Goal: Task Accomplishment & Management: Manage account settings

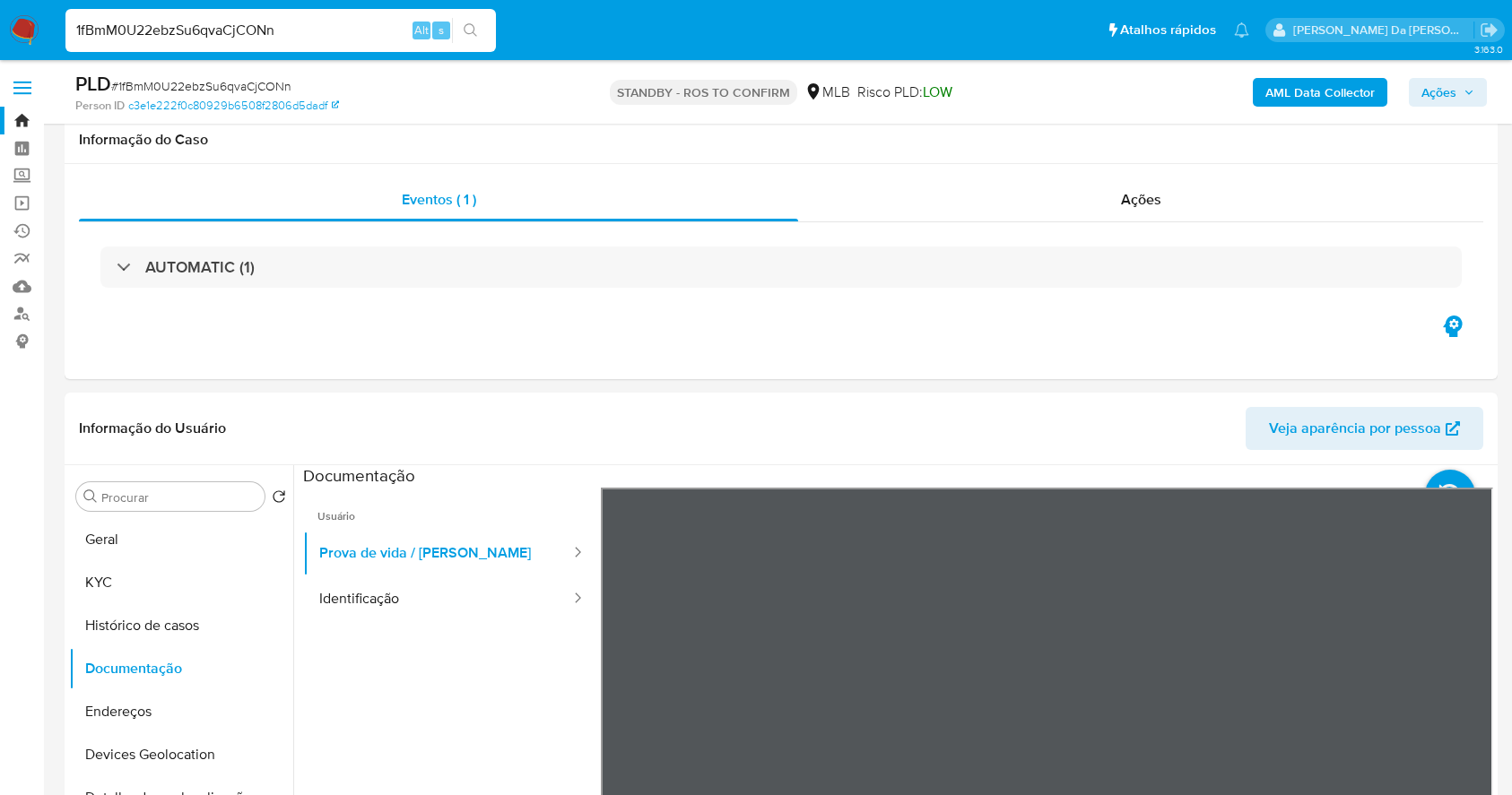
select select "10"
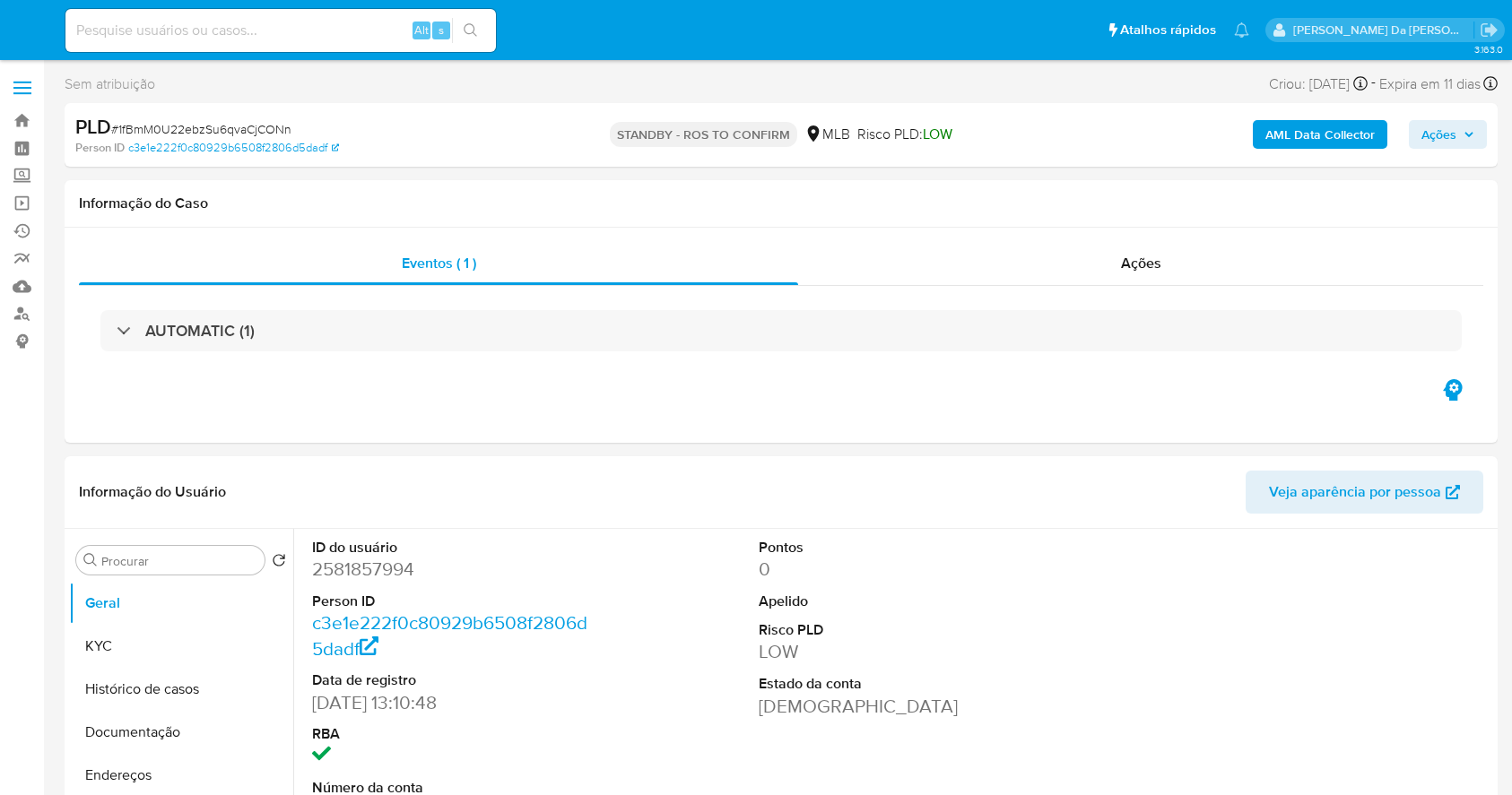
select select "10"
click at [394, 25] on input at bounding box center [281, 30] width 430 height 23
paste input "yUhDwuszw5Aw2Iv4a53I0tv0"
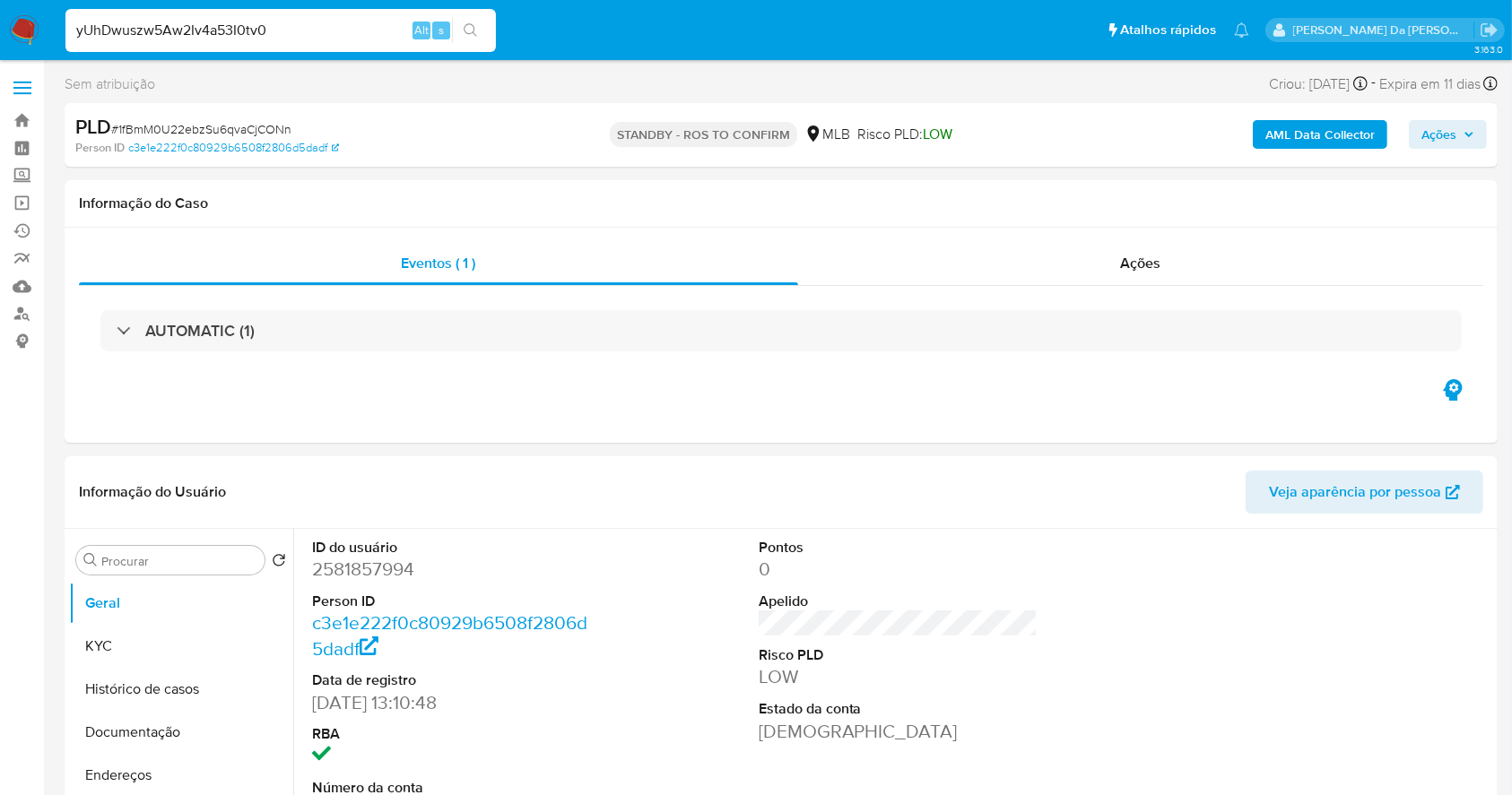
type input "yUhDwuszw5Aw2Iv4a53I0tv0"
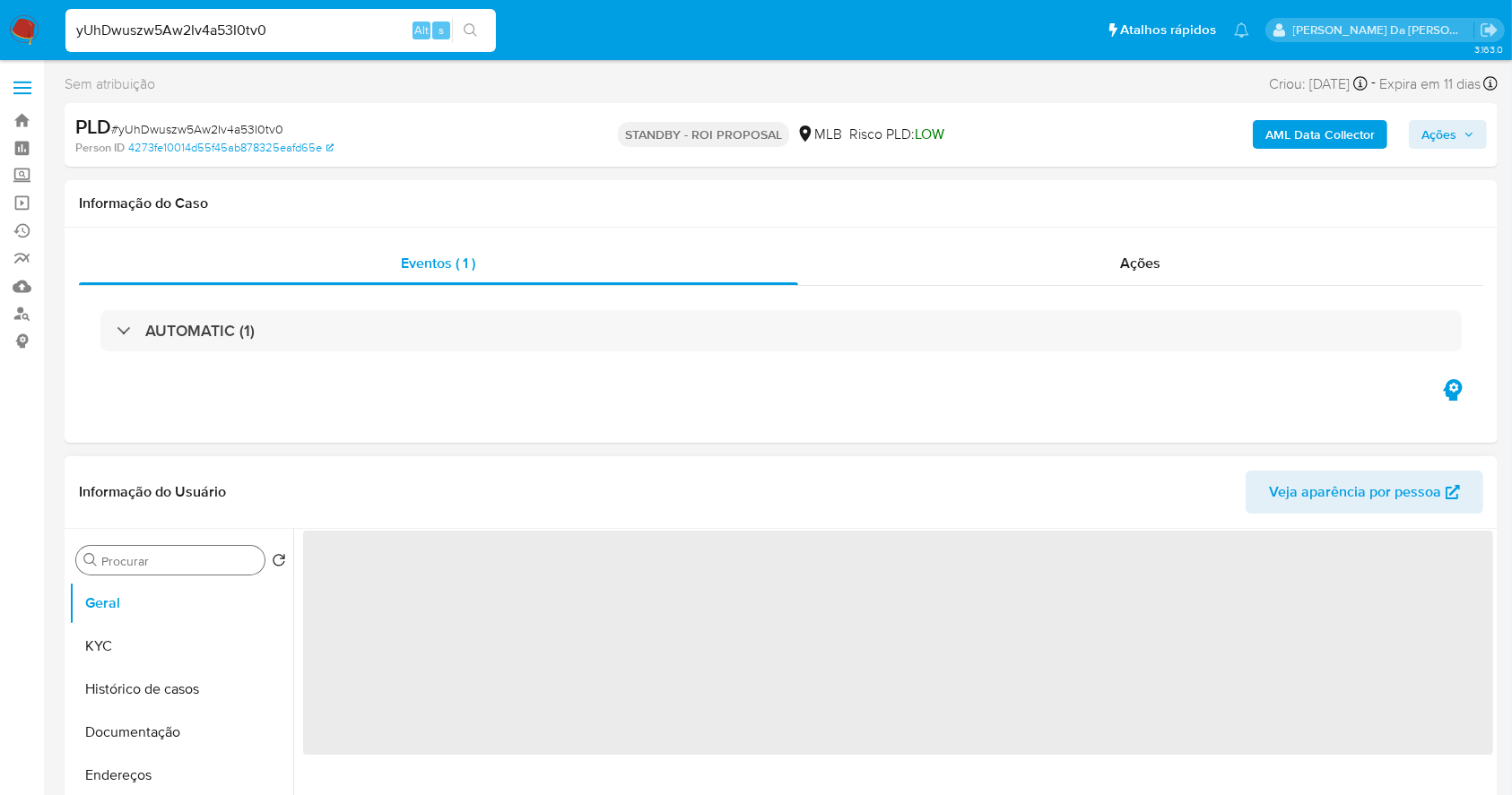
select select "10"
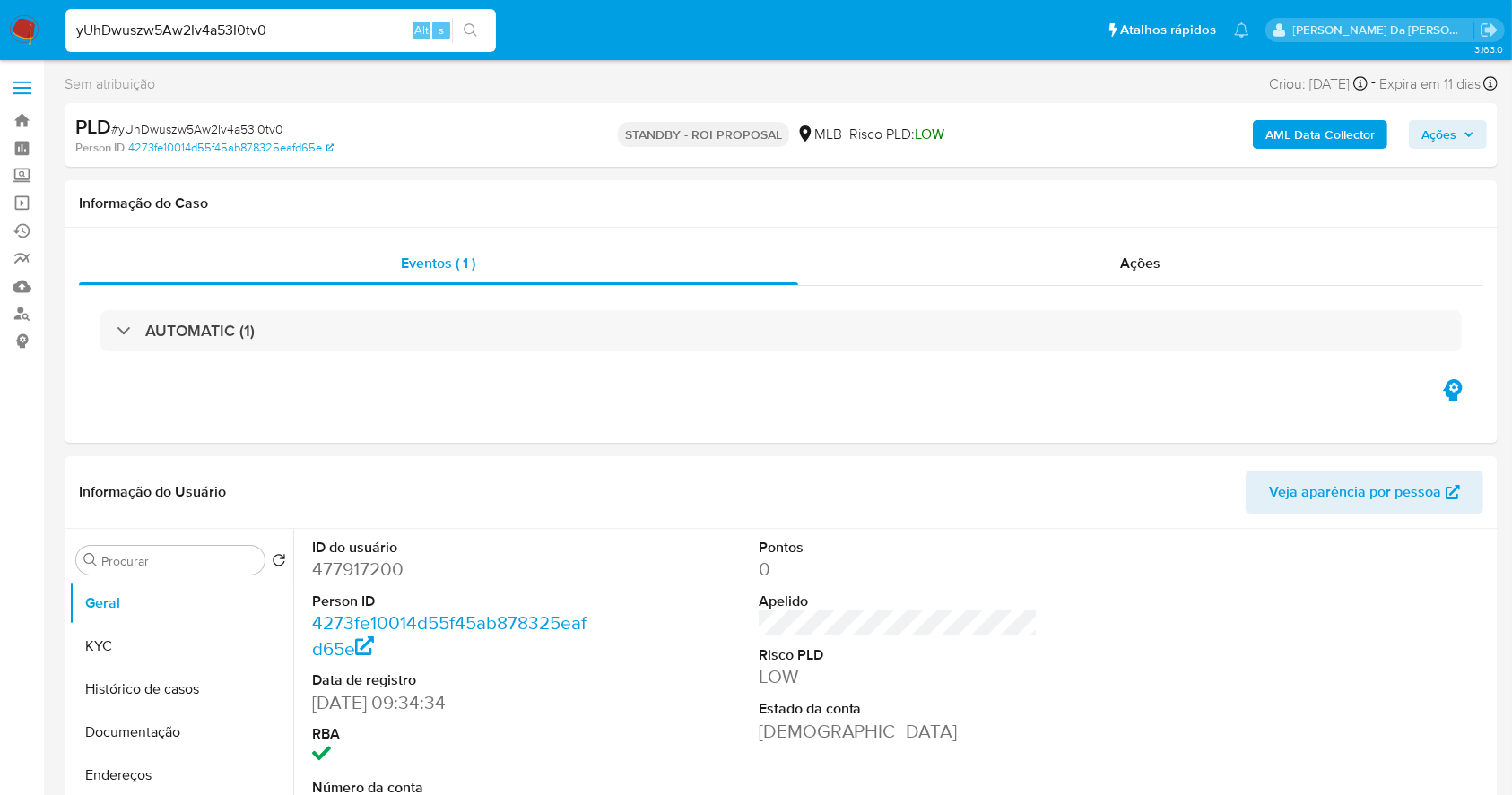
scroll to position [412, 0]
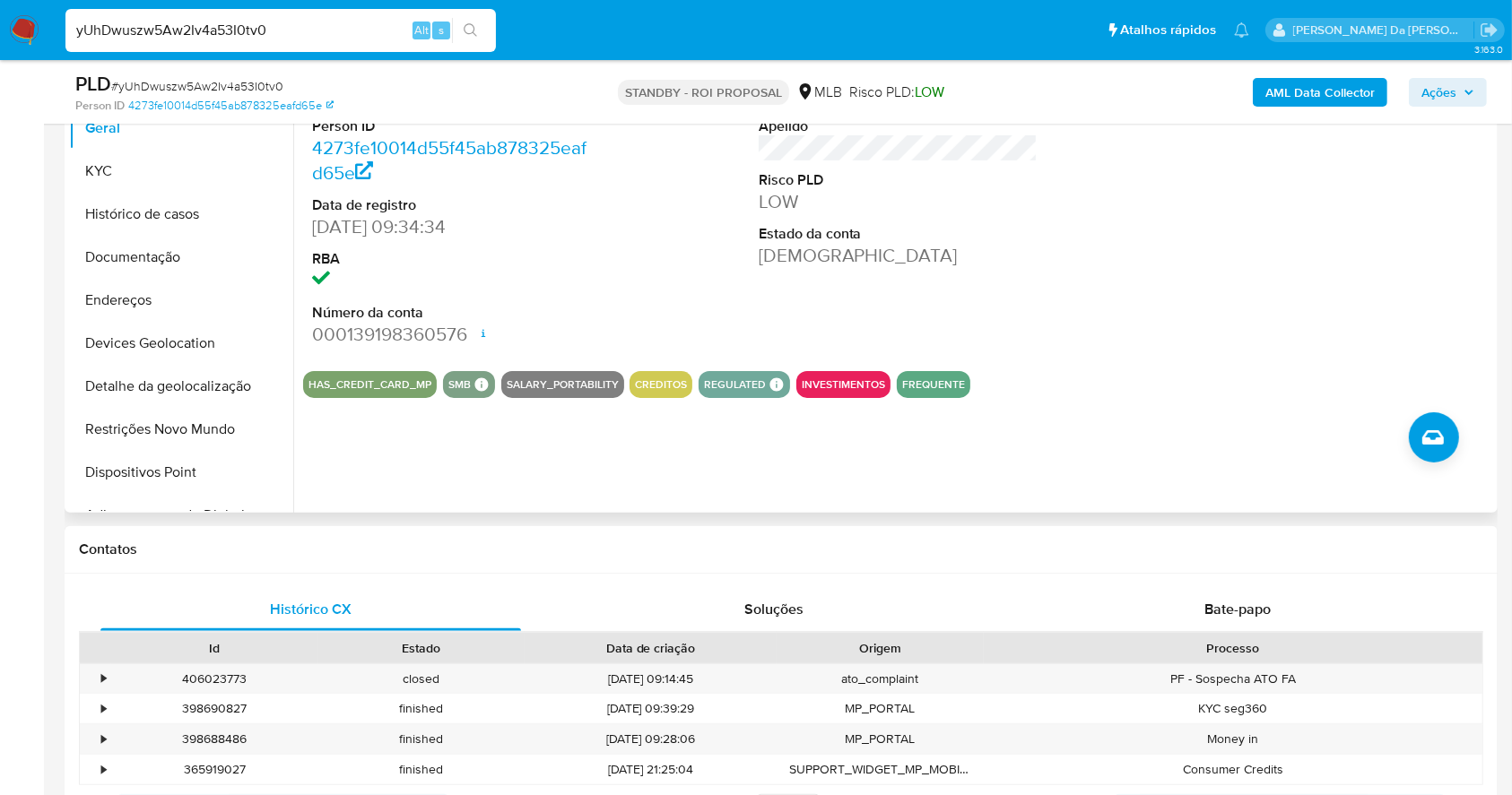
drag, startPoint x: 159, startPoint y: 258, endPoint x: 290, endPoint y: 270, distance: 131.5
click at [160, 258] on button "Documentação" at bounding box center [180, 257] width 224 height 43
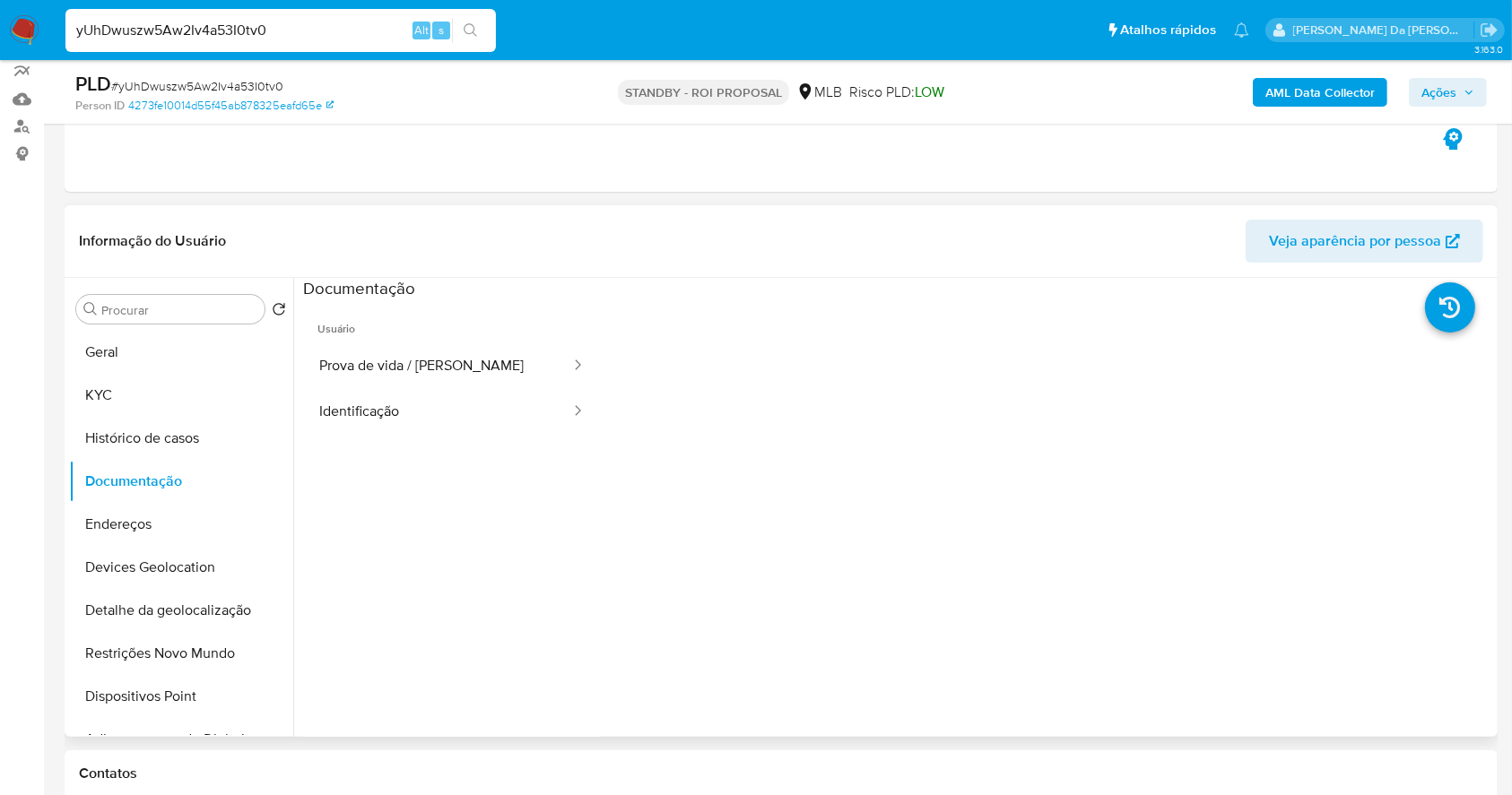
scroll to position [172, 0]
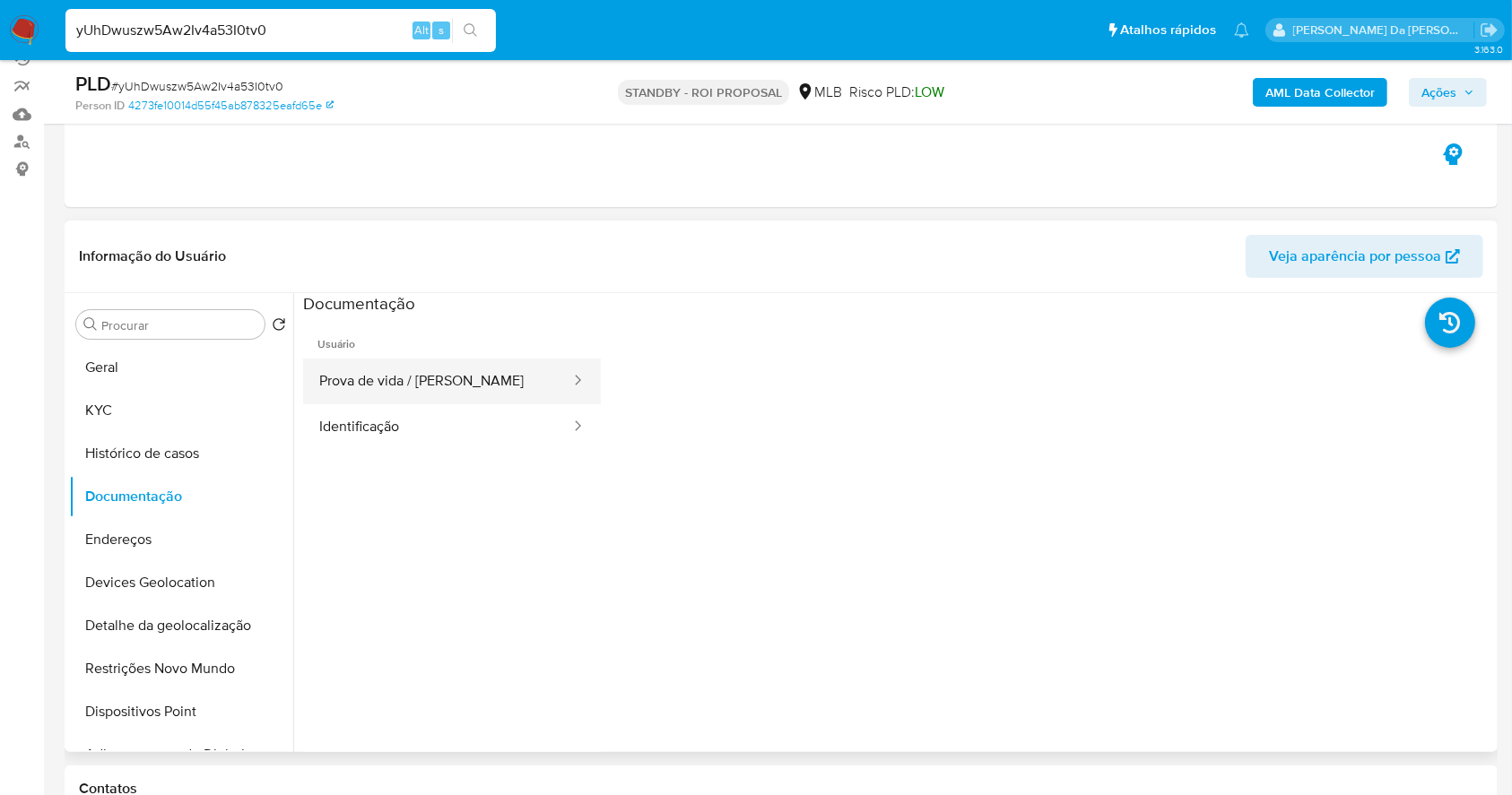
click at [404, 369] on button "Prova de vida / [PERSON_NAME]" at bounding box center [437, 381] width 269 height 46
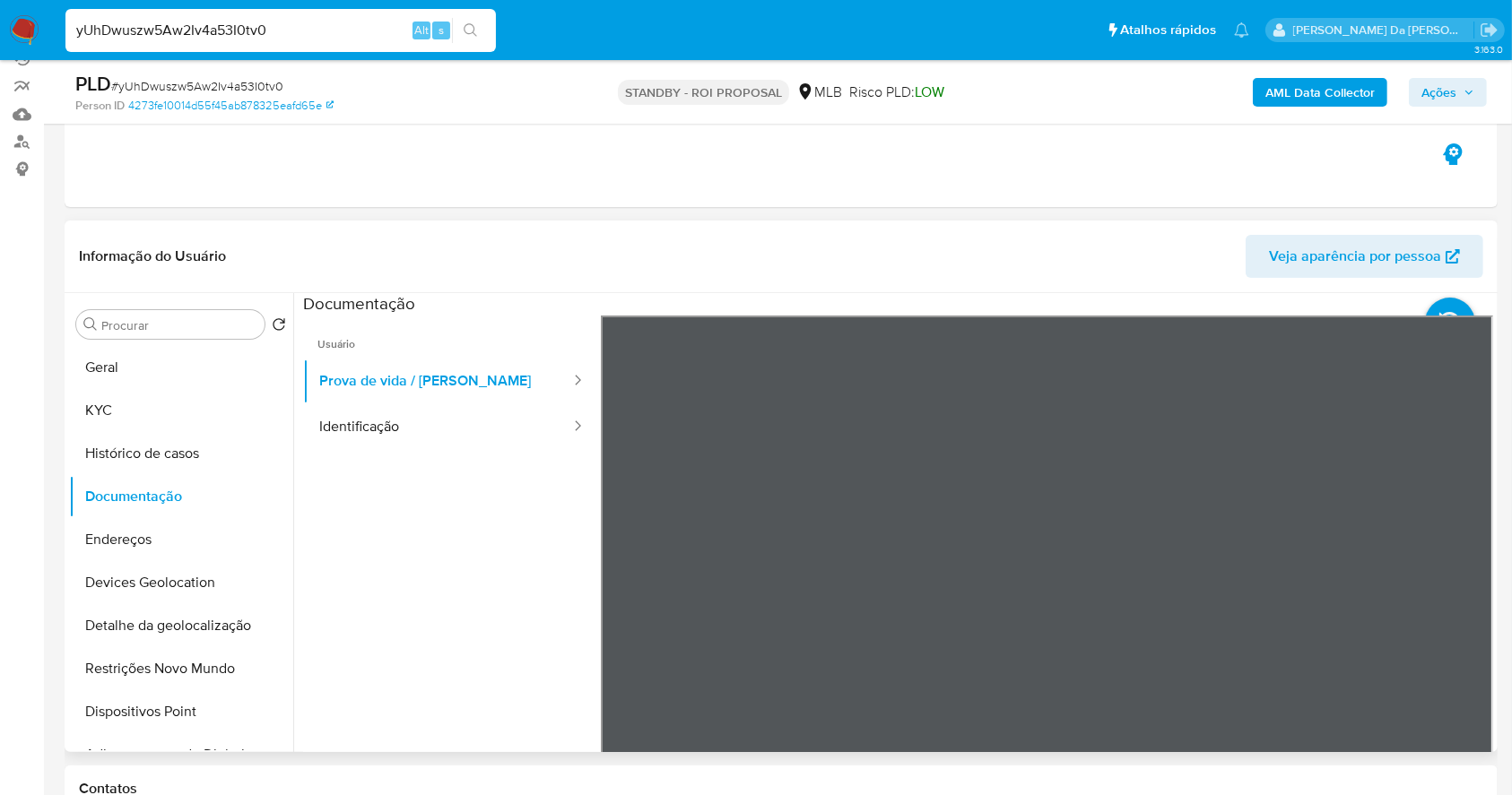
scroll to position [57, 0]
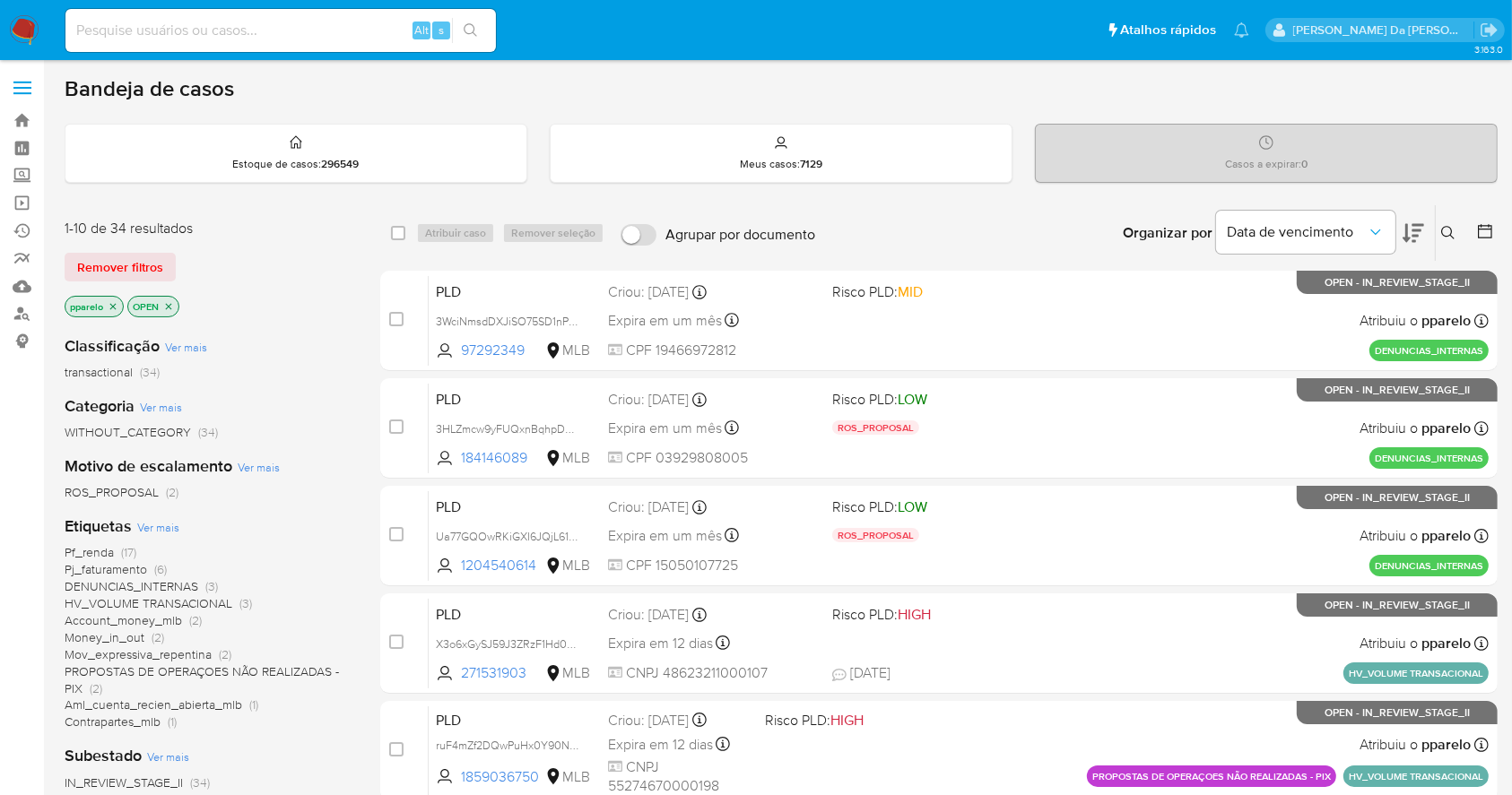
click at [337, 21] on input at bounding box center [281, 30] width 430 height 23
paste input "jRFPmisSY3nMqLANL8pPkNfG"
type input "jRFPmisSY3nMqLANL8pPkNfG"
click at [465, 36] on icon "search-icon" at bounding box center [471, 30] width 14 height 14
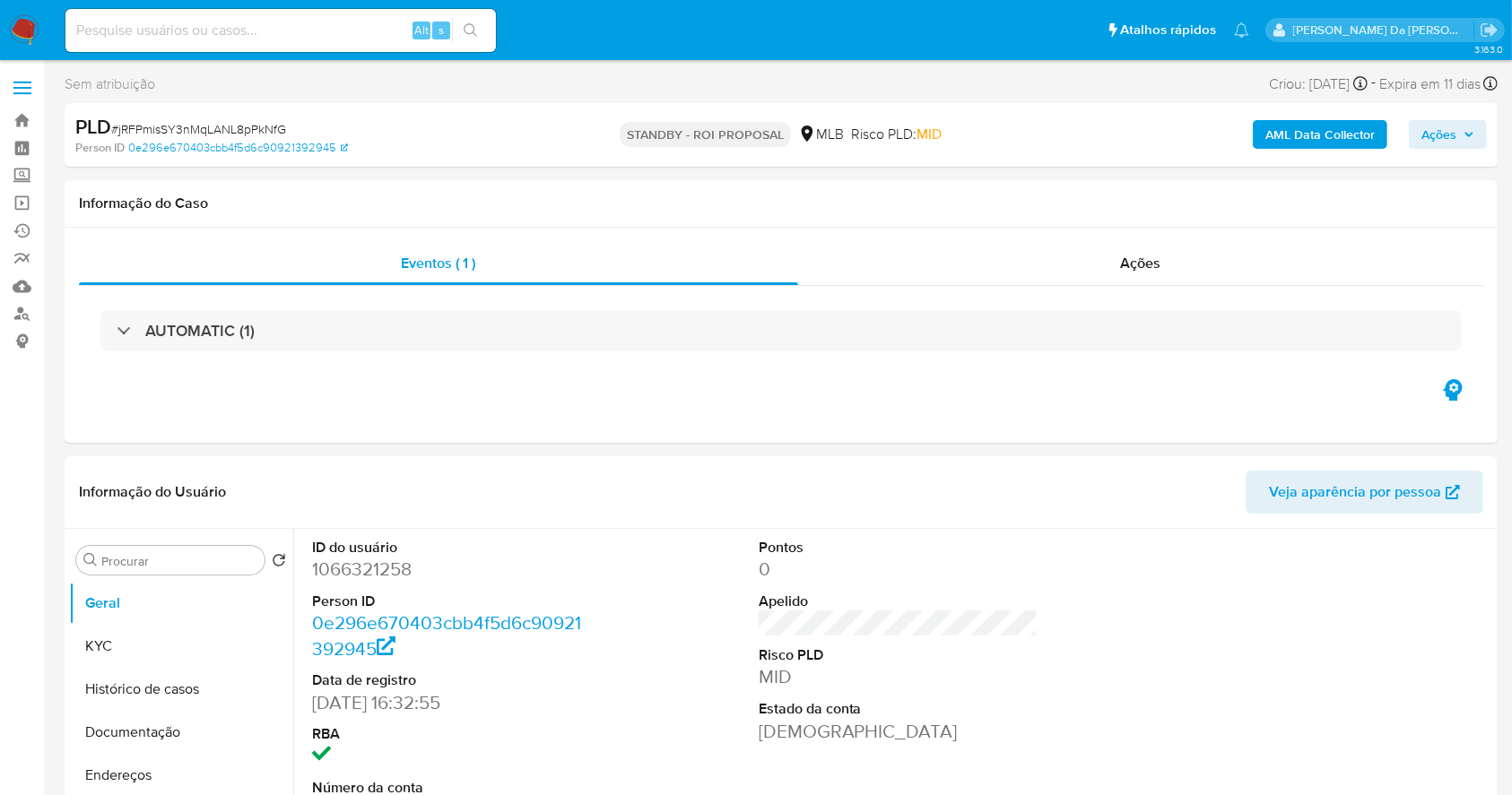
select select "10"
click at [25, 25] on img at bounding box center [24, 30] width 31 height 31
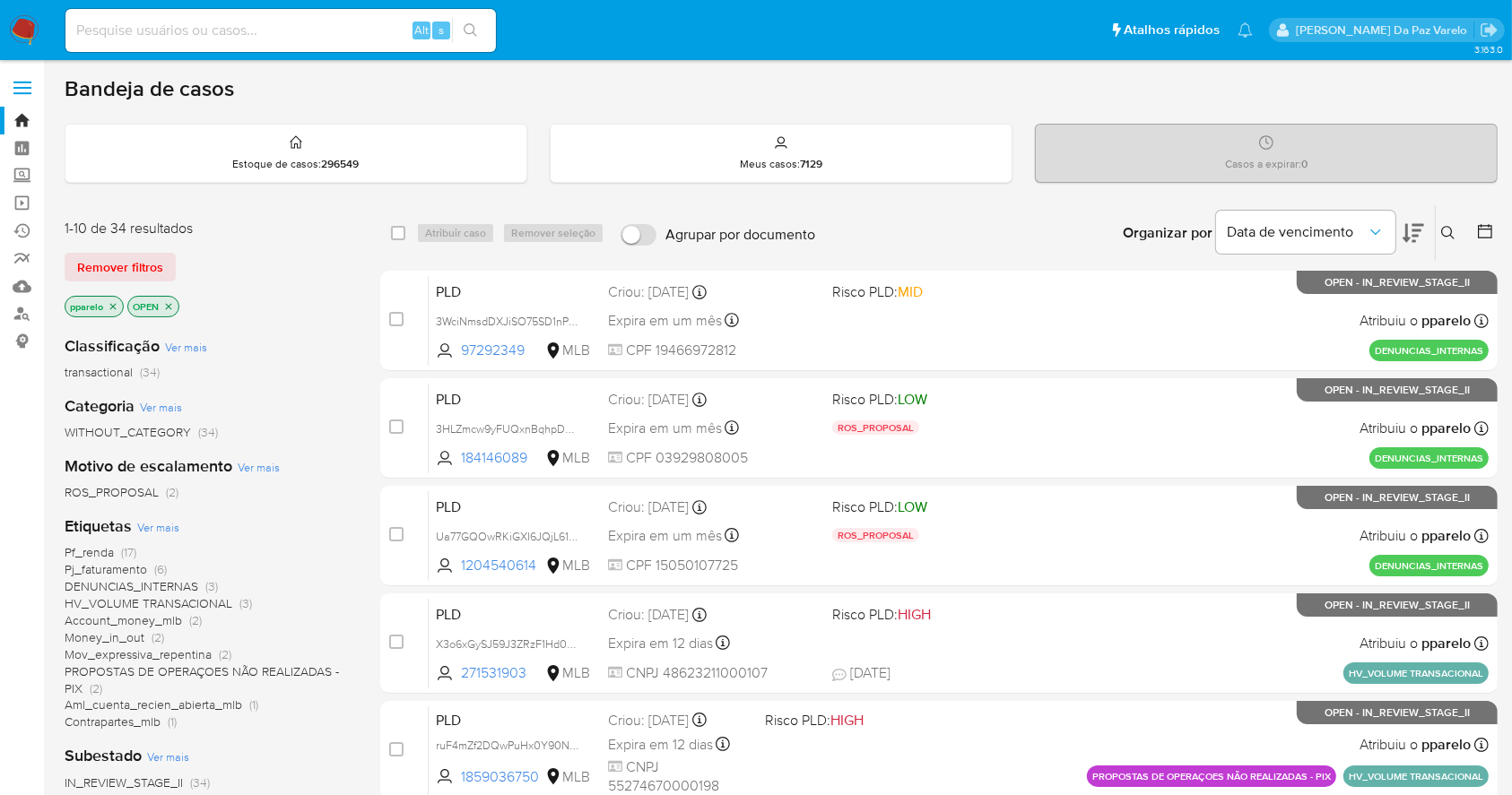
click at [1447, 234] on icon at bounding box center [1448, 233] width 14 height 14
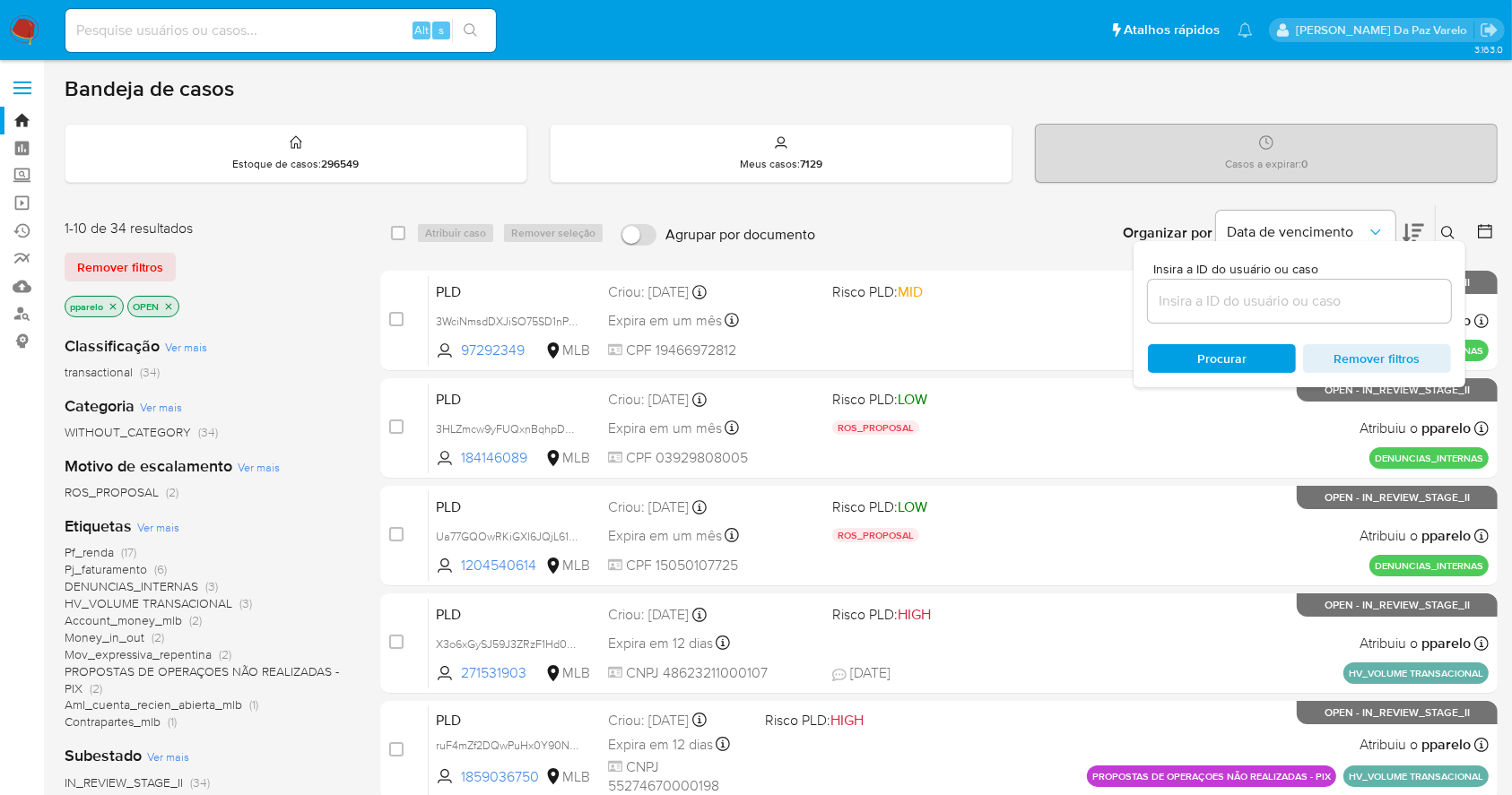
click at [1260, 297] on input at bounding box center [1299, 300] width 303 height 23
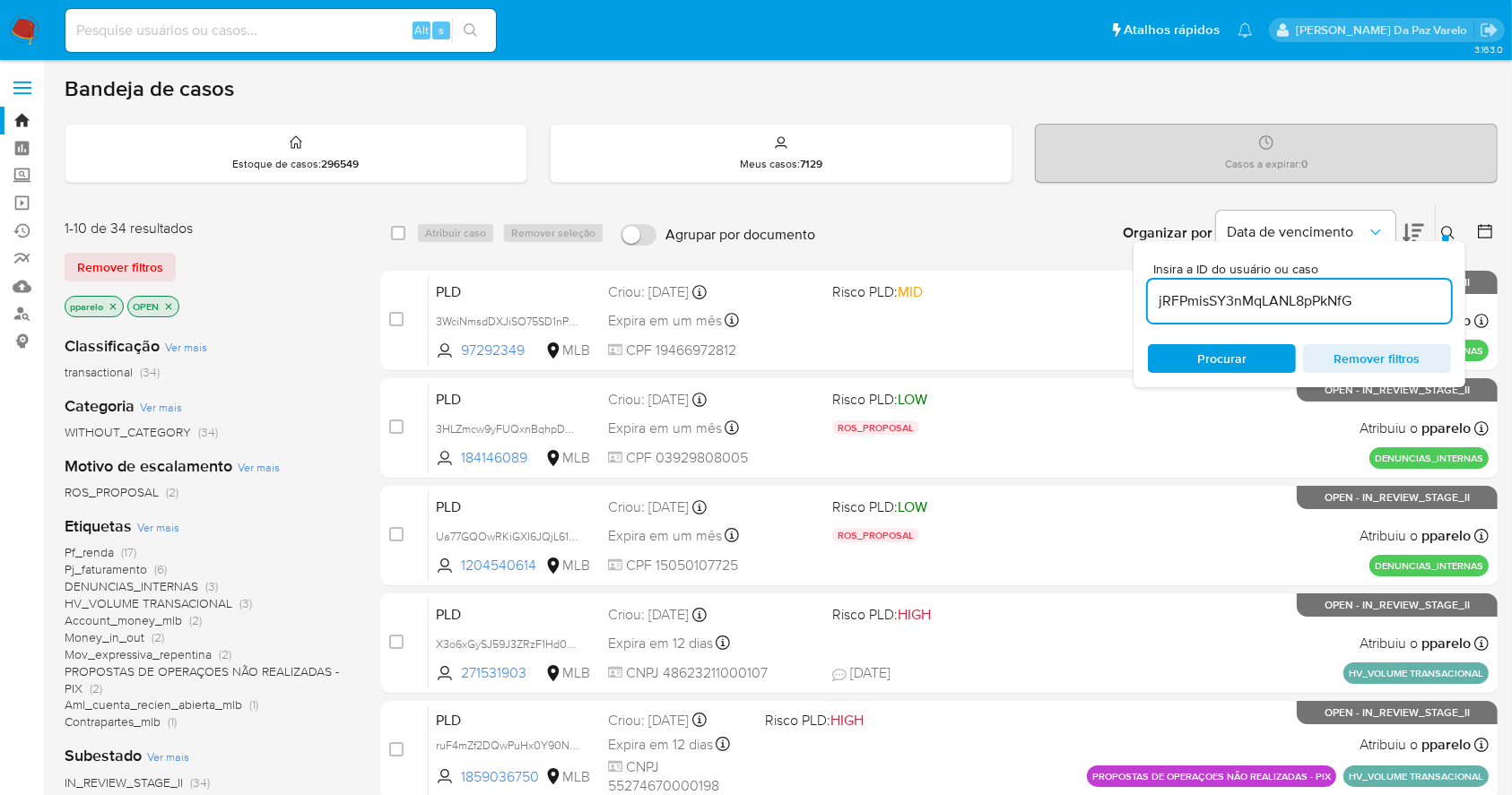
type input "jRFPmisSY3nMqLANL8pPkNfG"
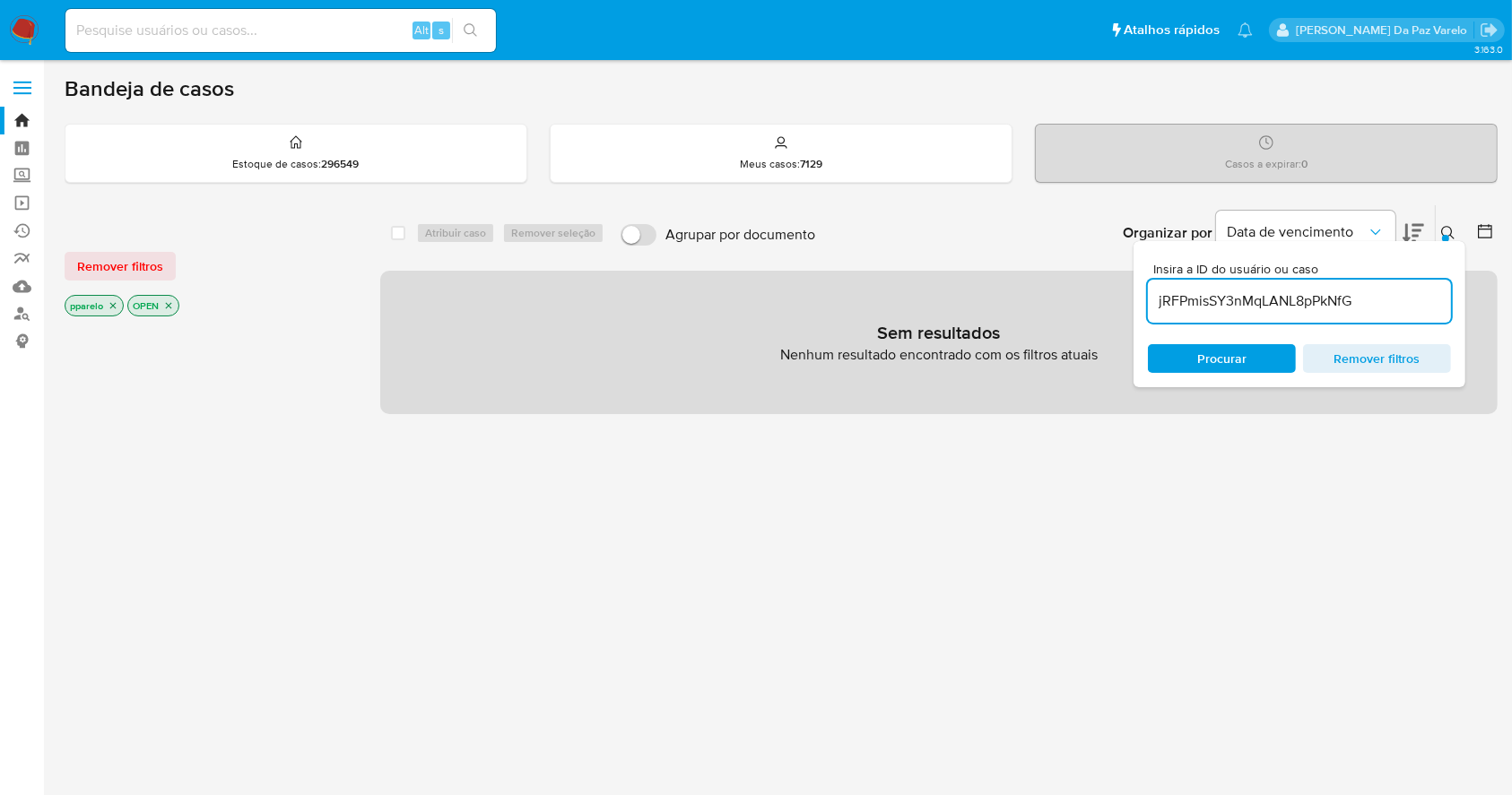
click at [114, 304] on icon "close-filter" at bounding box center [112, 305] width 11 height 11
click at [104, 304] on icon "close-filter" at bounding box center [106, 305] width 11 height 11
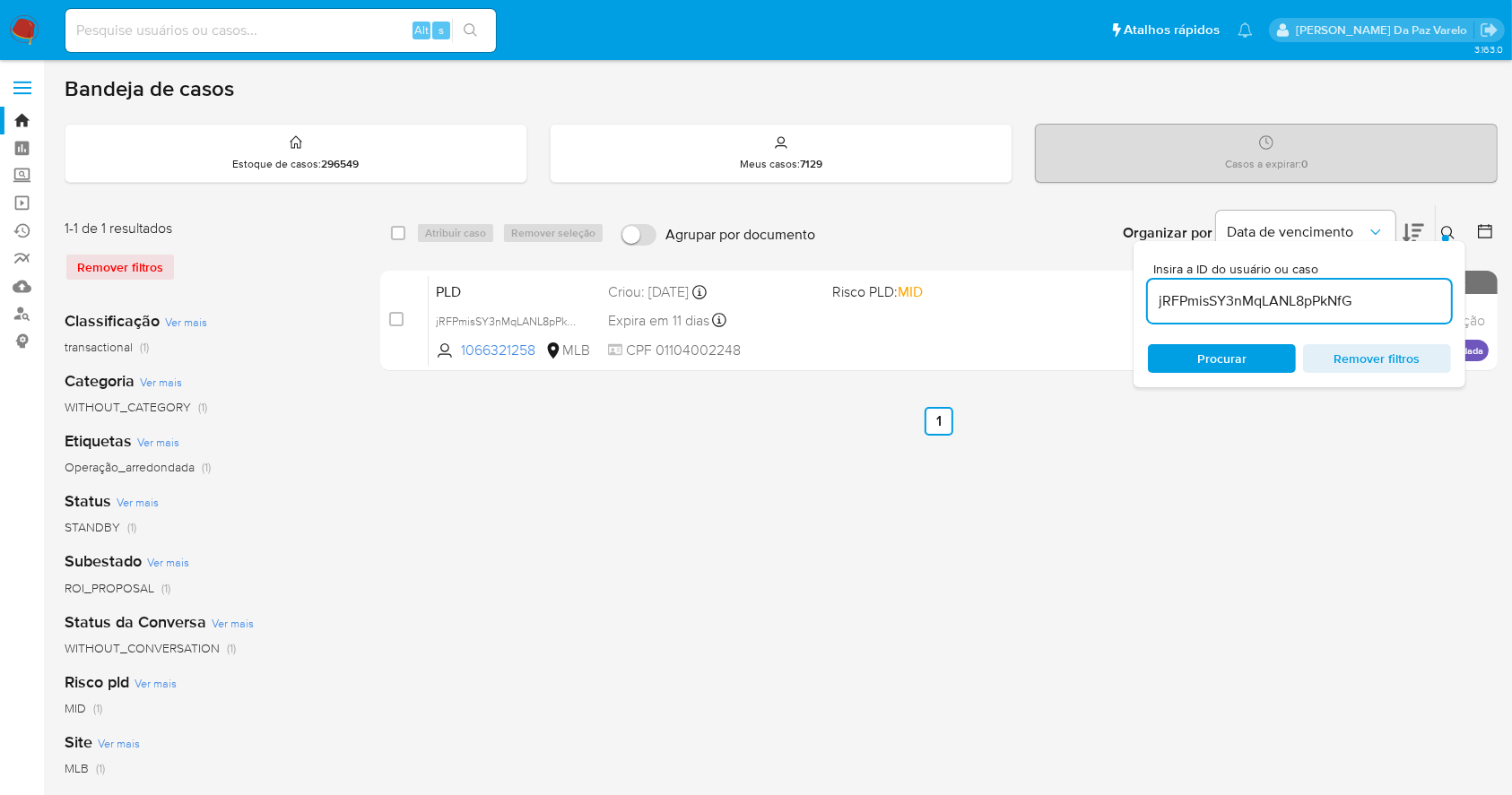
drag, startPoint x: 394, startPoint y: 226, endPoint x: 425, endPoint y: 249, distance: 38.6
click at [394, 226] on input "checkbox" at bounding box center [398, 233] width 14 height 14
checkbox input "true"
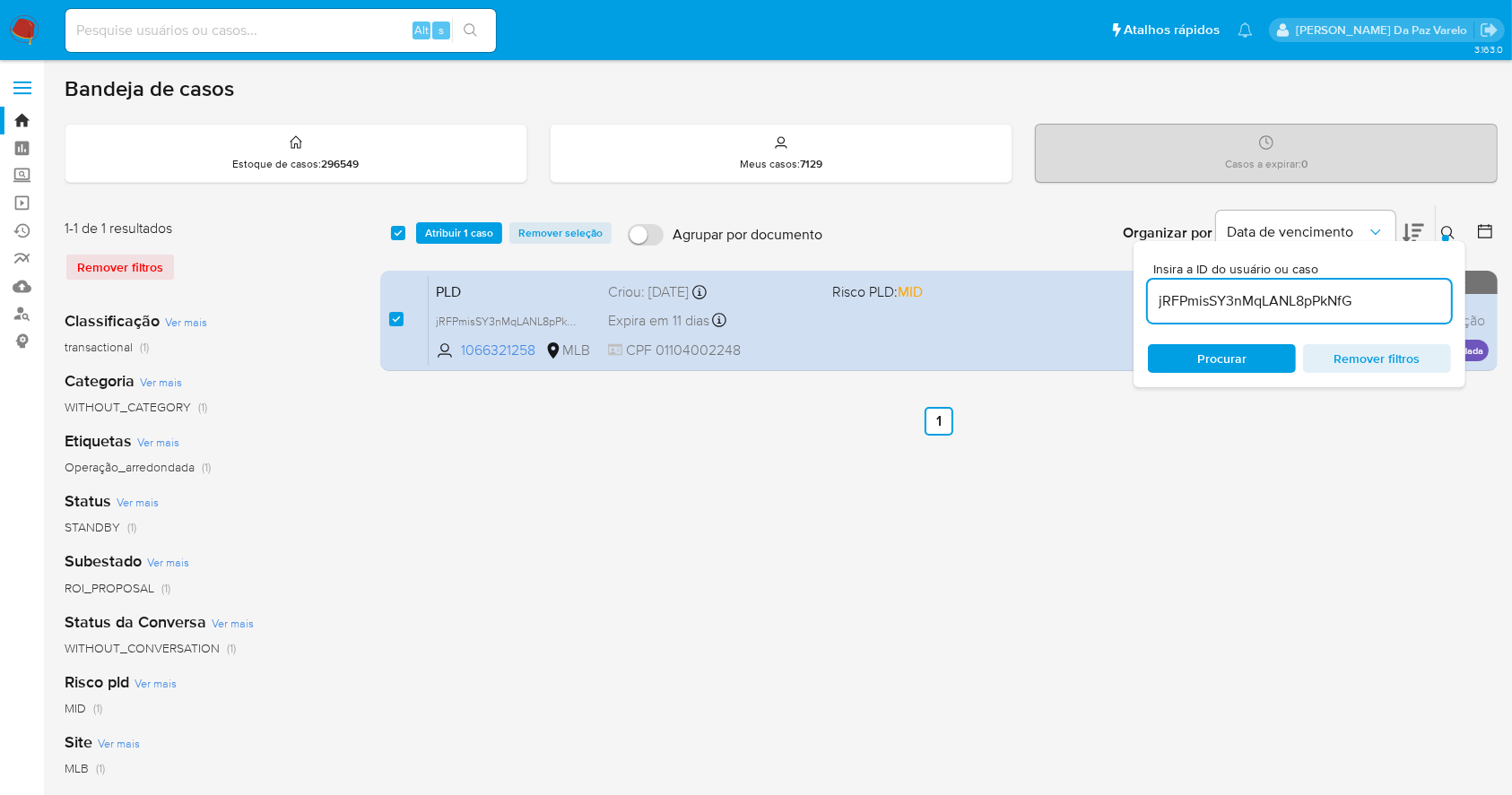
click at [1452, 233] on icon at bounding box center [1448, 233] width 14 height 14
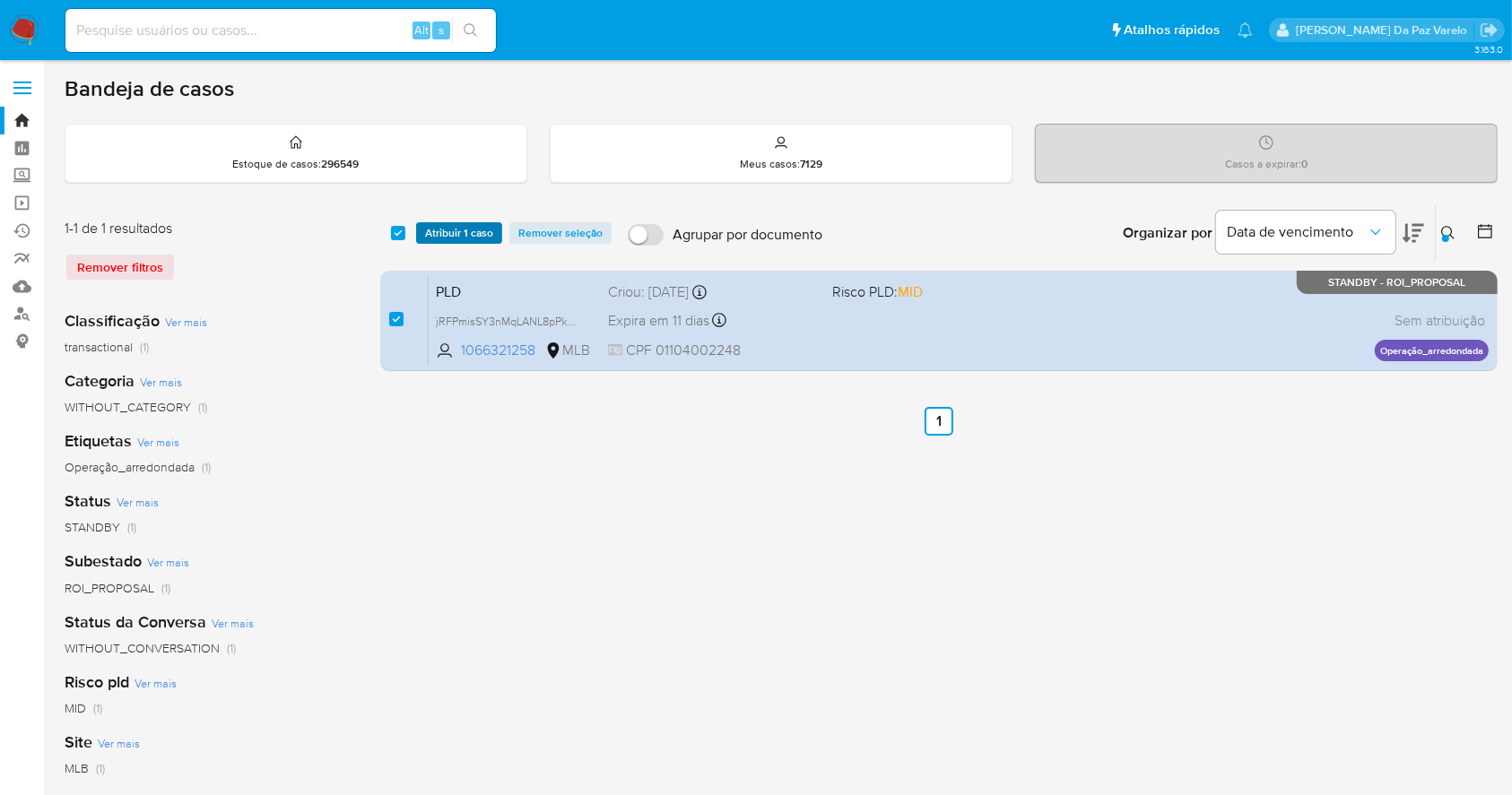
click at [454, 233] on span "Atribuir 1 caso" at bounding box center [459, 233] width 68 height 18
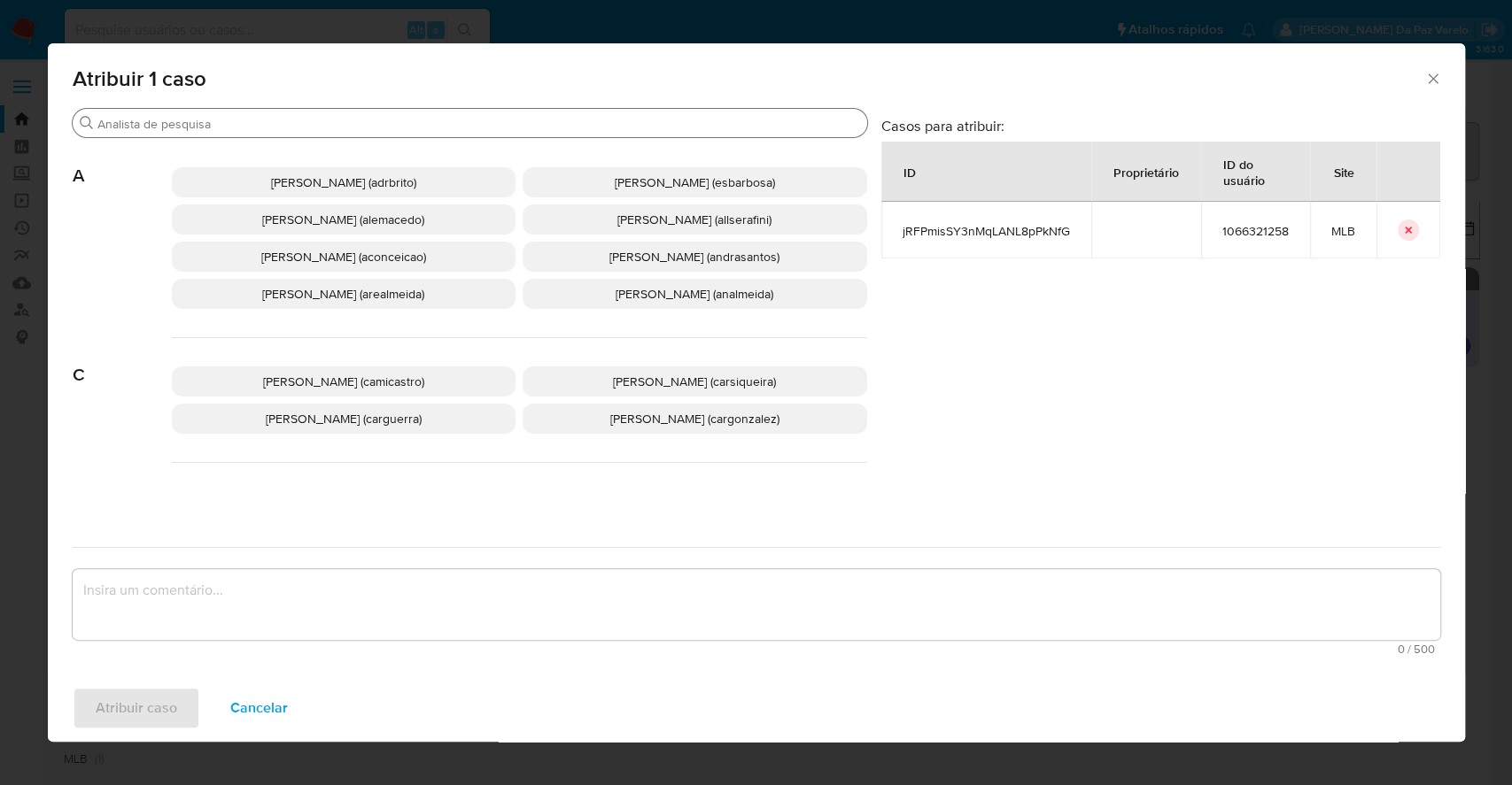
drag, startPoint x: 514, startPoint y: 137, endPoint x: 524, endPoint y: 122, distance: 18.0
click at [517, 137] on div "Buscar" at bounding box center [470, 123] width 794 height 28
click at [524, 122] on input "Buscar" at bounding box center [479, 124] width 763 height 16
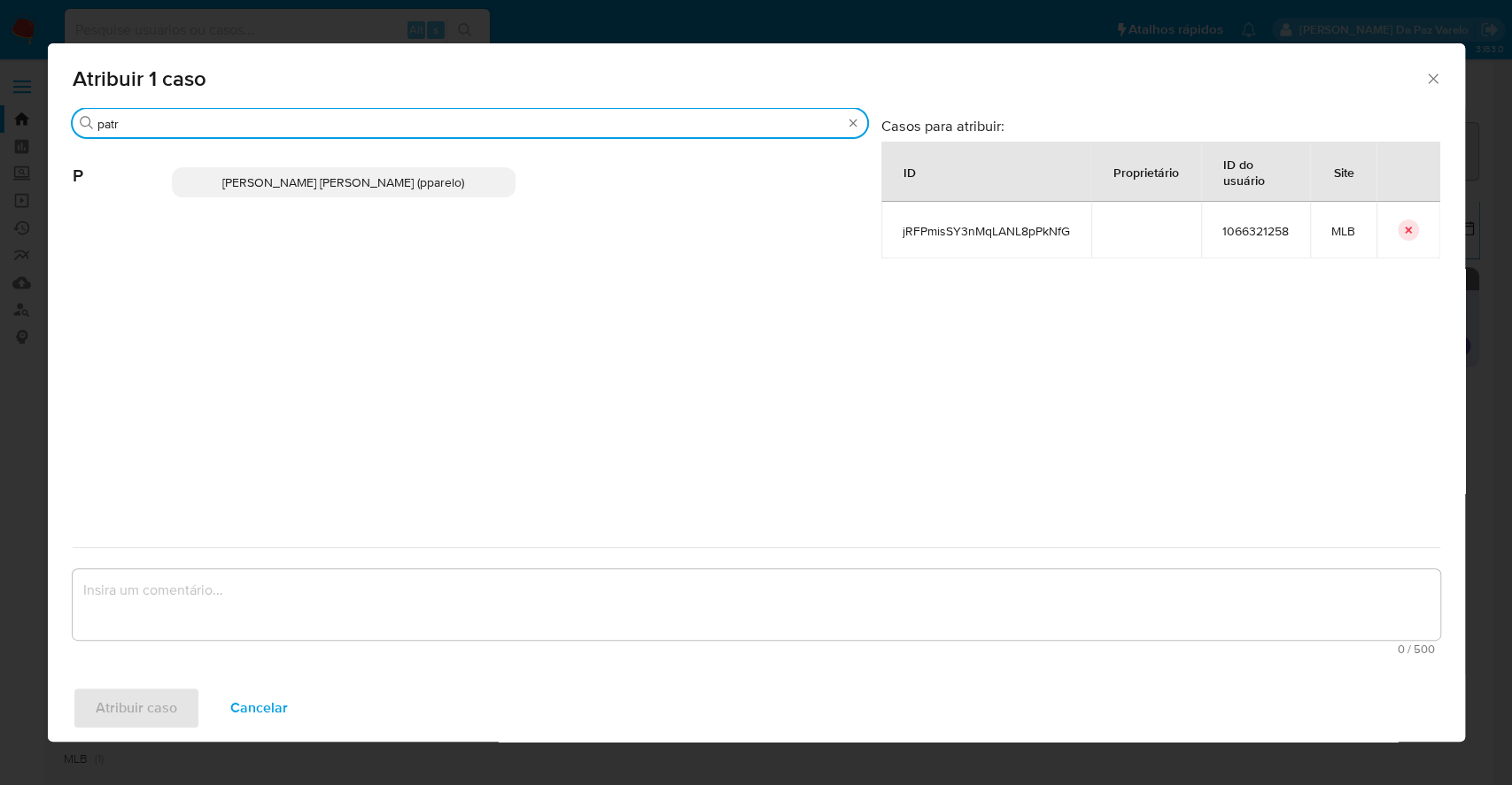
type input "patr"
click at [475, 165] on div "Patricia Aparecida Da Paz Varelo (pparelo)" at bounding box center [519, 182] width 695 height 86
click at [476, 191] on p "[PERSON_NAME] [PERSON_NAME] (pparelo)" at bounding box center [344, 182] width 344 height 30
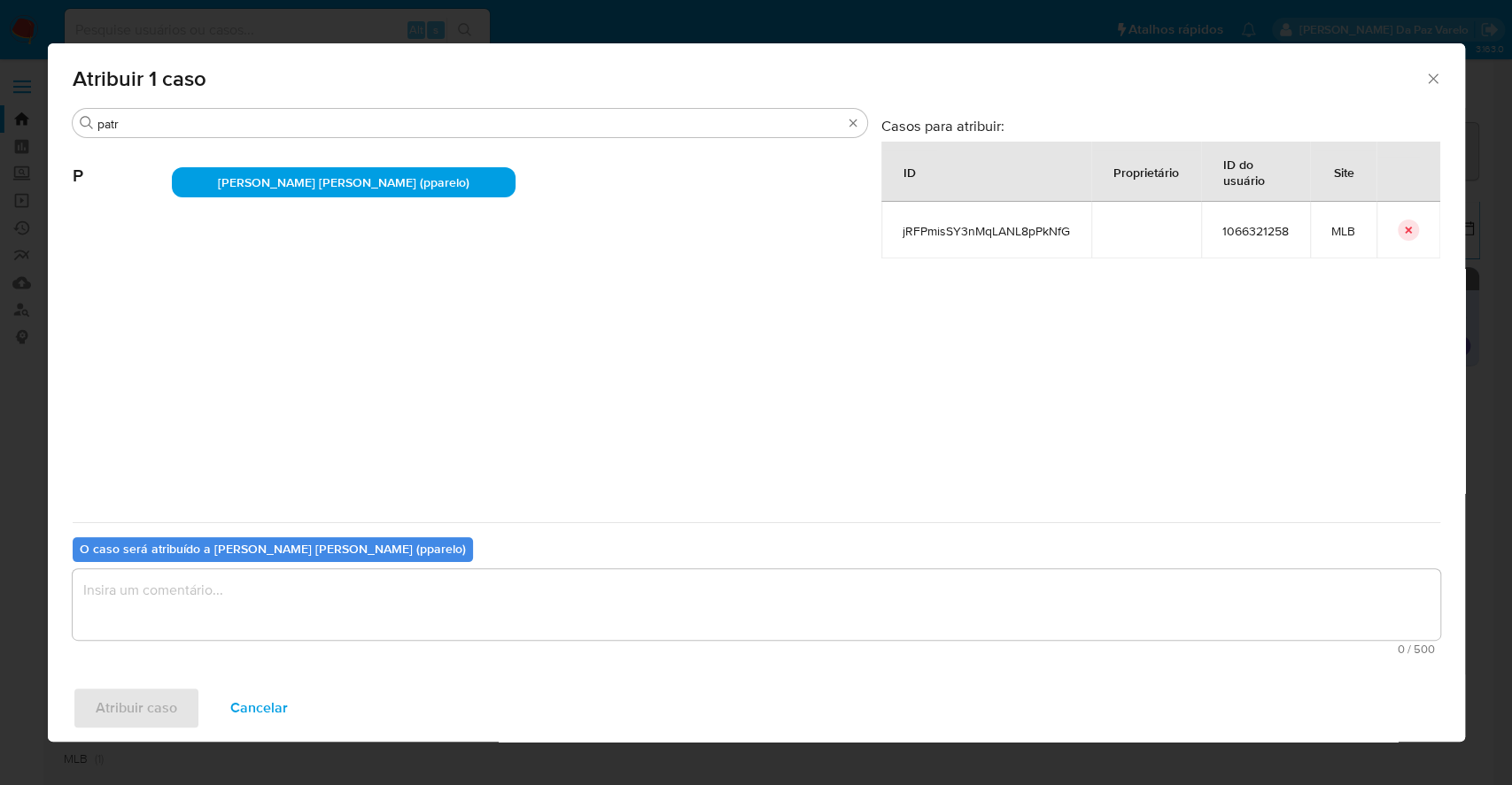
click at [378, 564] on div "O caso será atribuído a Patricia Aparecida Da Paz Varelo (pparelo) 0 / 500 500 …" at bounding box center [756, 592] width 1367 height 140
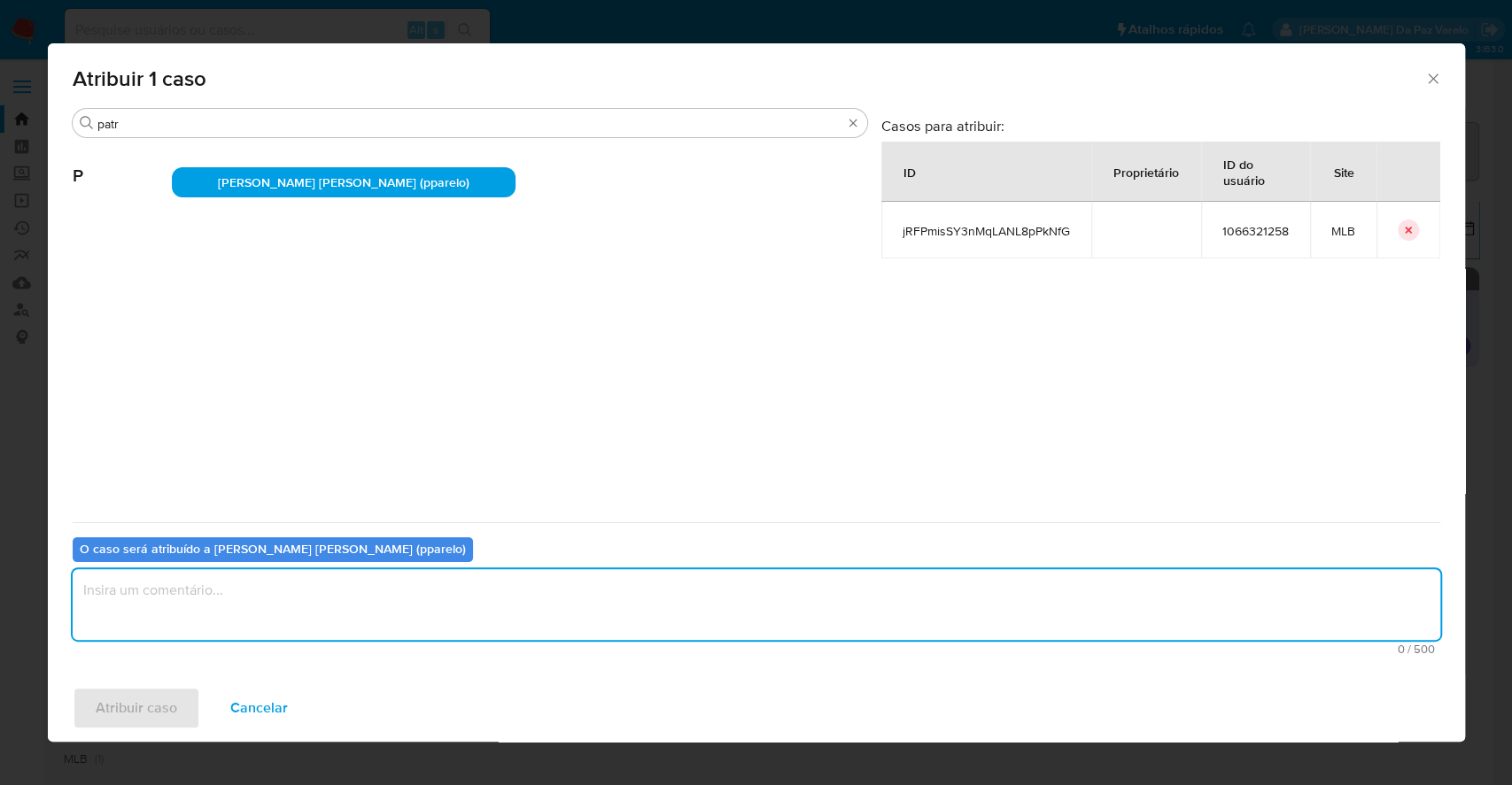
click at [302, 591] on textarea "assign-modal" at bounding box center [756, 604] width 1367 height 71
type textarea "."
click at [148, 713] on span "Atribuir caso" at bounding box center [136, 708] width 82 height 39
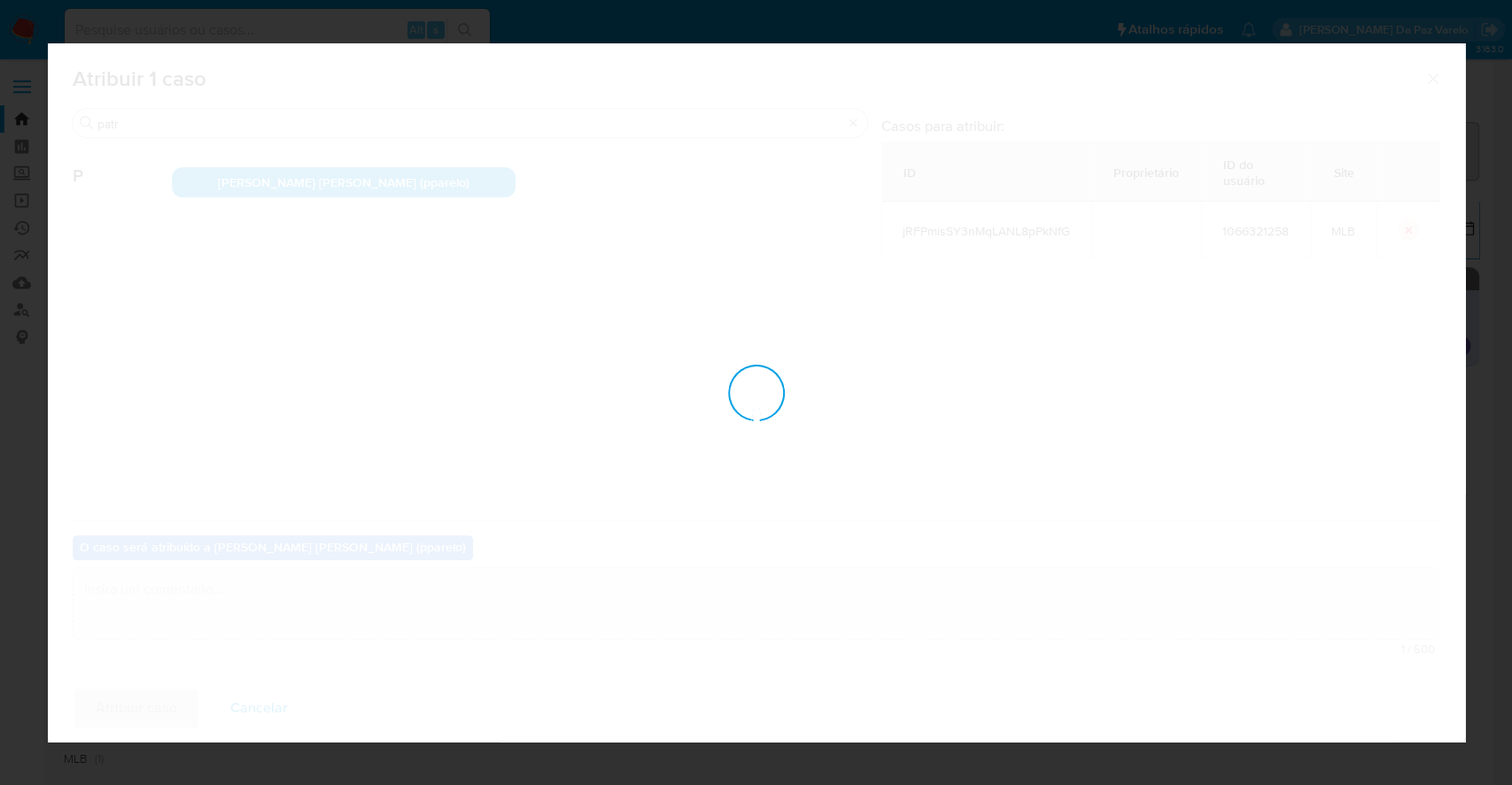
checkbox input "false"
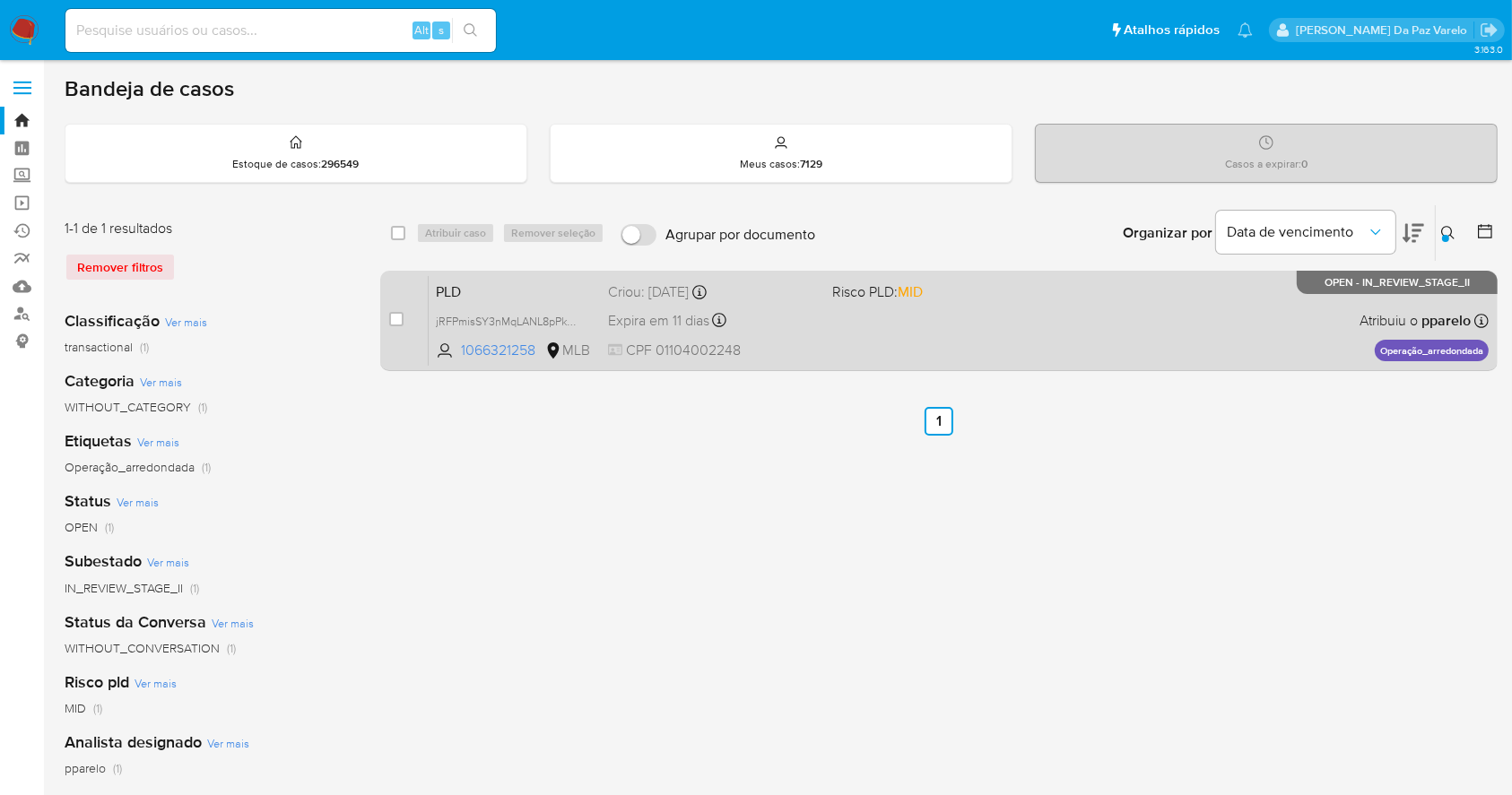
click at [795, 337] on div "PLD jRFPmisSY3nMqLANL8pPkNfG 1066321258 MLB Risco PLD: MID Criou: 12/09/2025 Cr…" at bounding box center [959, 320] width 1060 height 91
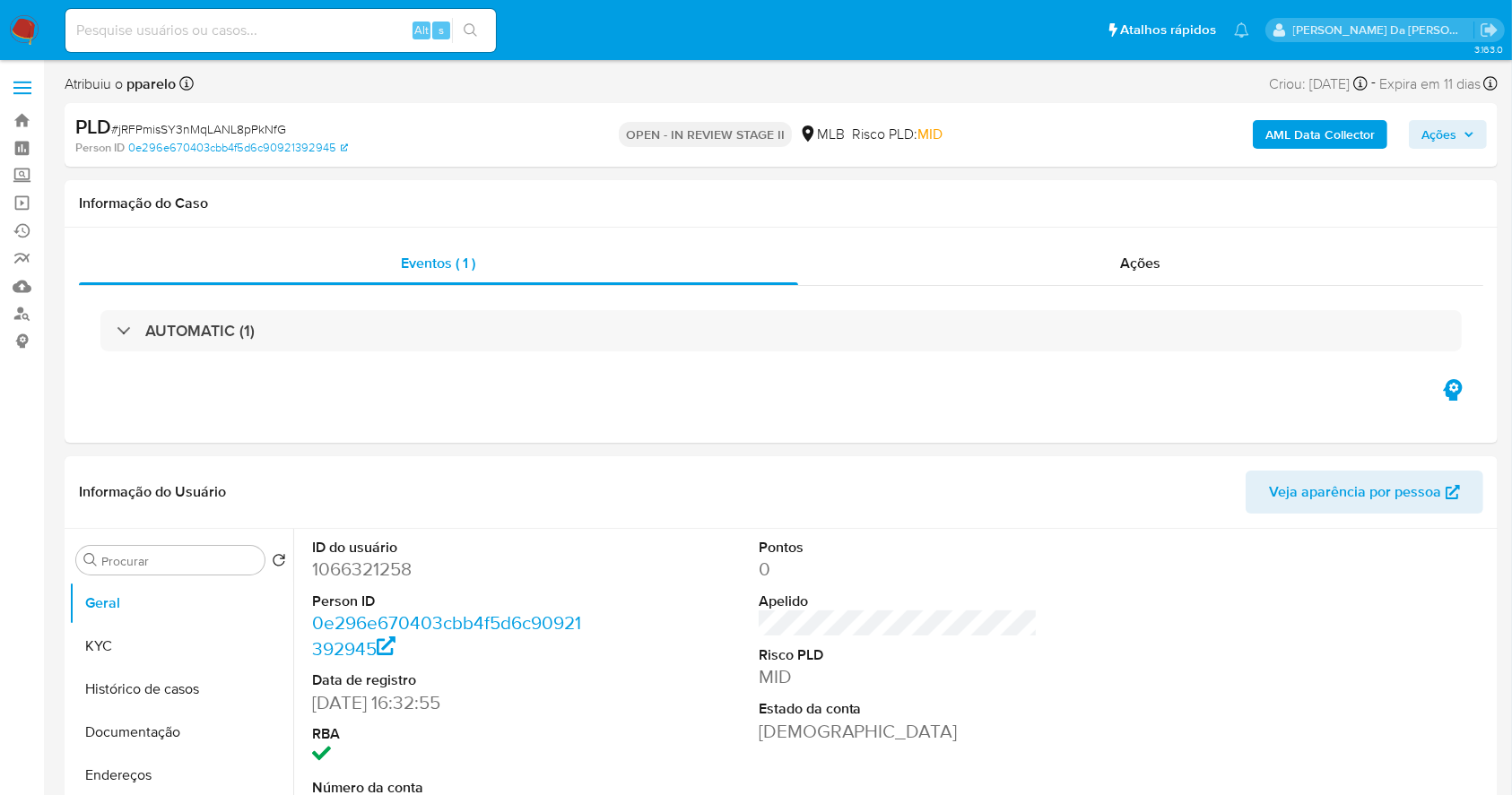
select select "10"
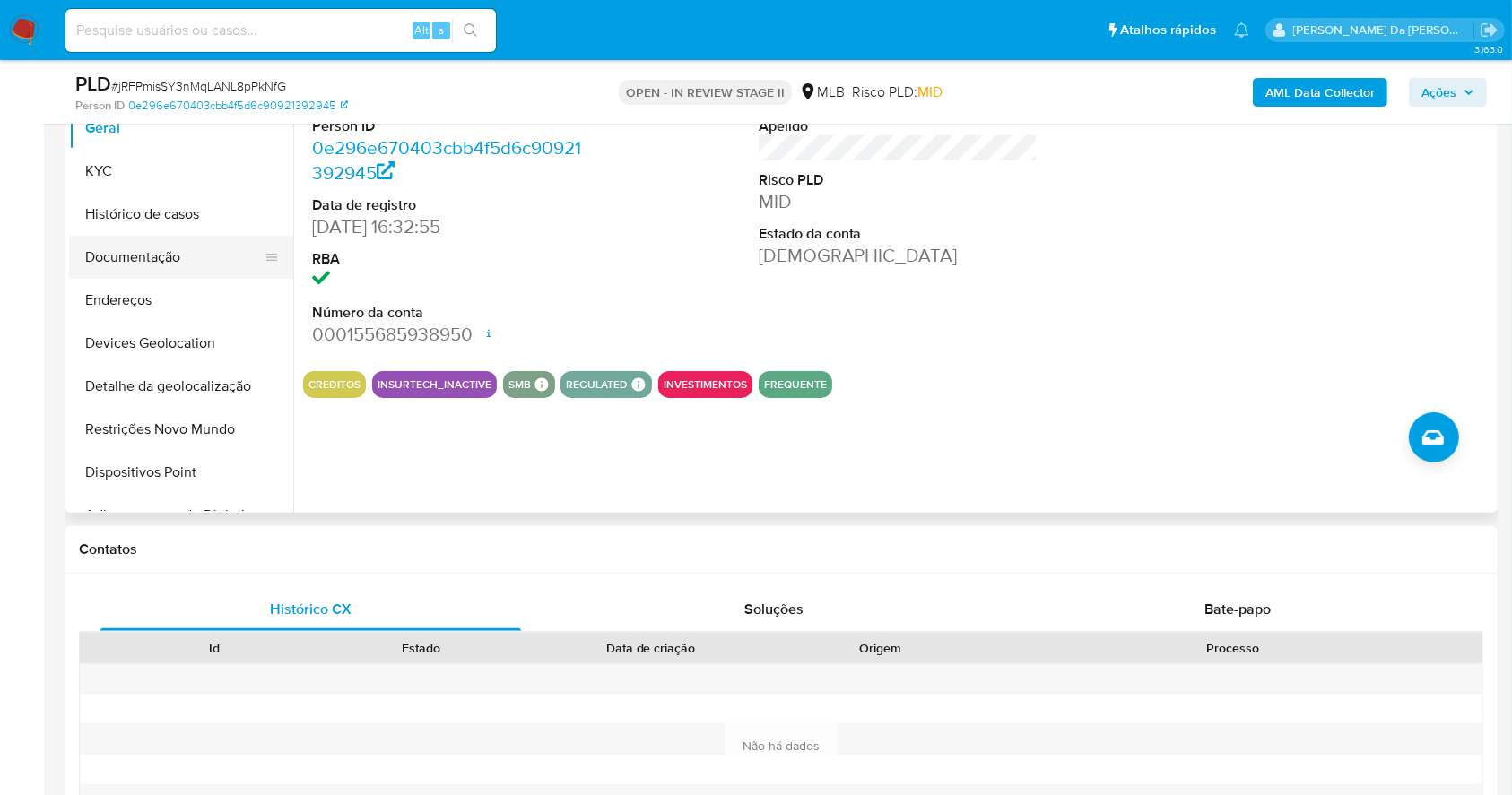
drag, startPoint x: 176, startPoint y: 251, endPoint x: 201, endPoint y: 247, distance: 25.3
click at [176, 251] on button "Documentação" at bounding box center [173, 257] width 210 height 43
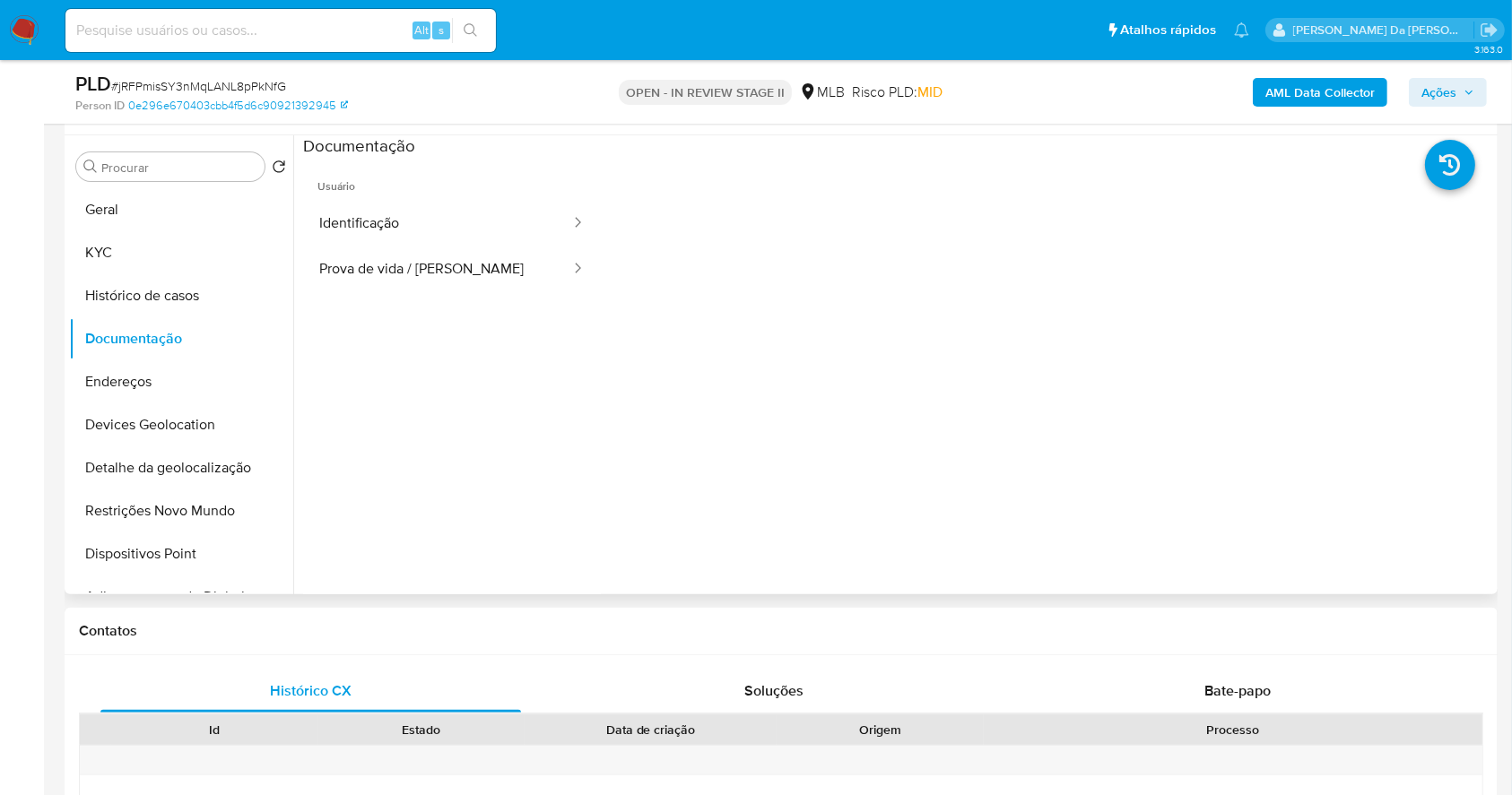
scroll to position [293, 0]
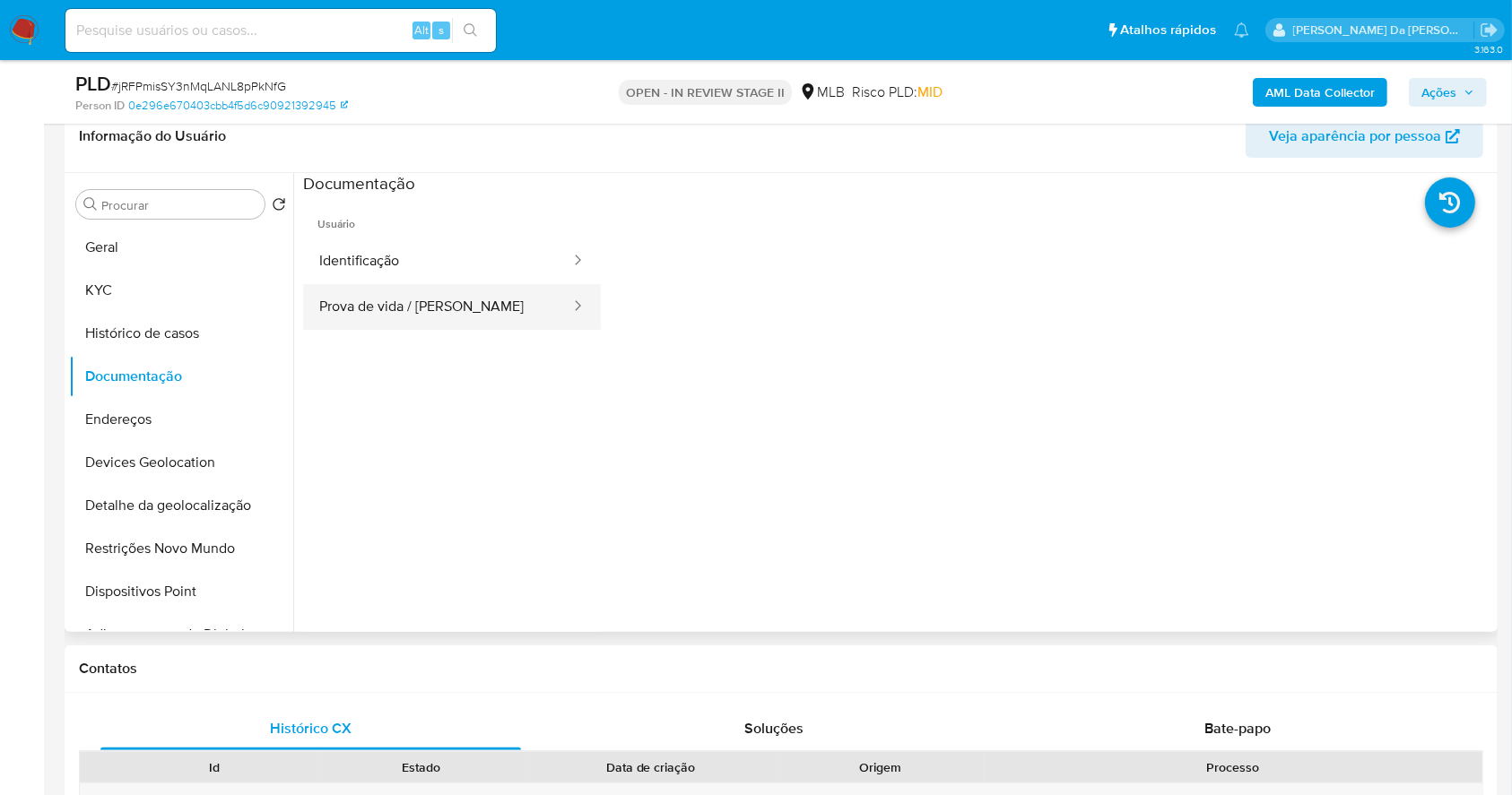
click at [442, 309] on button "Prova de vida / [PERSON_NAME]" at bounding box center [437, 307] width 269 height 46
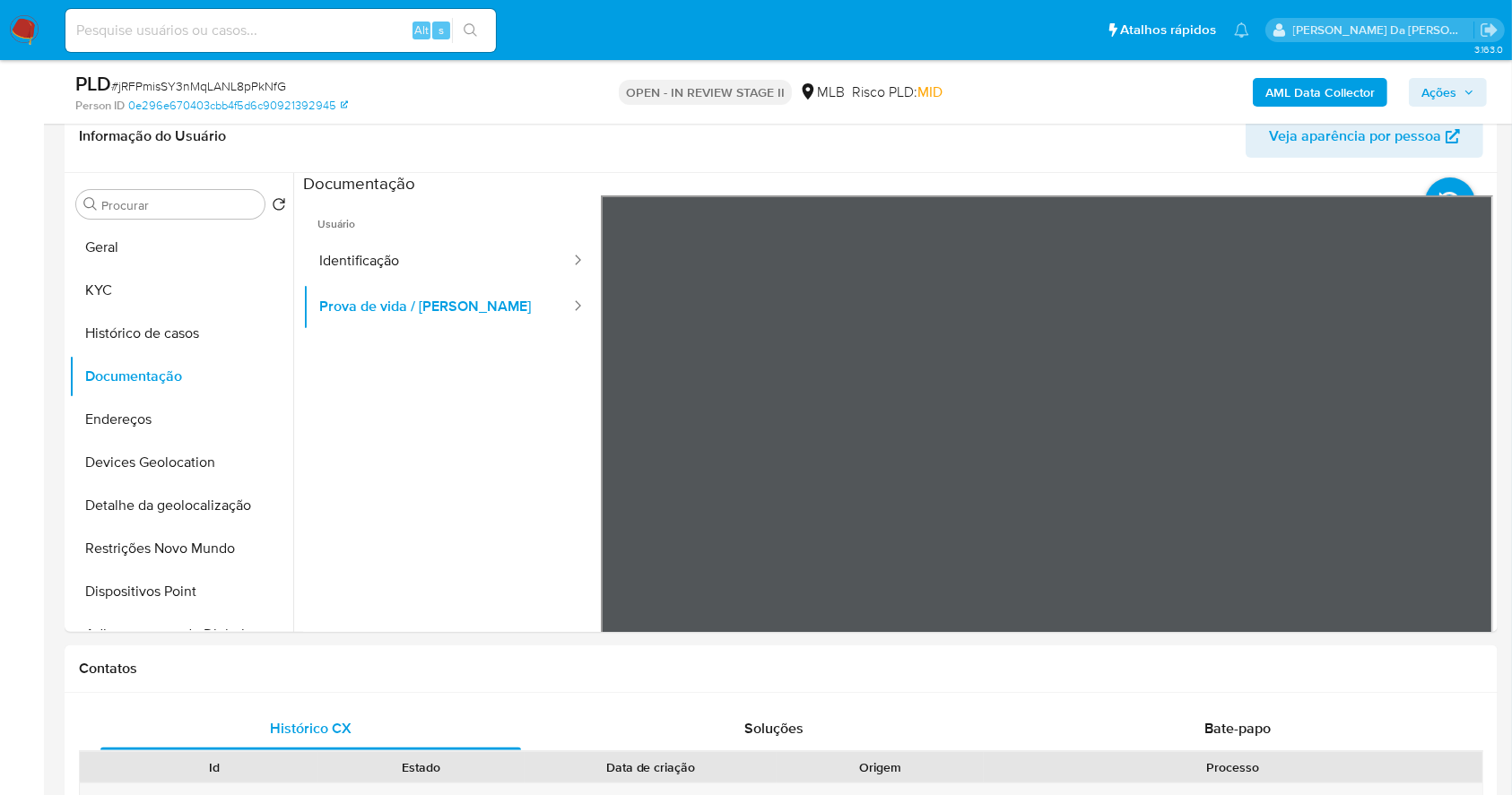
click at [306, 17] on div "Alt s" at bounding box center [281, 30] width 430 height 43
click at [294, 29] on input at bounding box center [281, 30] width 430 height 23
paste input "LsATmn3Xu2gD00wBnJKg74lY"
type input "LsATmn3Xu2gD00wBnJKg74lY"
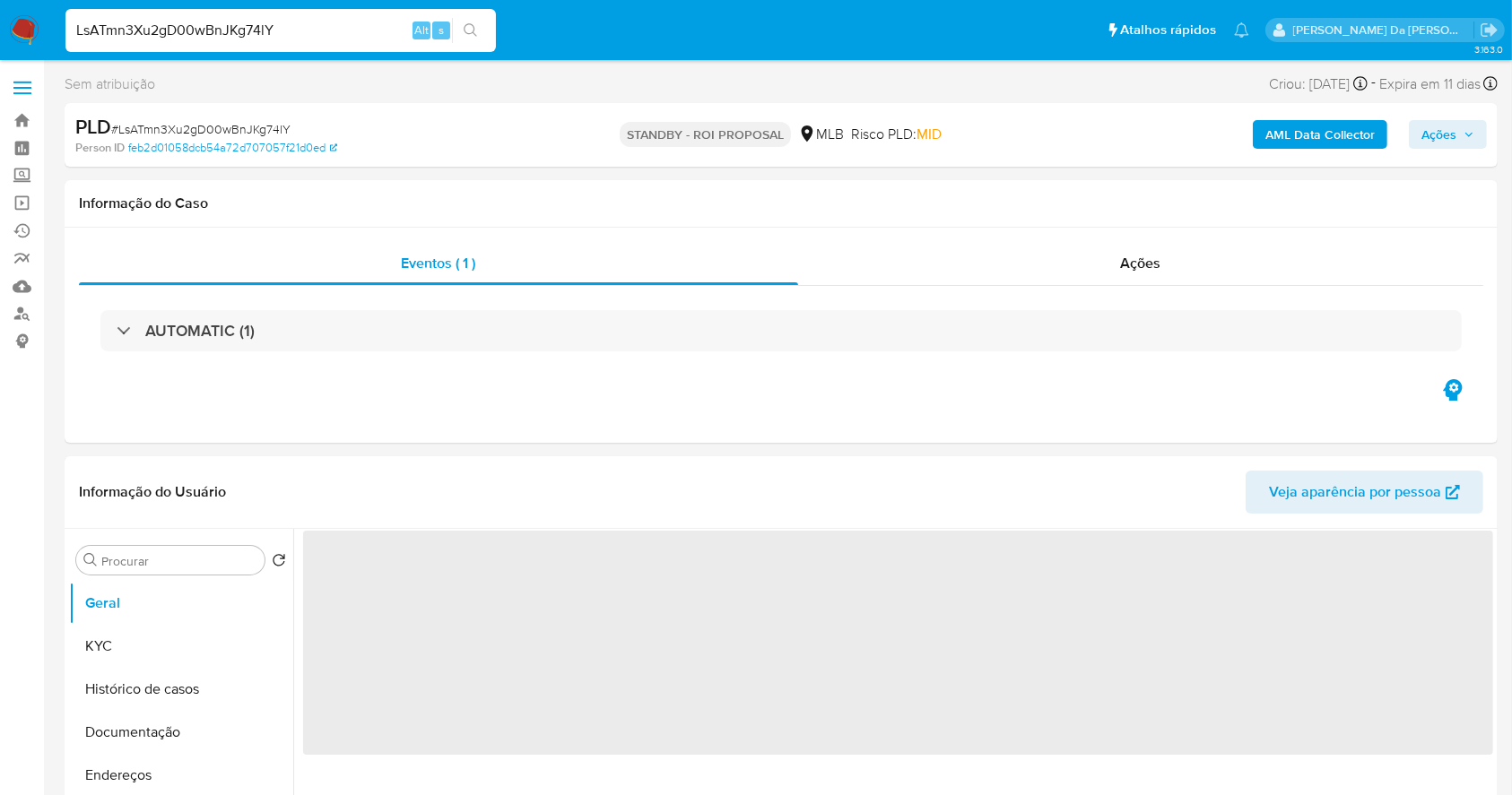
select select "10"
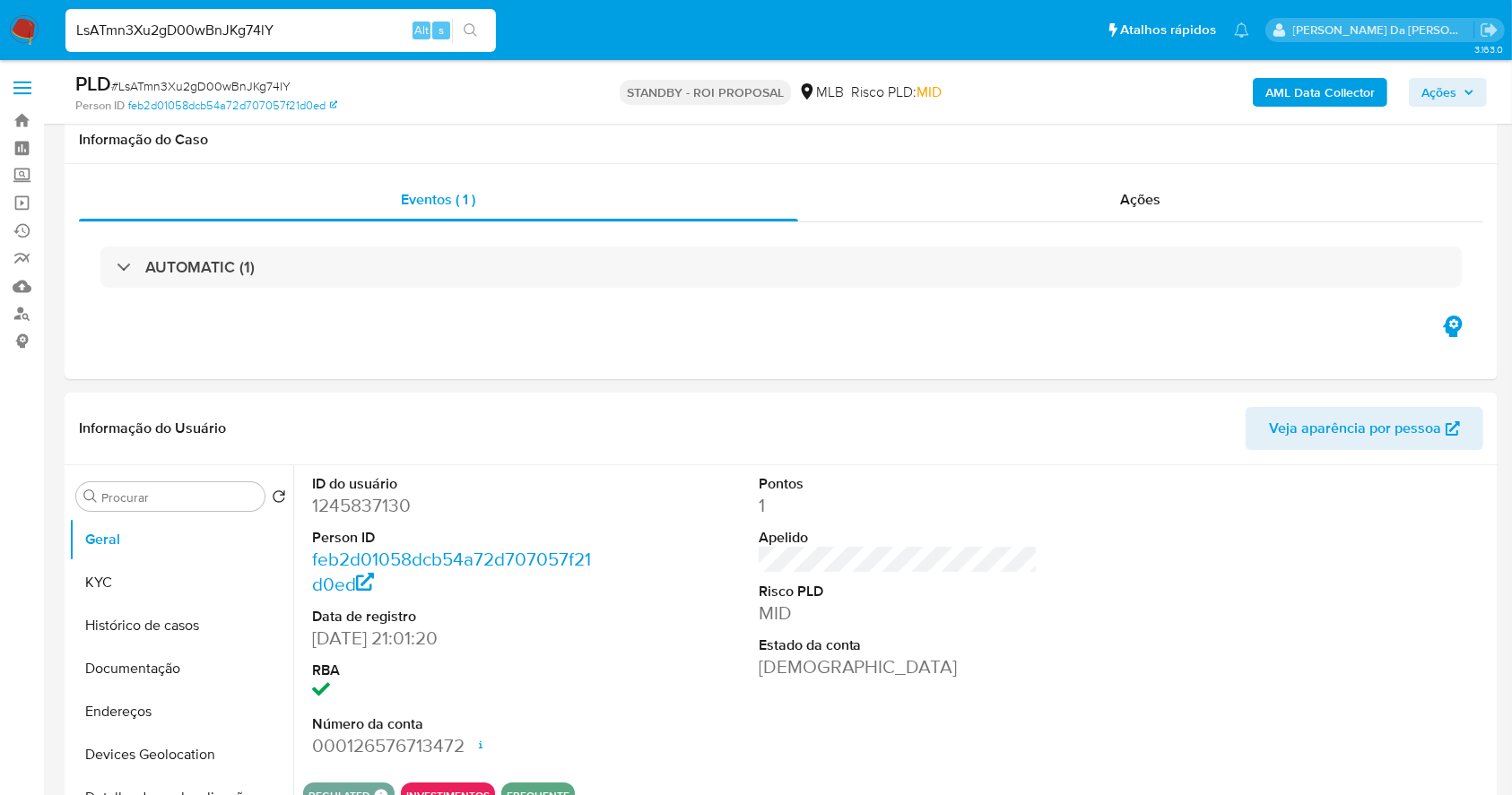
scroll to position [412, 0]
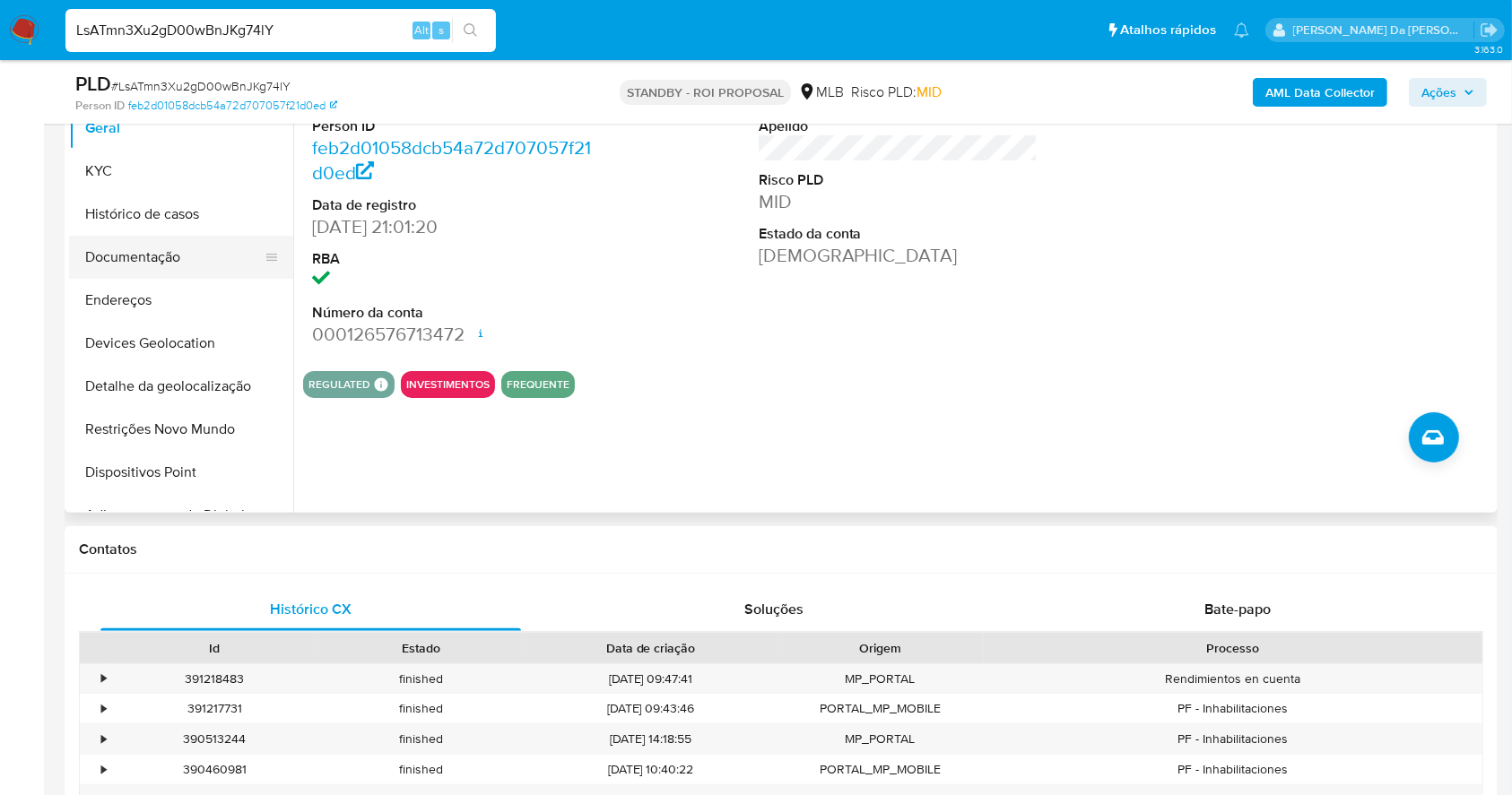
click at [123, 241] on button "Documentação" at bounding box center [173, 257] width 210 height 43
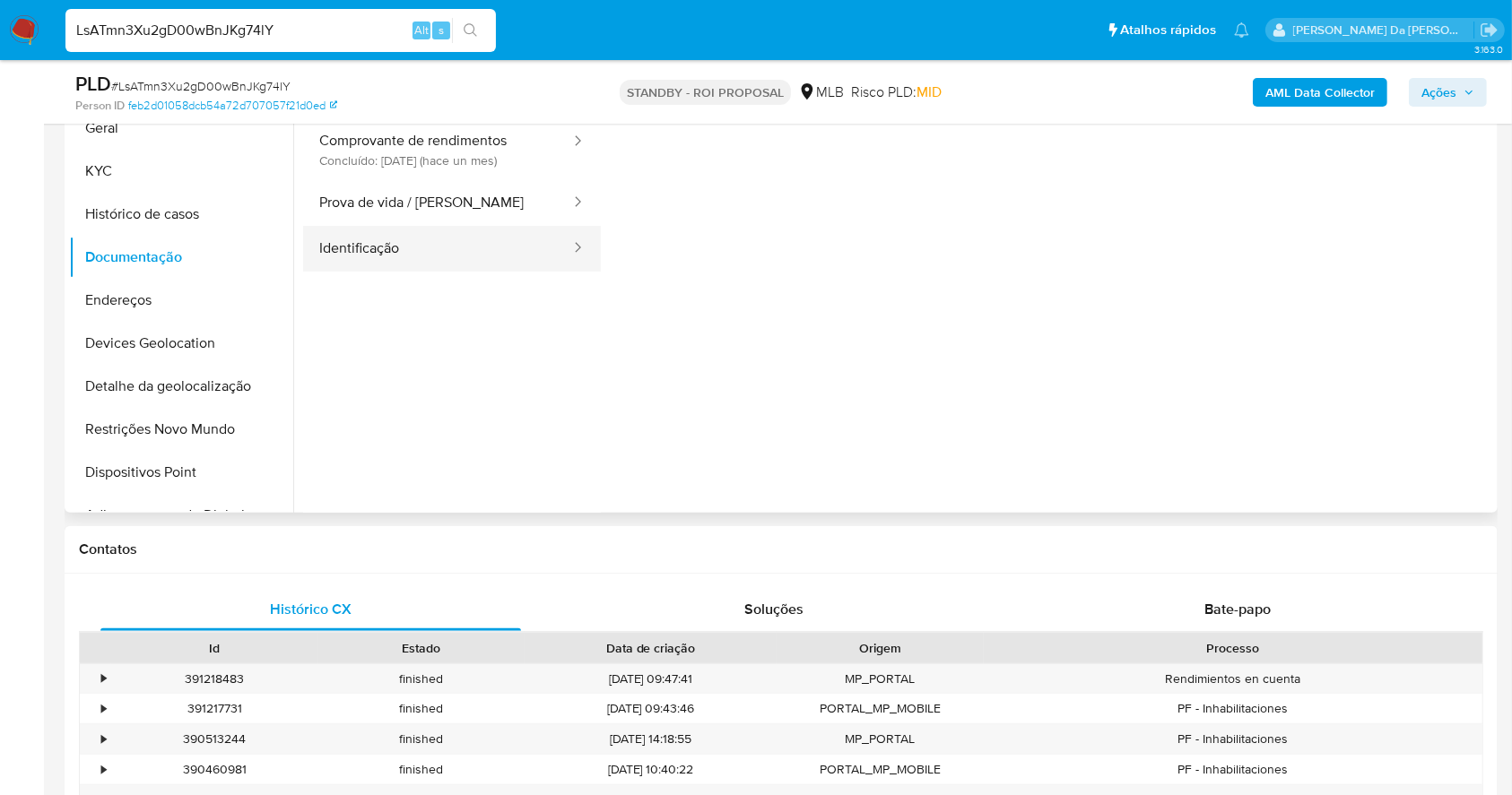
click at [475, 251] on button "Identificação" at bounding box center [437, 249] width 269 height 46
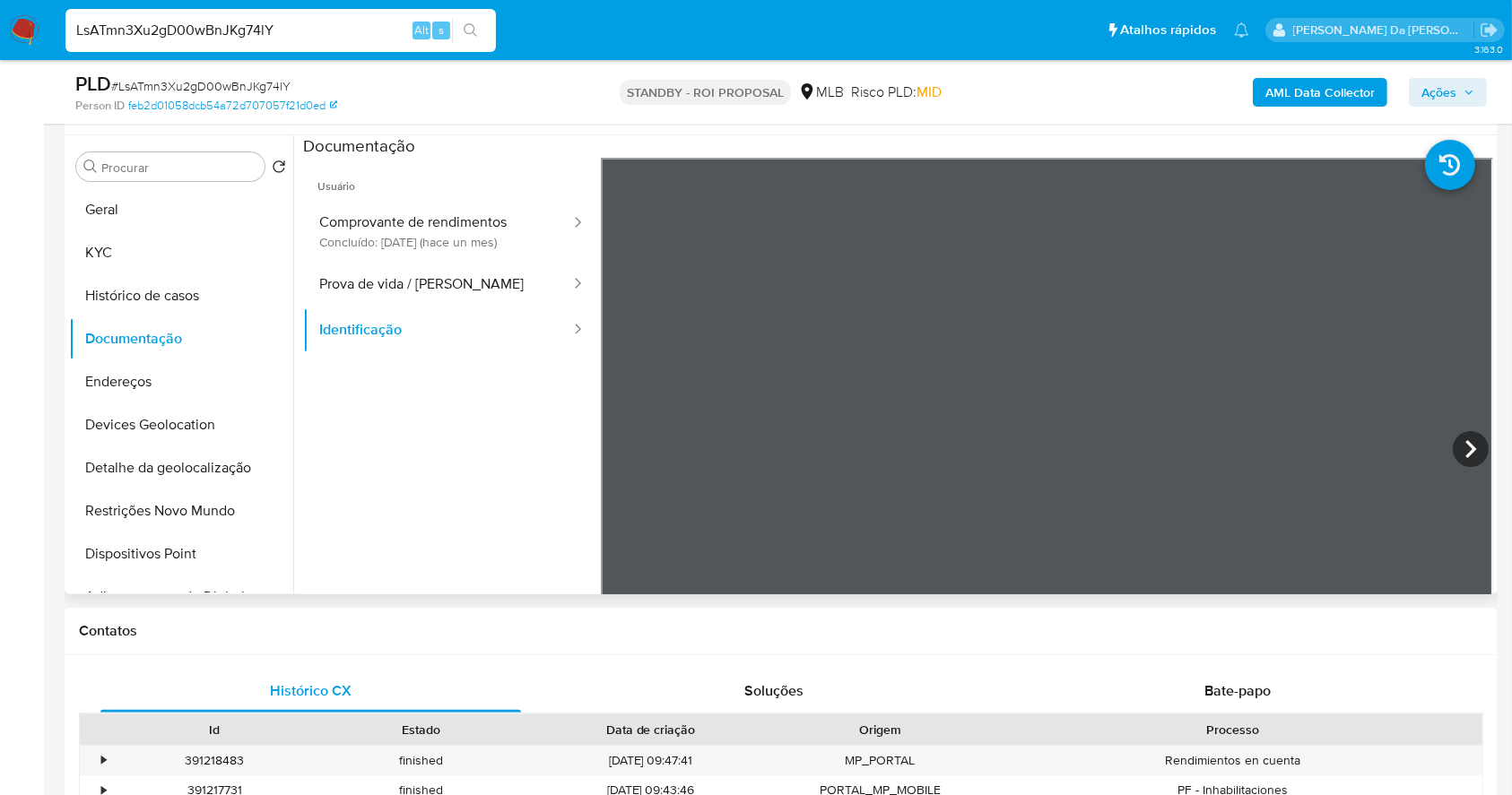
scroll to position [172, 0]
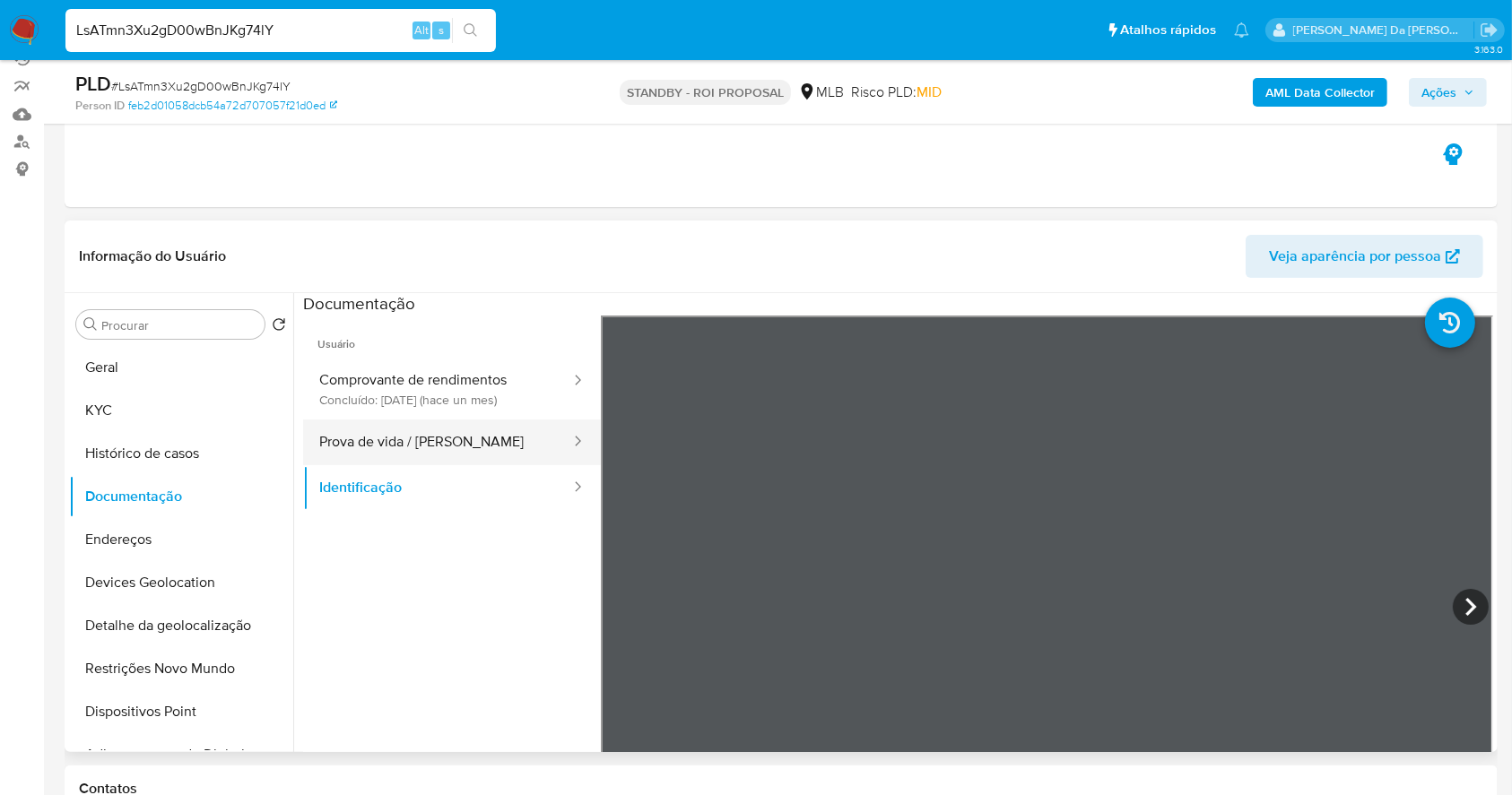
click at [427, 432] on button "Prova de vida / [PERSON_NAME]" at bounding box center [437, 443] width 269 height 46
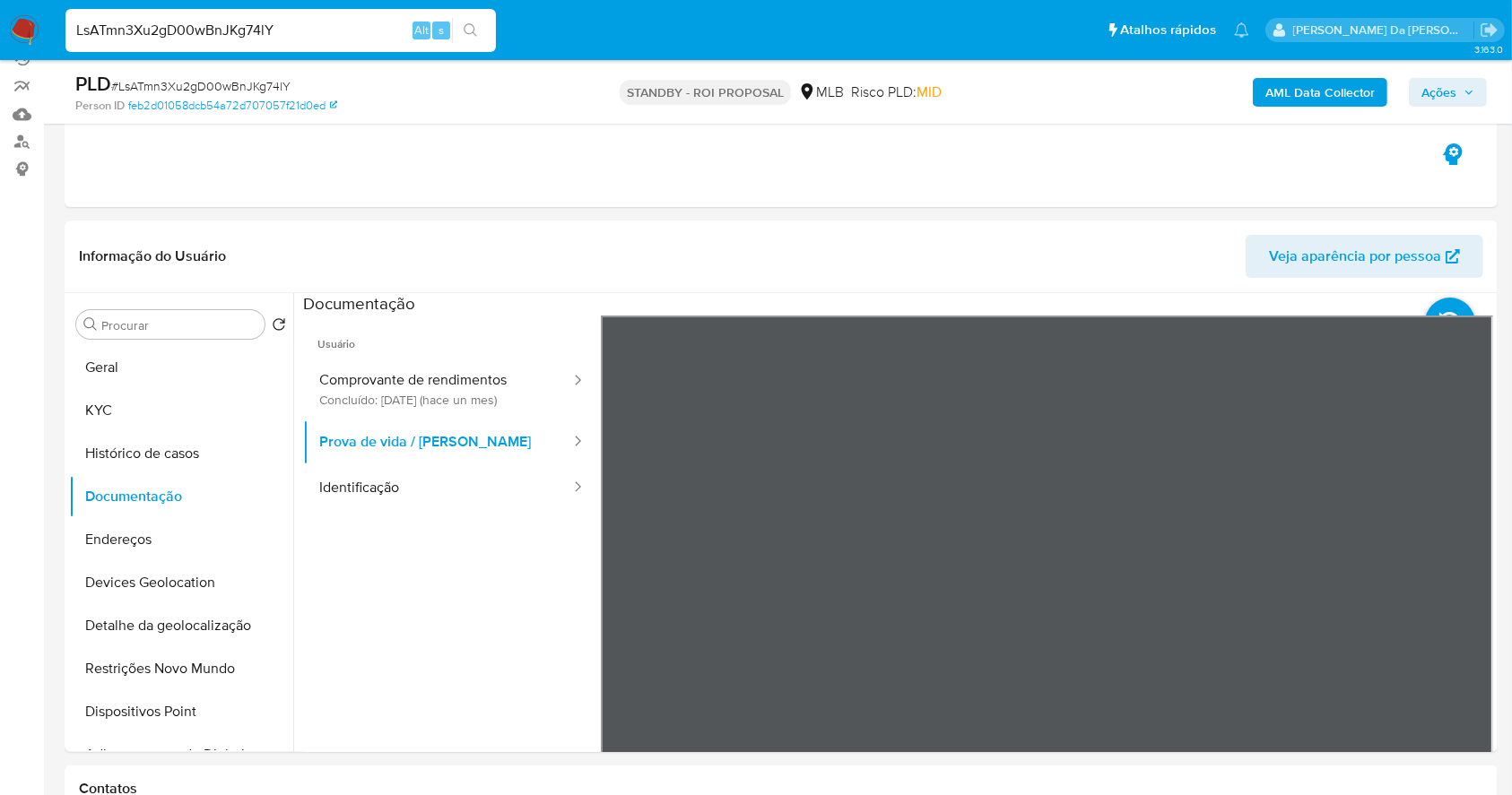
click at [330, 22] on input "LsATmn3Xu2gD00wBnJKg74lY" at bounding box center [281, 30] width 430 height 23
paste input "RE1BOmER1D1OvtA3R0CE3zzo"
type input "RE1BOmER1D1OvtA3R0CE3zzo"
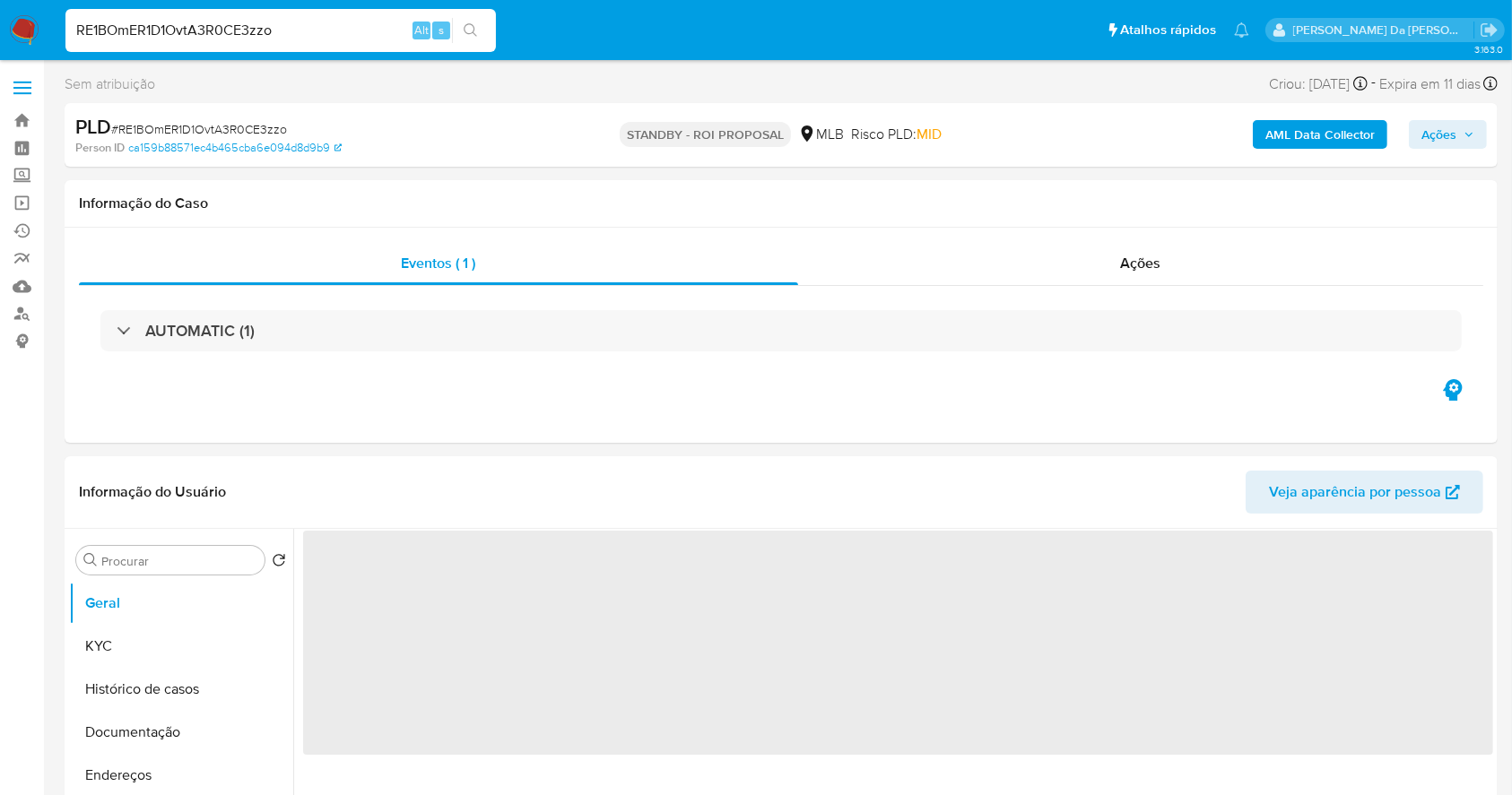
select select "10"
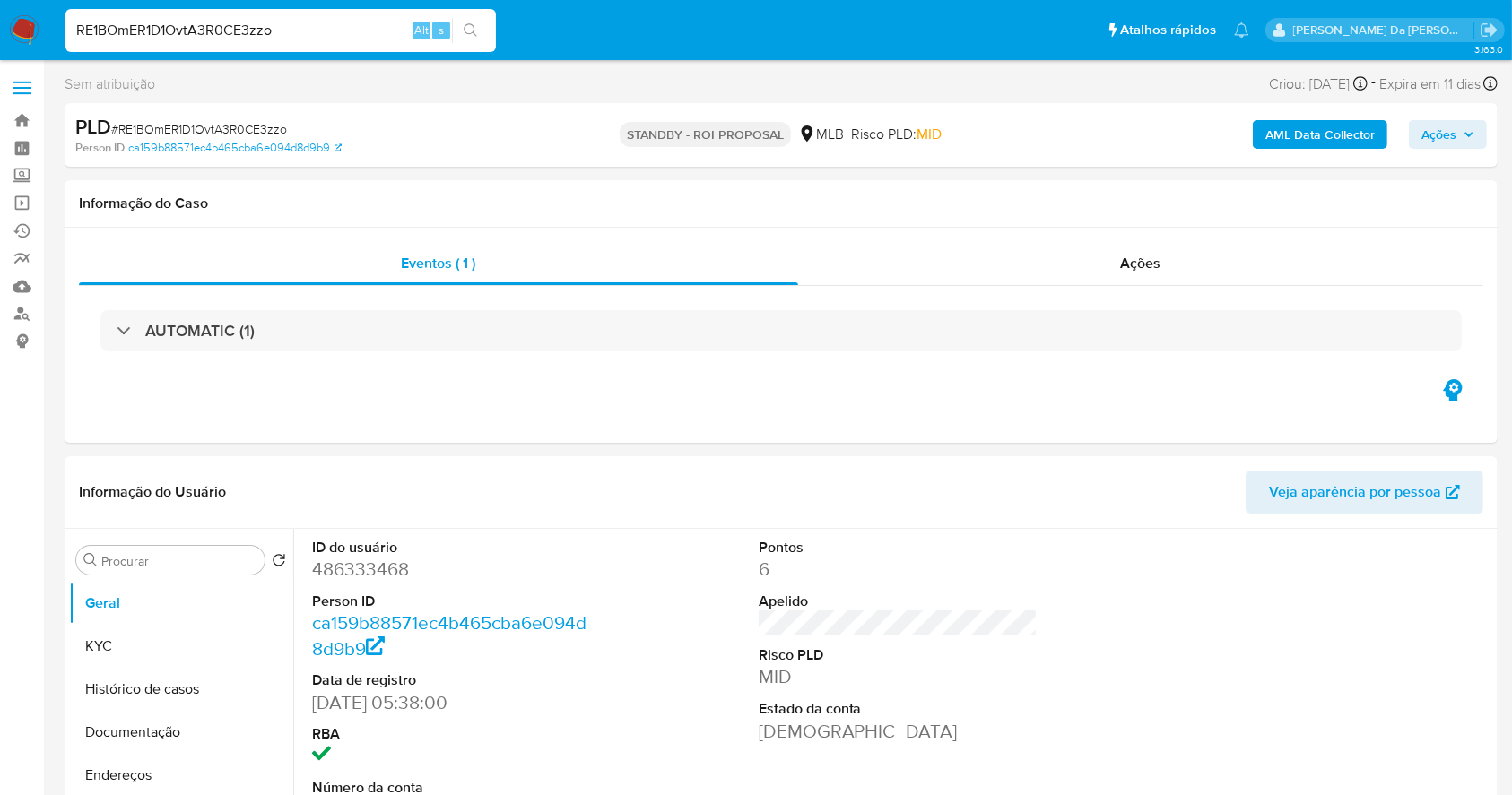
scroll to position [412, 0]
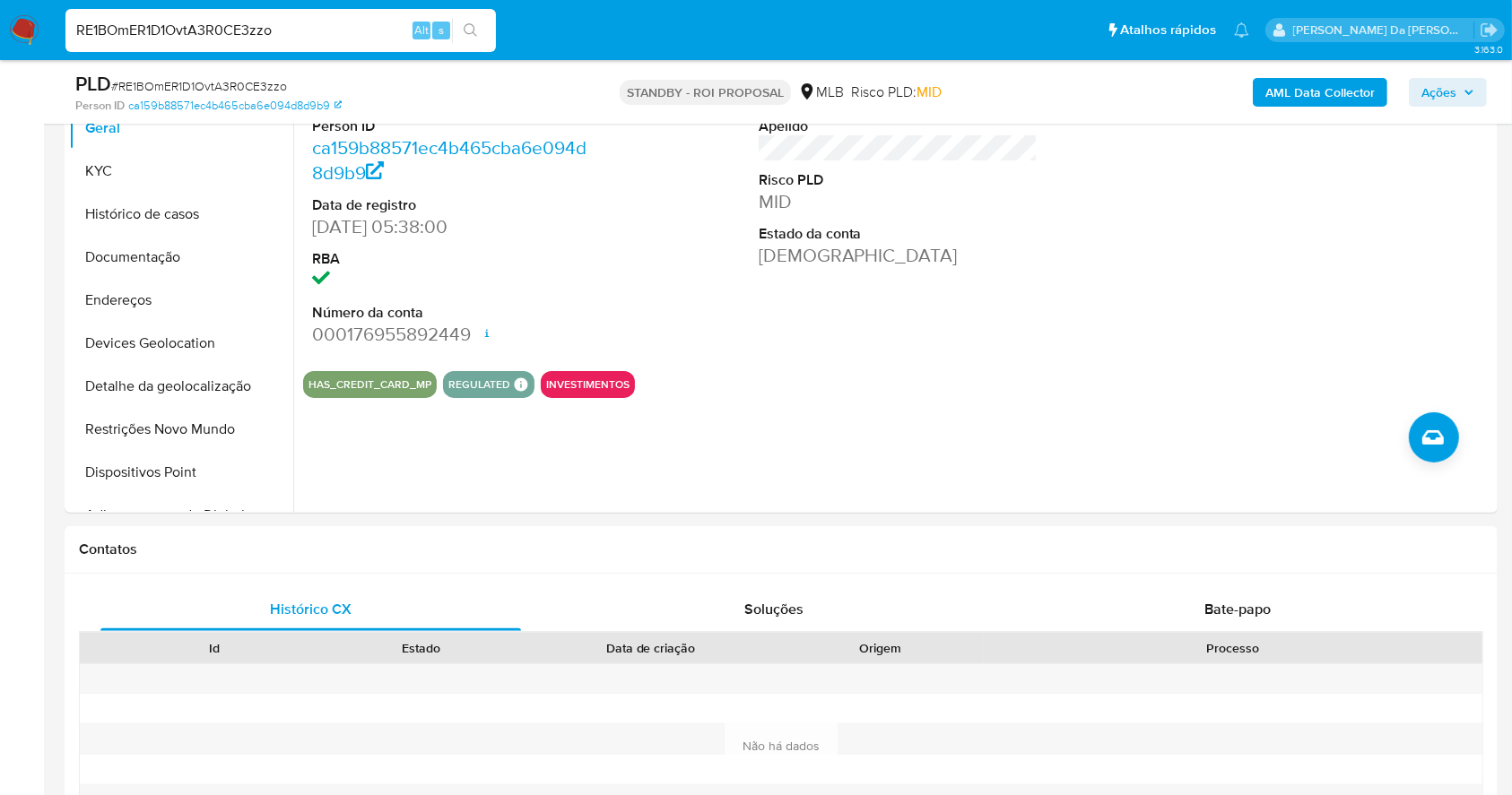
click at [361, 30] on input "RE1BOmER1D1OvtA3R0CE3zzo" at bounding box center [281, 30] width 430 height 23
paste input "hdqDPgkai0X9hv1degdW7QjG"
type input "hdqDPgkai0X9hv1degdW7QjG"
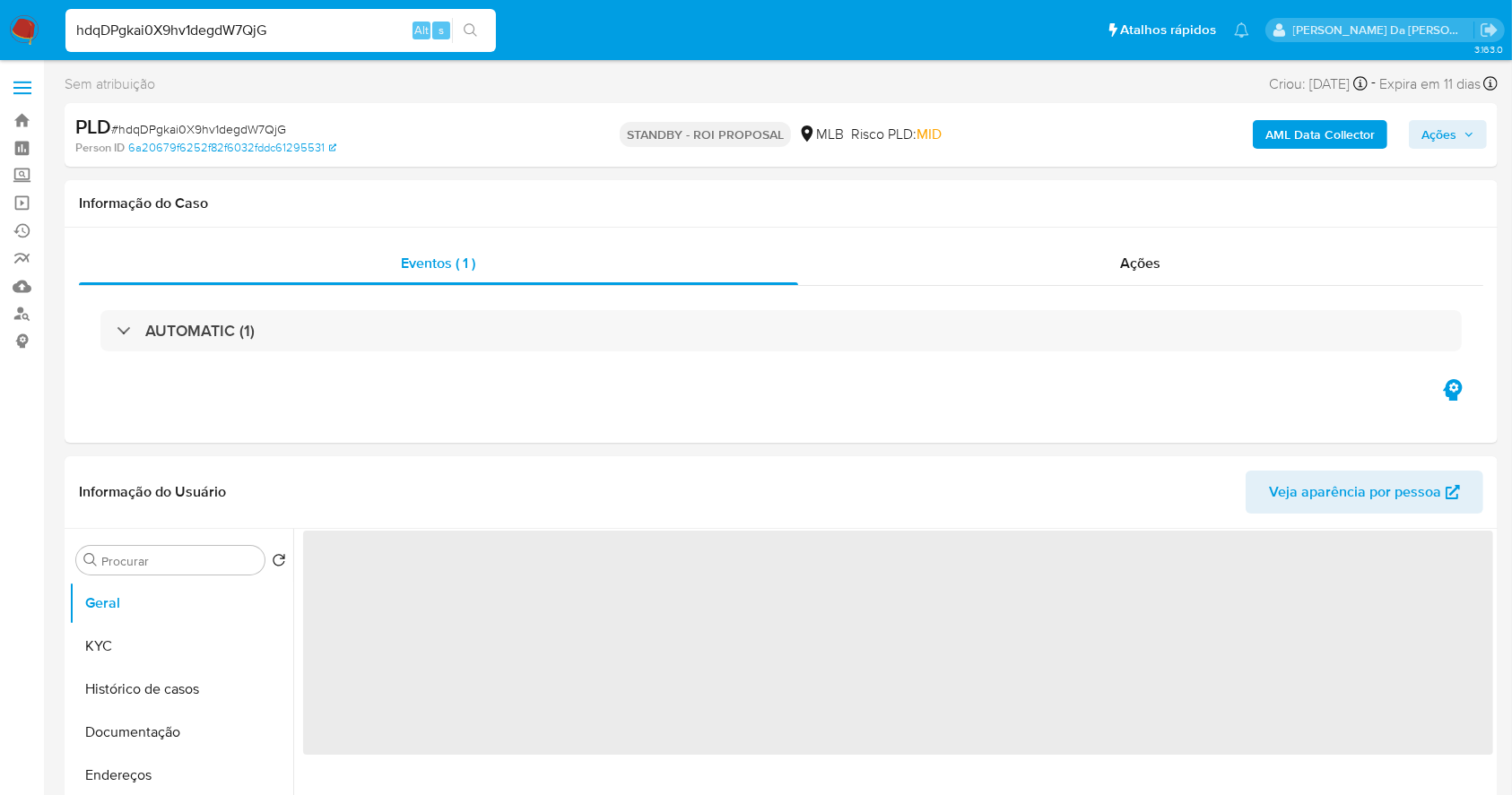
select select "10"
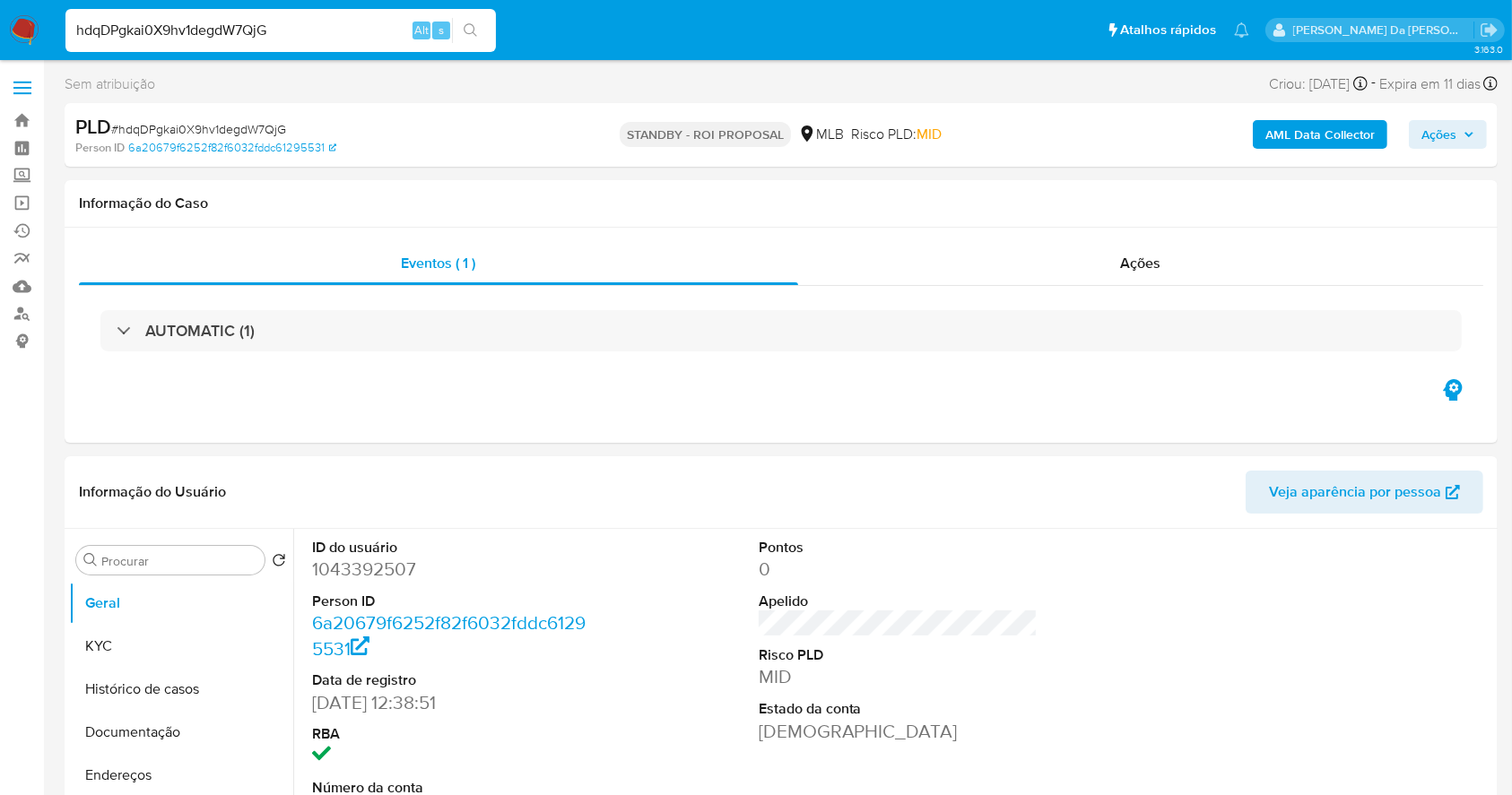
scroll to position [412, 0]
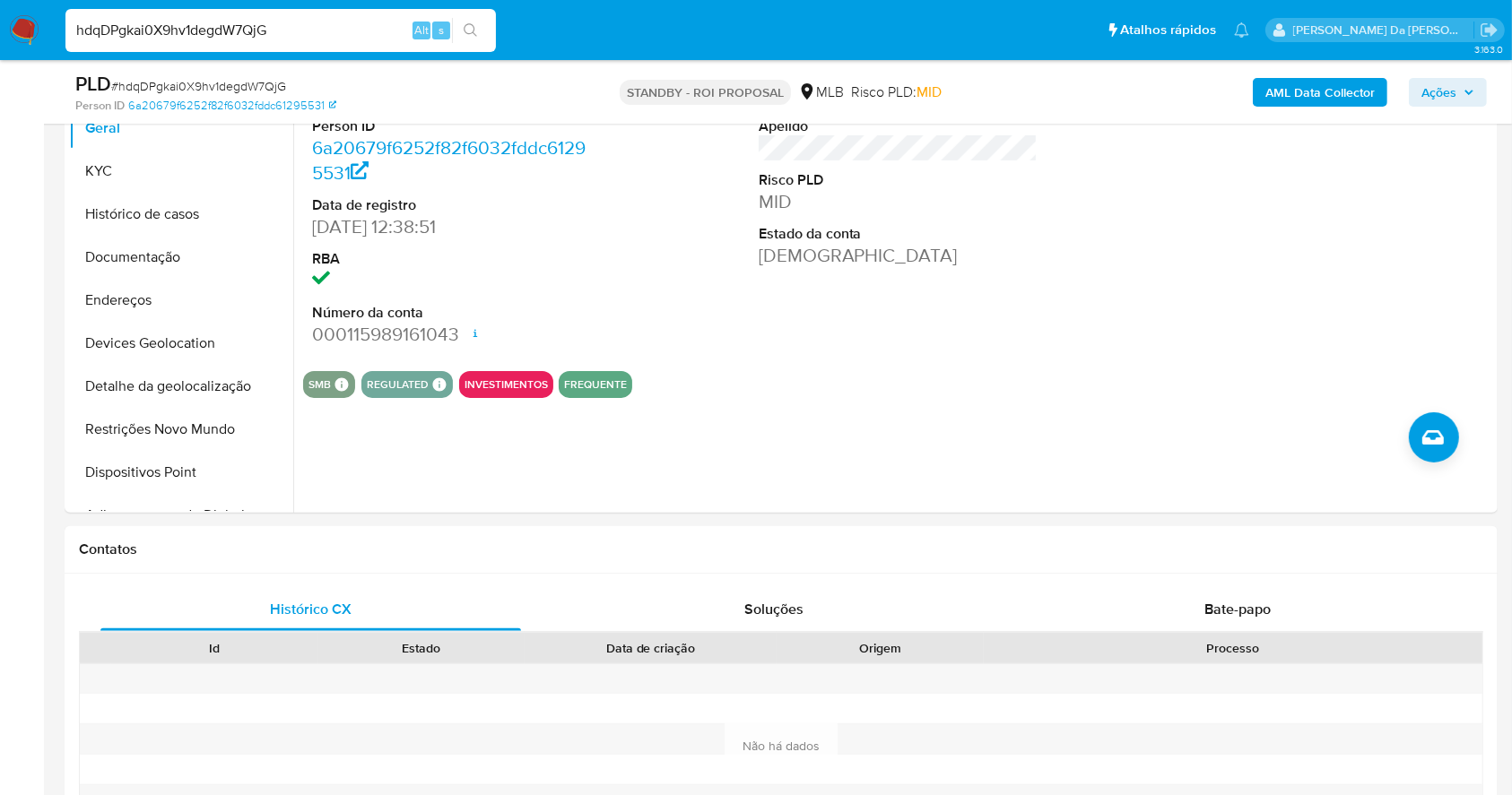
click at [304, 31] on input "hdqDPgkai0X9hv1degdW7QjG" at bounding box center [281, 30] width 430 height 23
paste input "NLg8FMoIKus16mKRJlelQhYi"
type input "NLg8FMoIKus16mKRJlelQhYi"
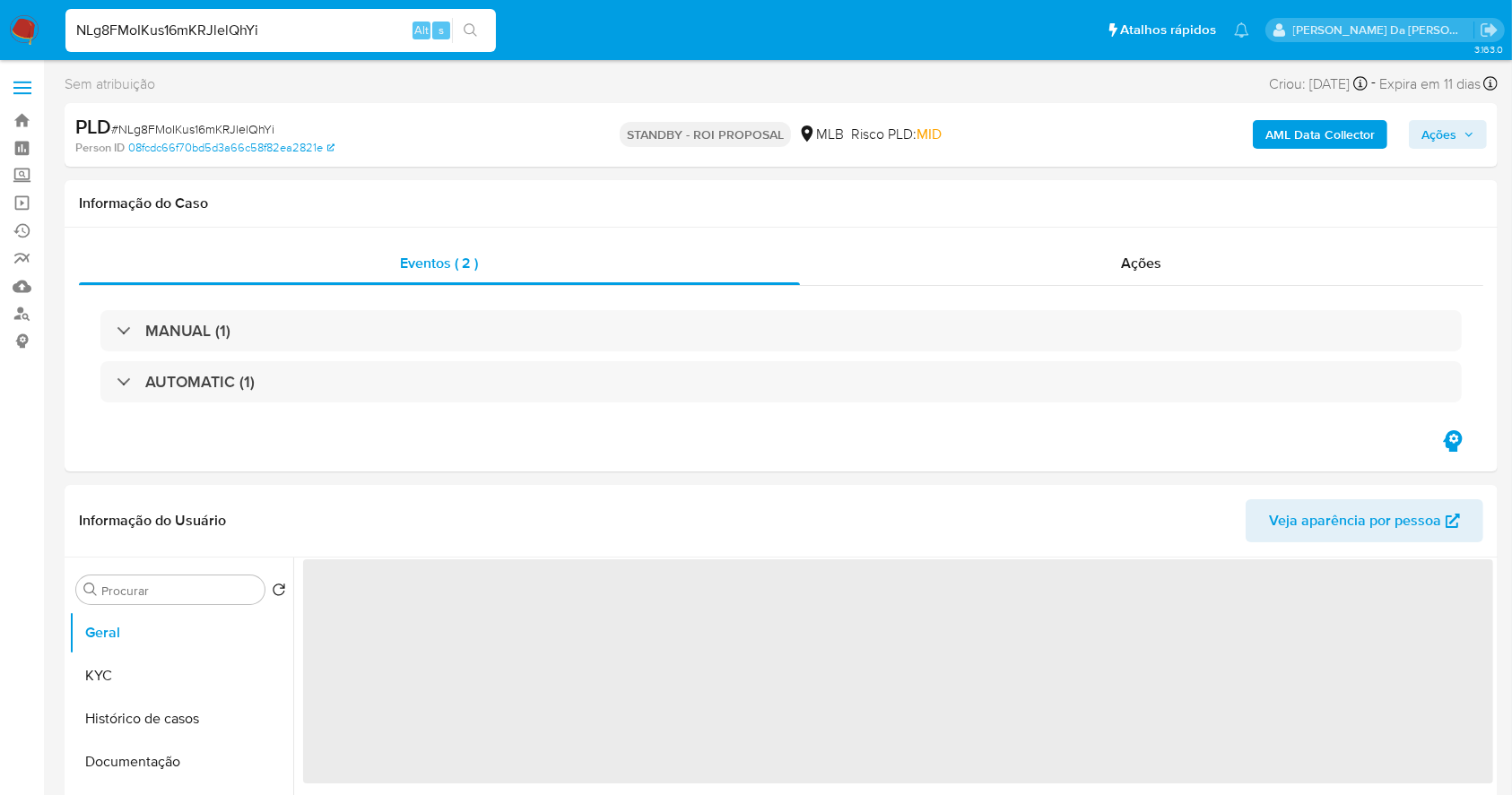
select select "10"
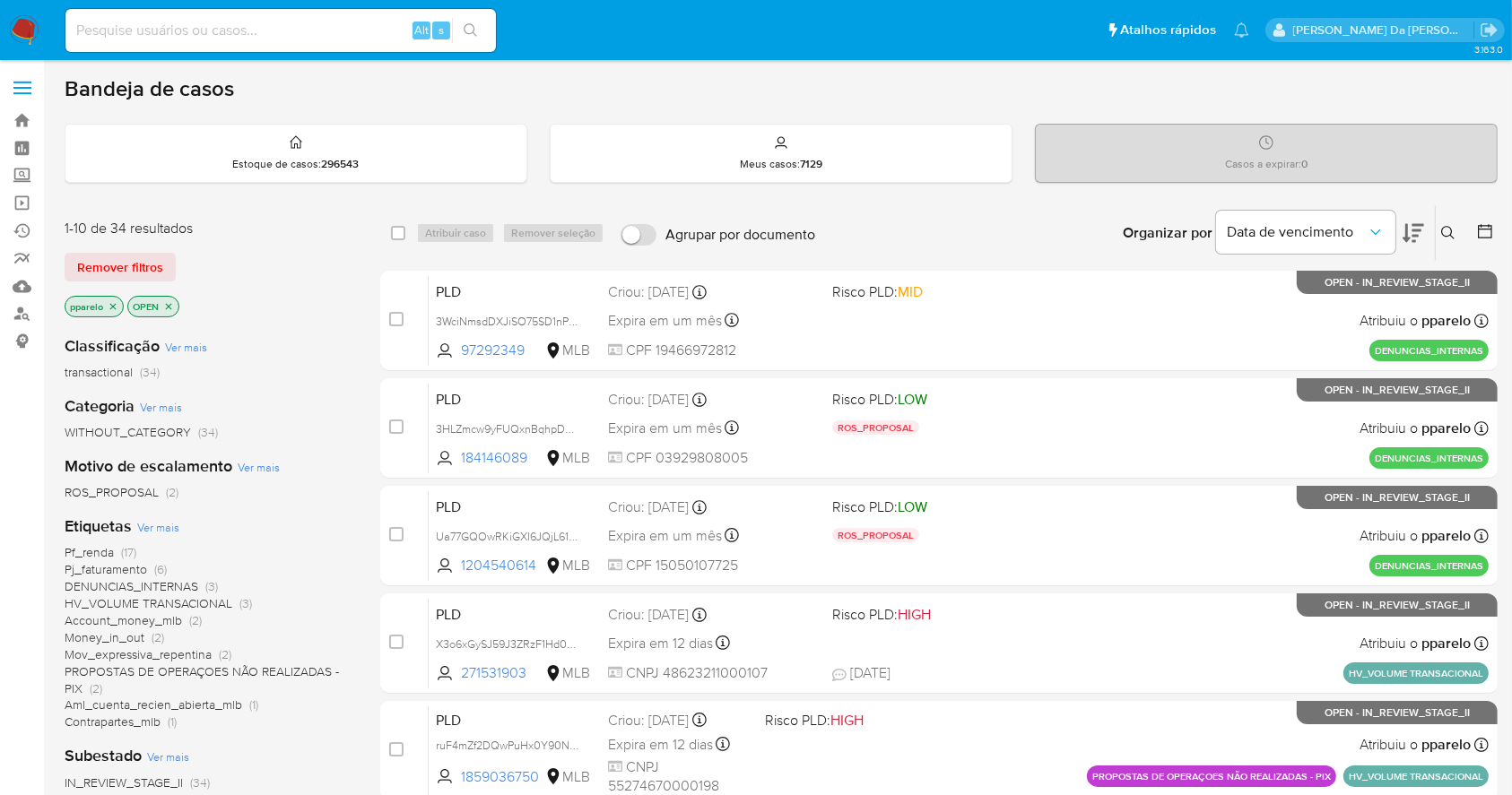
click at [273, 35] on input at bounding box center [281, 30] width 430 height 23
paste input "29311445"
type input "29311445"
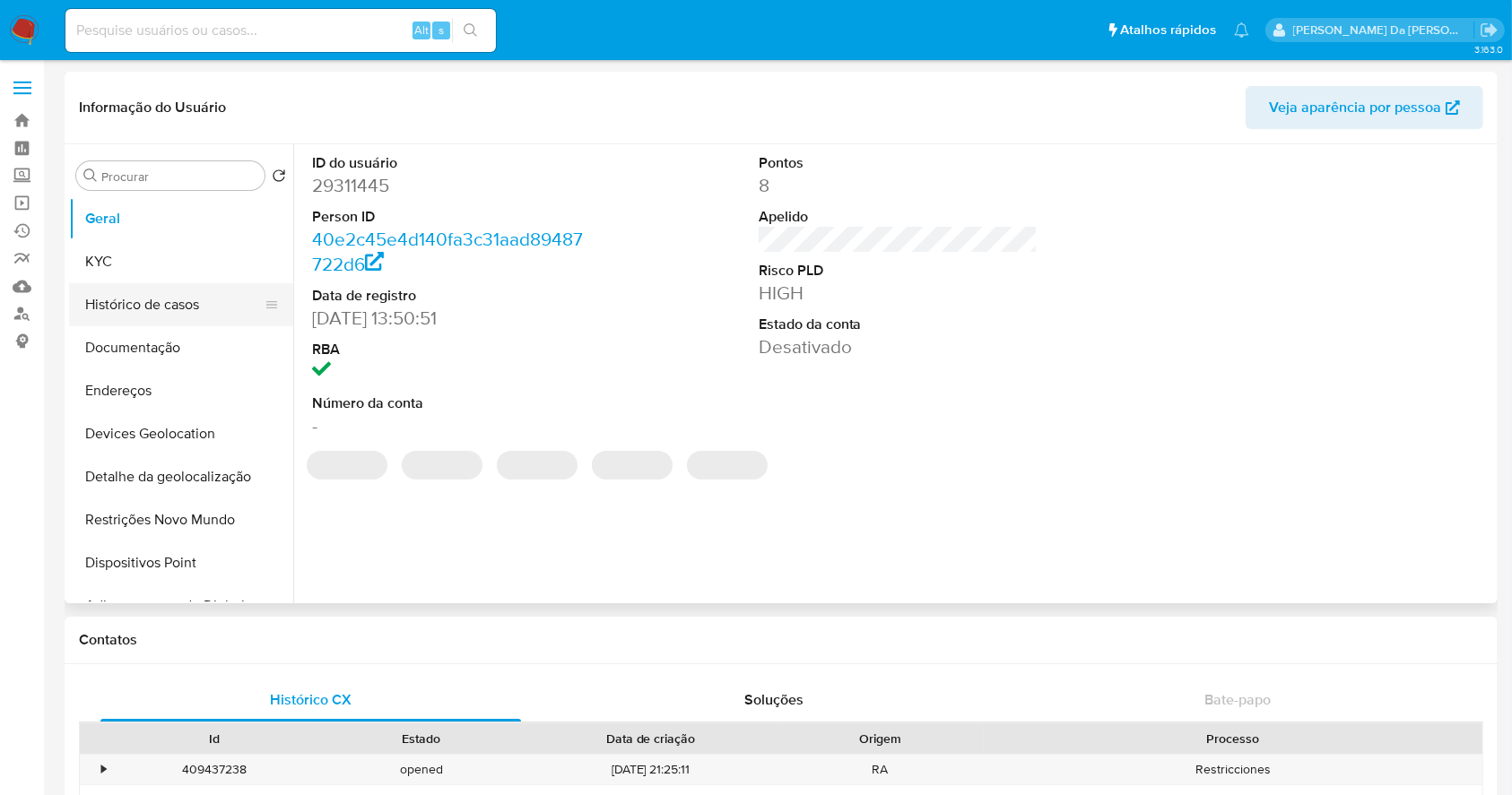
select select "10"
click at [152, 310] on button "Histórico de casos" at bounding box center [173, 304] width 210 height 43
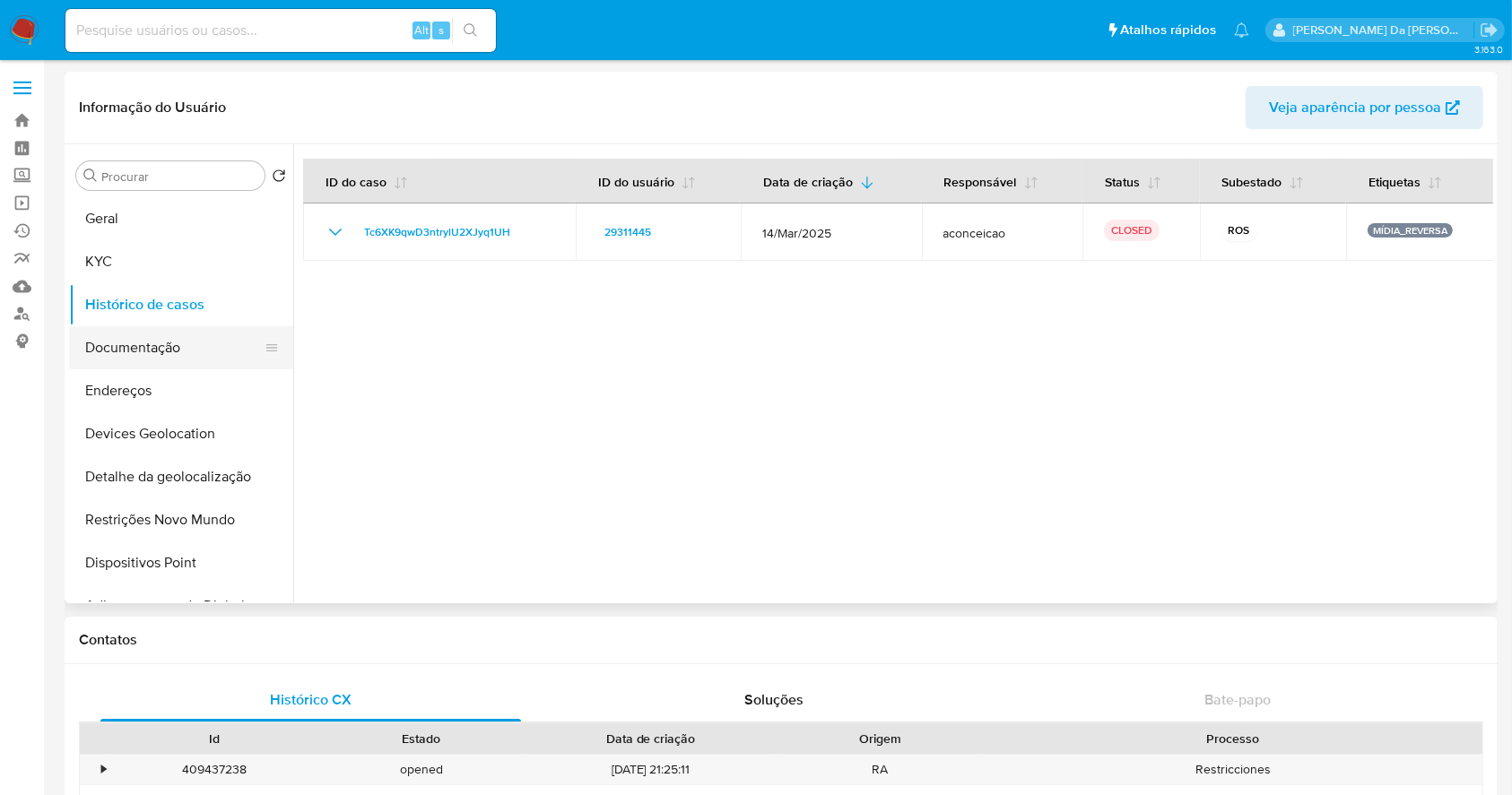
click at [190, 348] on button "Documentação" at bounding box center [173, 347] width 210 height 43
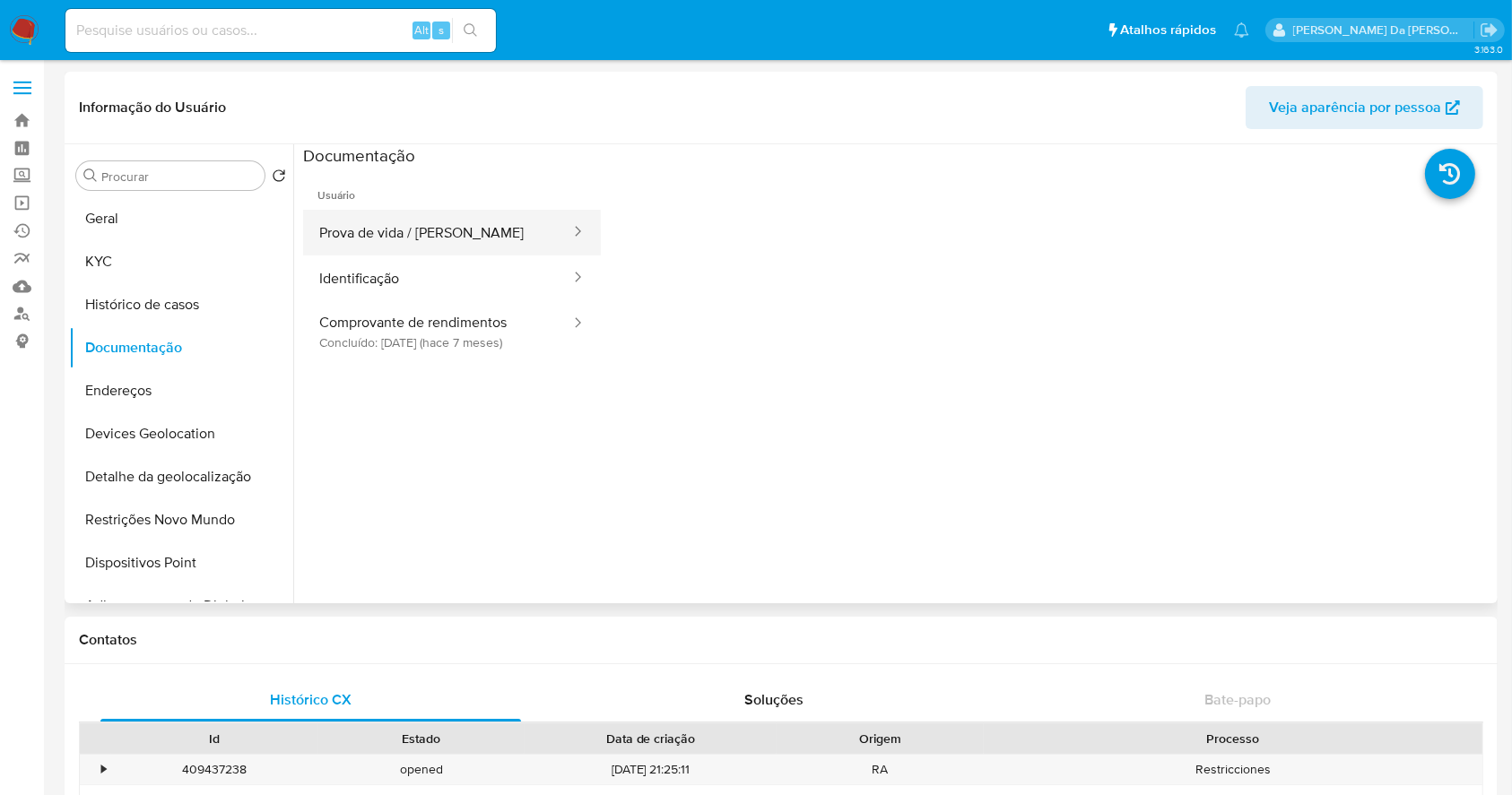
click at [417, 231] on button "Prova de vida / Selfie" at bounding box center [437, 233] width 269 height 46
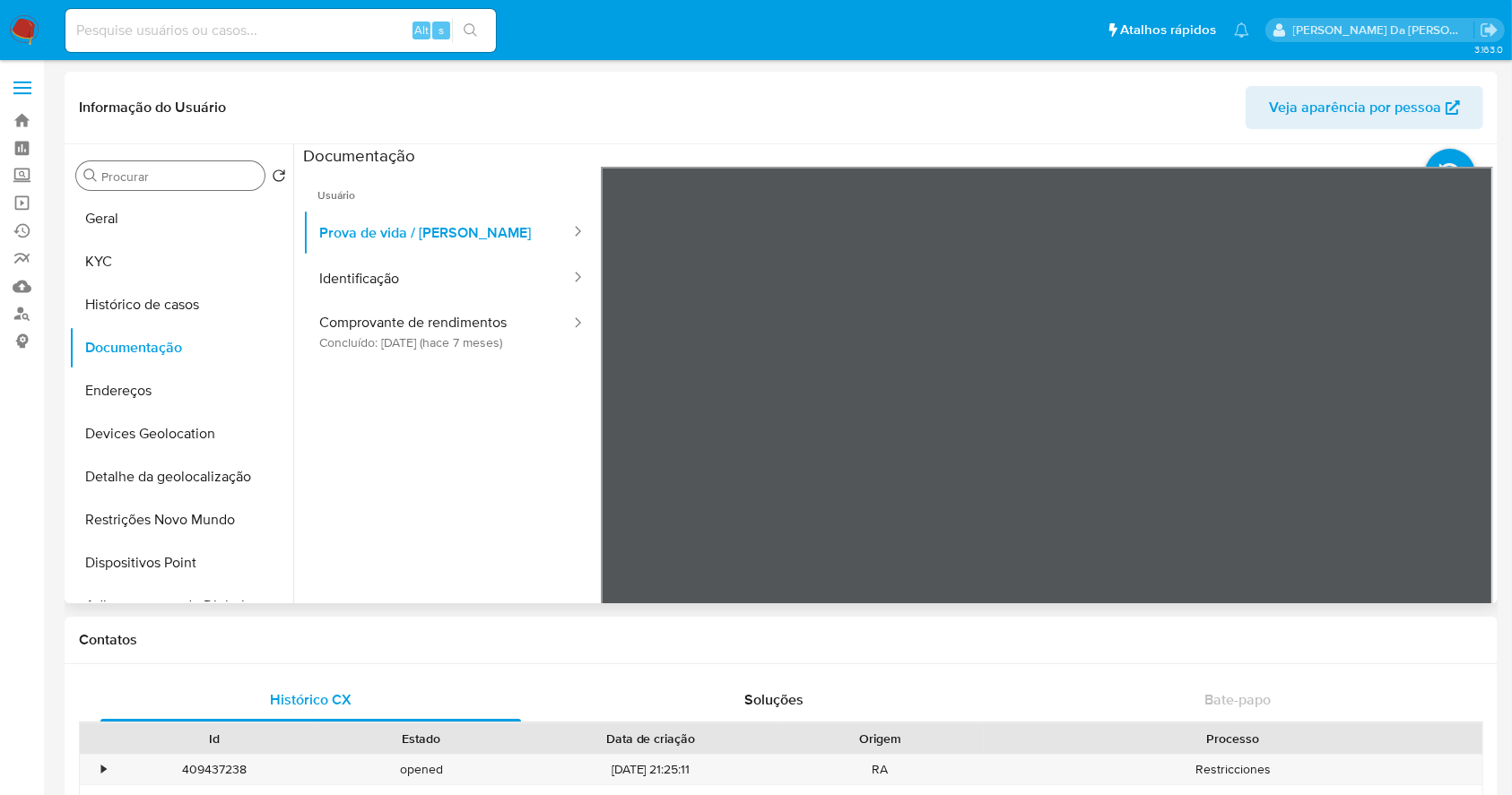
click at [178, 179] on input "Procurar" at bounding box center [179, 176] width 156 height 16
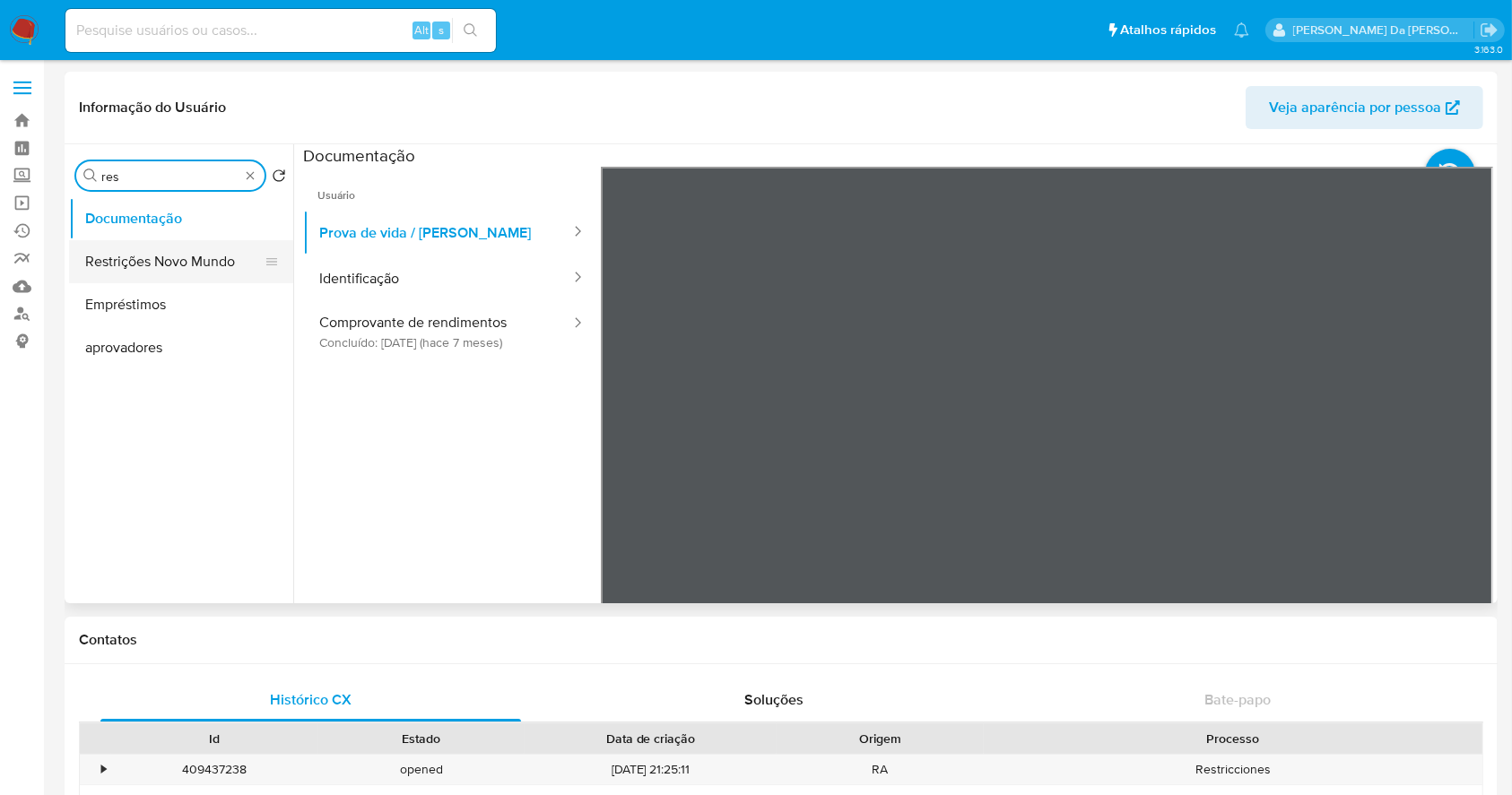
type input "res"
click at [180, 272] on button "Restrições Novo Mundo" at bounding box center [173, 261] width 210 height 43
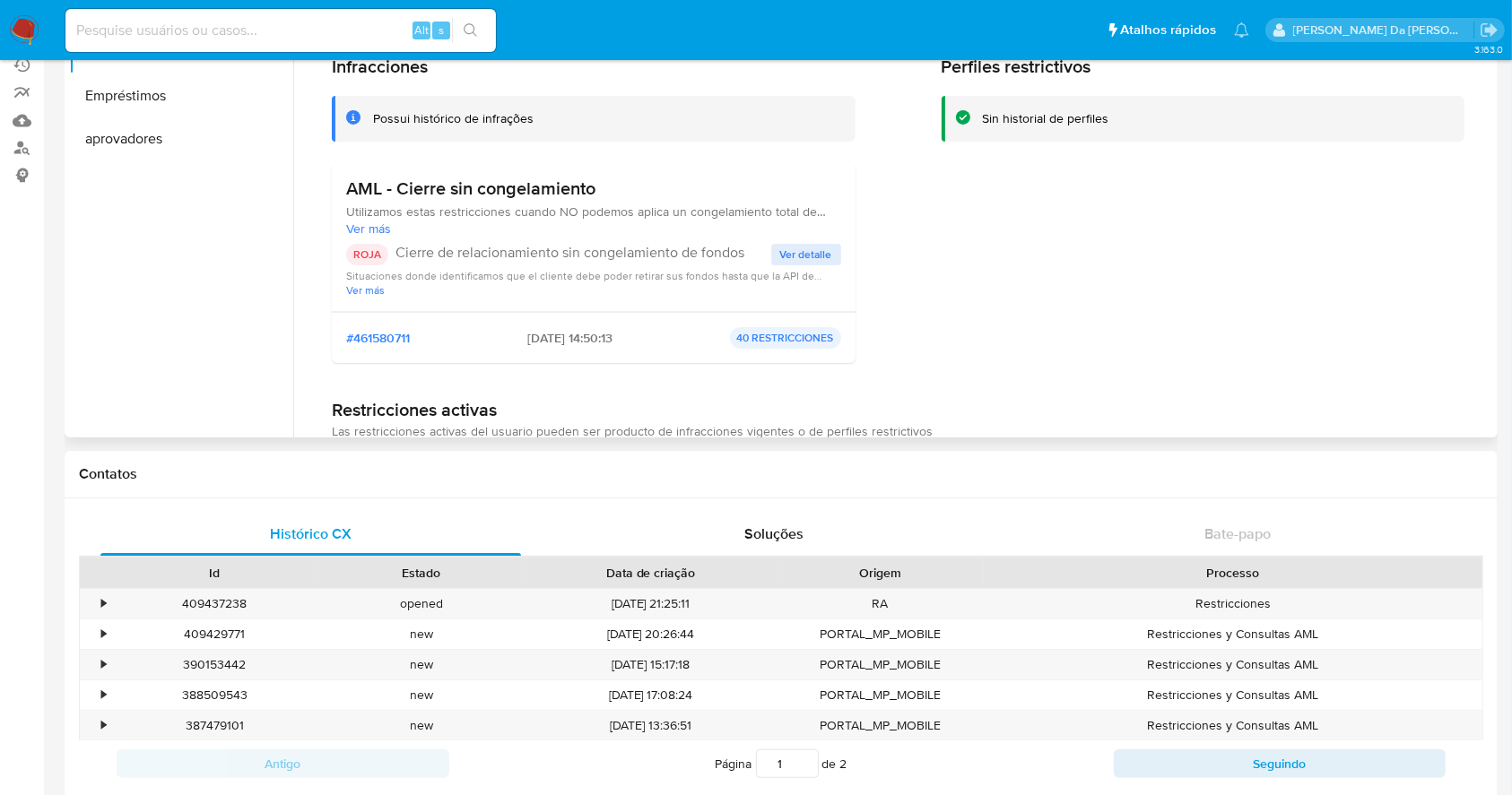
scroll to position [164, 0]
click at [345, 32] on input at bounding box center [281, 30] width 430 height 23
paste input "1852899900"
type input "1852899900"
click at [188, 40] on input "1852899900" at bounding box center [281, 30] width 430 height 23
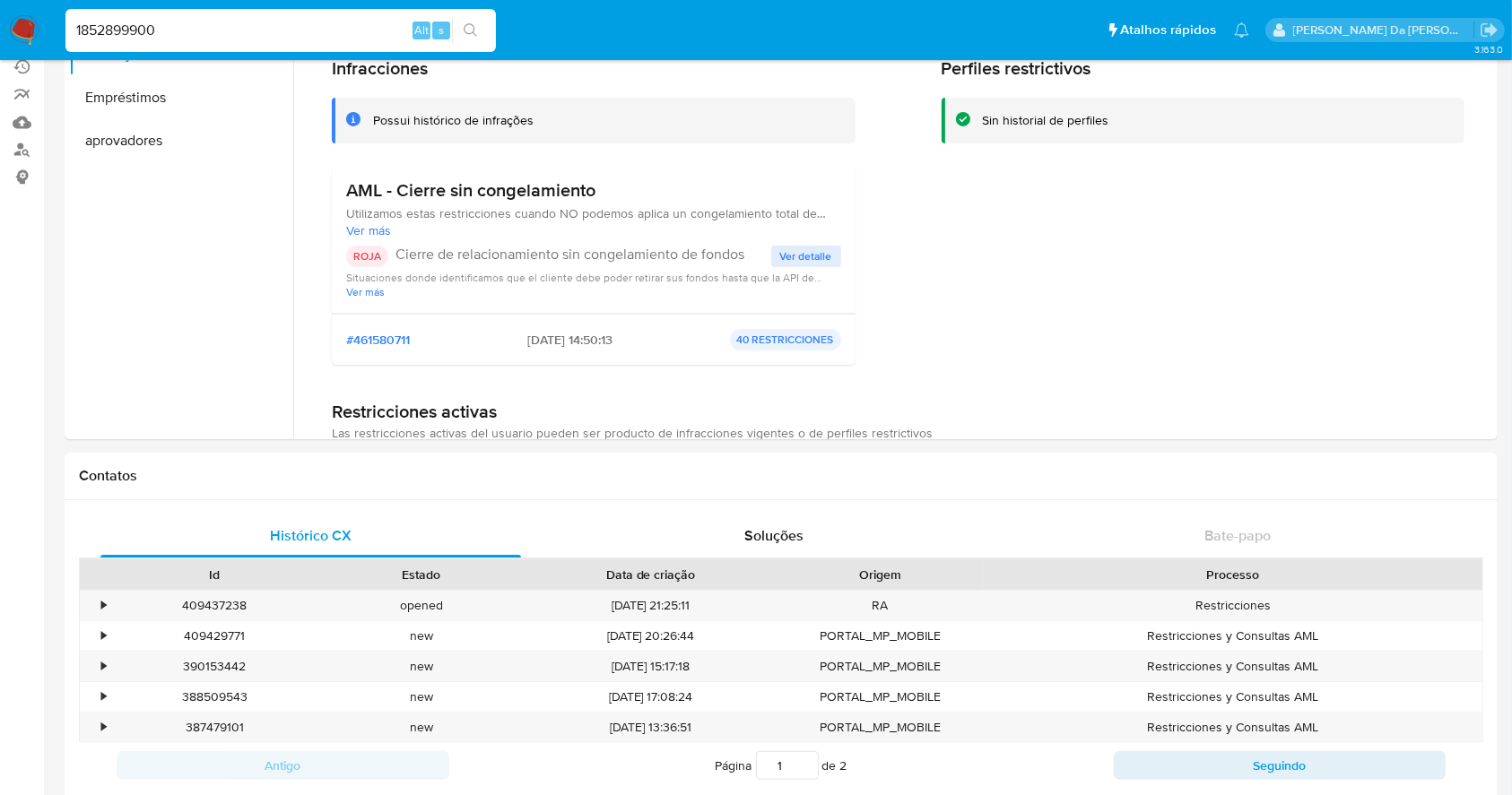
click at [188, 40] on input "1852899900" at bounding box center [281, 30] width 430 height 23
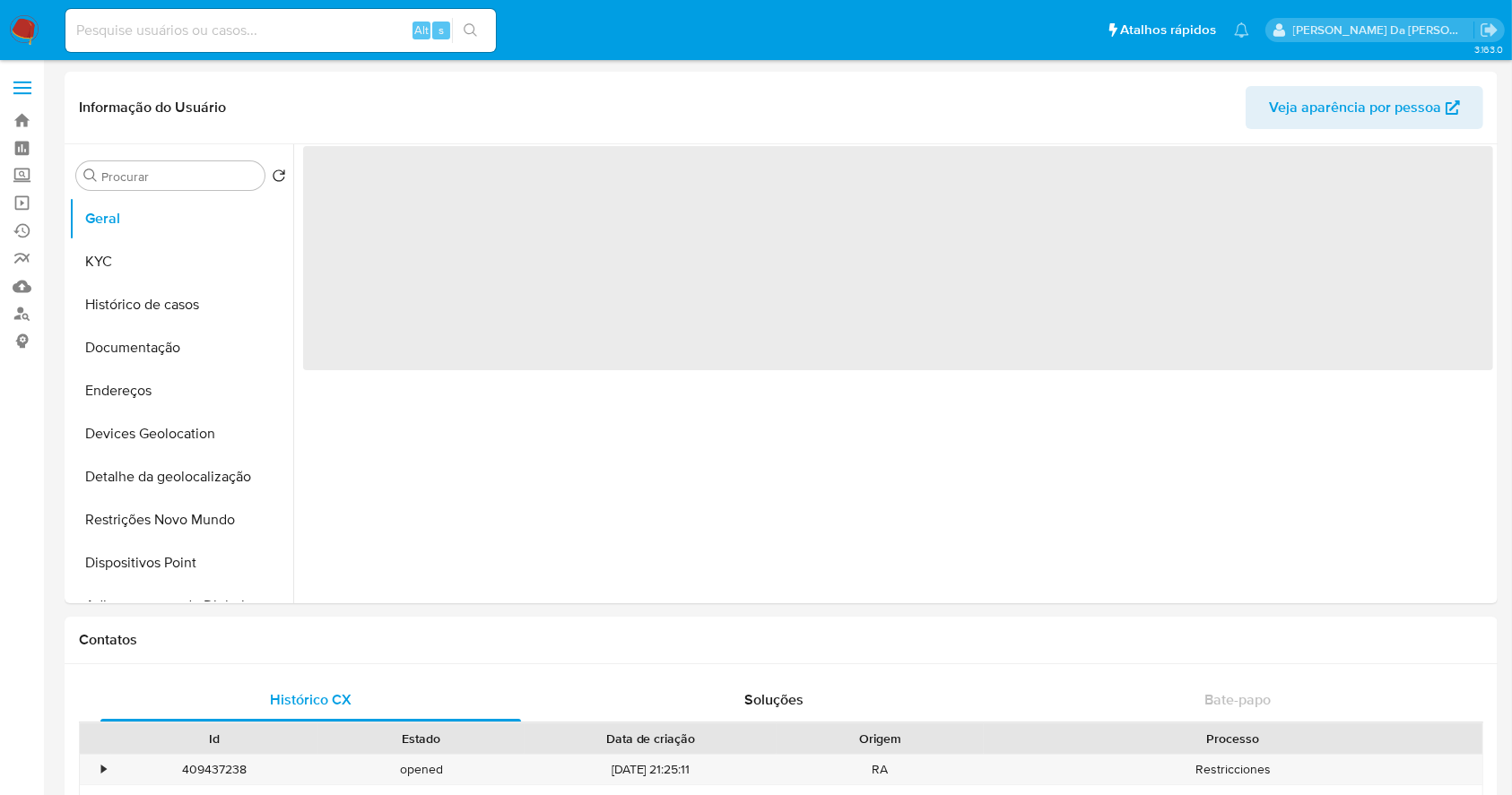
select select "10"
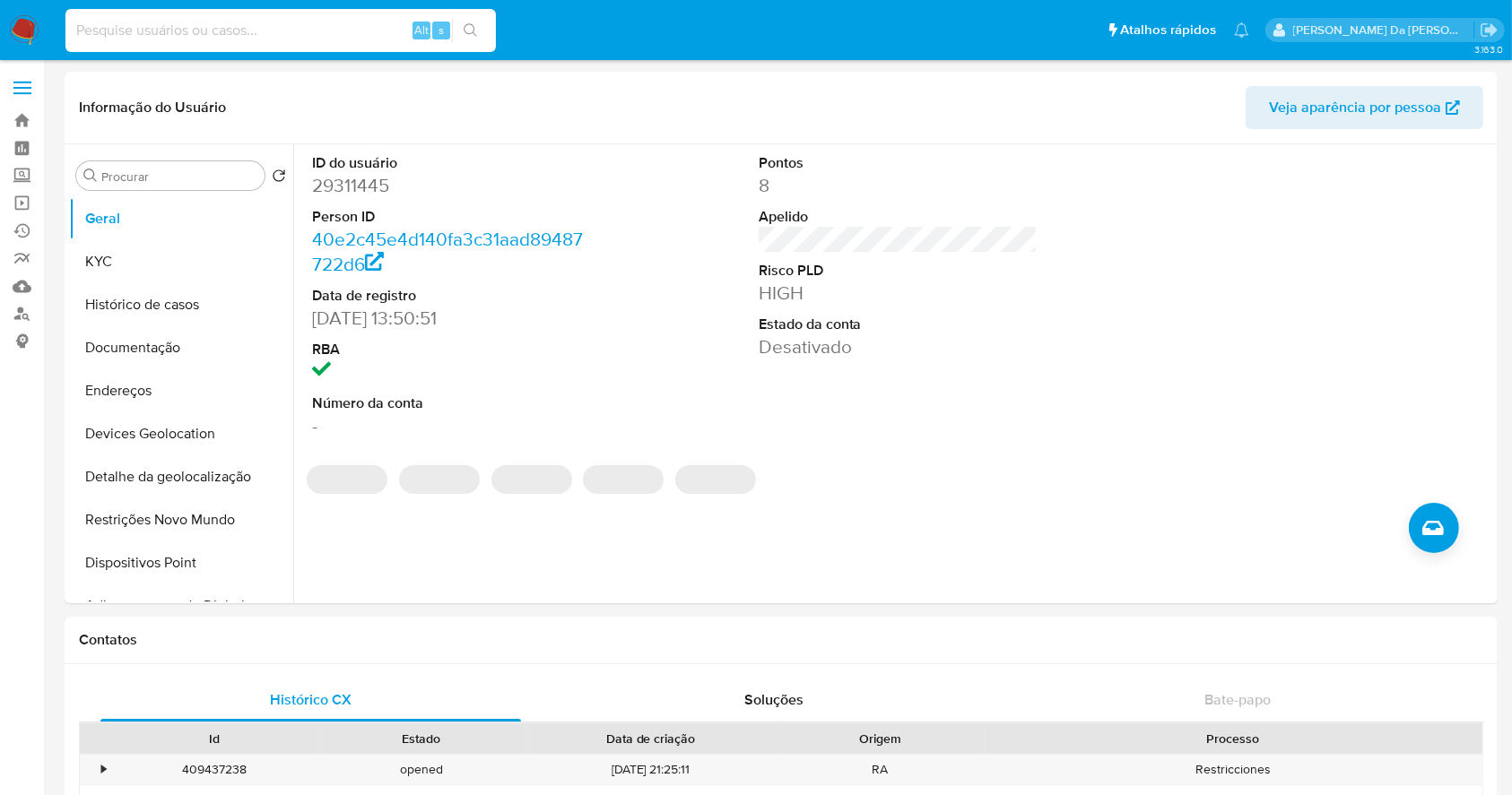
click at [133, 24] on input at bounding box center [281, 30] width 430 height 23
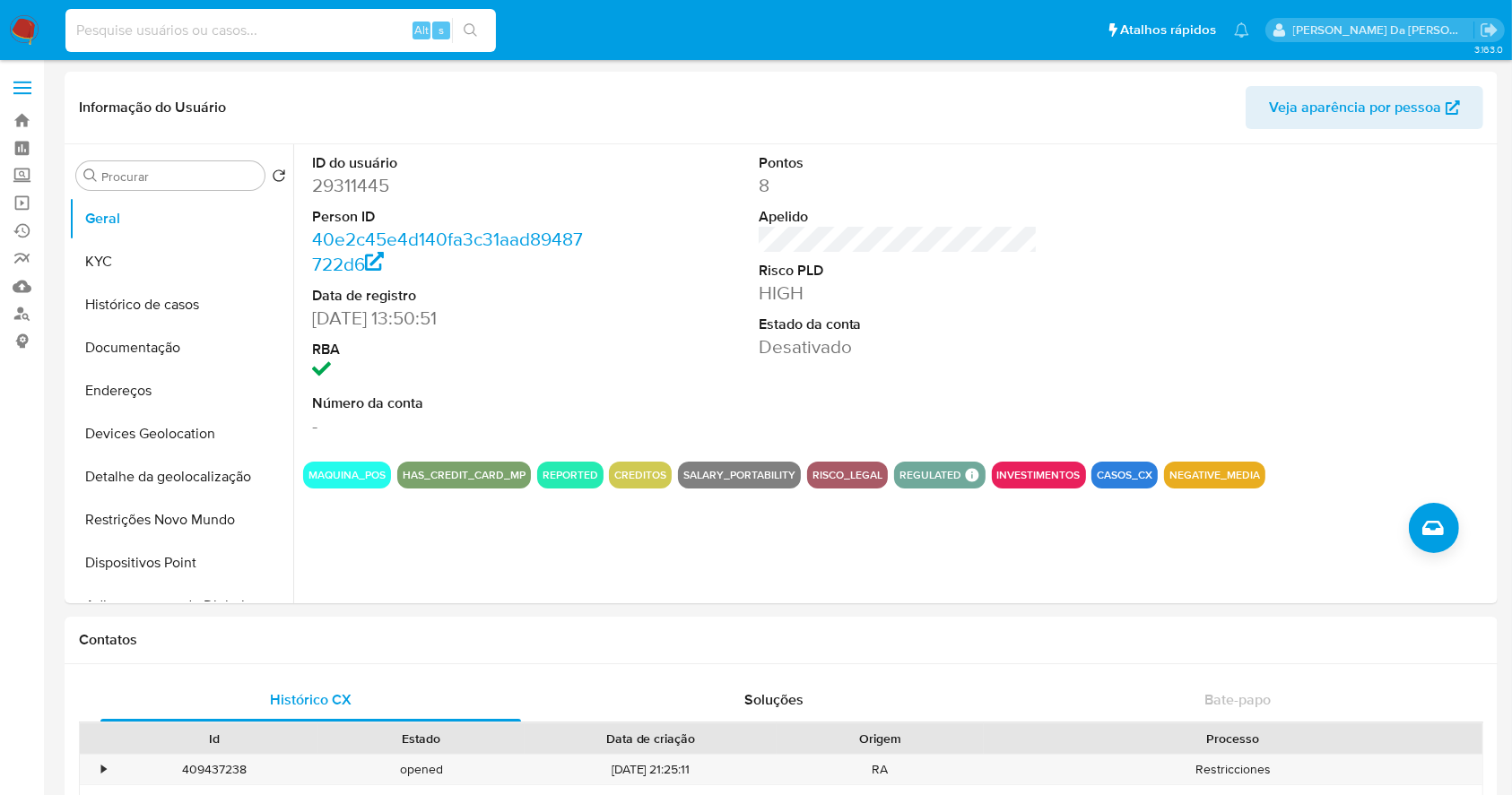
paste input "1852899900"
type input "1852899900"
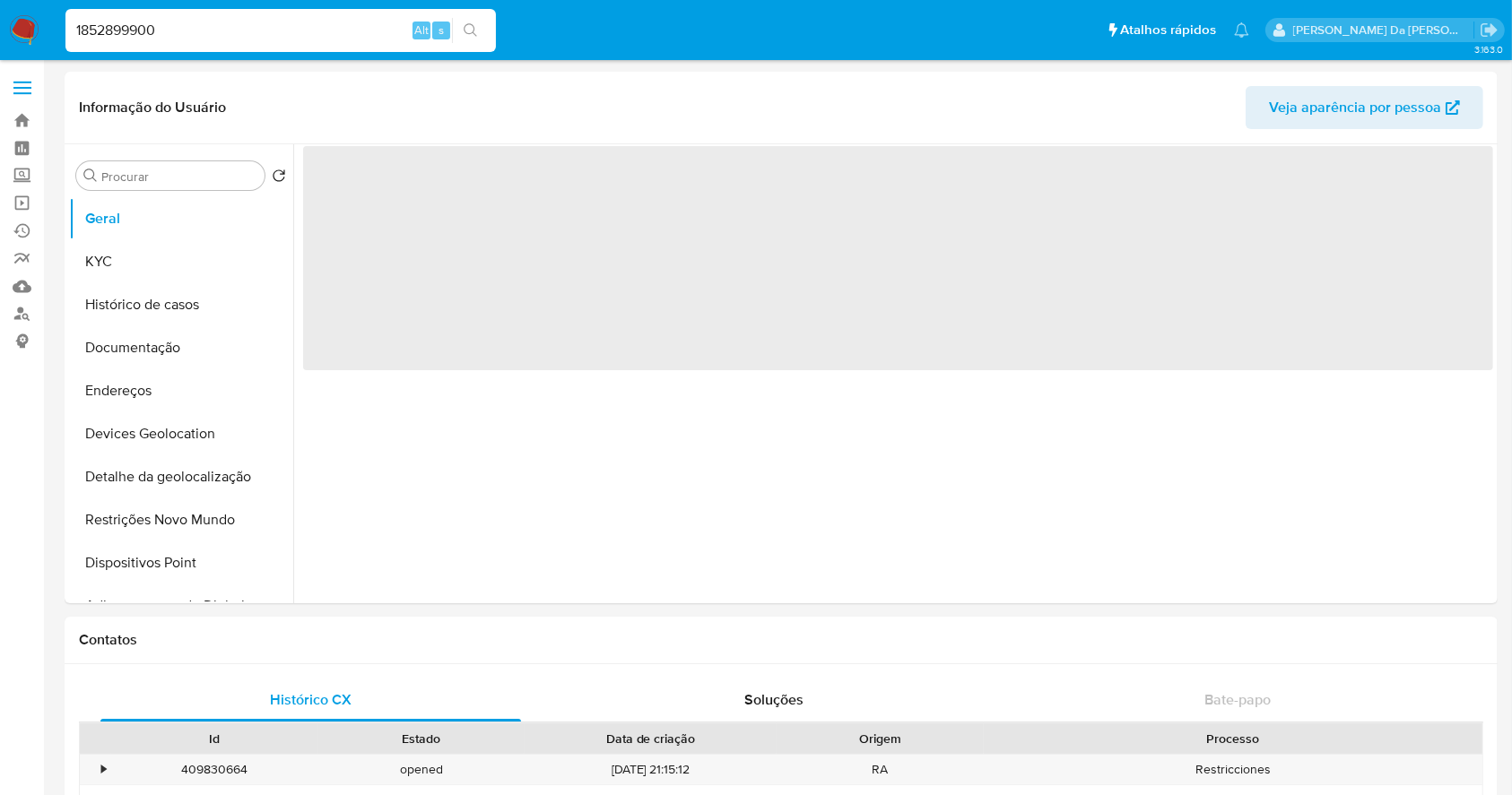
select select "10"
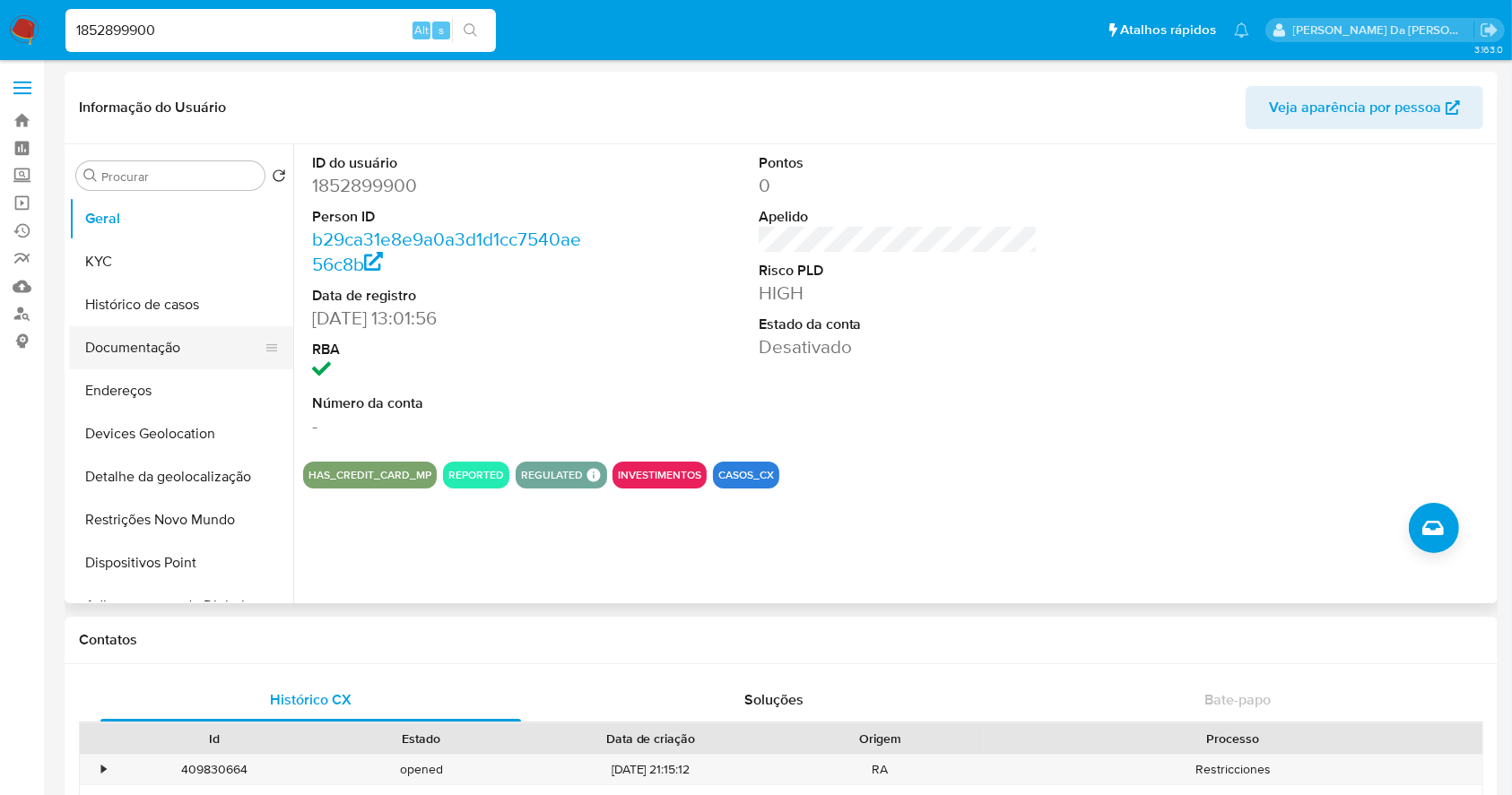
click at [137, 344] on button "Documentação" at bounding box center [173, 347] width 210 height 43
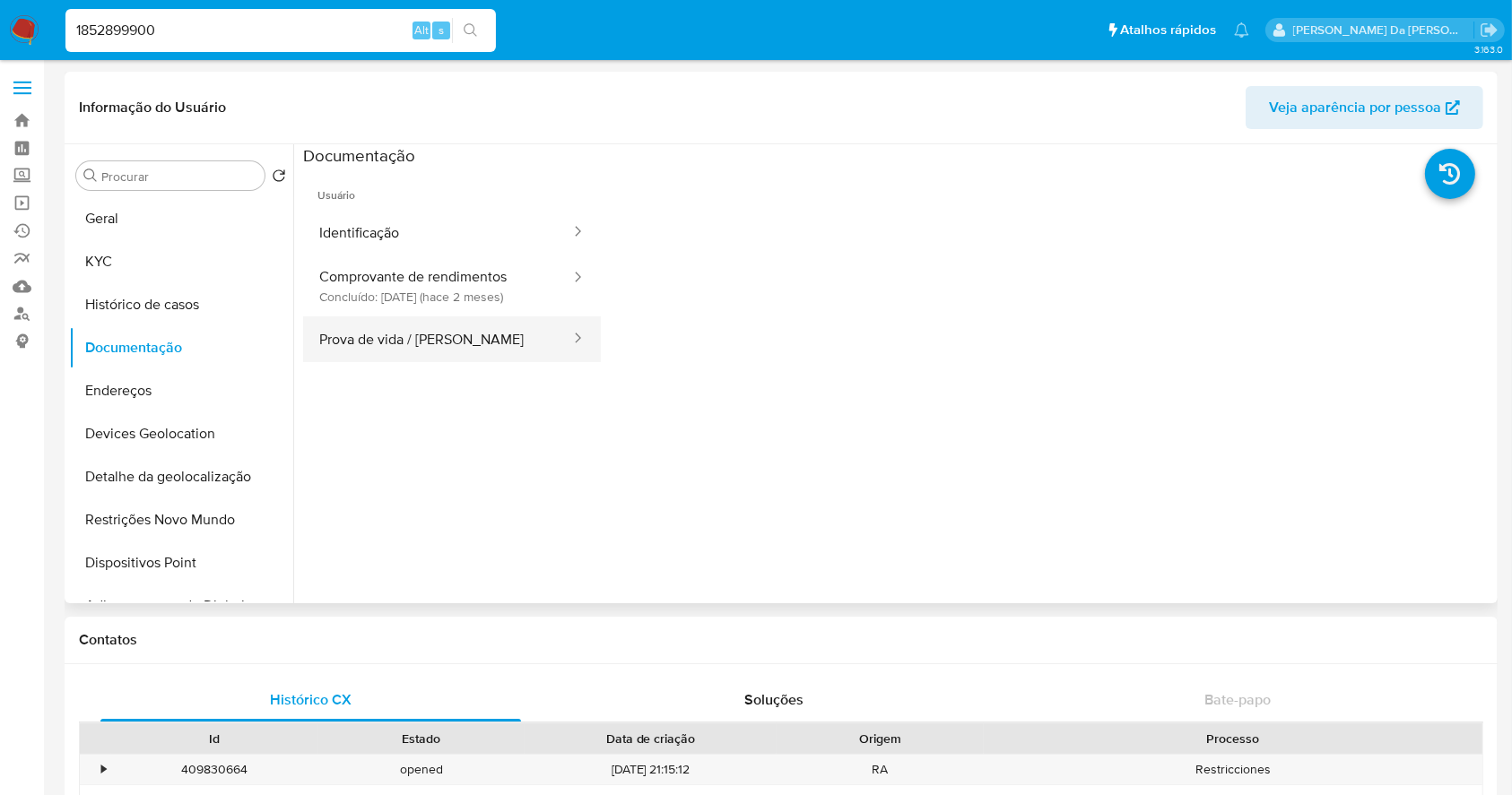
click at [406, 347] on button "Prova de vida / Selfie" at bounding box center [437, 339] width 269 height 46
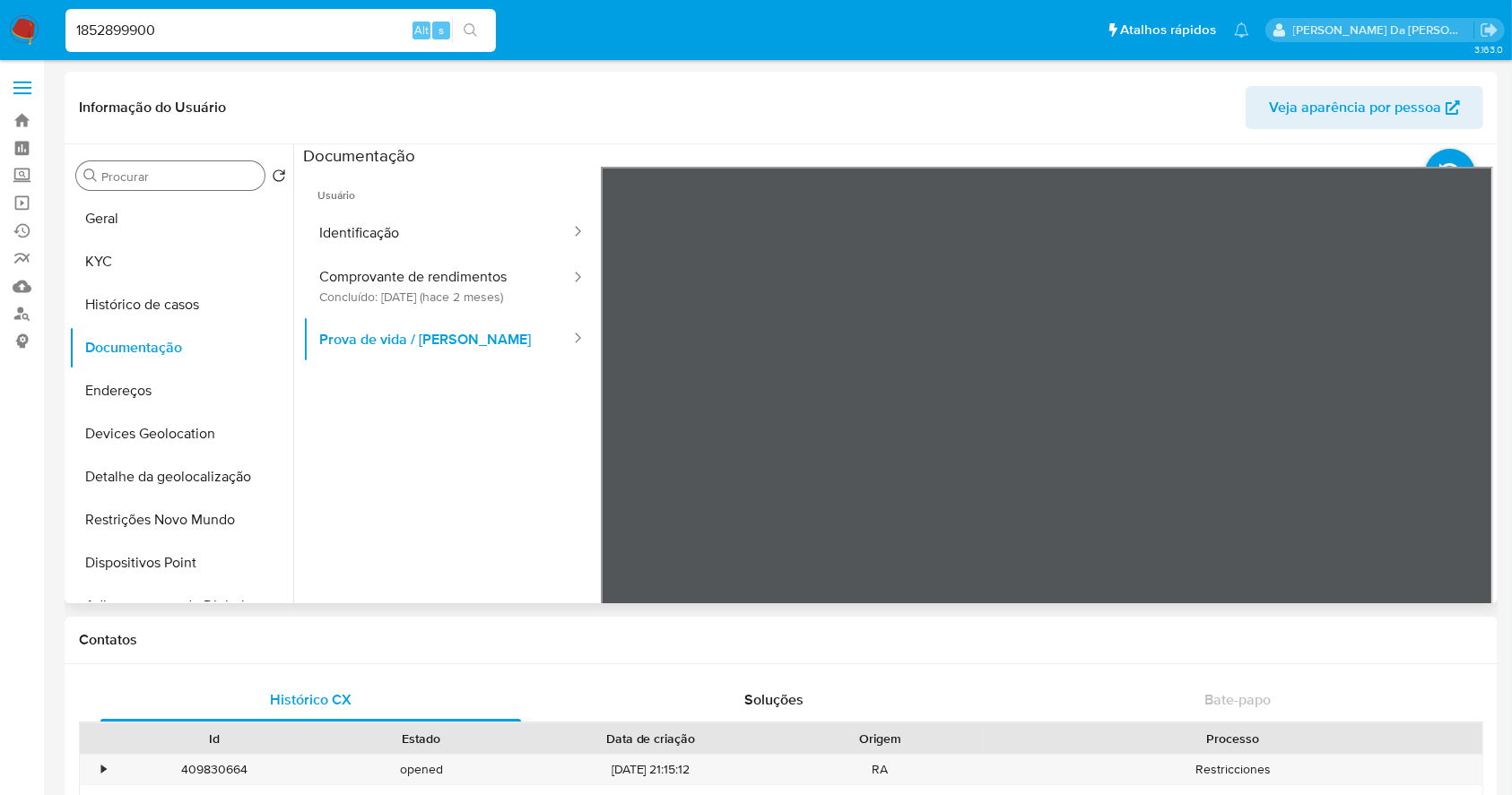
click at [208, 174] on input "Procurar" at bounding box center [179, 176] width 156 height 16
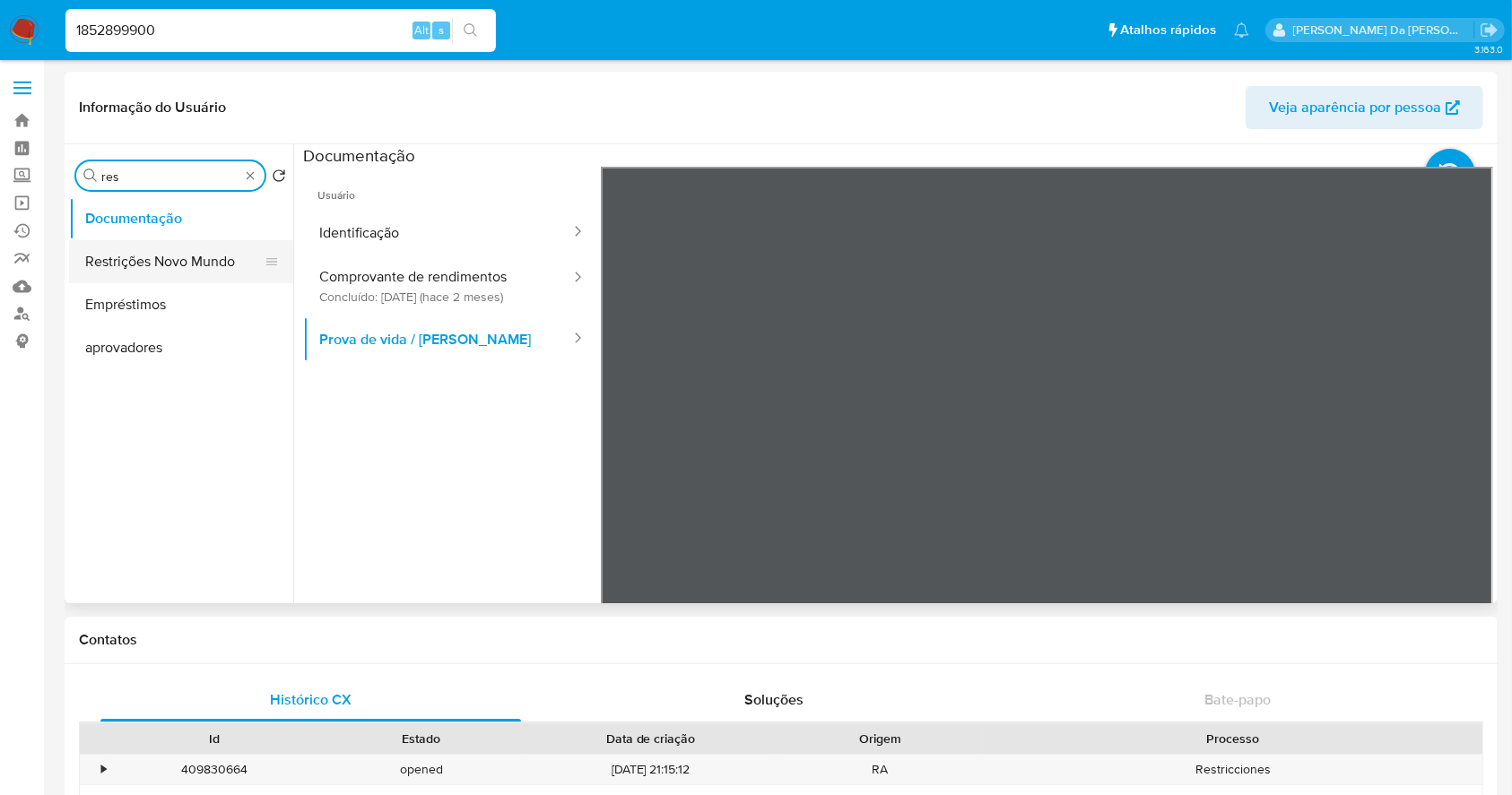
type input "res"
click at [202, 269] on button "Restrições Novo Mundo" at bounding box center [173, 261] width 210 height 43
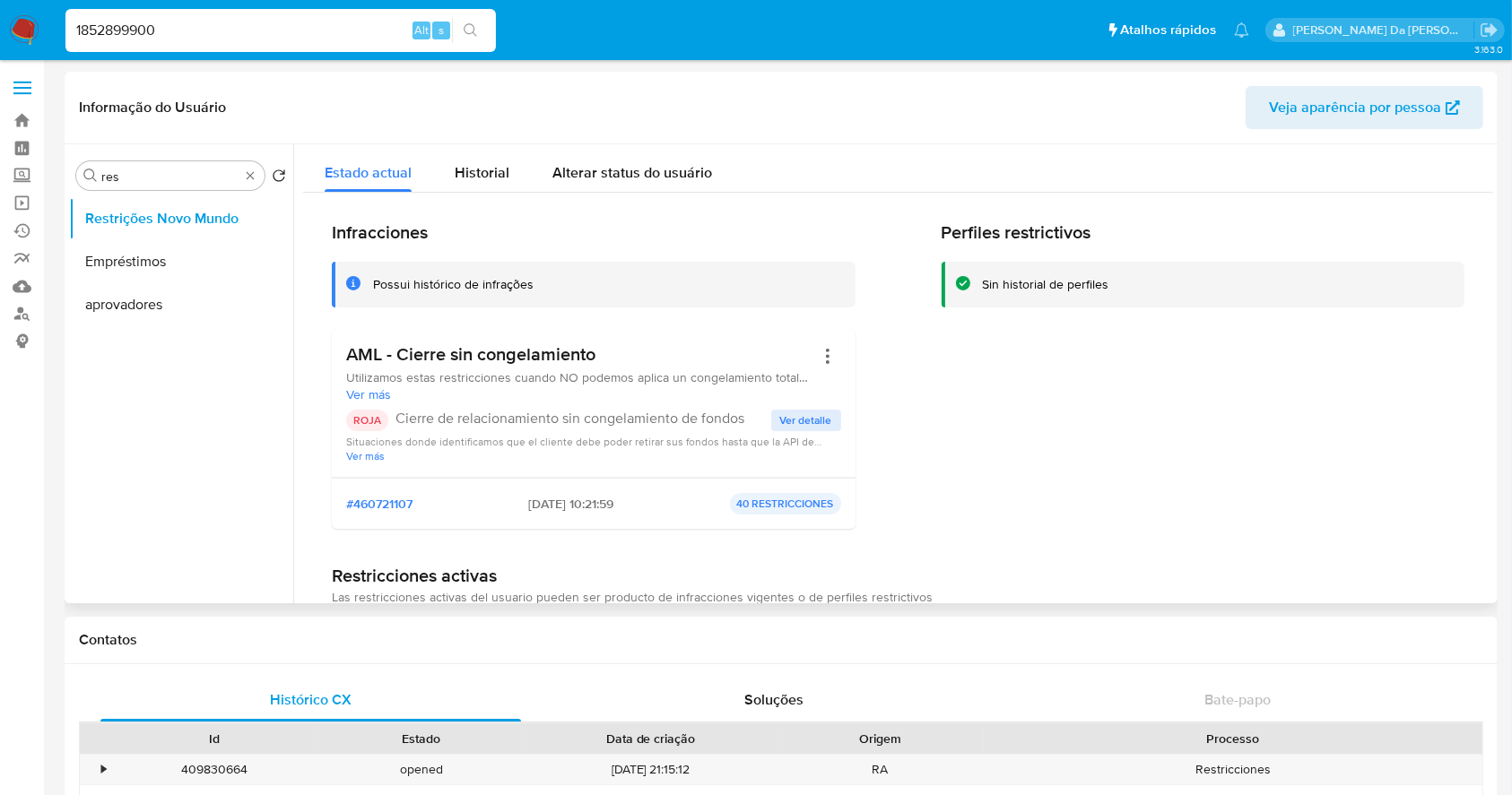
click at [435, 412] on p "Cierre de relacionamiento sin congelamiento de fondos" at bounding box center [582, 419] width 375 height 18
drag, startPoint x: 434, startPoint y: 412, endPoint x: 791, endPoint y: 420, distance: 357.1
click at [791, 420] on div "ROJA Cierre de relacionamiento sin congelamiento de fondos Ver detalle Situacio…" at bounding box center [593, 436] width 495 height 53
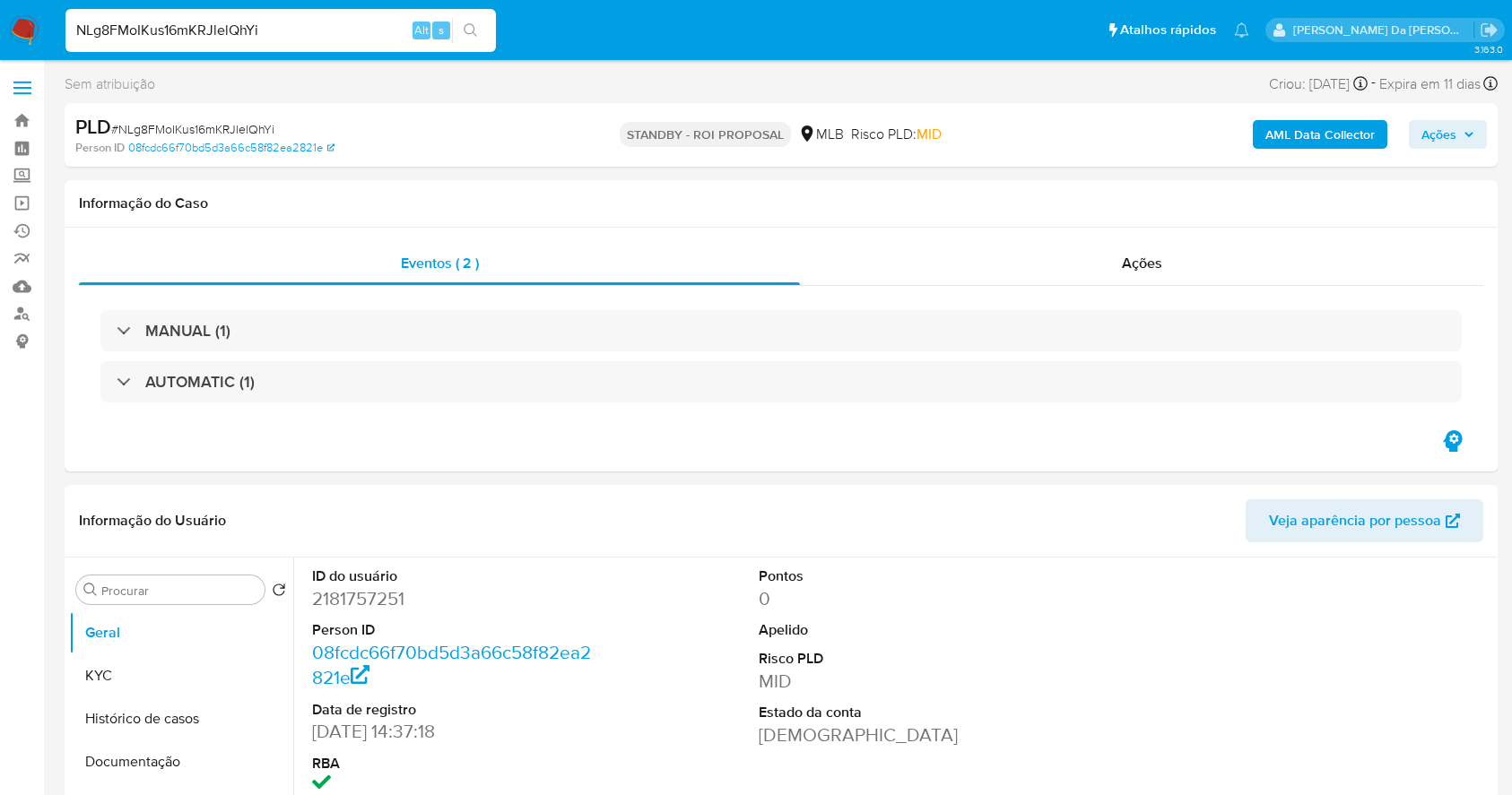
select select "10"
click at [357, 33] on input "NLg8FMoIKus16mKRJlelQhYi" at bounding box center [281, 30] width 430 height 23
click at [357, 32] on input "NLg8FMoIKus16mKRJlelQhYi" at bounding box center [281, 30] width 430 height 23
paste input "WEfHF1iSi1vRIOWX4hRTmiHt"
type input "WEfHF1iSi1vRIOWX4hRTmiHt"
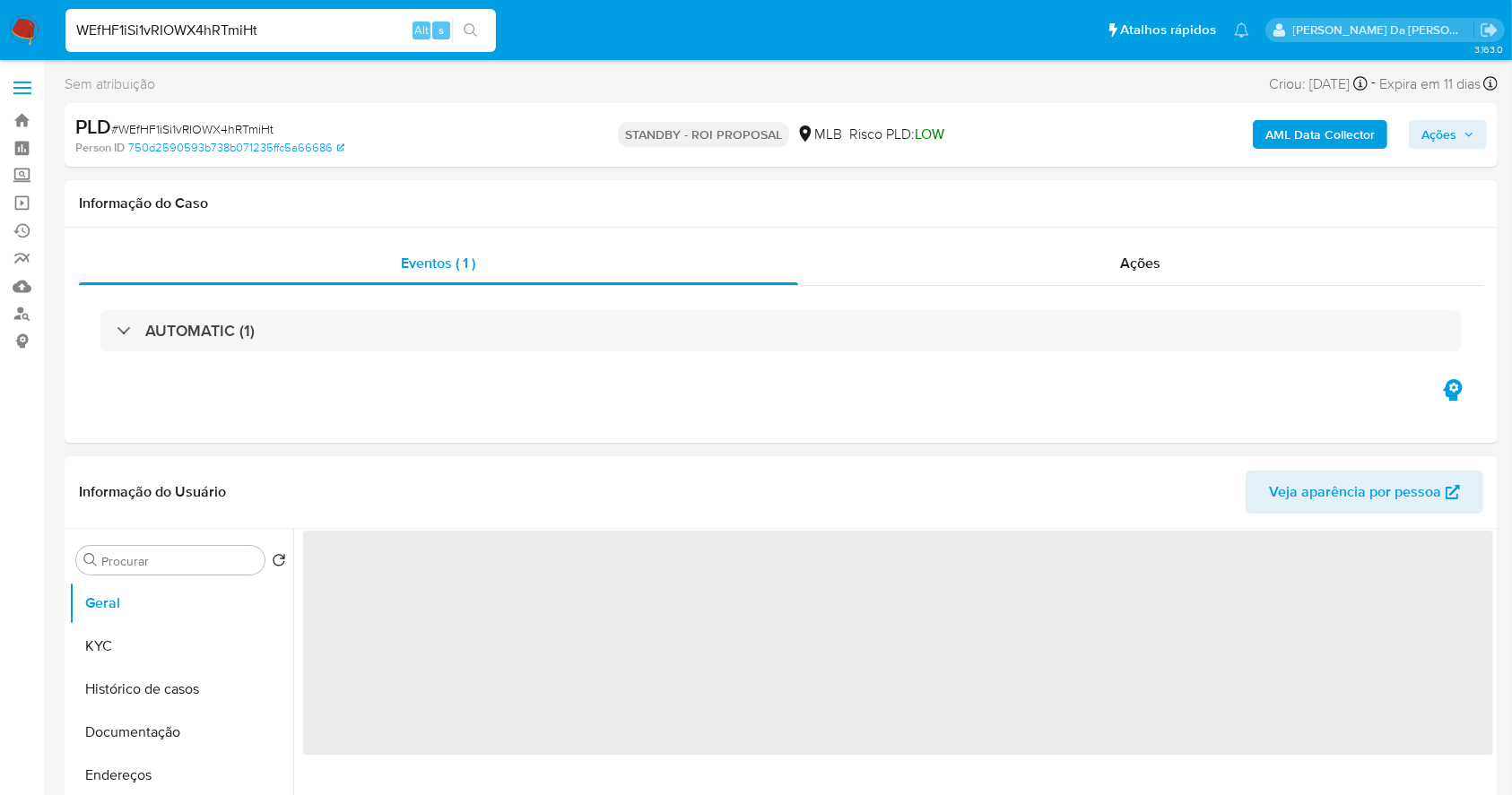
select select "10"
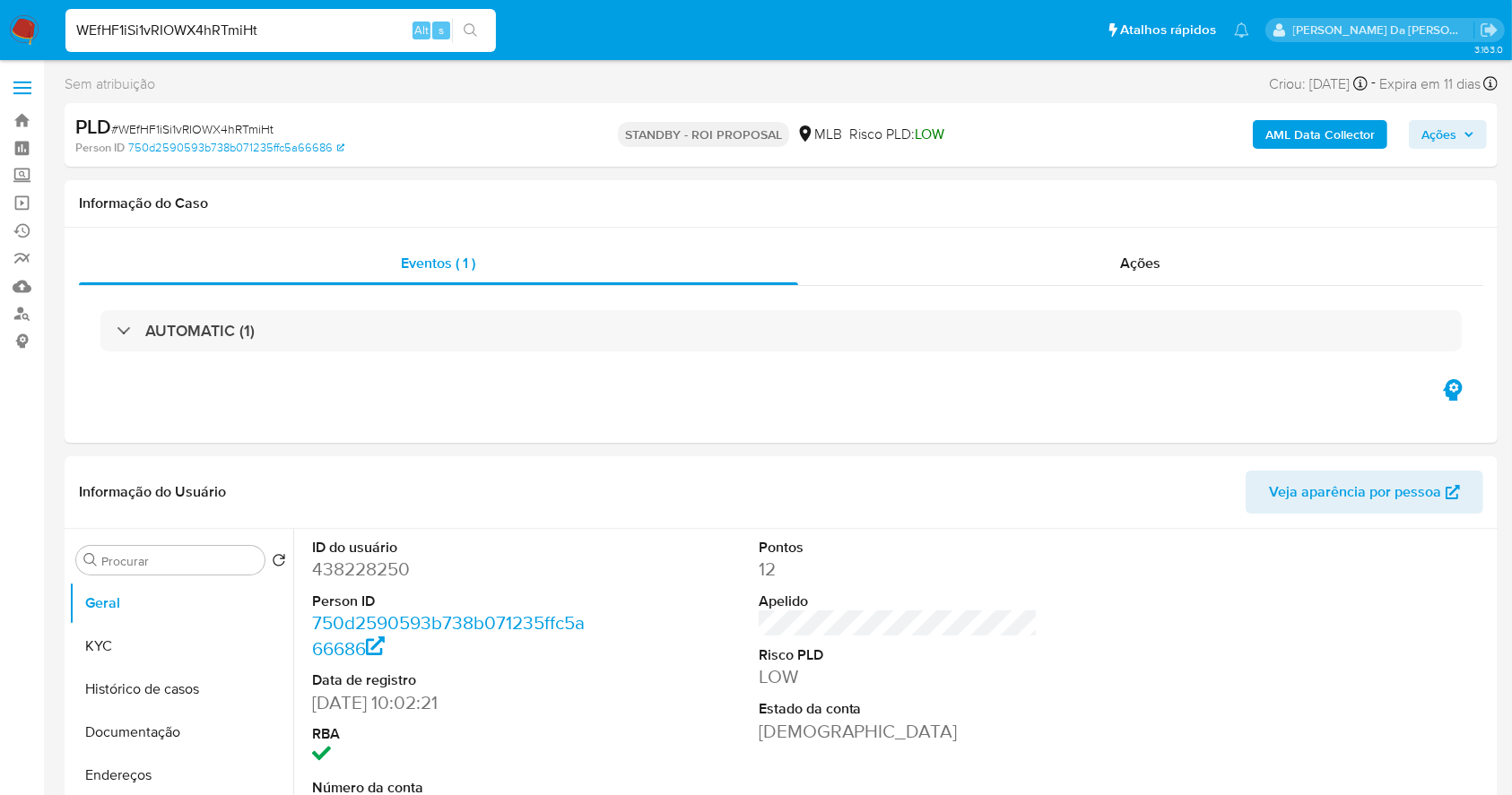
click at [337, 23] on input "WEfHF1iSi1vRIOWX4hRTmiHt" at bounding box center [281, 30] width 430 height 23
paste input "eQrveJwiW8ZVFdMwh0qWXS5h"
type input "eQrveJwiW8ZVFdMwh0qWXS5h"
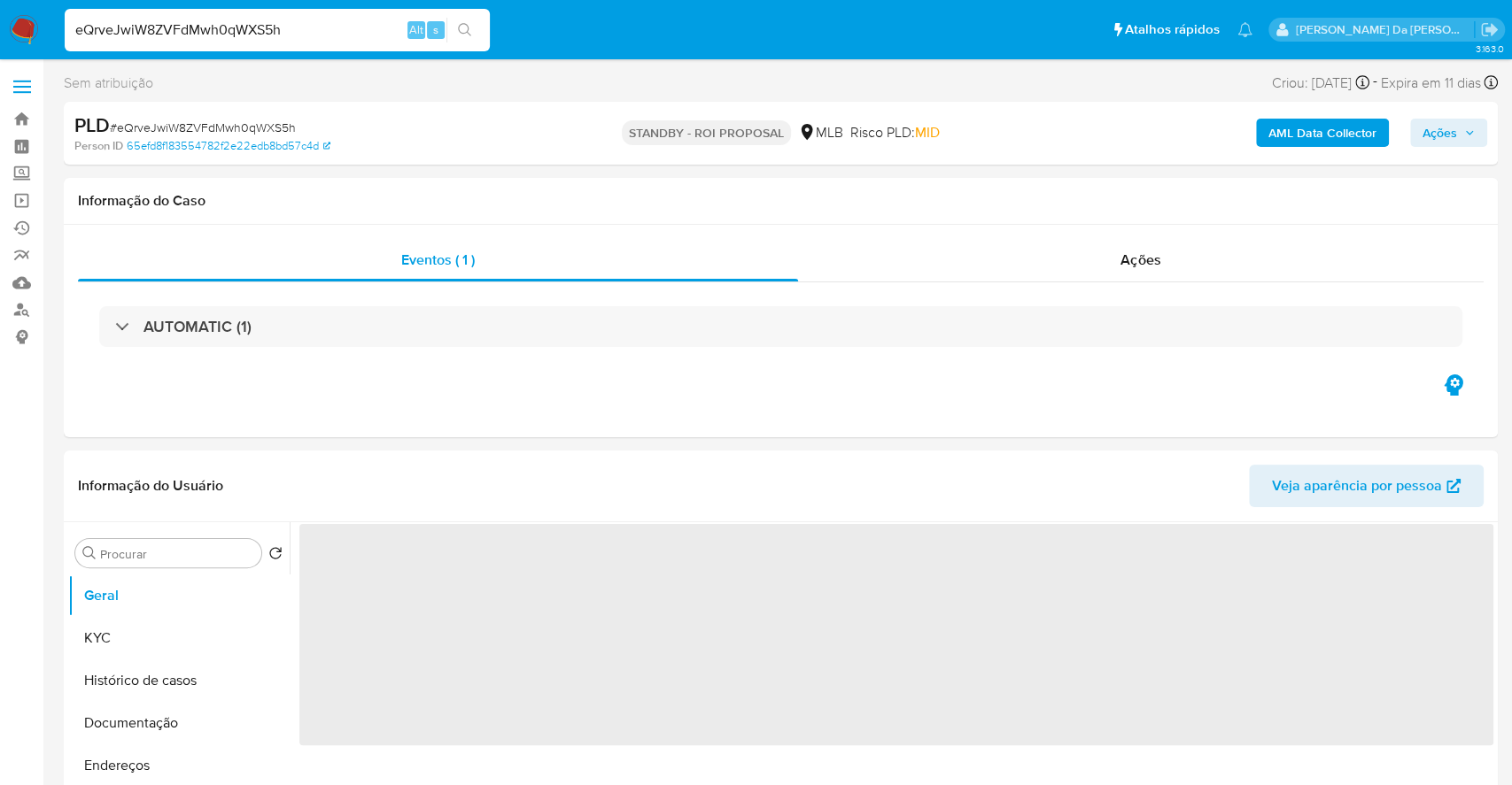
select select "10"
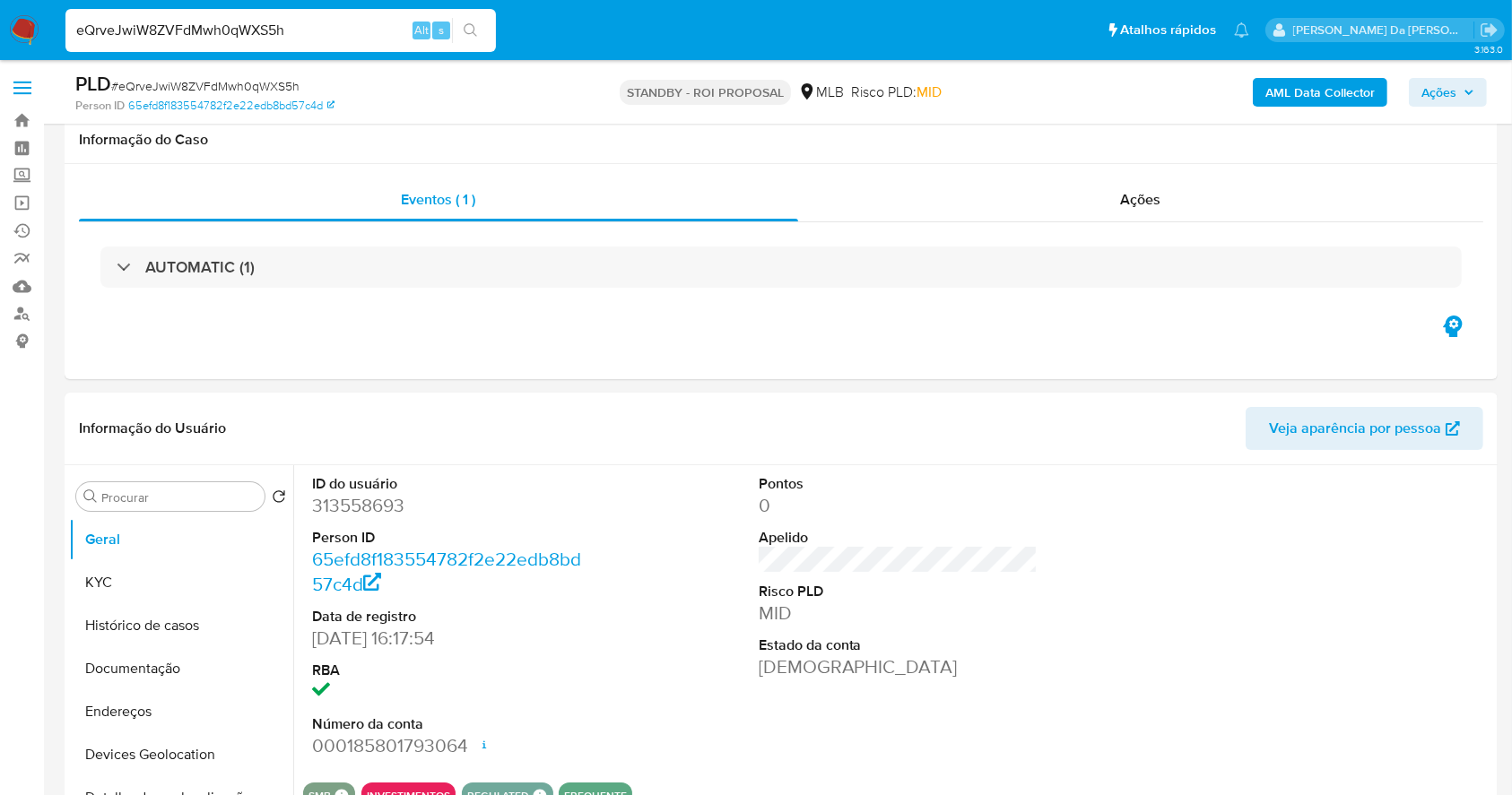
scroll to position [412, 0]
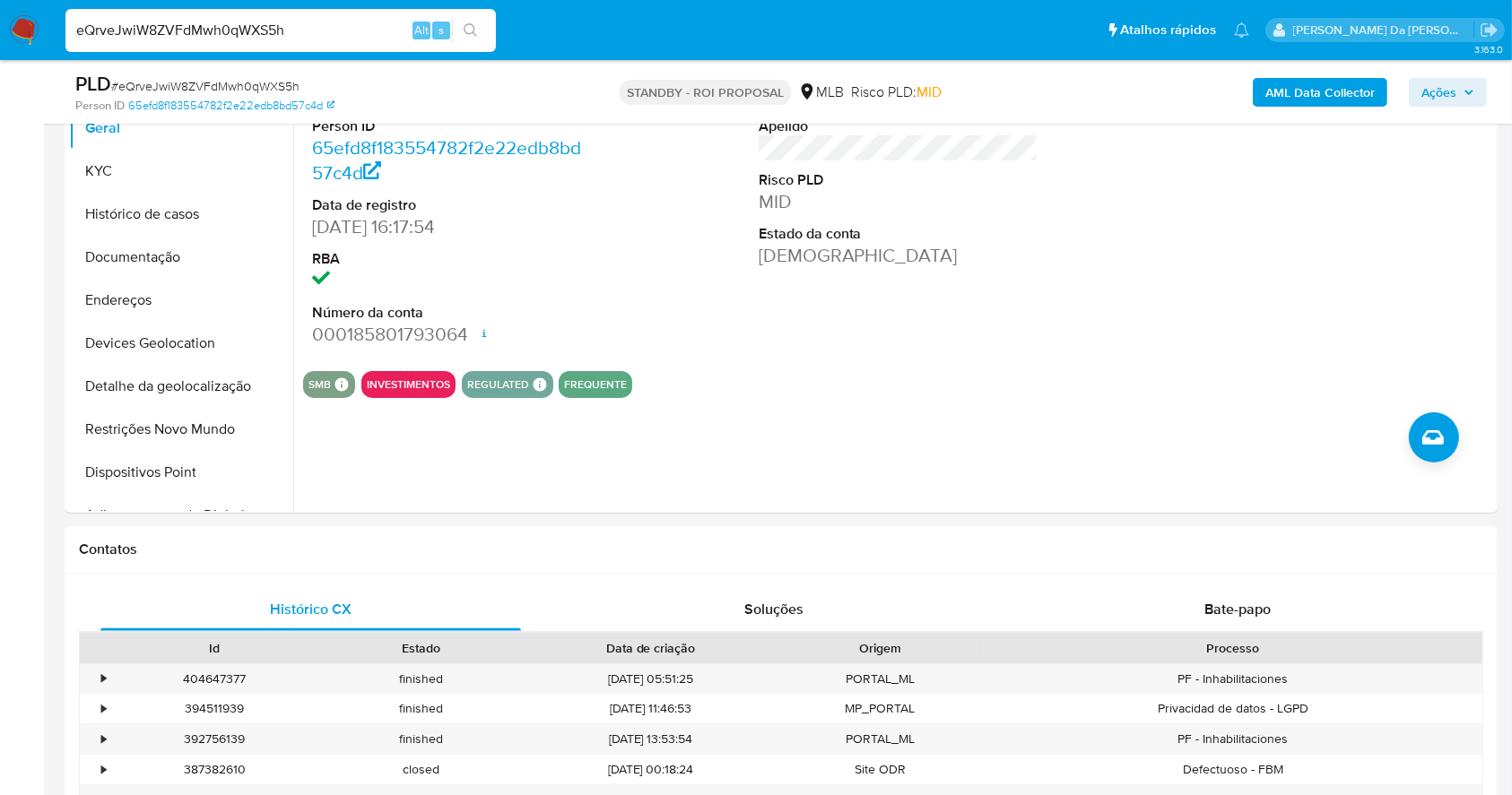
click at [349, 30] on input "eQrveJwiW8ZVFdMwh0qWXS5h" at bounding box center [281, 30] width 430 height 23
paste input "bIukNFu6NKOvoVUl8GGQt0SC"
type input "bIukNFu6NKOvoVUl8GGQt0SC"
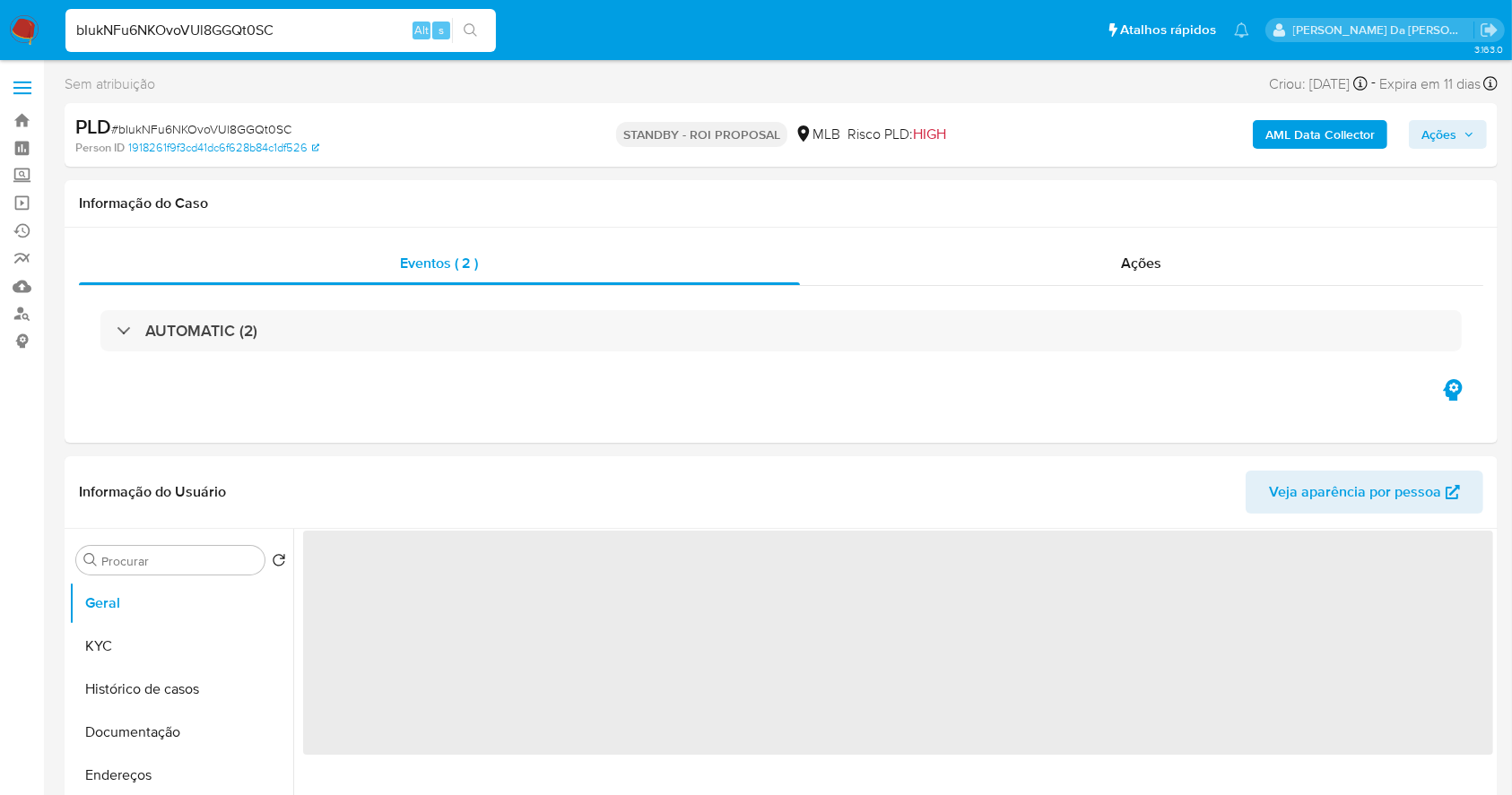
select select "10"
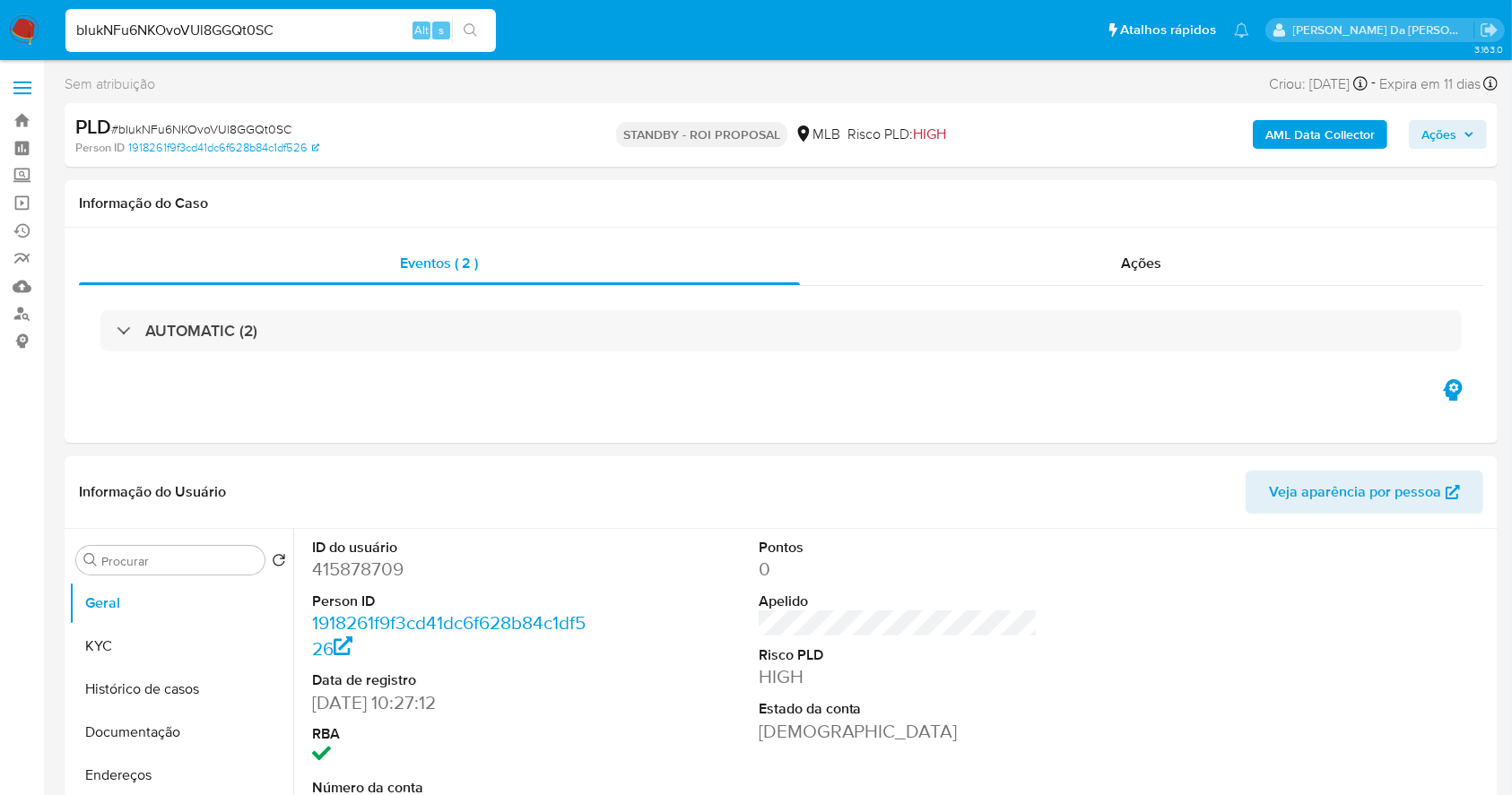
scroll to position [412, 0]
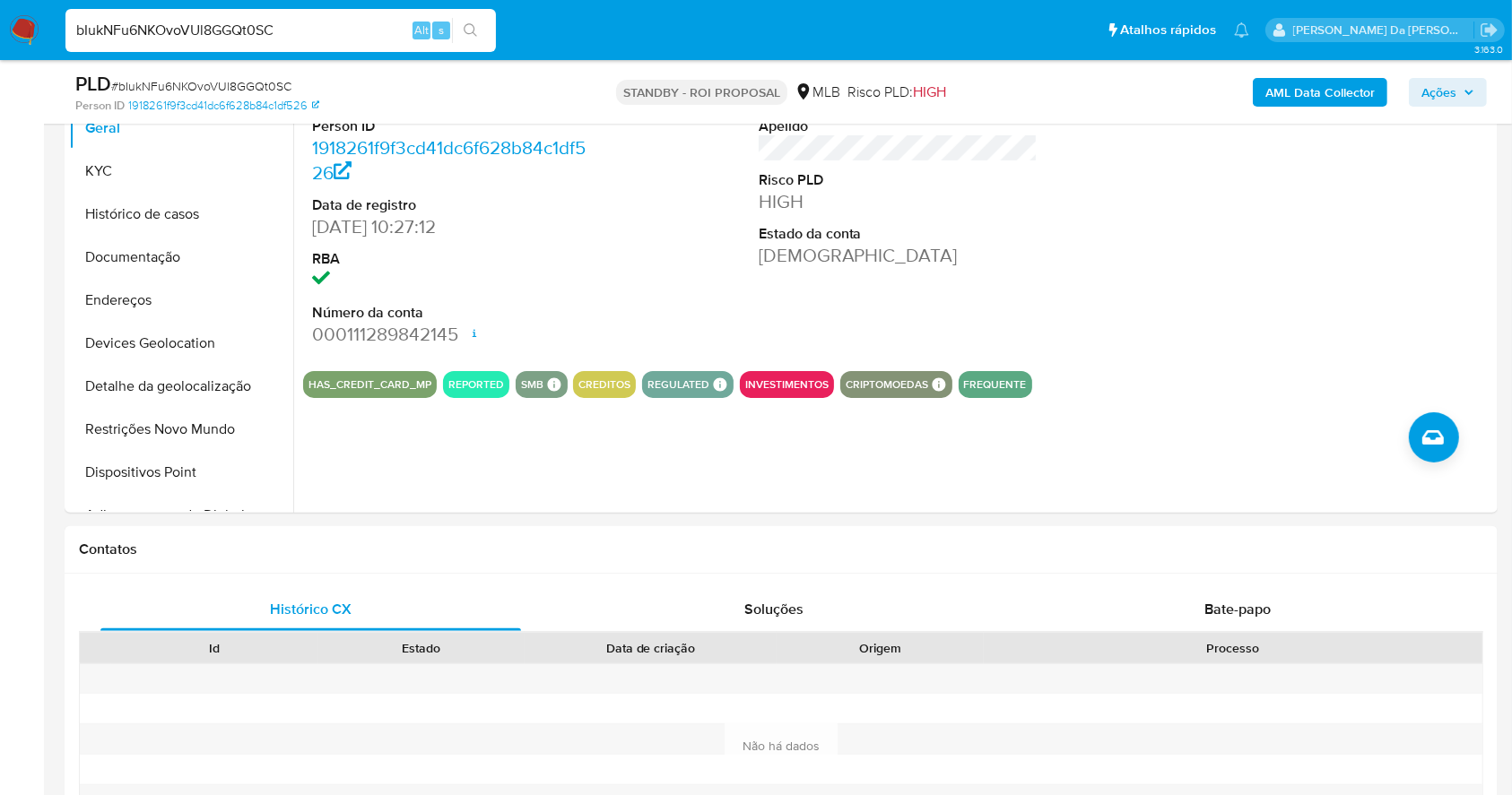
click at [402, 39] on input "bIukNFu6NKOvoVUl8GGQt0SC" at bounding box center [281, 30] width 430 height 23
paste input "R3FdHYzUkDTEcWUeqsZZ4N3G"
type input "R3FdHYzUkDTEcWUeqsZZ4N3G"
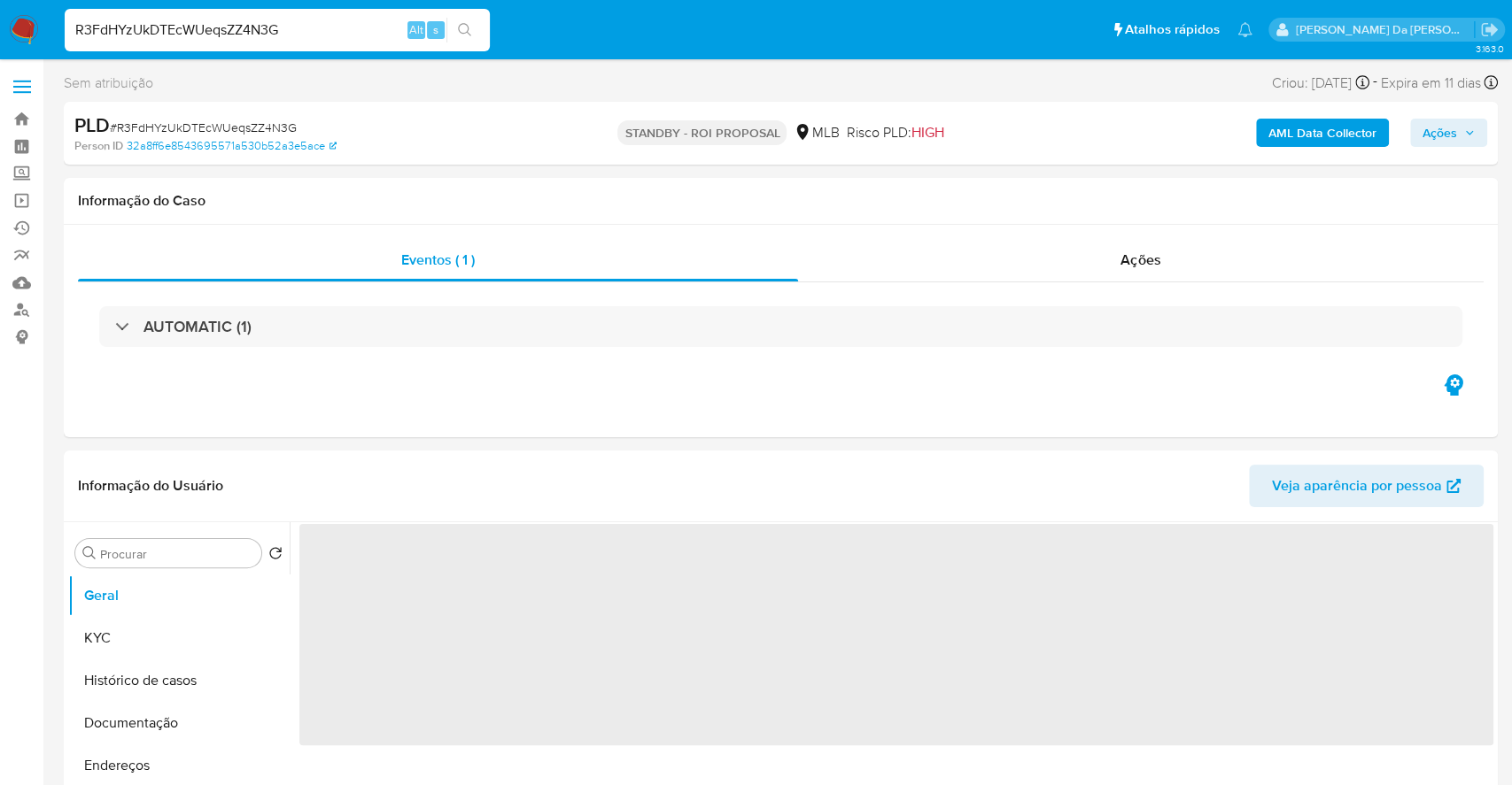
select select "10"
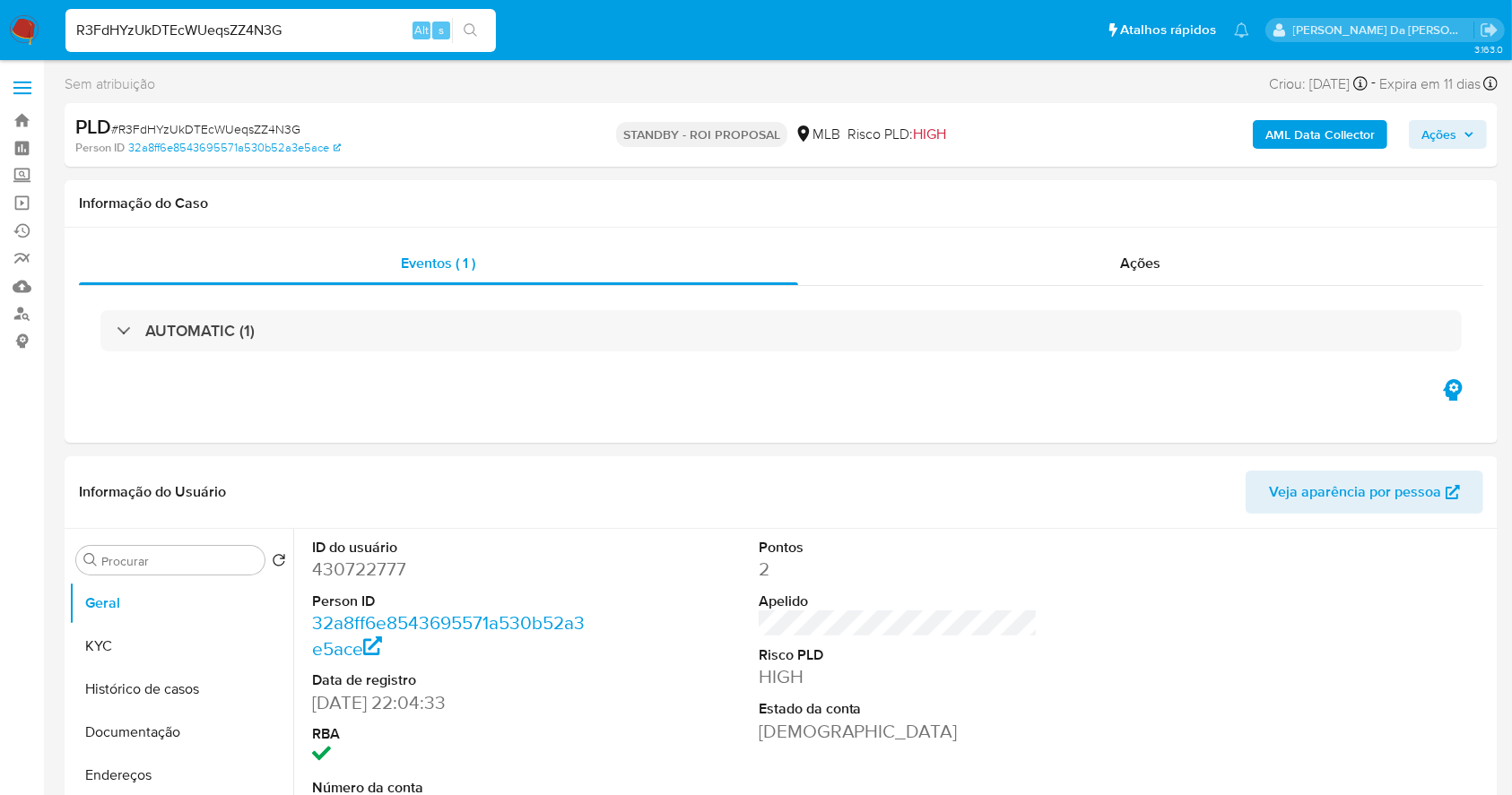
scroll to position [412, 0]
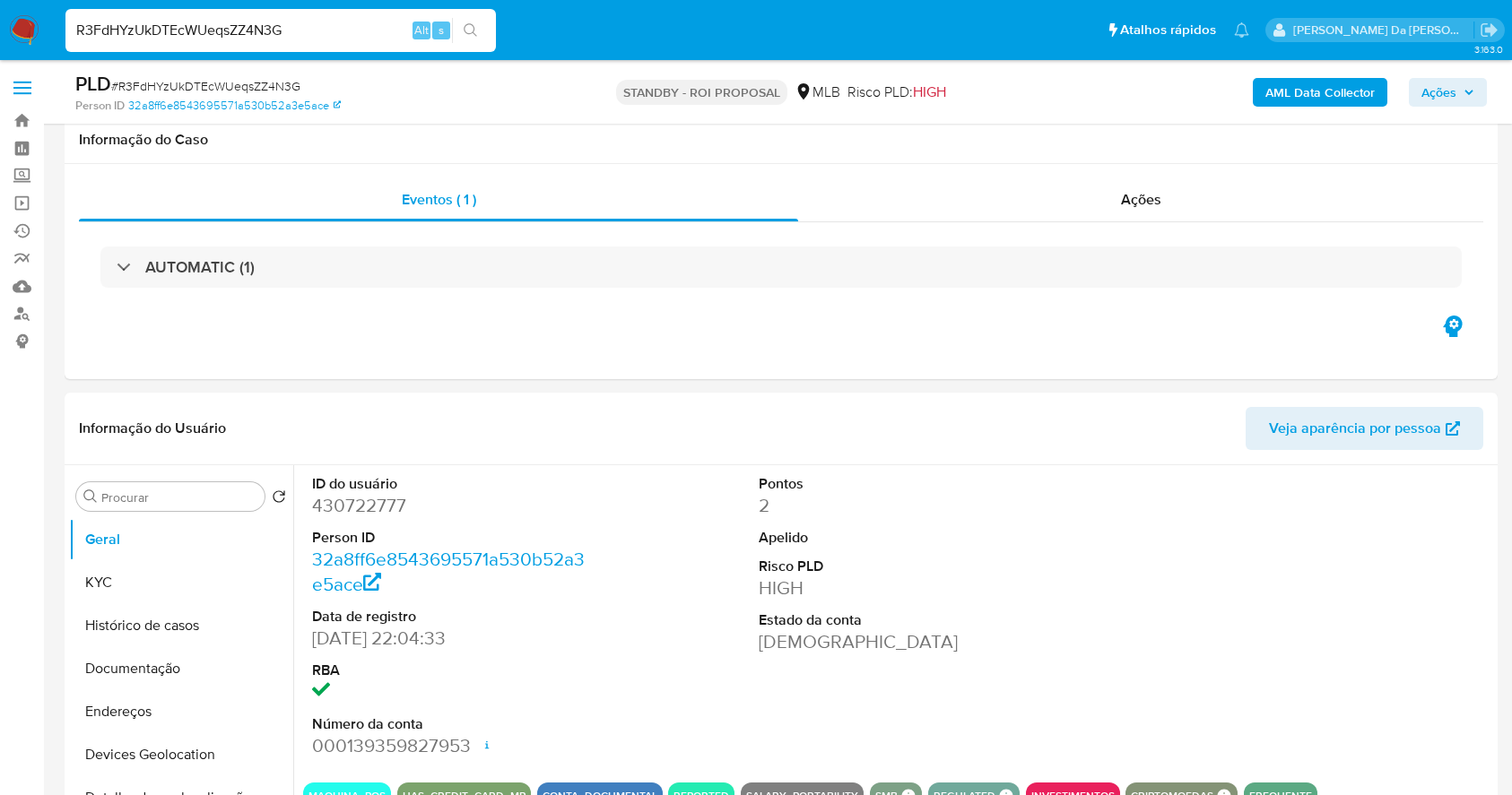
select select "10"
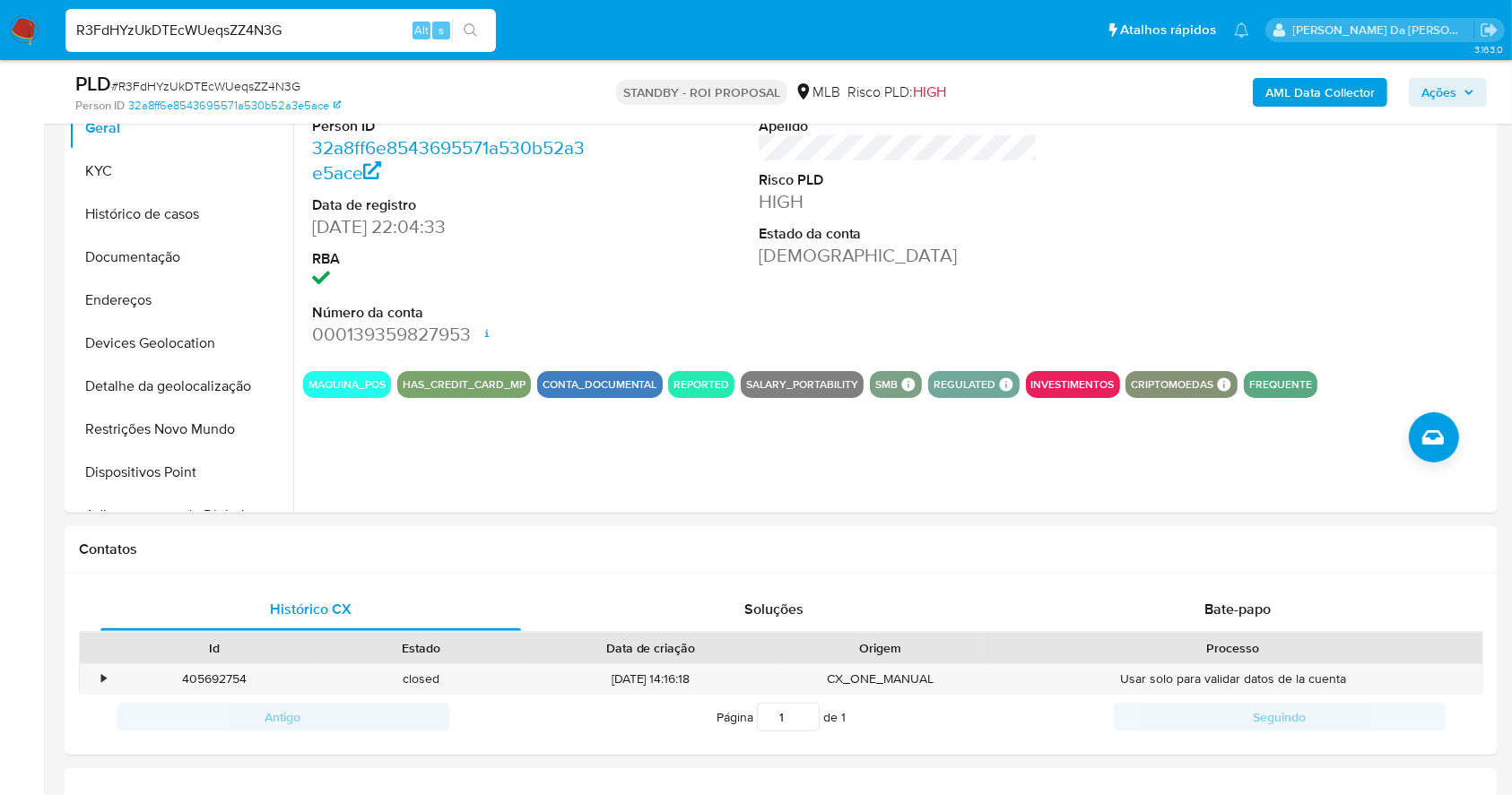
scroll to position [412, 0]
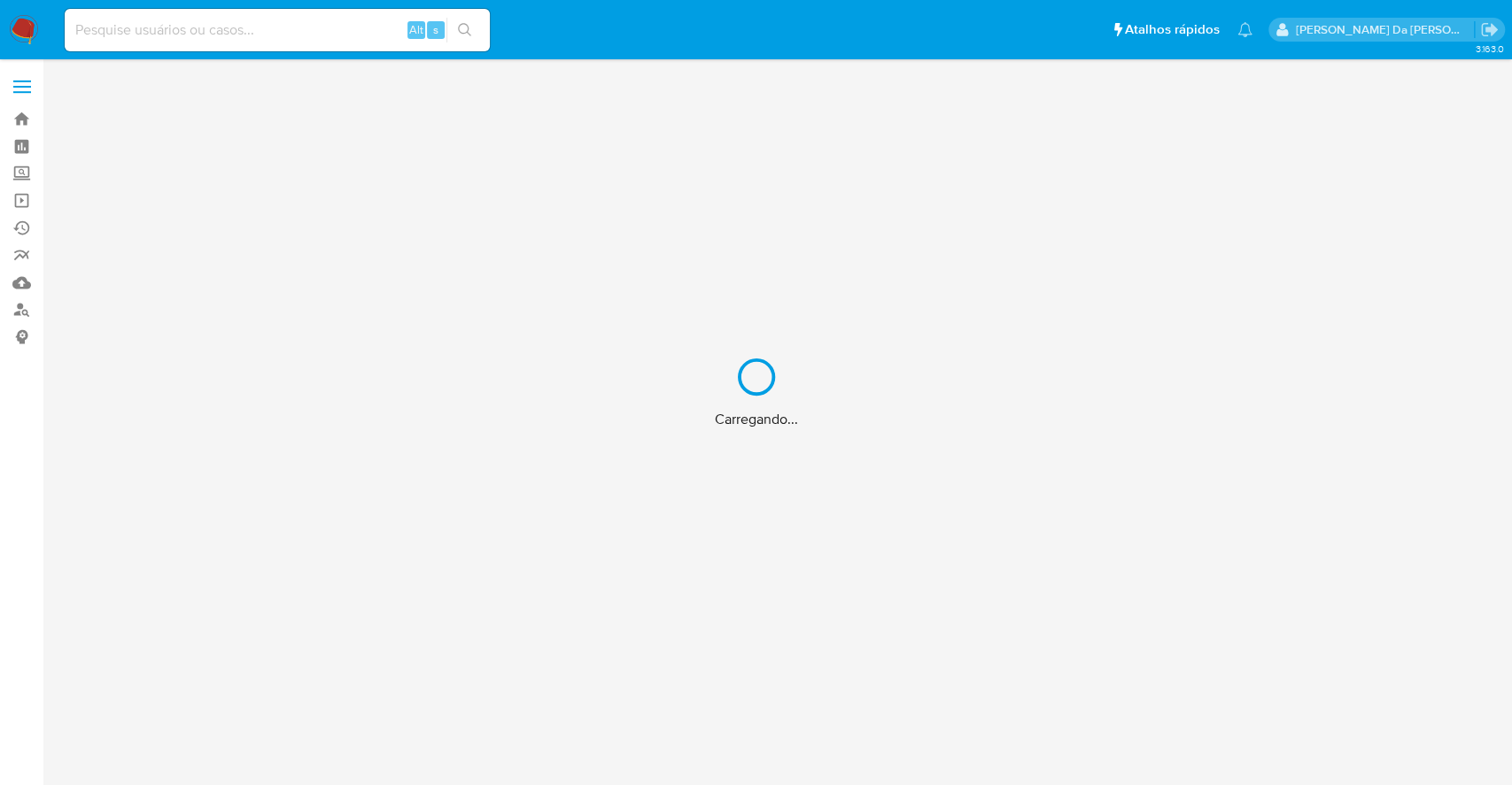
click at [280, 38] on div "Carregando..." at bounding box center [756, 392] width 1512 height 785
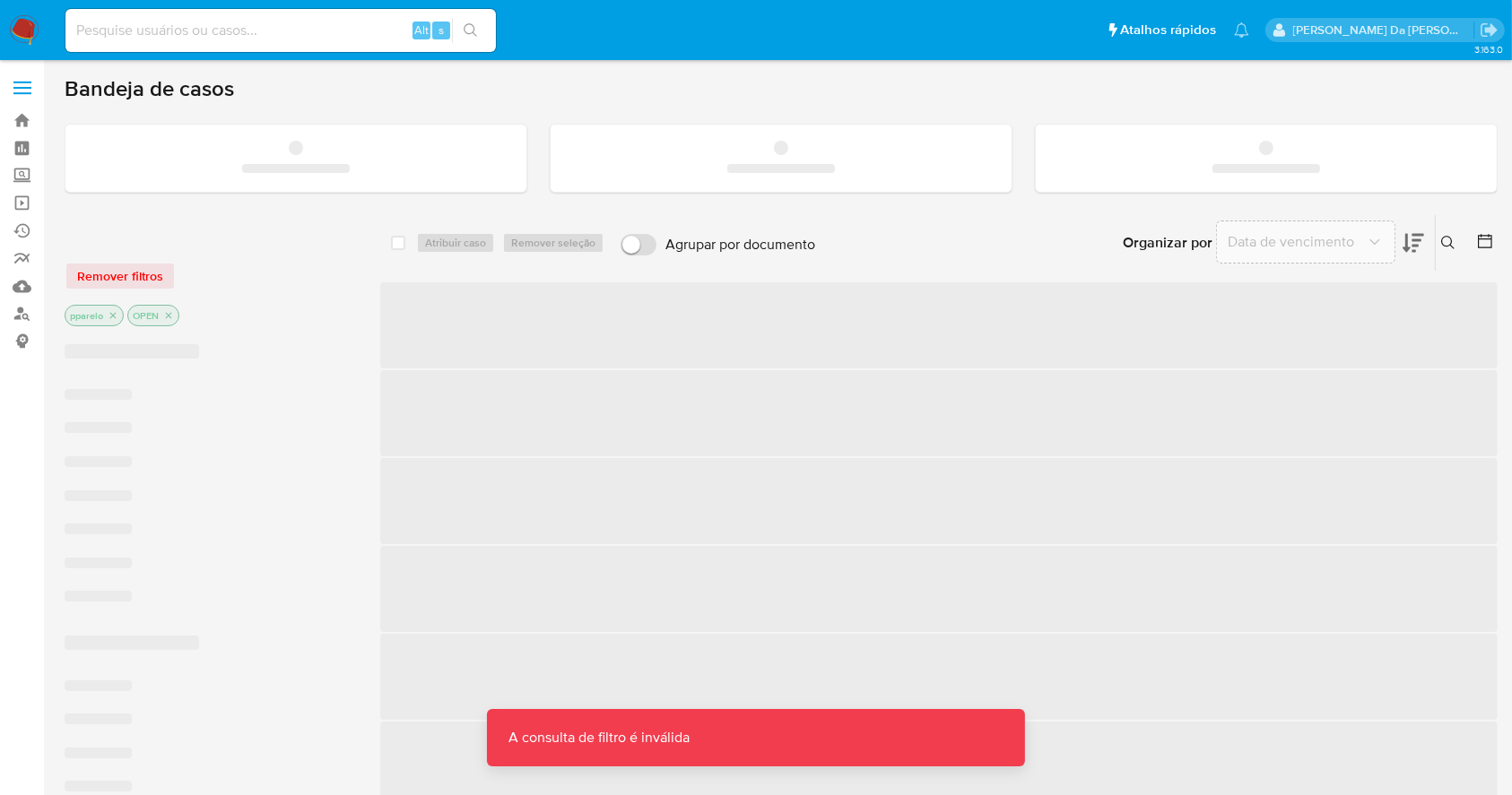
click at [303, 32] on input at bounding box center [281, 30] width 430 height 23
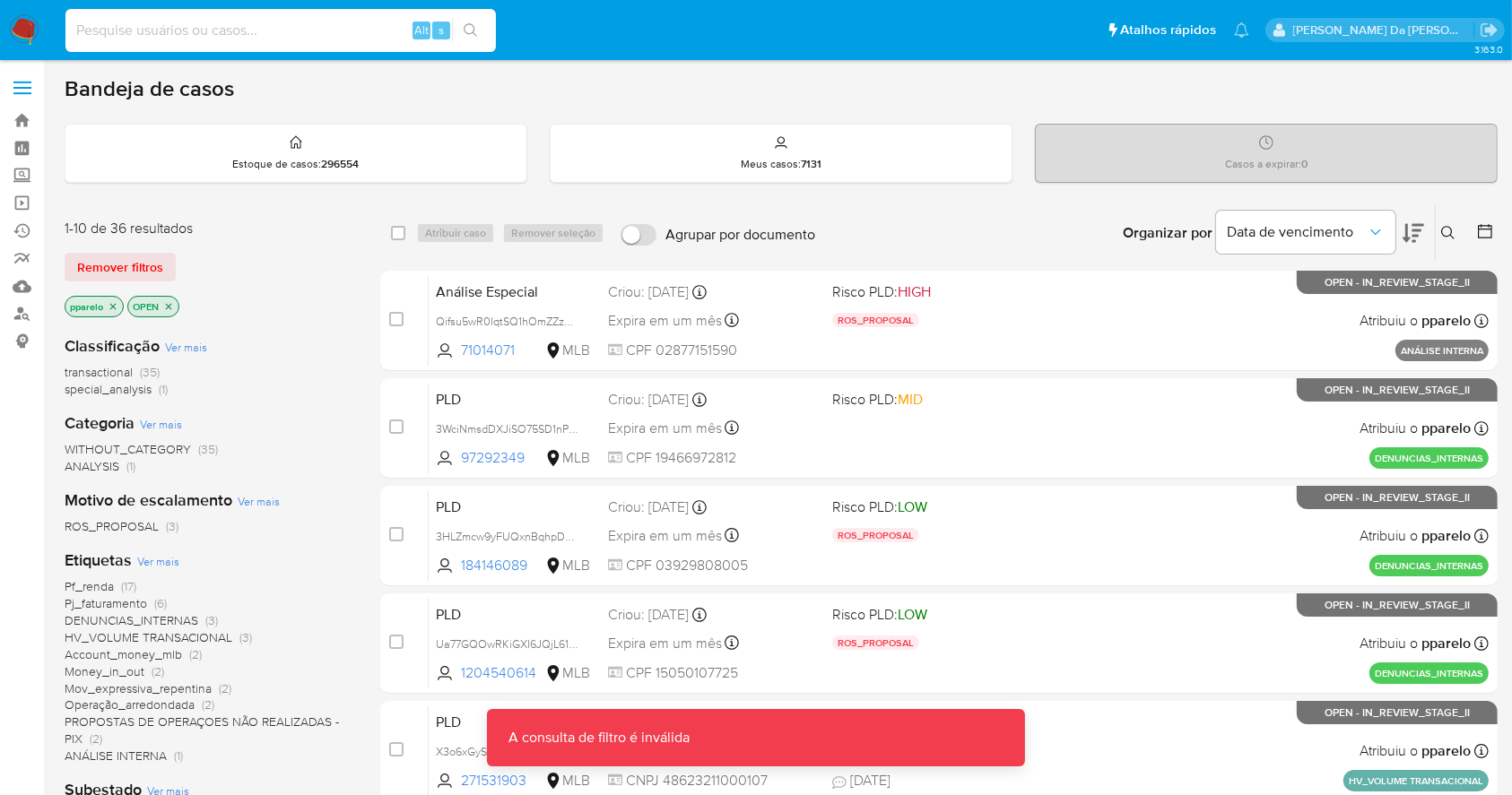
click at [303, 32] on input at bounding box center [281, 30] width 430 height 23
paste input "0aYW8hrBpAY95S6kQKoxwS7t"
type input "0aYW8hrBpAY95S6kQKoxwS7t"
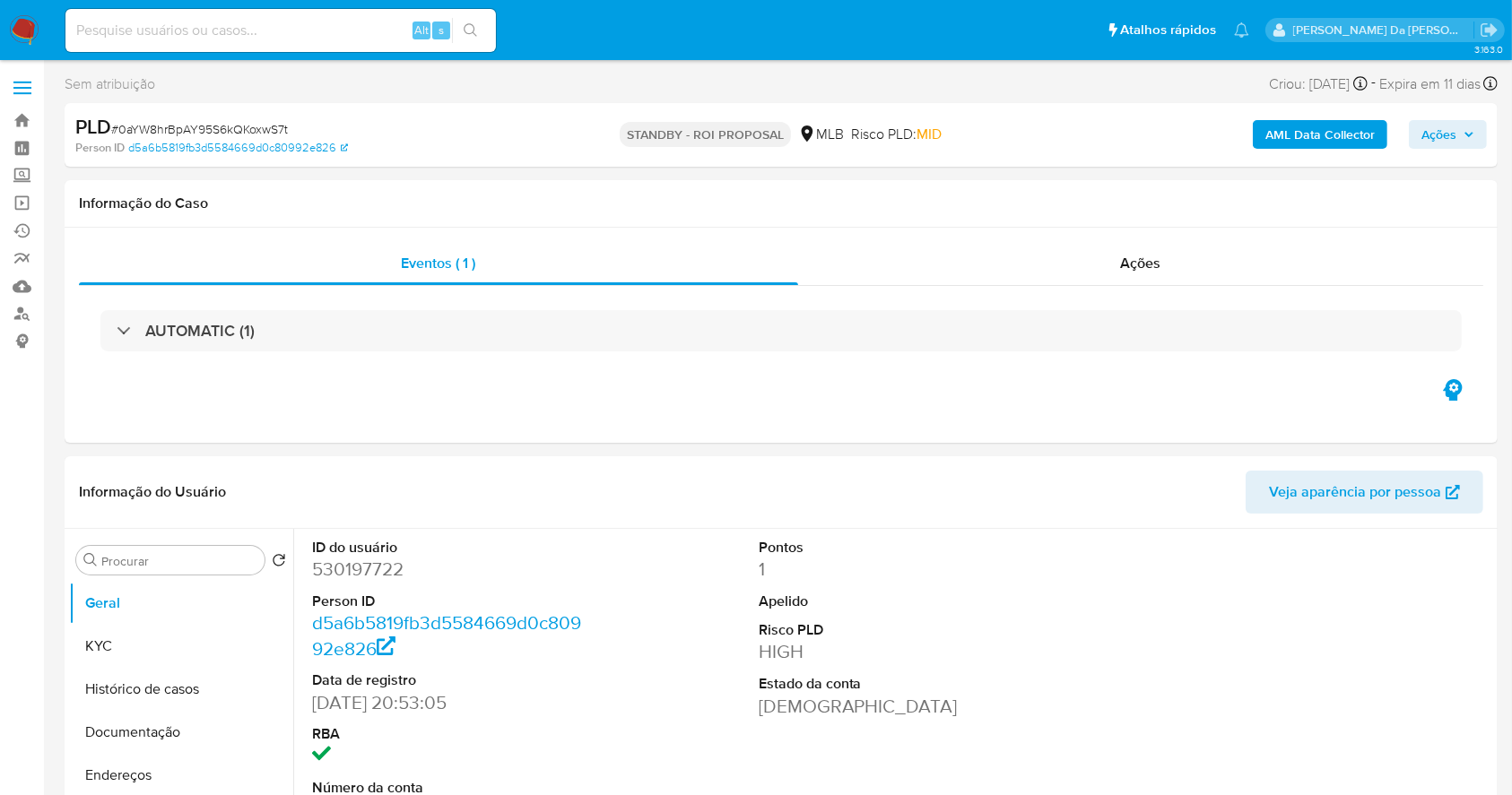
select select "10"
click at [216, 32] on input at bounding box center [281, 30] width 430 height 23
paste input "0aYW8hrBpAY95S6kQKoxwS7t"
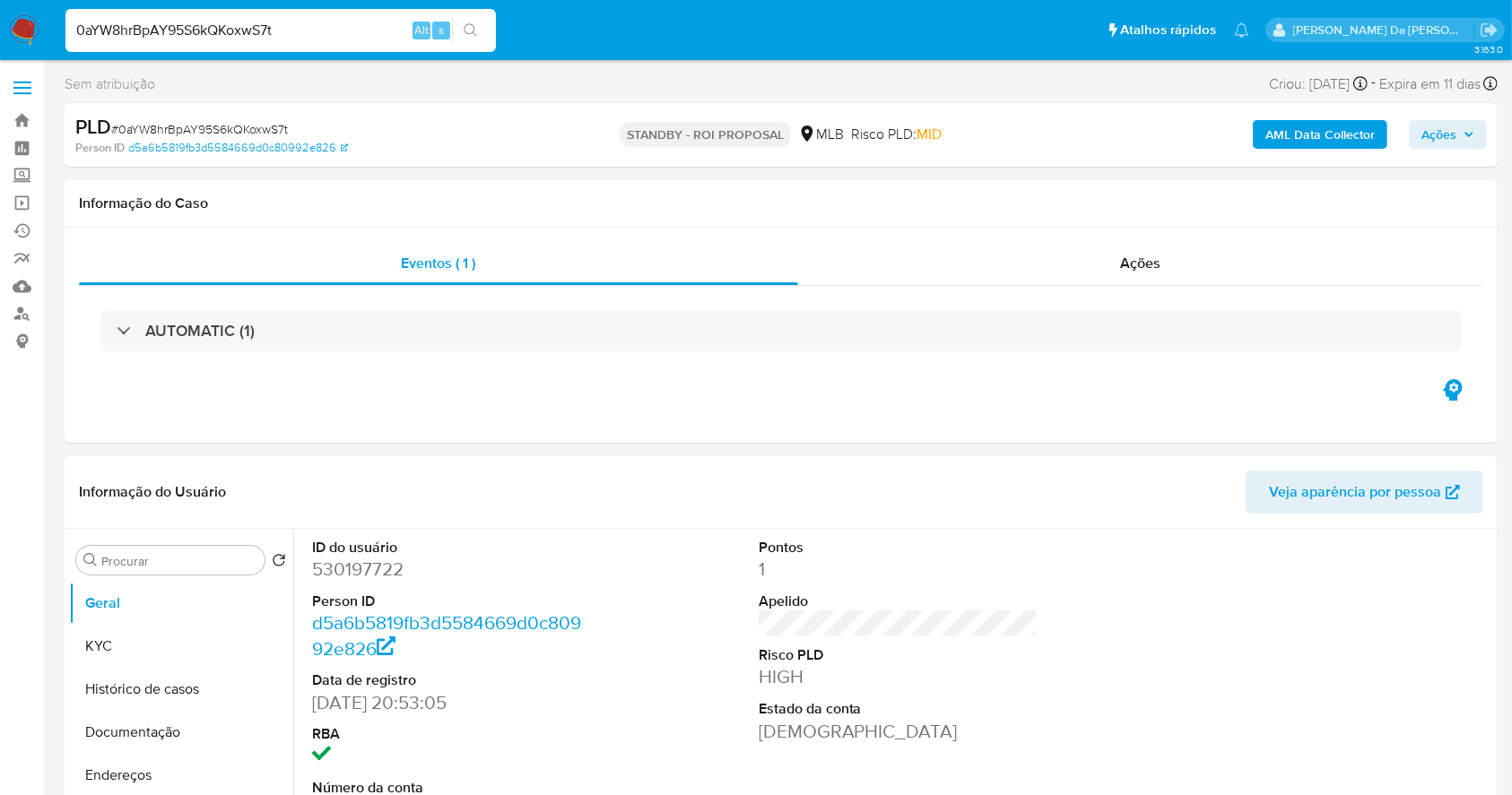
type input "0aYW8hrBpAY95S6kQKoxwS7t"
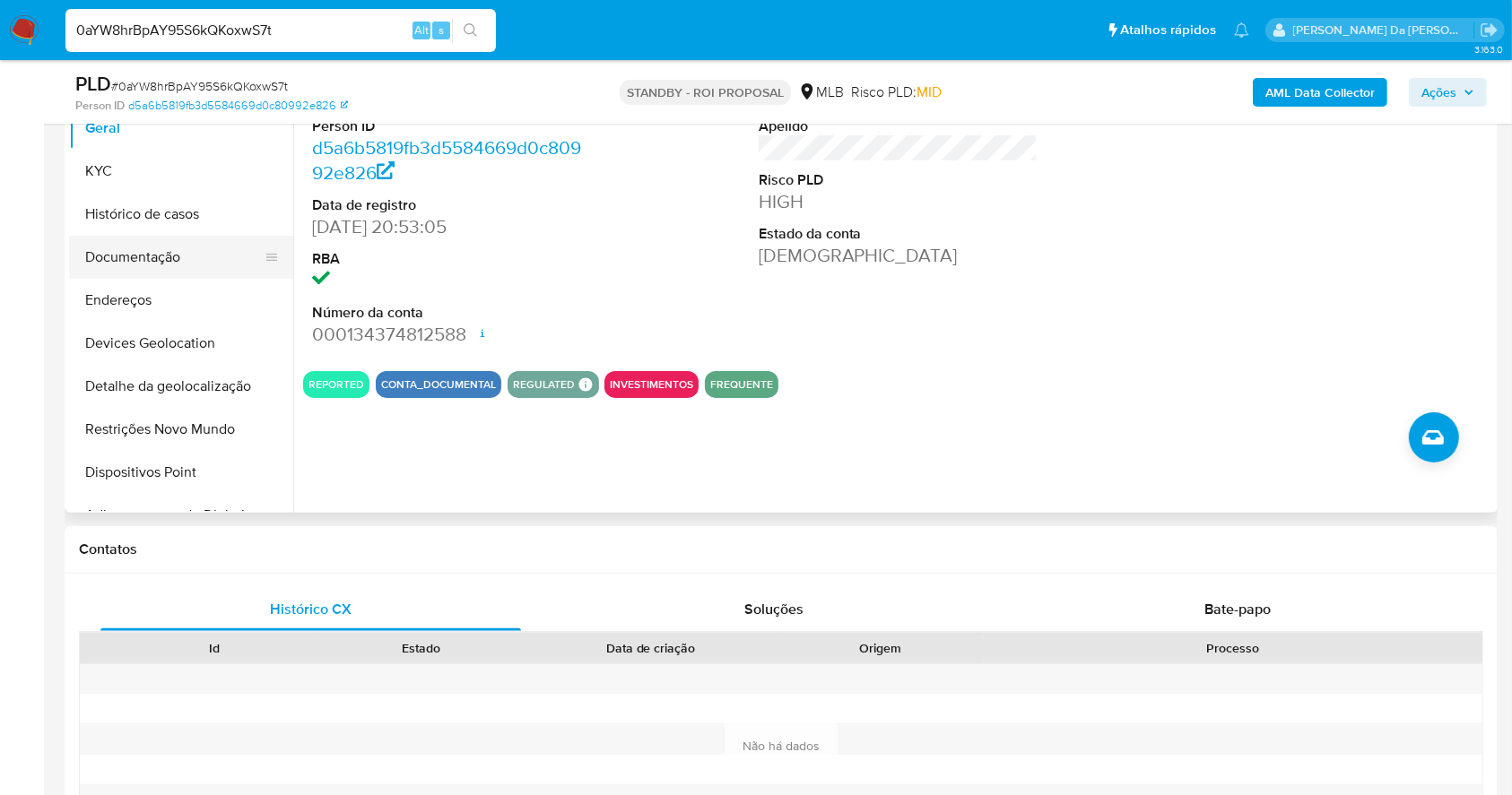
click at [176, 271] on button "Documentação" at bounding box center [173, 257] width 210 height 43
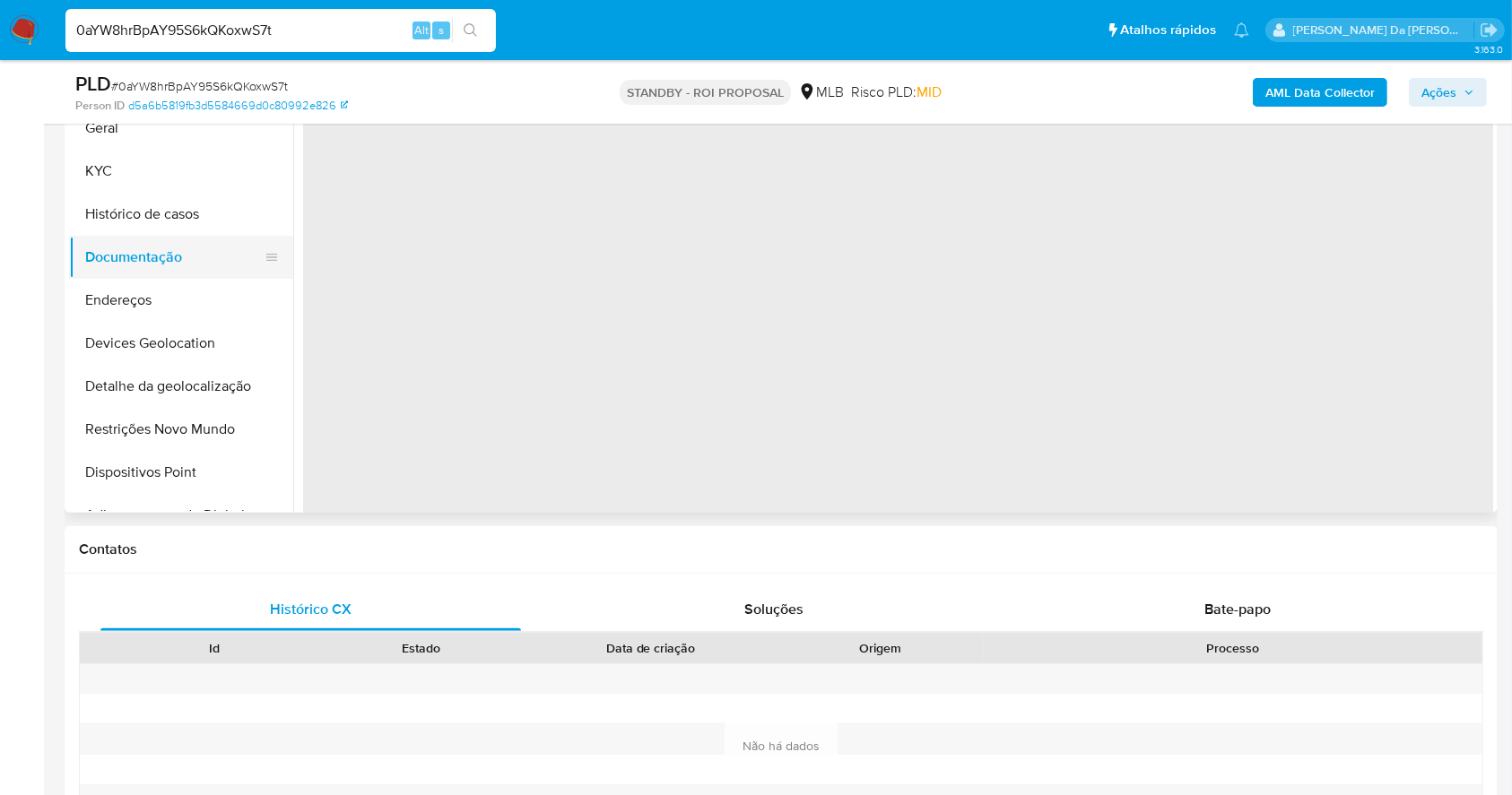
click at [171, 255] on button "Documentação" at bounding box center [173, 257] width 210 height 43
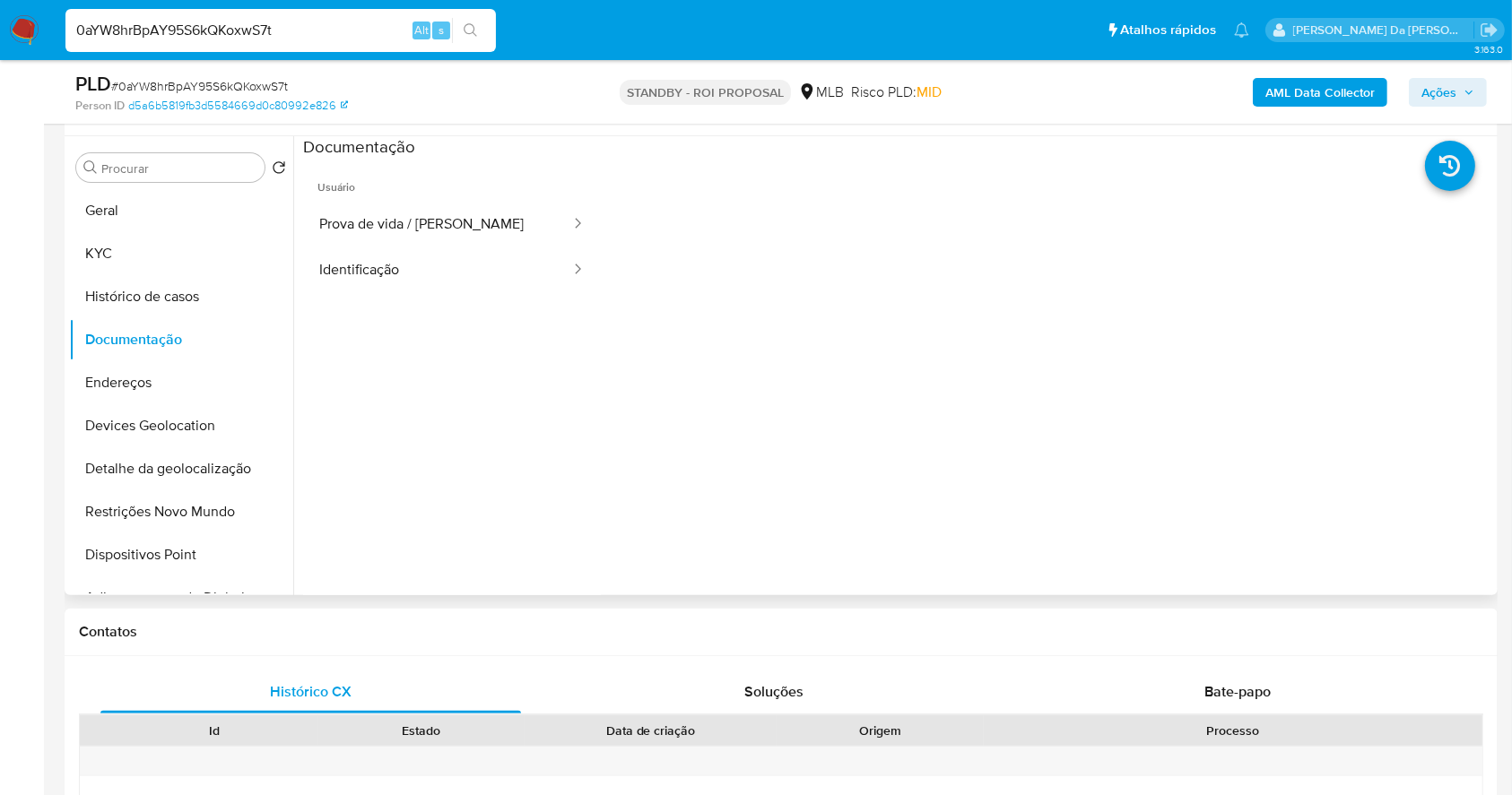
scroll to position [293, 0]
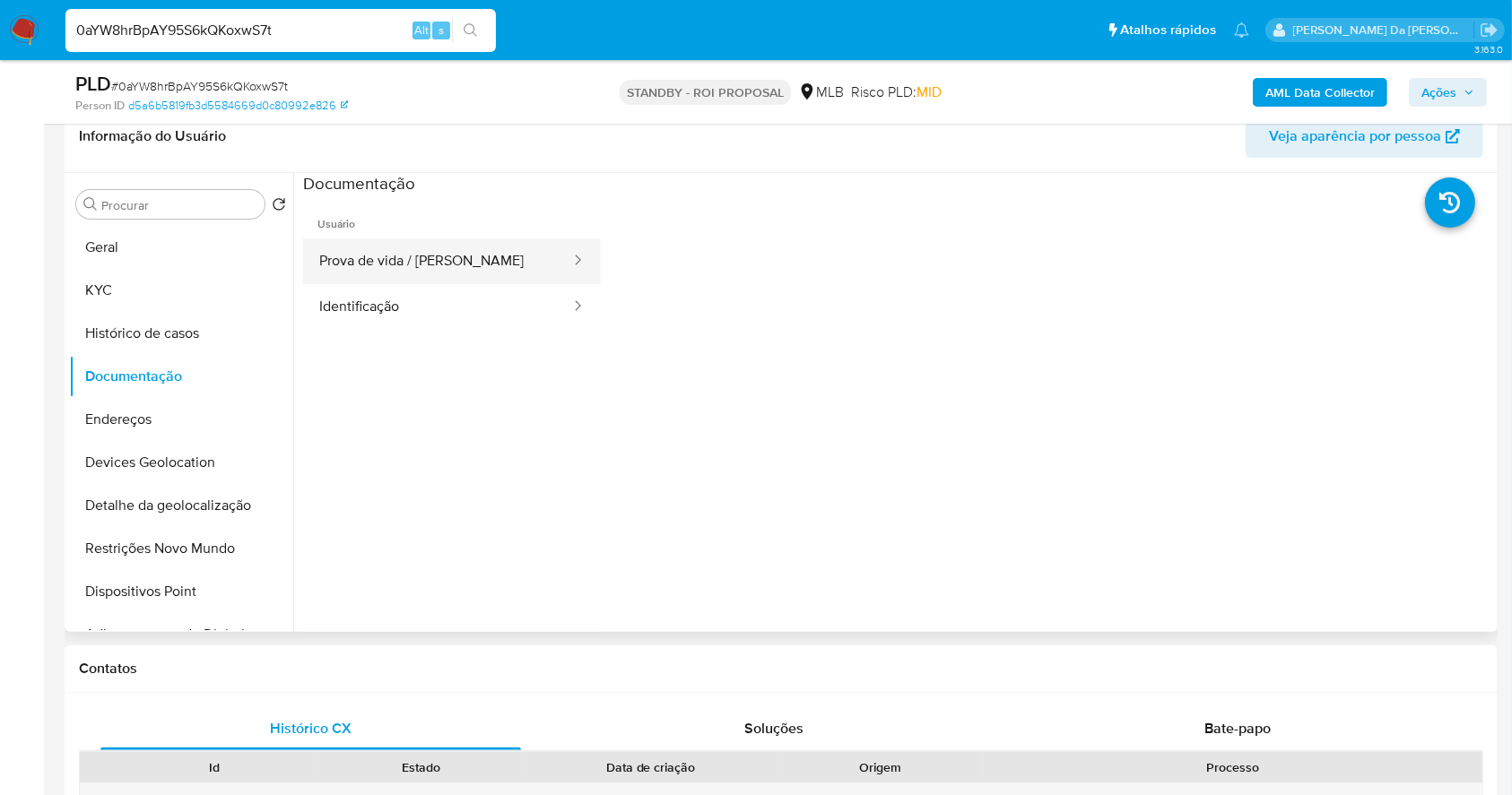
click at [431, 266] on button "Prova de vida / Selfie" at bounding box center [437, 262] width 269 height 46
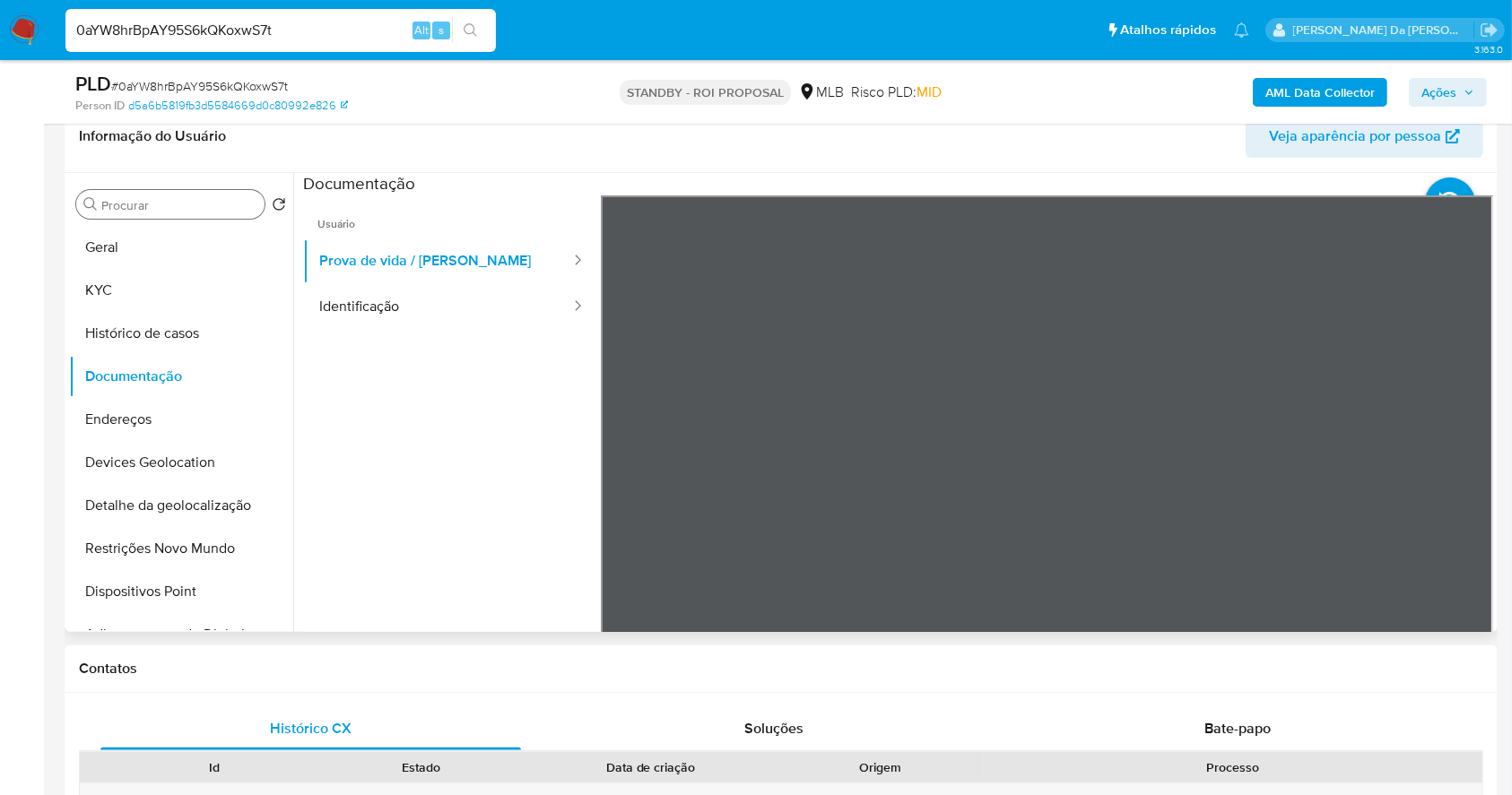
click at [167, 216] on div "Procurar" at bounding box center [170, 204] width 188 height 29
click at [169, 209] on input "Procurar" at bounding box center [179, 205] width 156 height 16
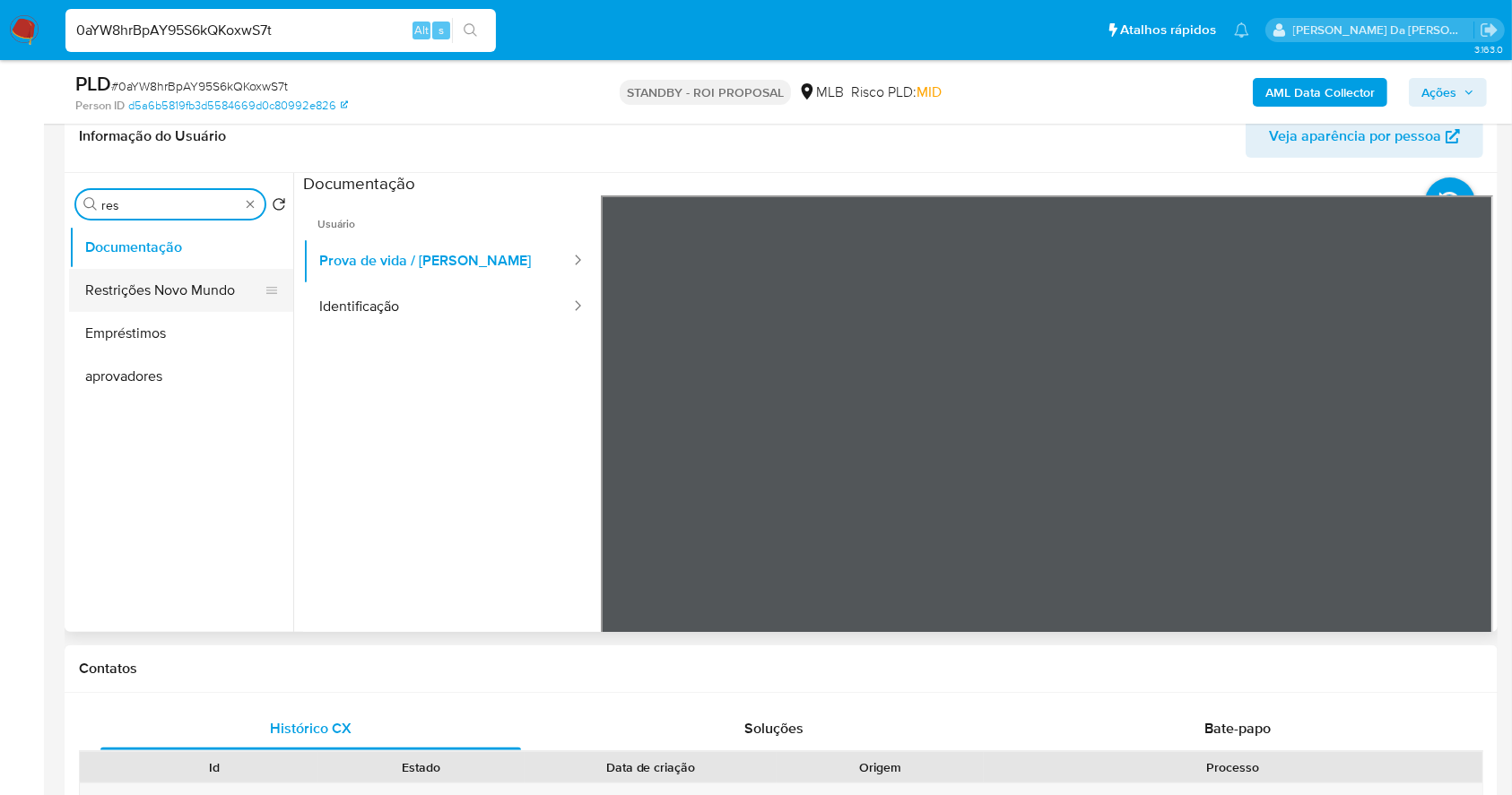
type input "res"
click at [168, 294] on button "Restrições Novo Mundo" at bounding box center [173, 290] width 210 height 43
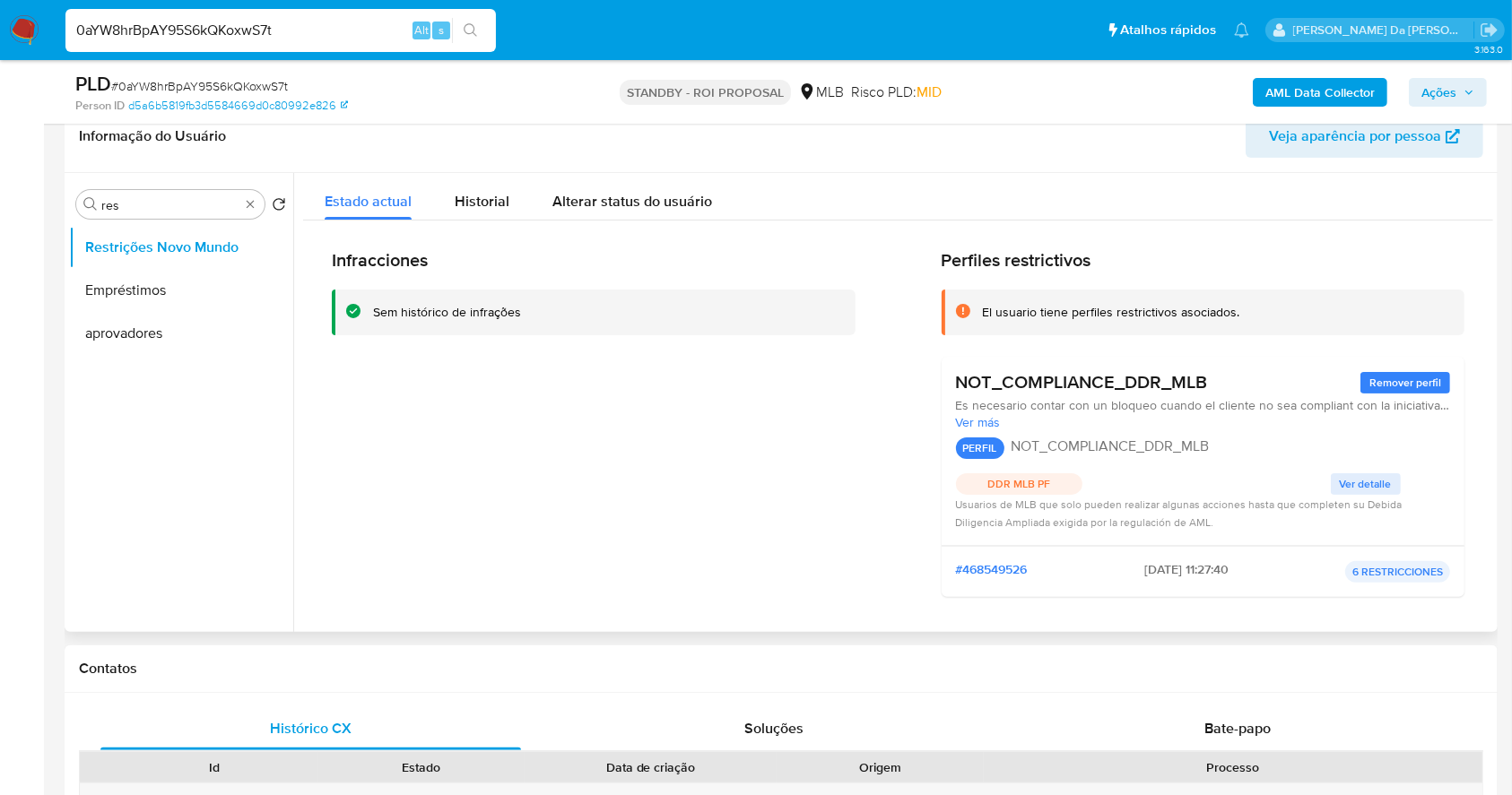
click at [1038, 375] on h3 "NOT_COMPLIANCE_DDR_MLB" at bounding box center [1081, 382] width 252 height 23
click at [213, 209] on input "res" at bounding box center [170, 205] width 138 height 16
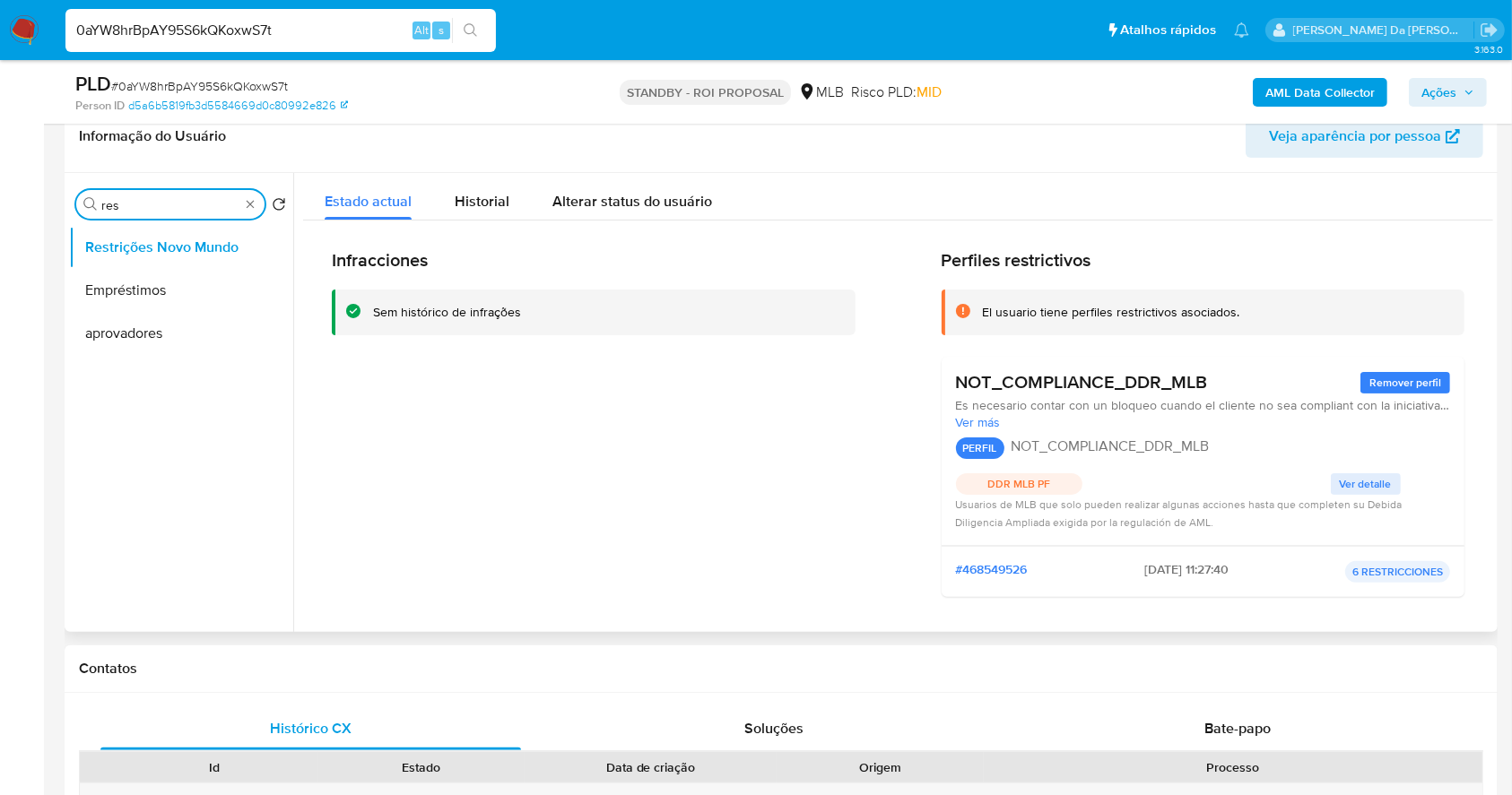
click at [213, 209] on input "res" at bounding box center [170, 205] width 138 height 16
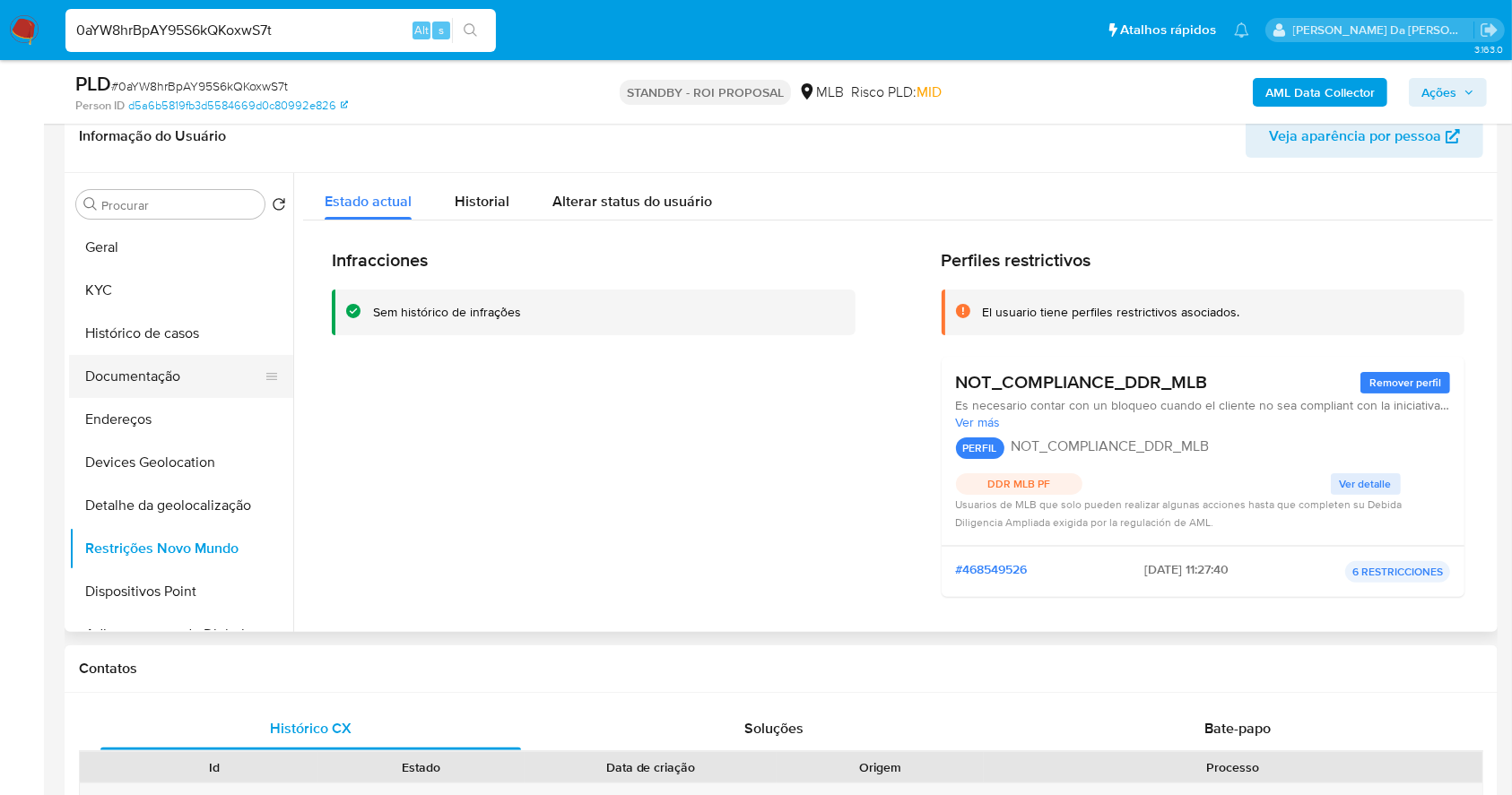
click at [158, 390] on button "Documentação" at bounding box center [173, 376] width 210 height 43
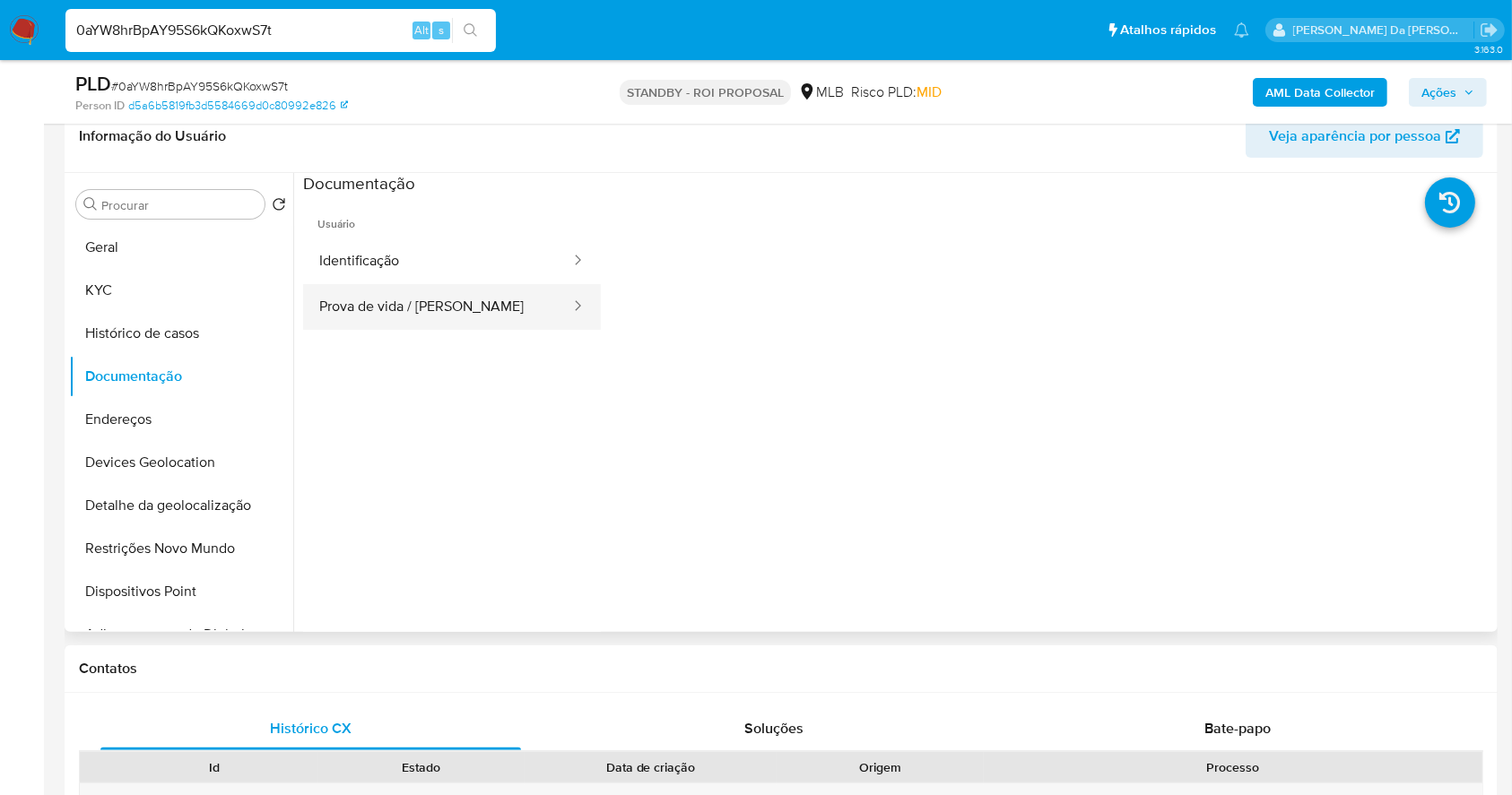
click at [412, 303] on button "Prova de vida / Selfie" at bounding box center [437, 307] width 269 height 46
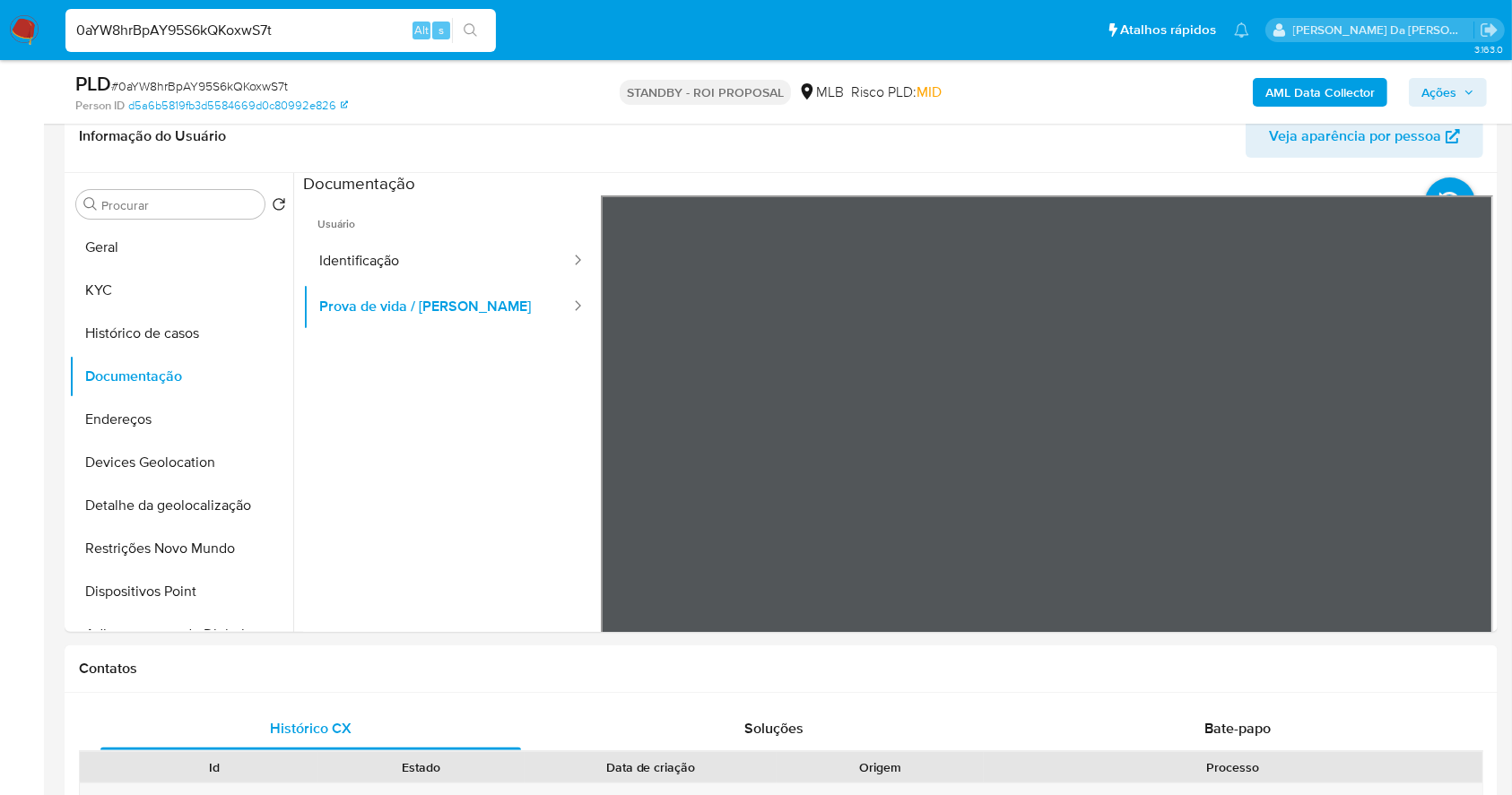
click at [280, 54] on div "0aYW8hrBpAY95S6kQKoxwS7t Alt s" at bounding box center [281, 30] width 430 height 50
click at [290, 40] on input "0aYW8hrBpAY95S6kQKoxwS7t" at bounding box center [281, 30] width 430 height 23
paste input "9rinNP5rAP1sWgT41mArsRpS"
type input "9rinNP5rAP1sWgT41mArsRpS"
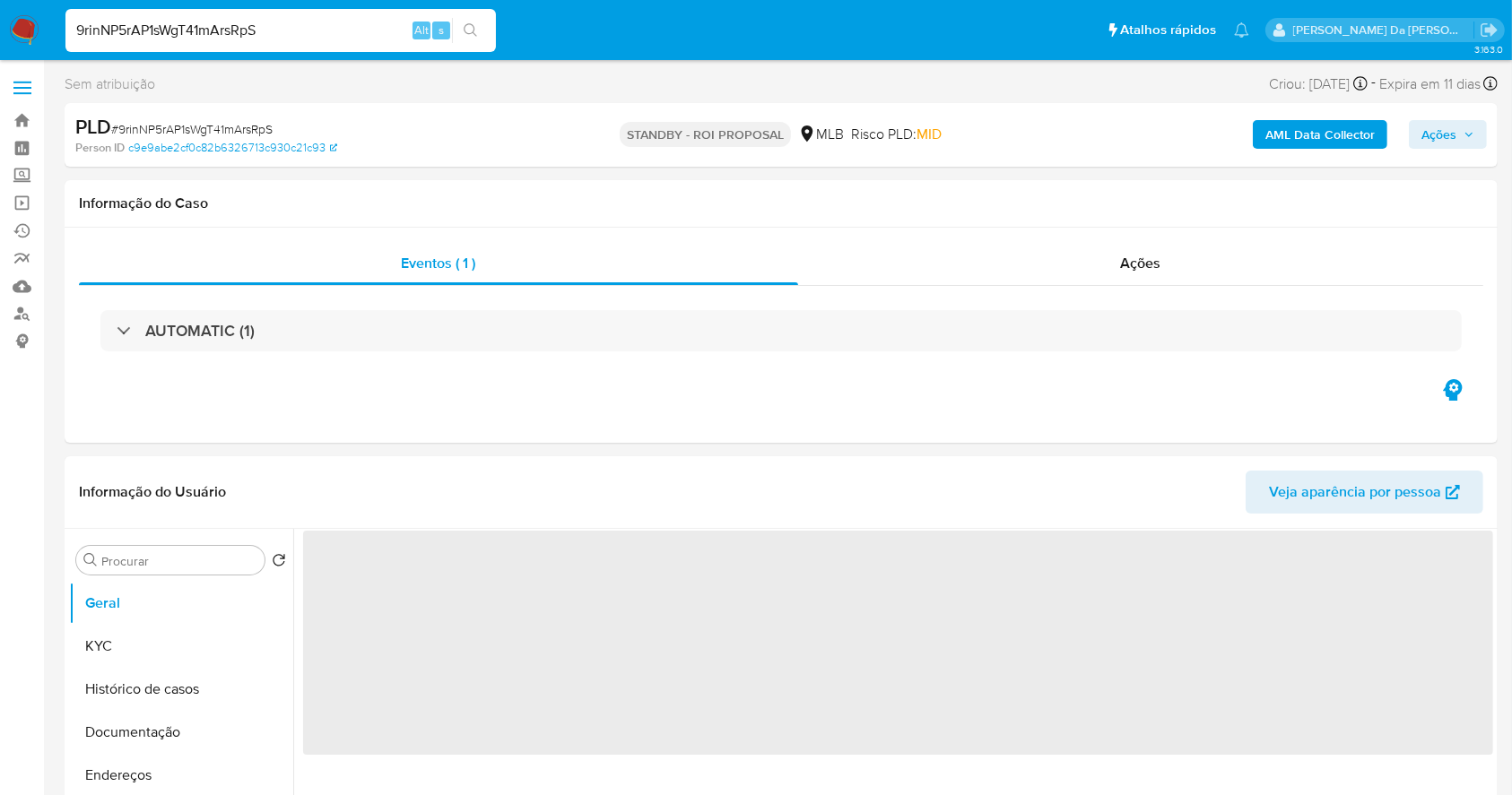
select select "10"
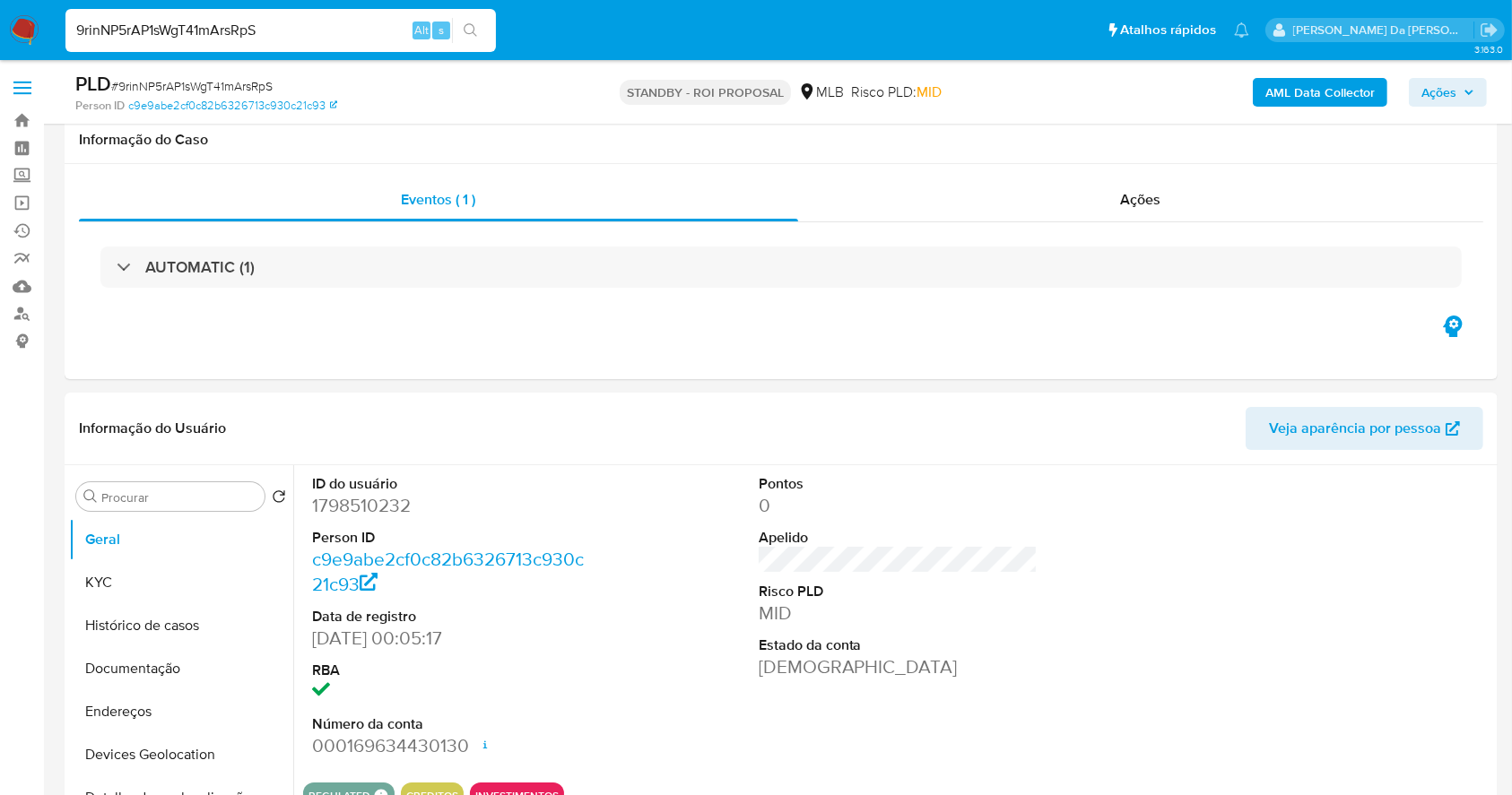
scroll to position [412, 0]
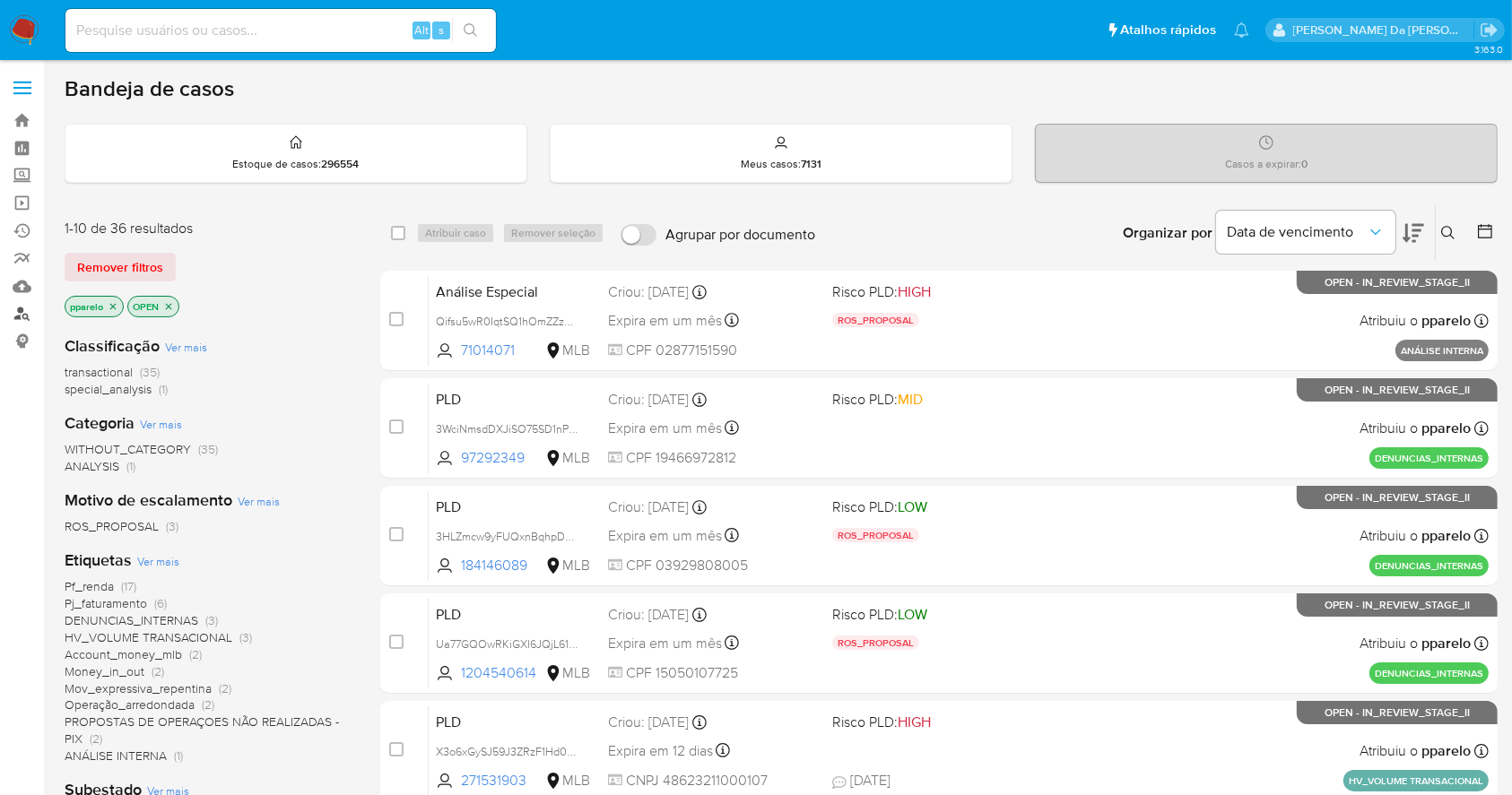
click at [20, 312] on link "Localizador de pessoas" at bounding box center [107, 314] width 213 height 28
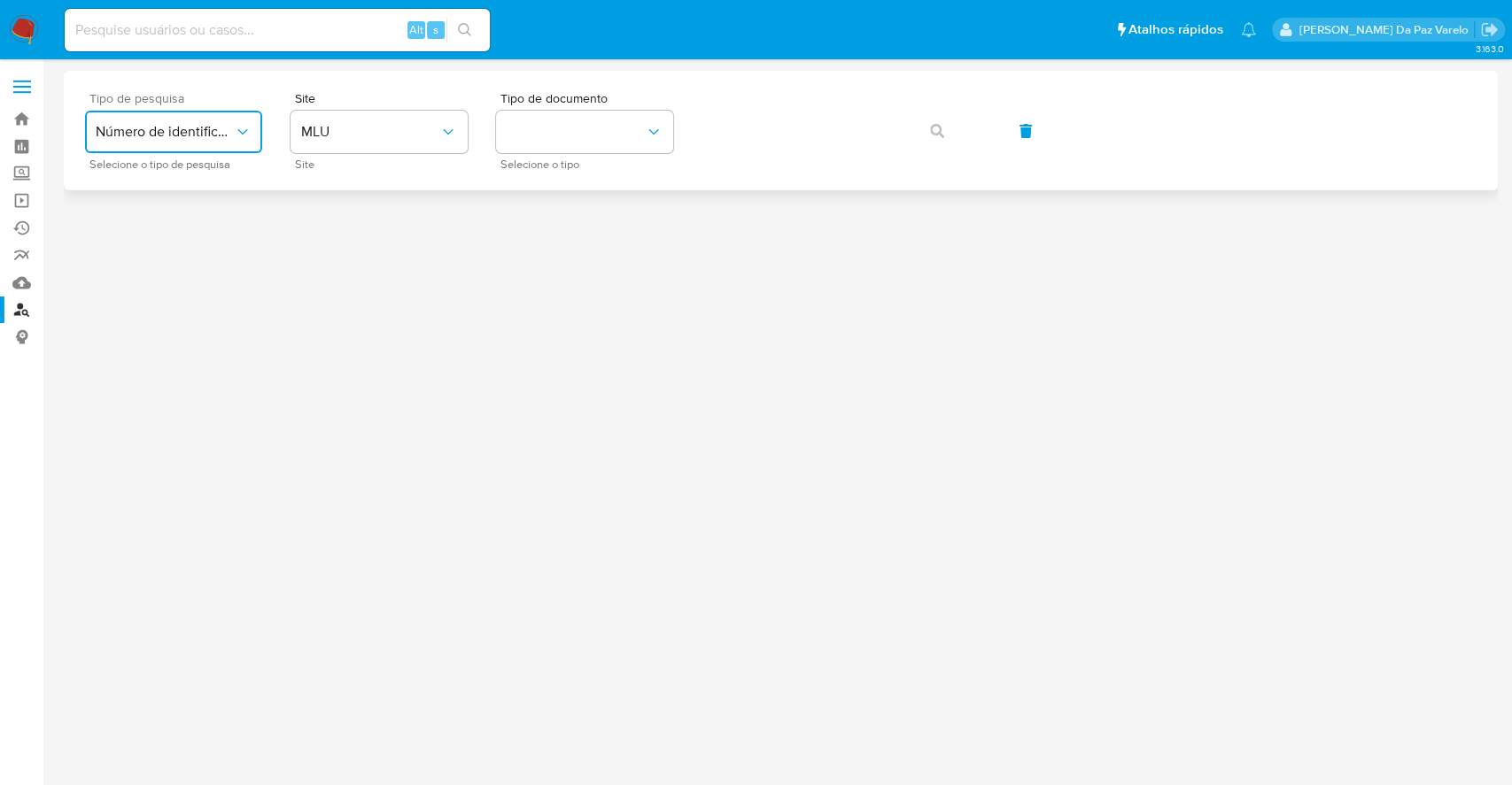
click at [156, 139] on span "Número de identificação" at bounding box center [164, 132] width 139 height 18
click at [155, 251] on div "User ID" at bounding box center [168, 240] width 145 height 42
click at [916, 131] on button "button" at bounding box center [936, 131] width 60 height 42
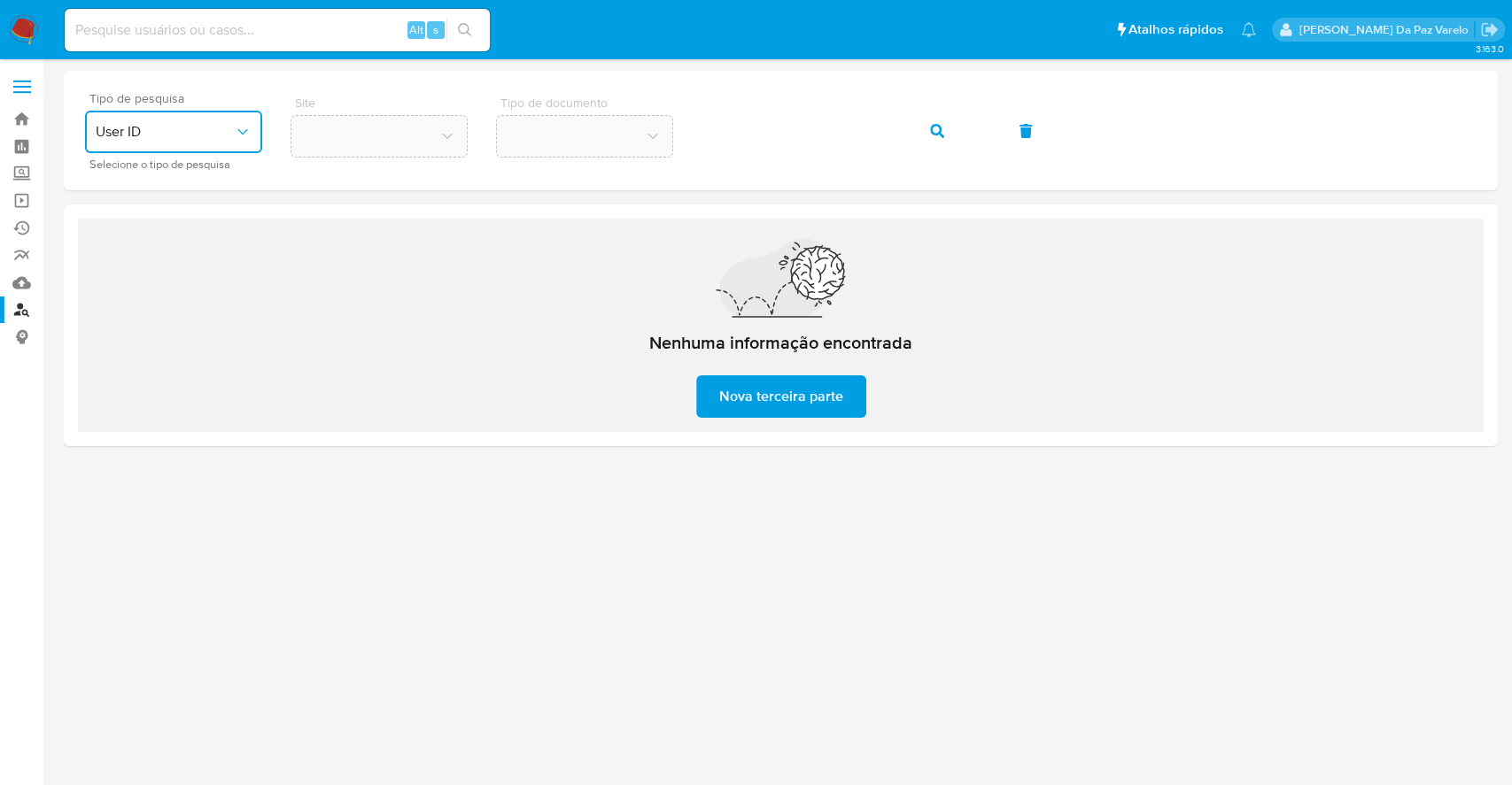
click at [199, 130] on span "User ID" at bounding box center [164, 132] width 139 height 18
click at [165, 229] on div "User ID" at bounding box center [168, 240] width 145 height 42
click at [20, 317] on link "Localizador de pessoas" at bounding box center [105, 310] width 210 height 28
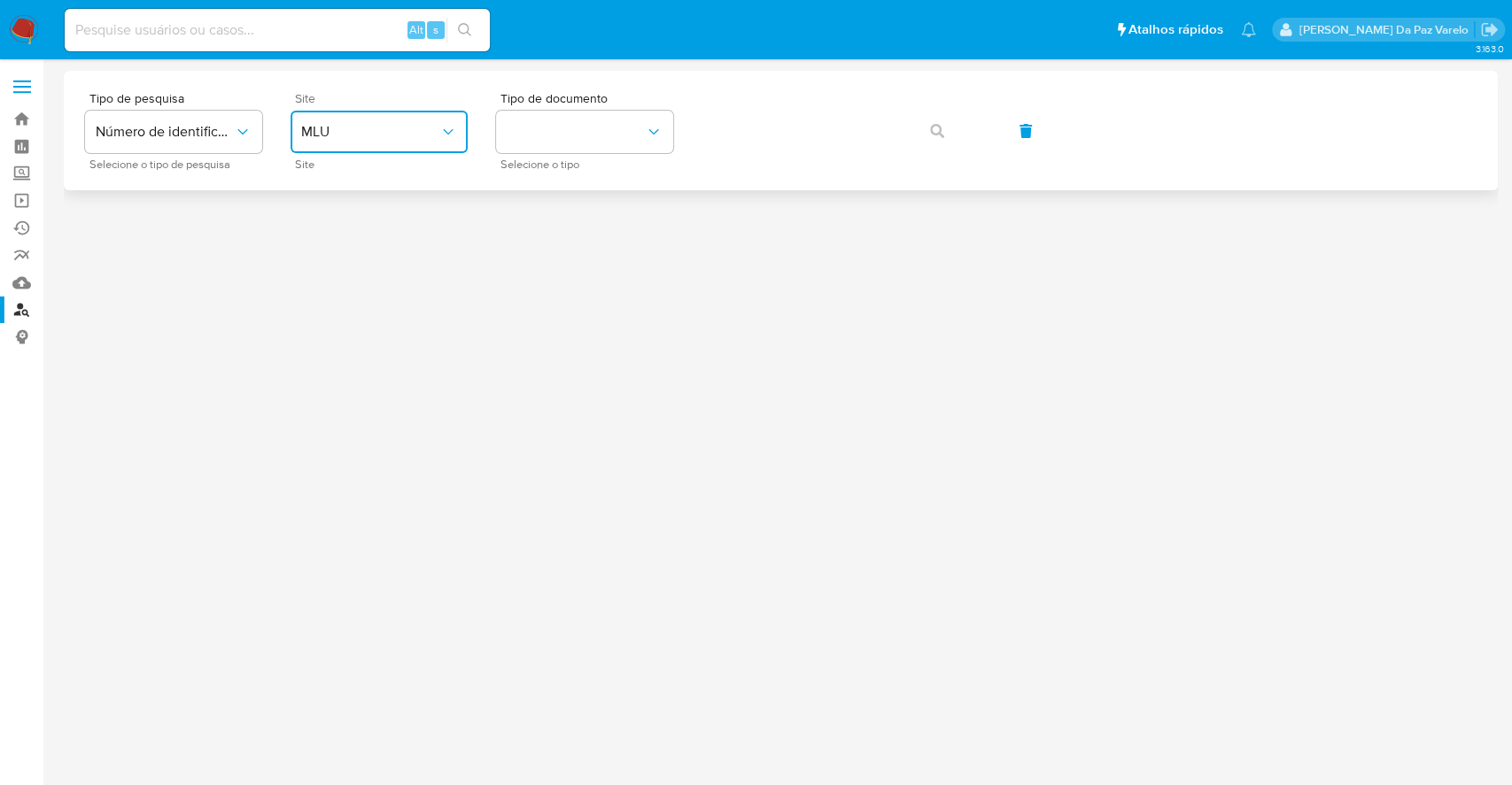
click at [325, 152] on button "MLU" at bounding box center [378, 132] width 177 height 42
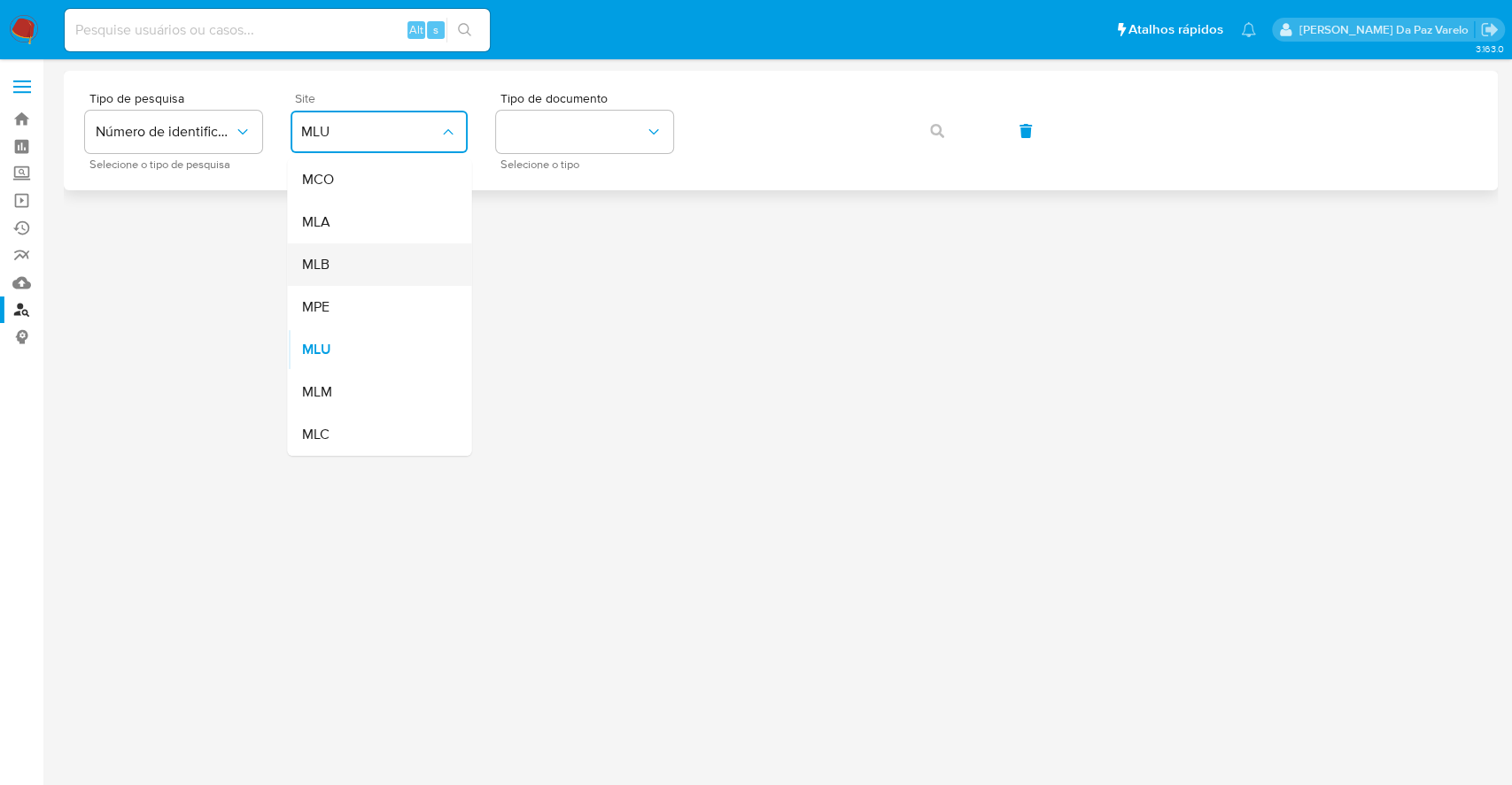
click at [343, 258] on div "MLB" at bounding box center [374, 264] width 145 height 42
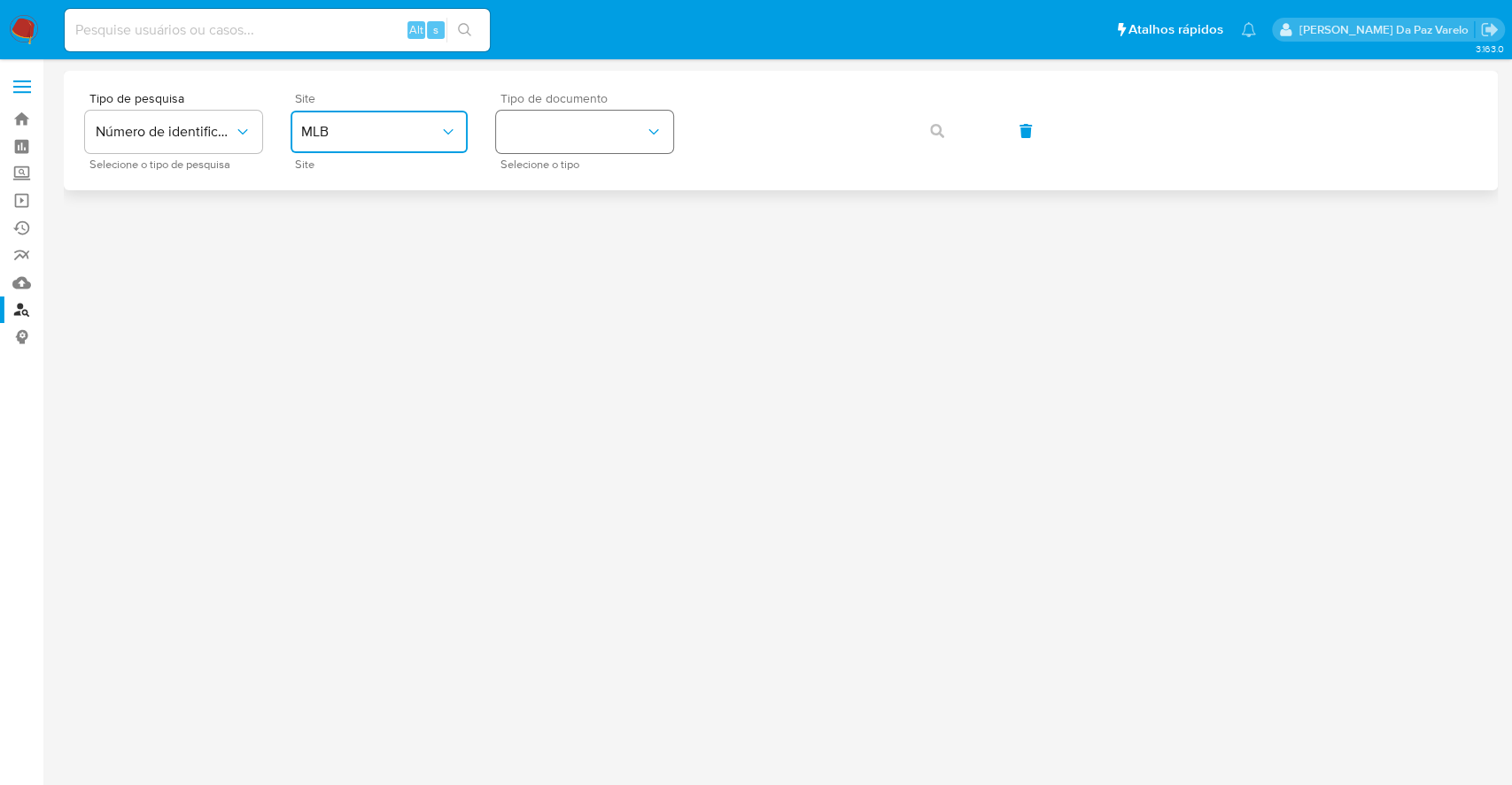
click at [608, 133] on button "identificationType" at bounding box center [584, 132] width 177 height 42
click at [543, 247] on div "CPF CPF" at bounding box center [579, 249] width 145 height 60
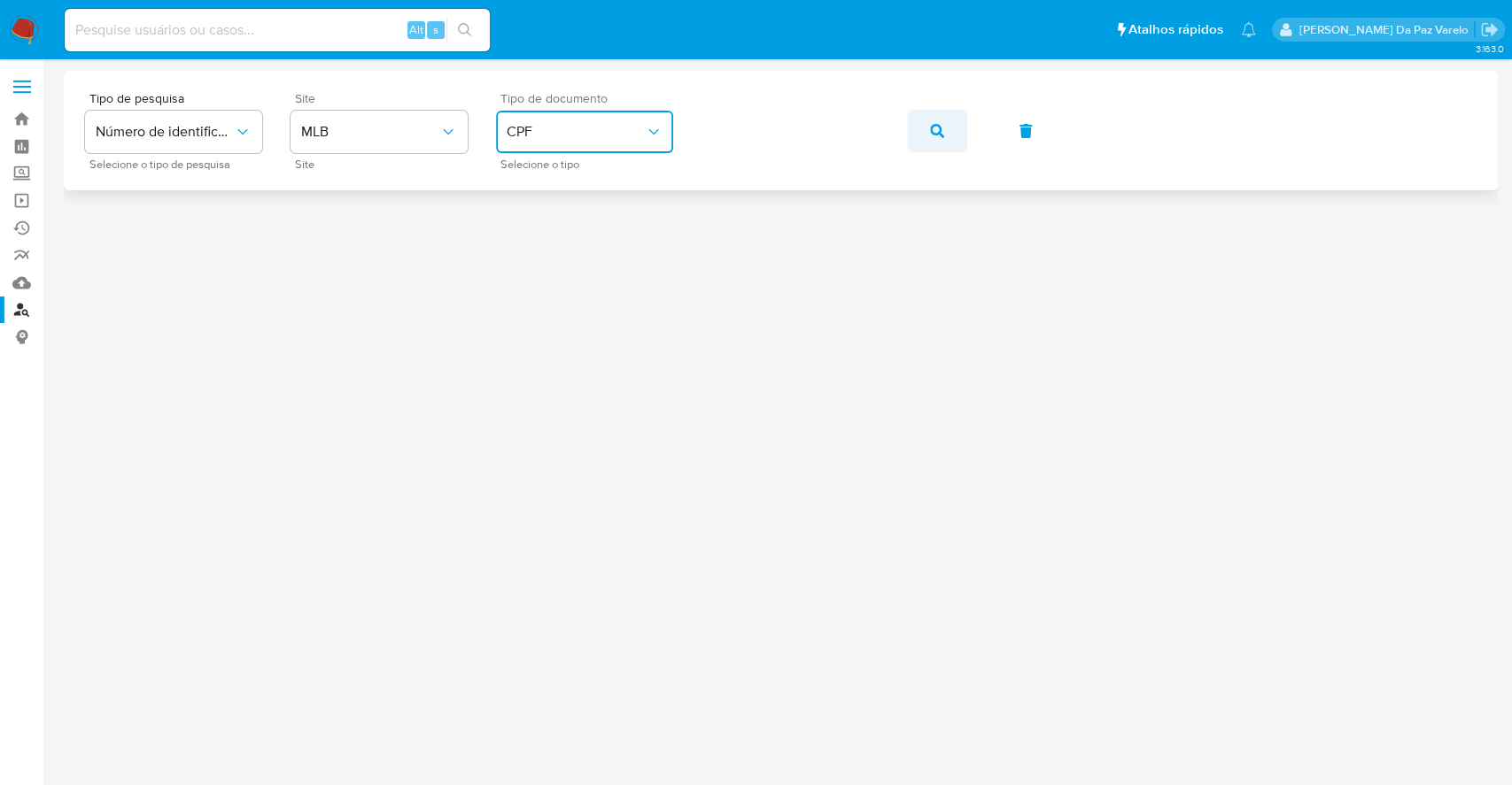
click at [935, 131] on icon "button" at bounding box center [937, 131] width 14 height 14
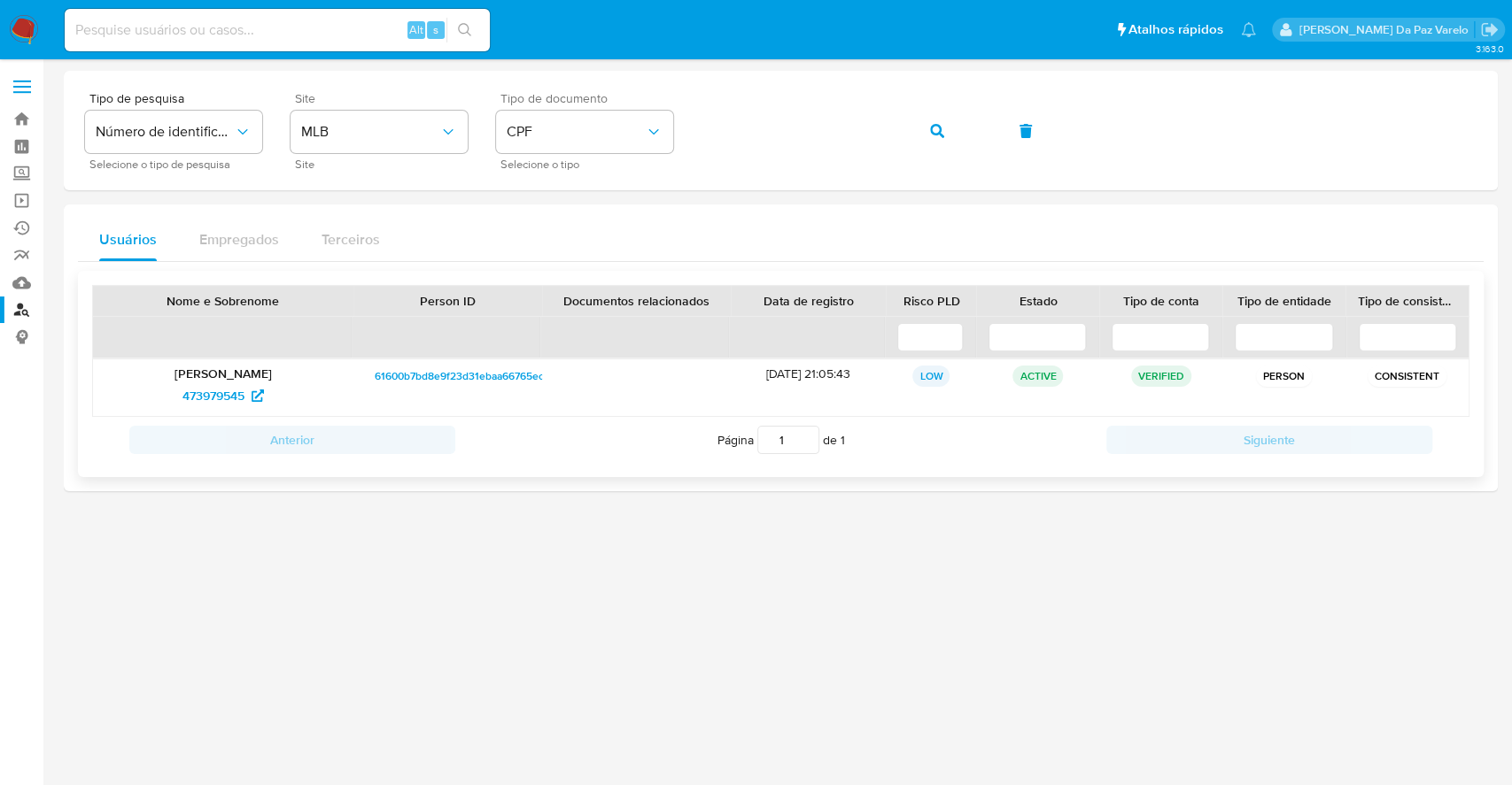
click at [255, 379] on p "[PERSON_NAME]" at bounding box center [223, 373] width 236 height 16
click at [233, 395] on span "473979545" at bounding box center [213, 395] width 62 height 28
click at [284, 372] on p "[PERSON_NAME]" at bounding box center [223, 373] width 236 height 16
click at [224, 393] on span "473979545" at bounding box center [213, 395] width 62 height 28
click at [362, 33] on input at bounding box center [277, 29] width 425 height 23
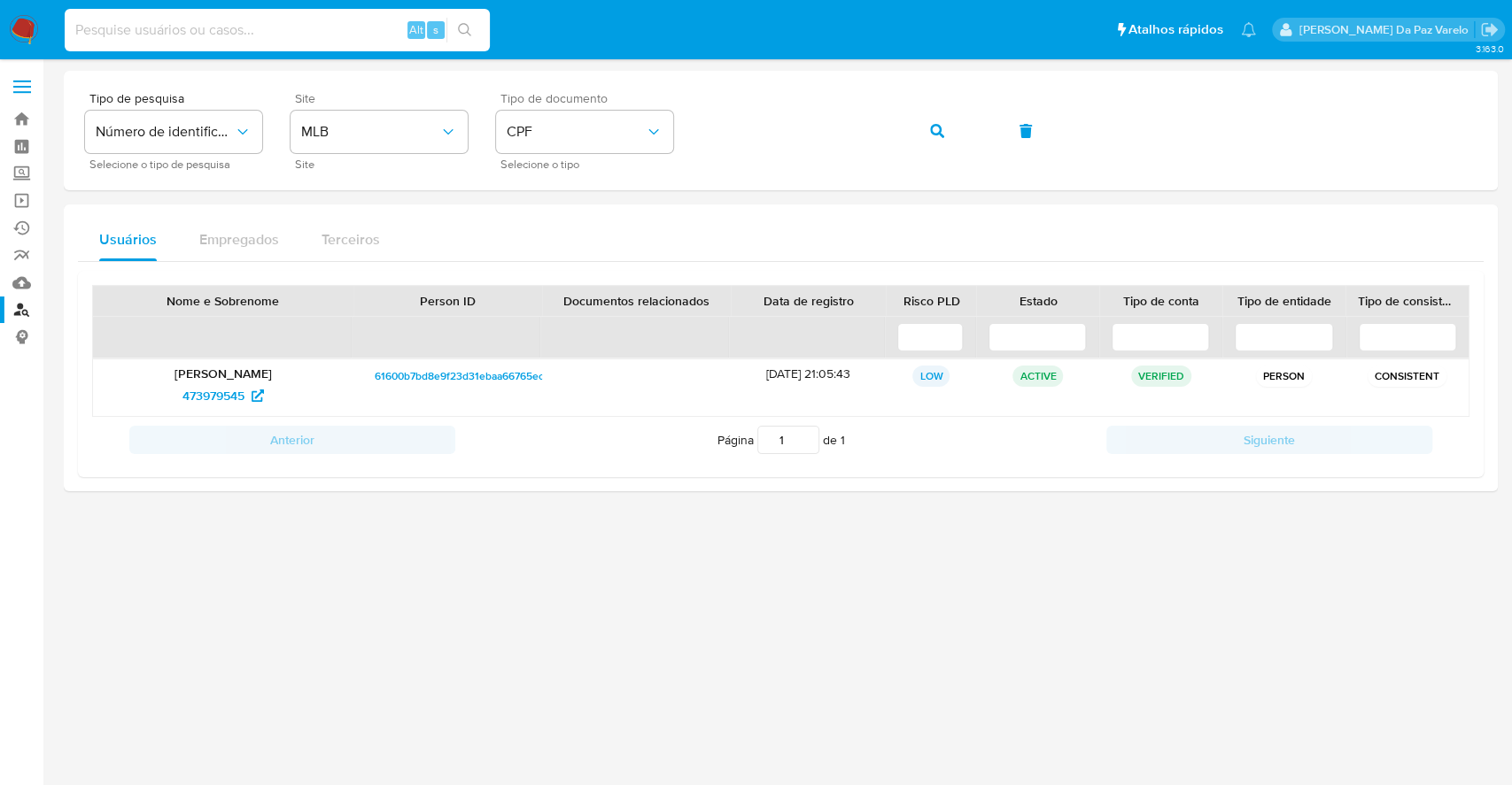
paste input "Xypbwf2U3bIgr3fIM5b8b8Mc"
type input "Xypbwf2U3bIgr3fIM5b8b8Mc"
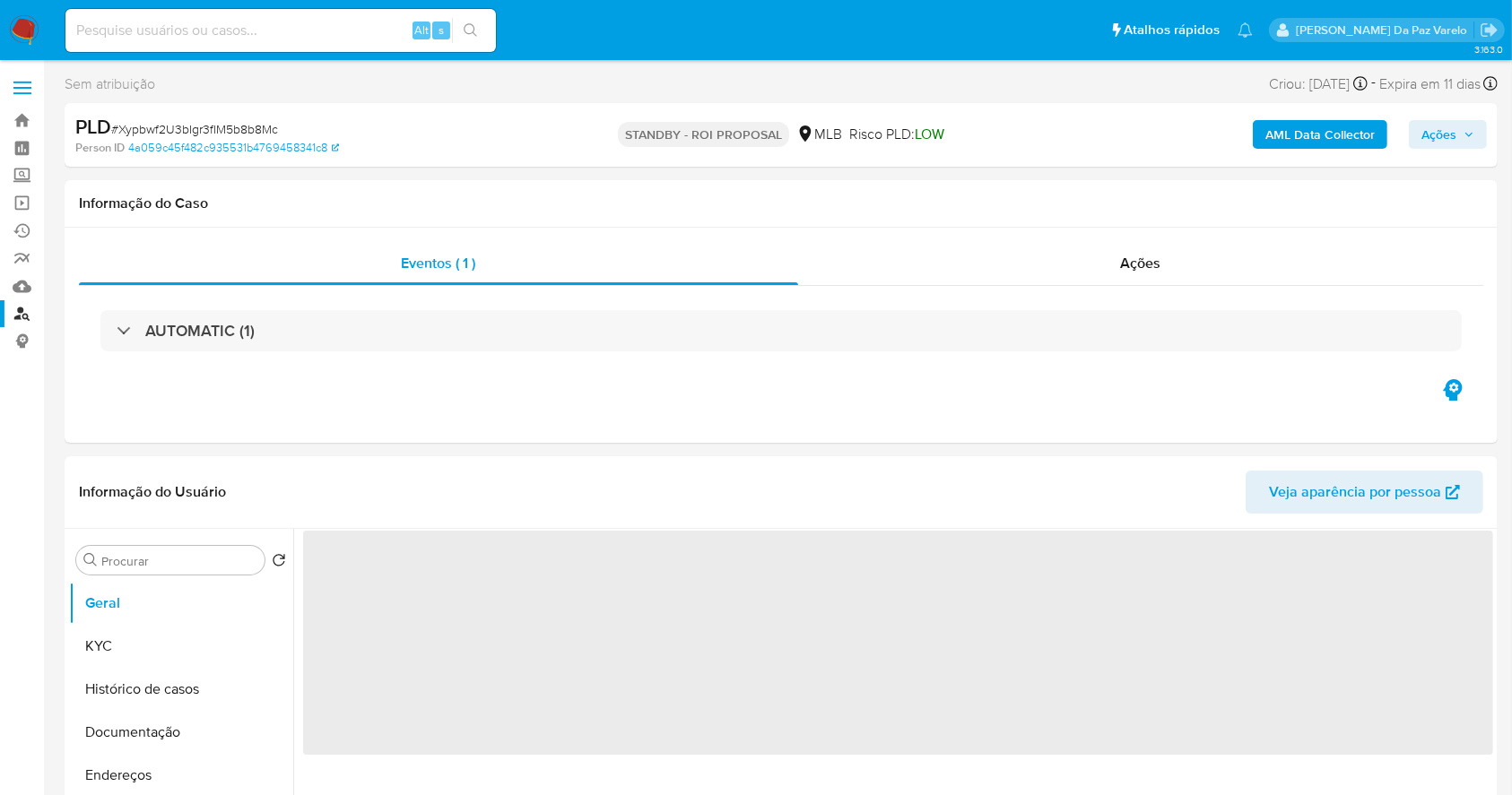
select select "10"
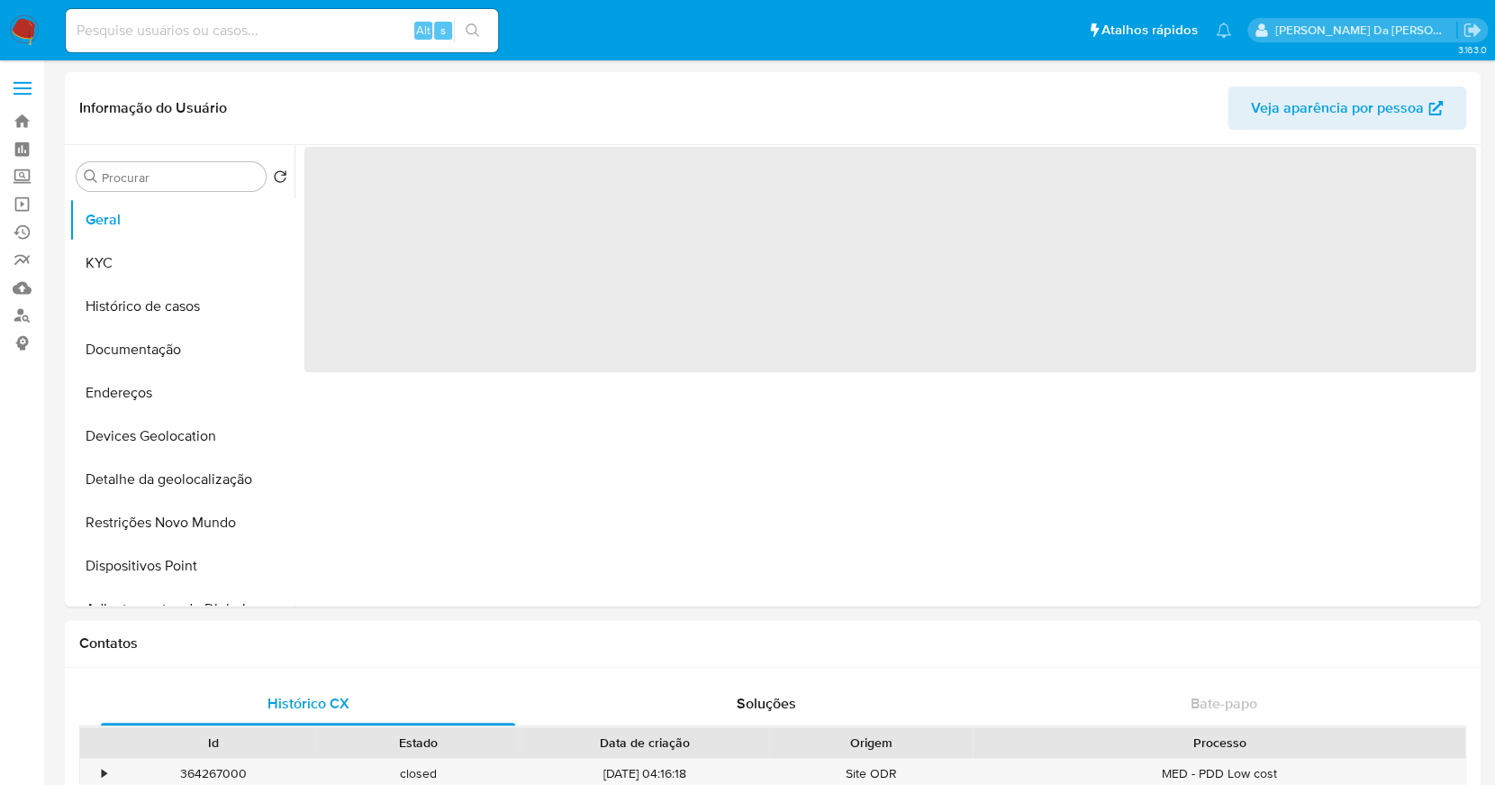
select select "10"
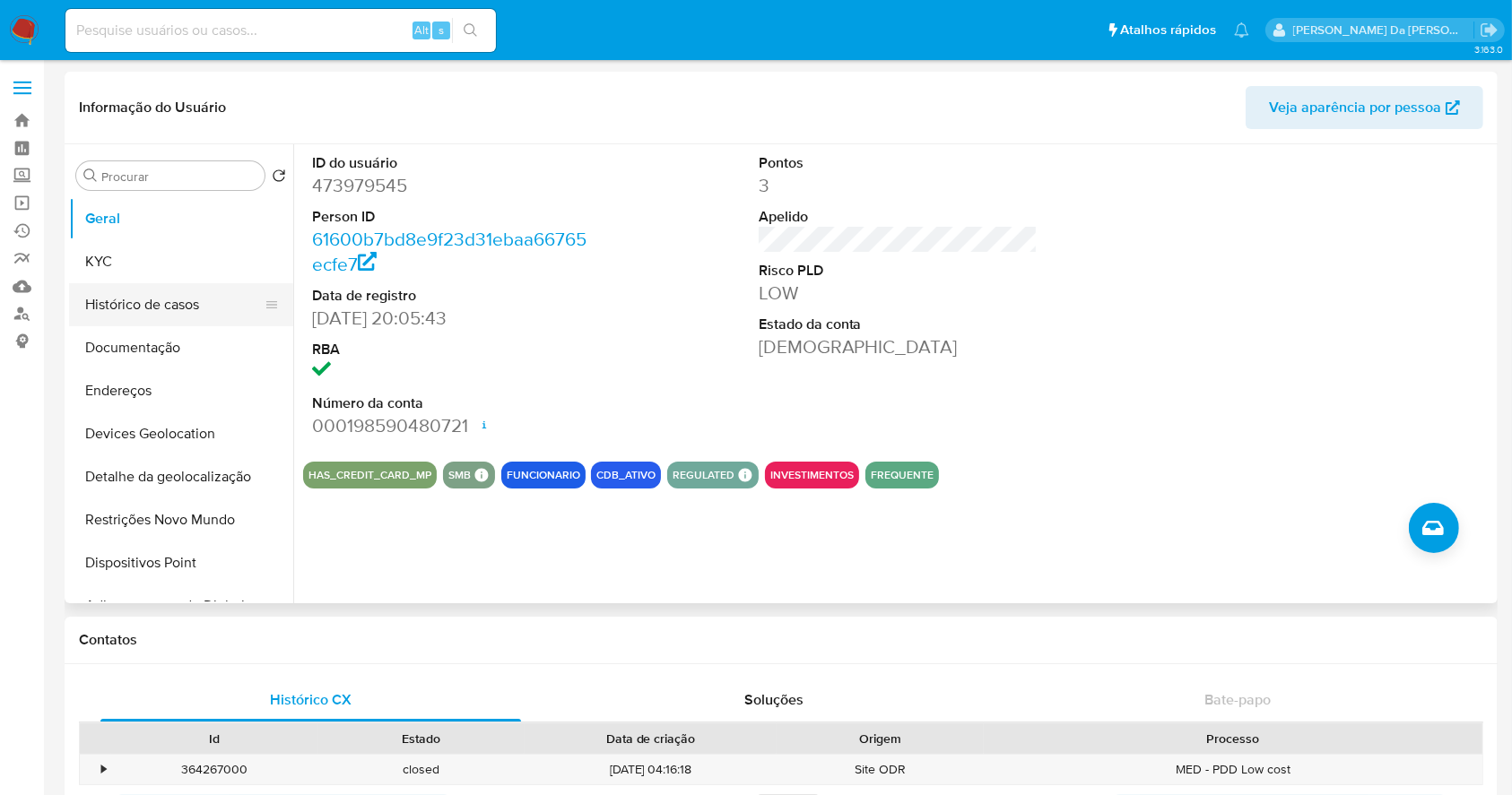
click at [169, 317] on button "Histórico de casos" at bounding box center [173, 304] width 210 height 43
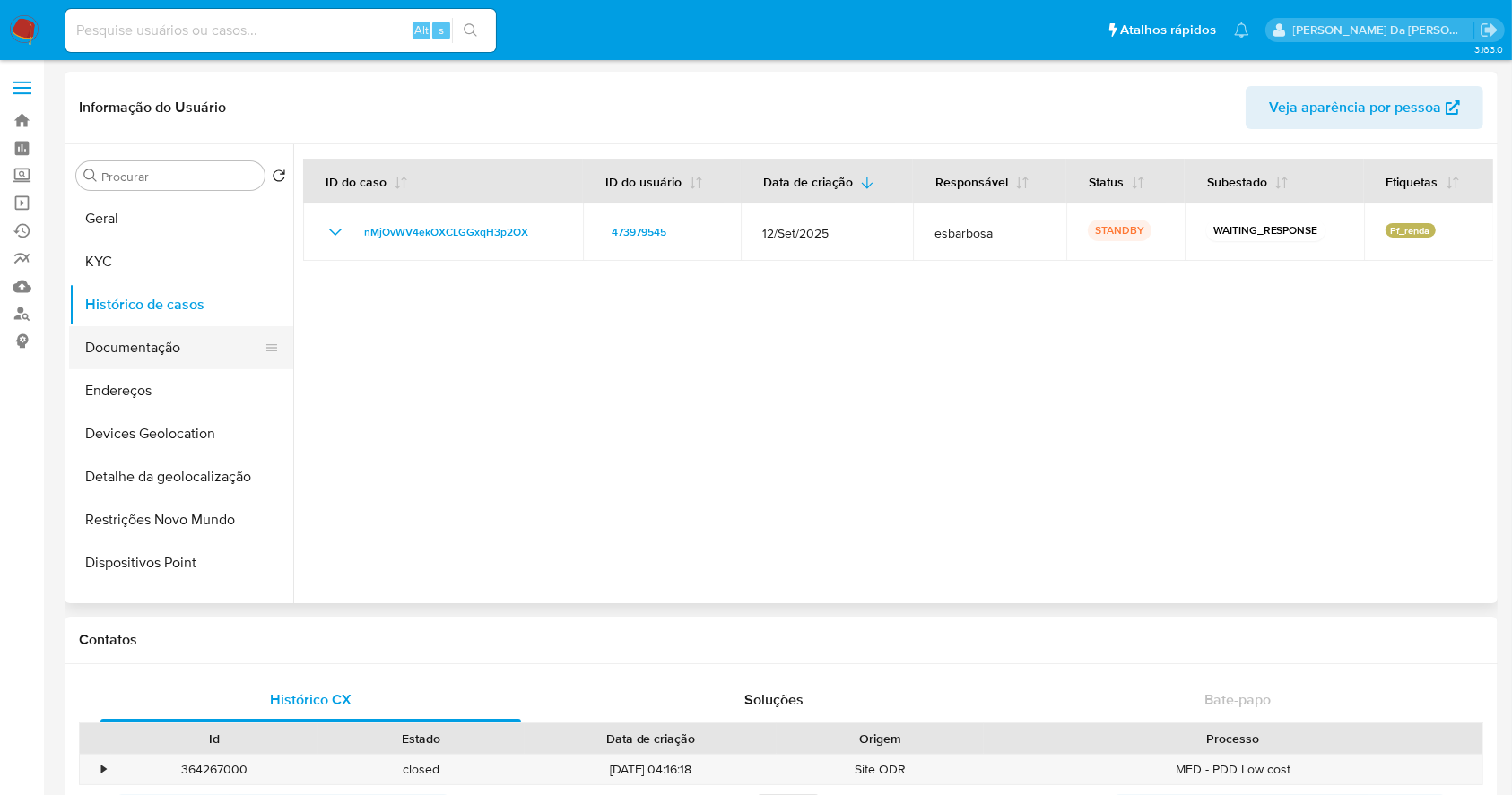
click at [179, 346] on button "Documentação" at bounding box center [173, 347] width 210 height 43
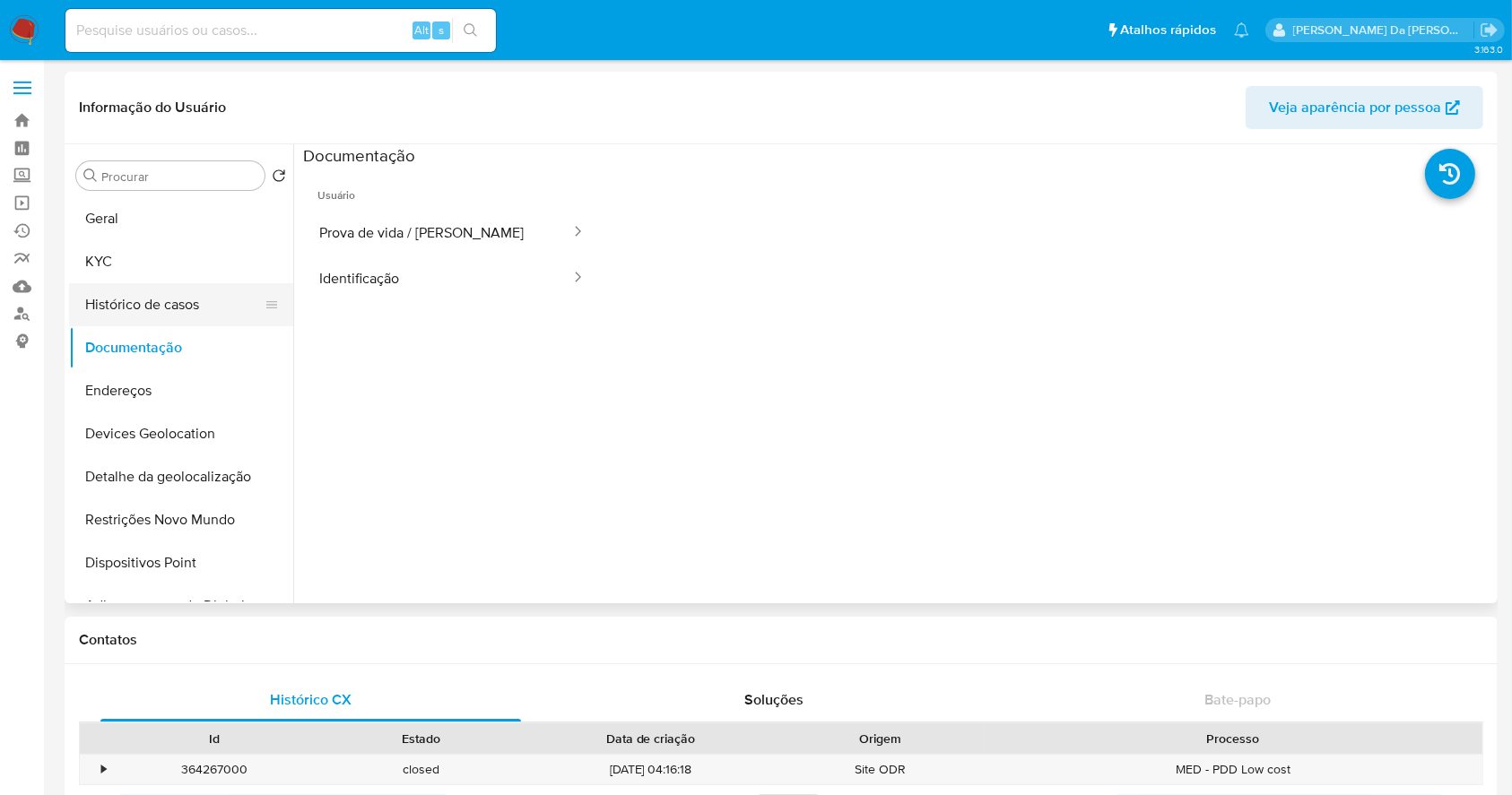
click at [154, 319] on button "Histórico de casos" at bounding box center [173, 304] width 210 height 43
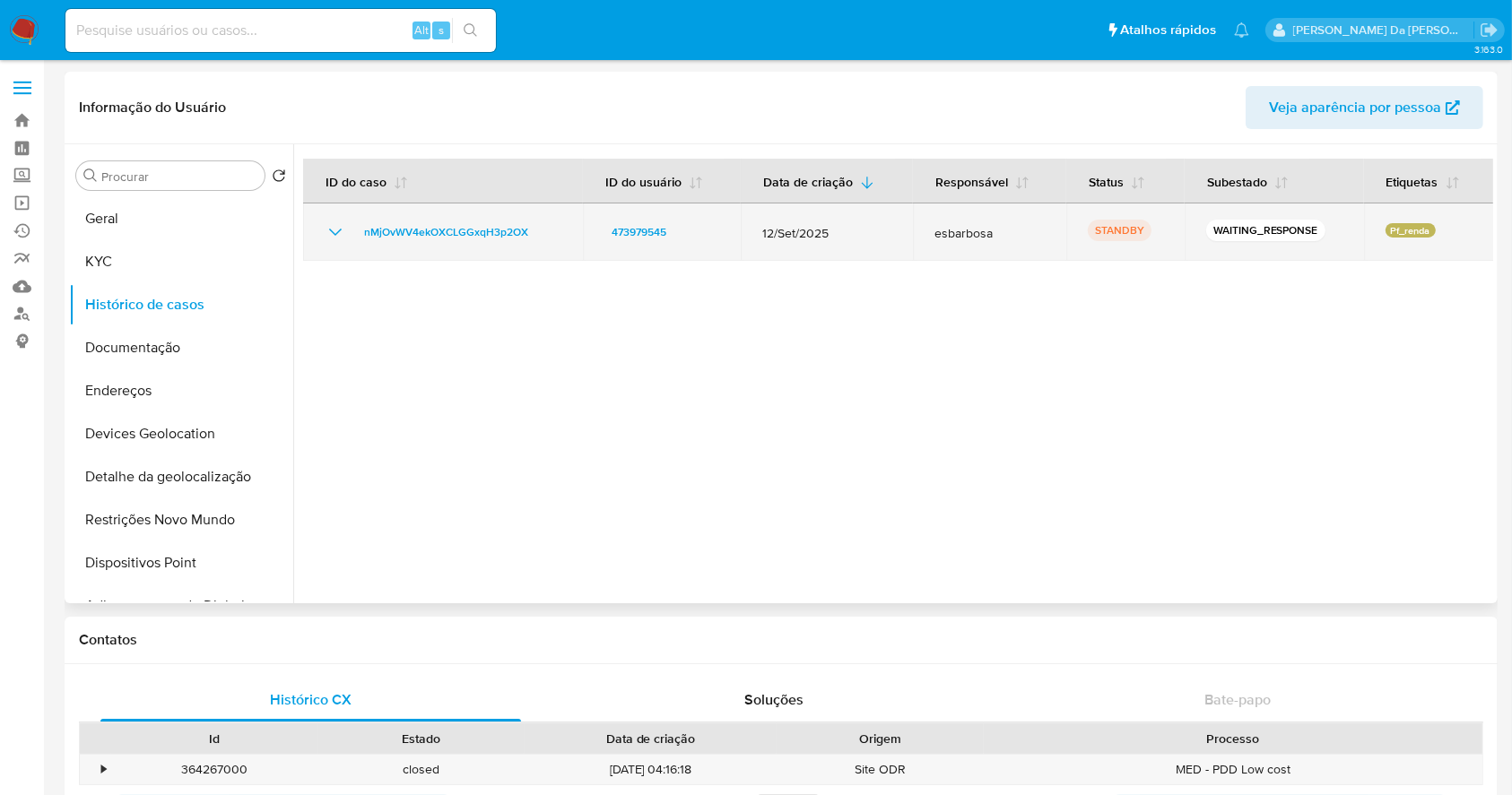
click at [539, 233] on div "nMjOvWV4ekOXCLGGxqH3p2OX" at bounding box center [443, 233] width 237 height 22
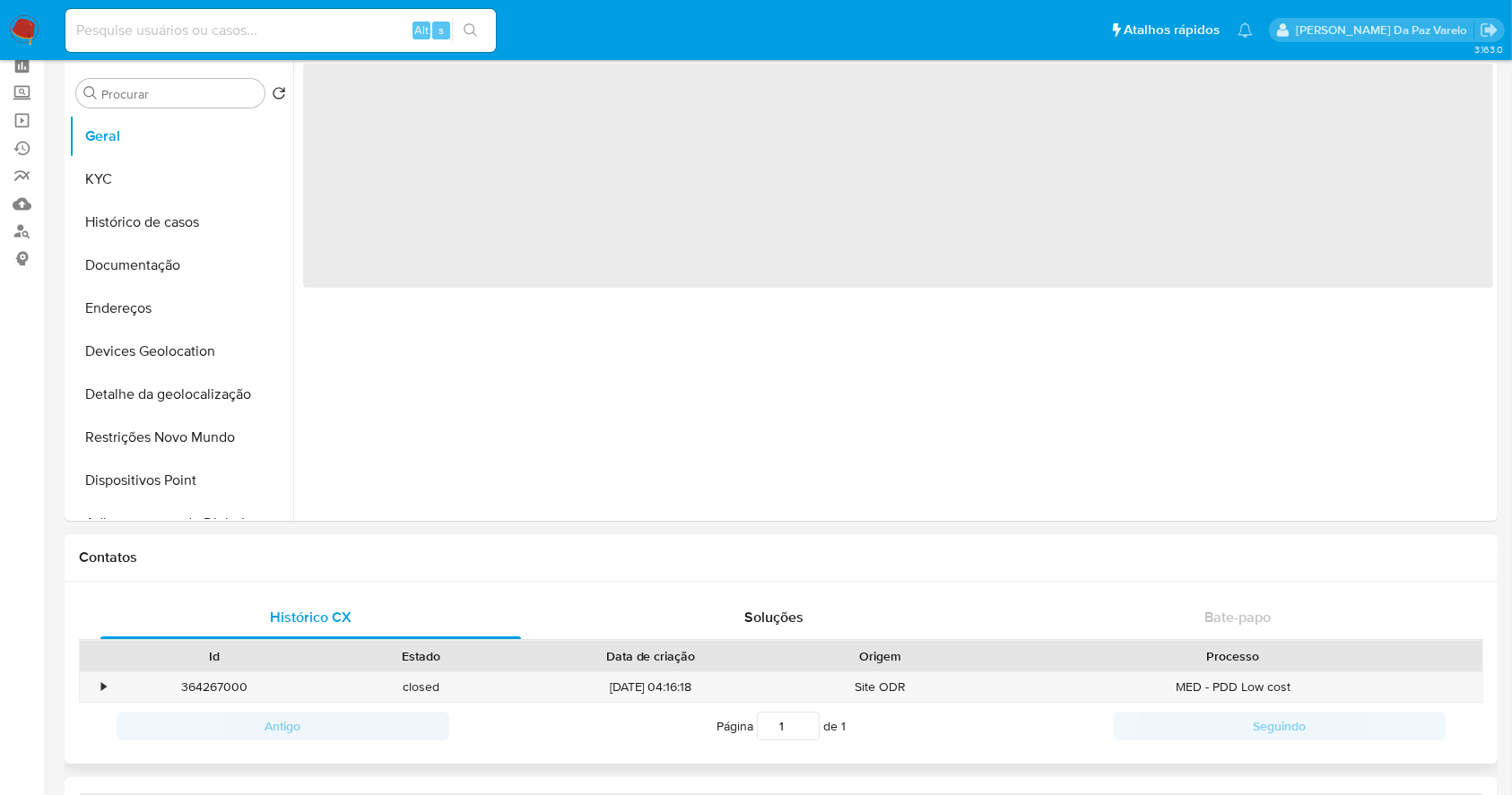
scroll to position [119, 0]
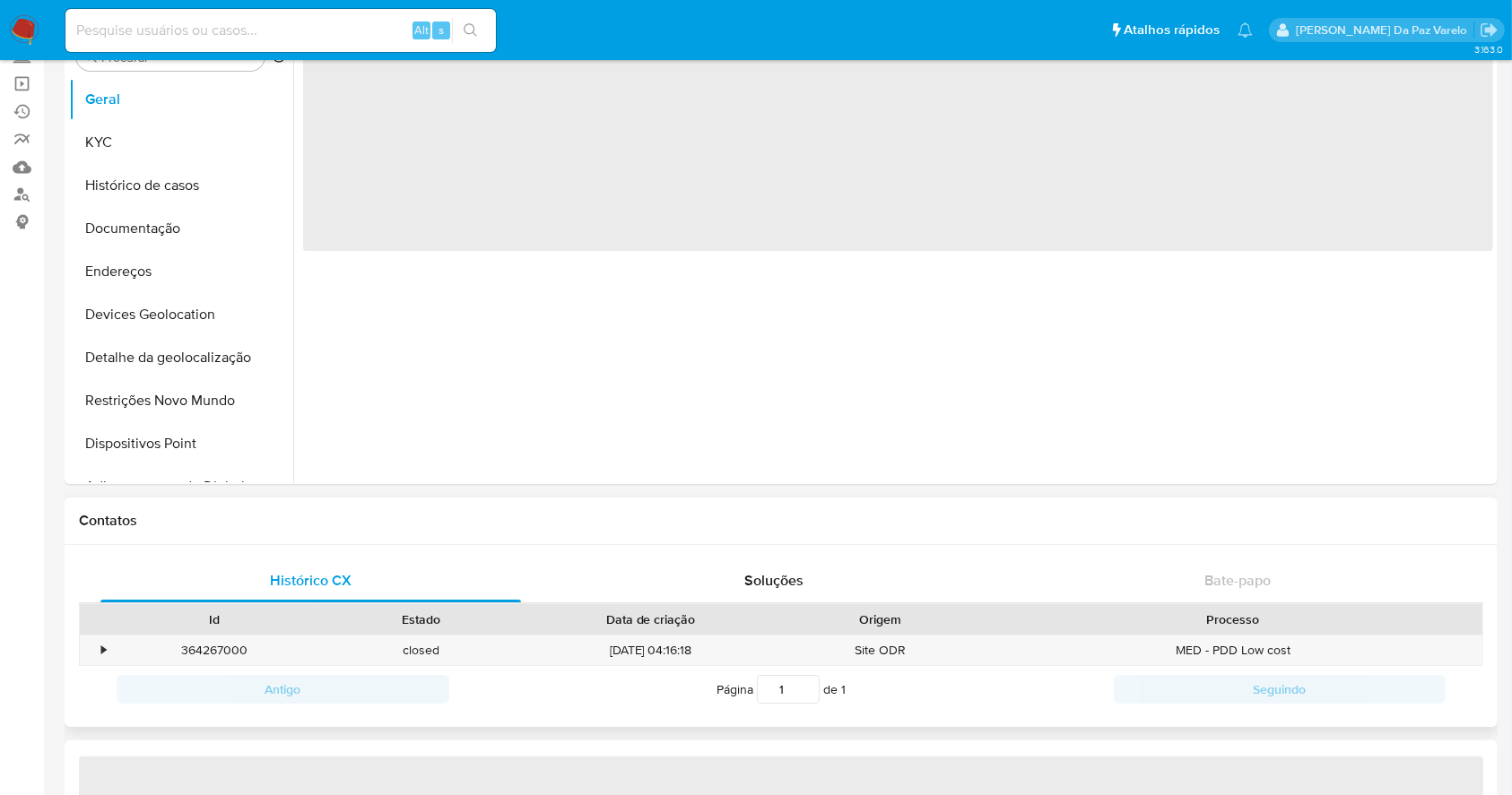
select select "10"
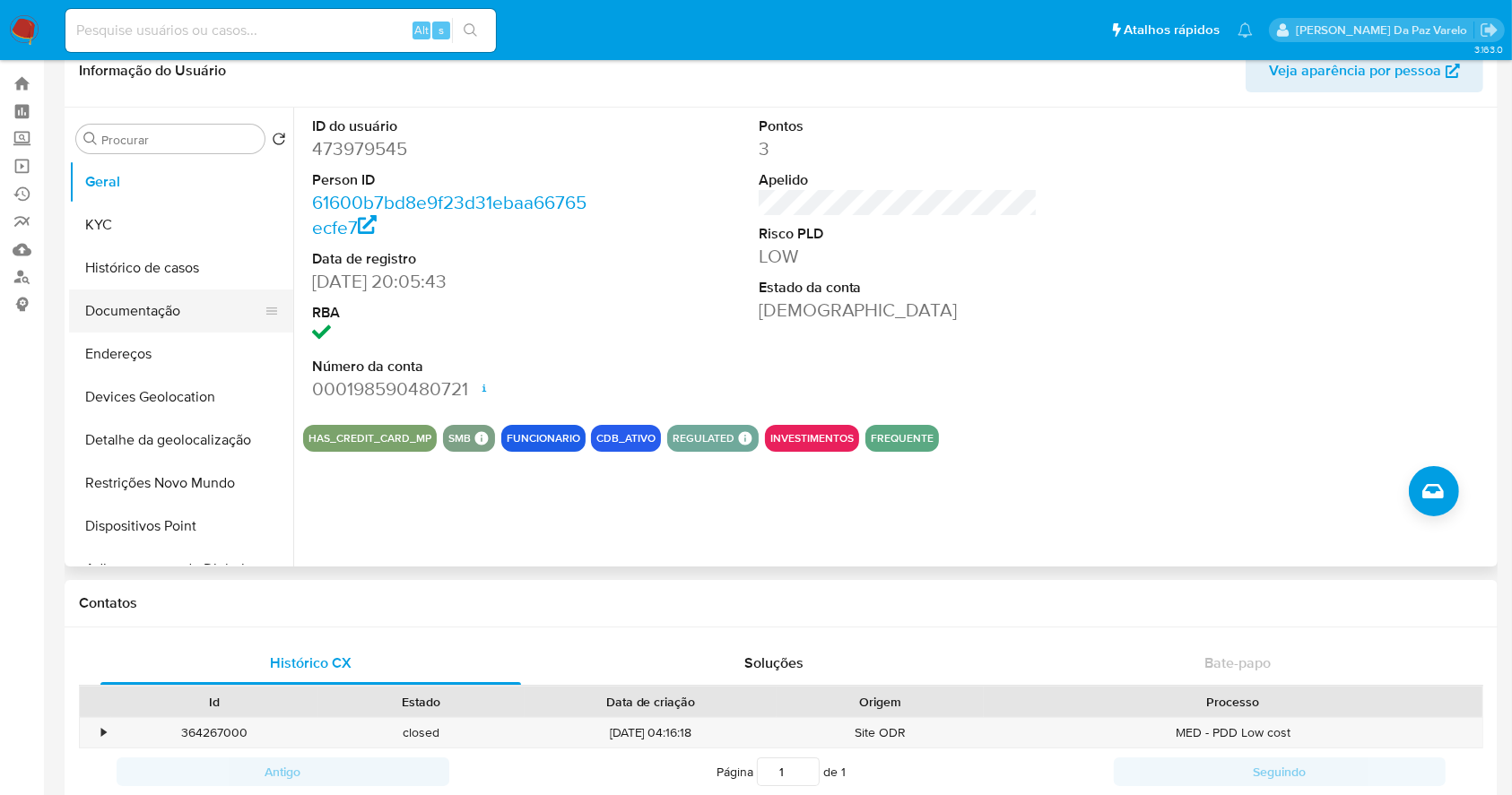
scroll to position [0, 0]
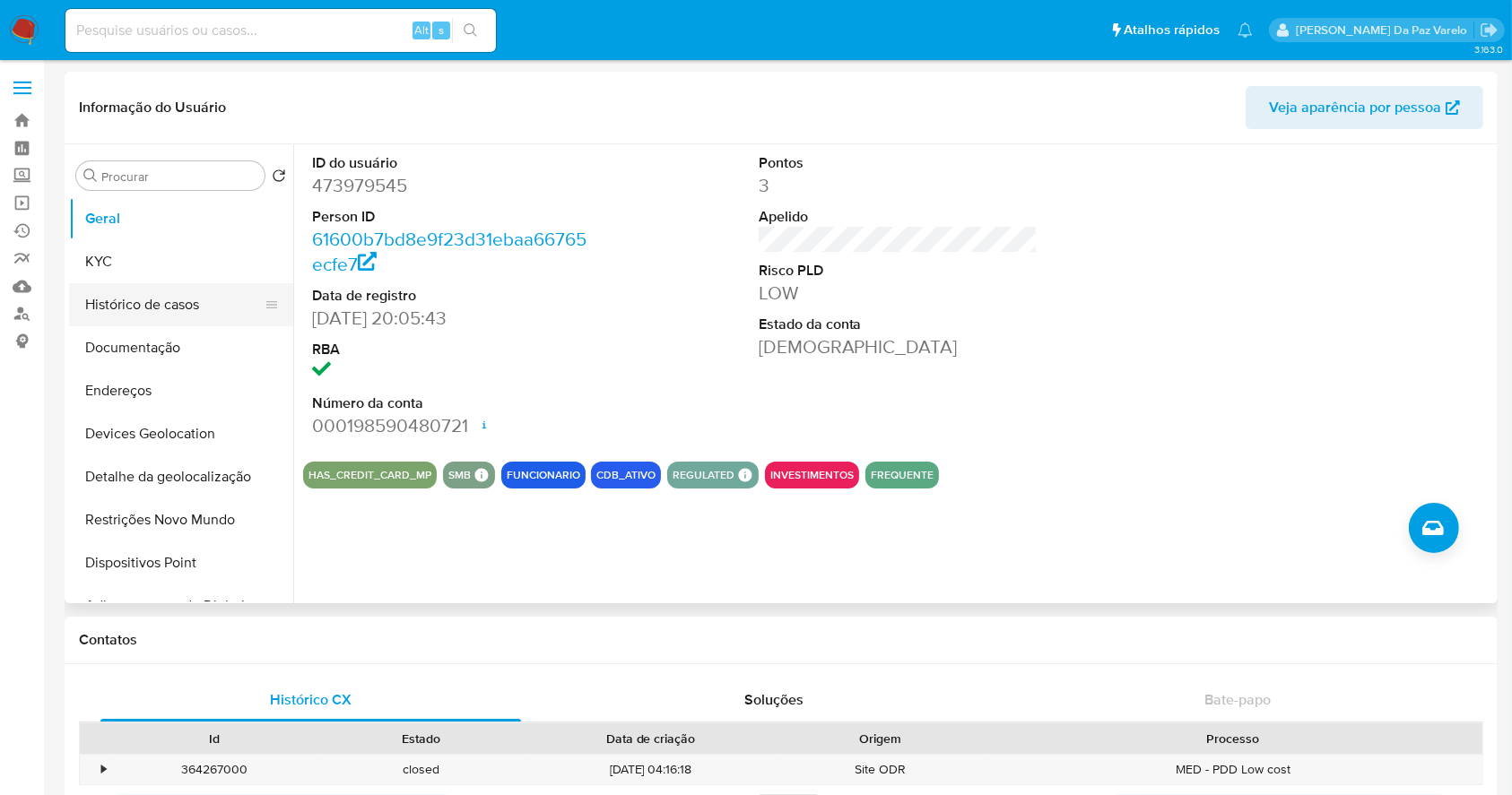
click at [154, 306] on button "Histórico de casos" at bounding box center [173, 304] width 210 height 43
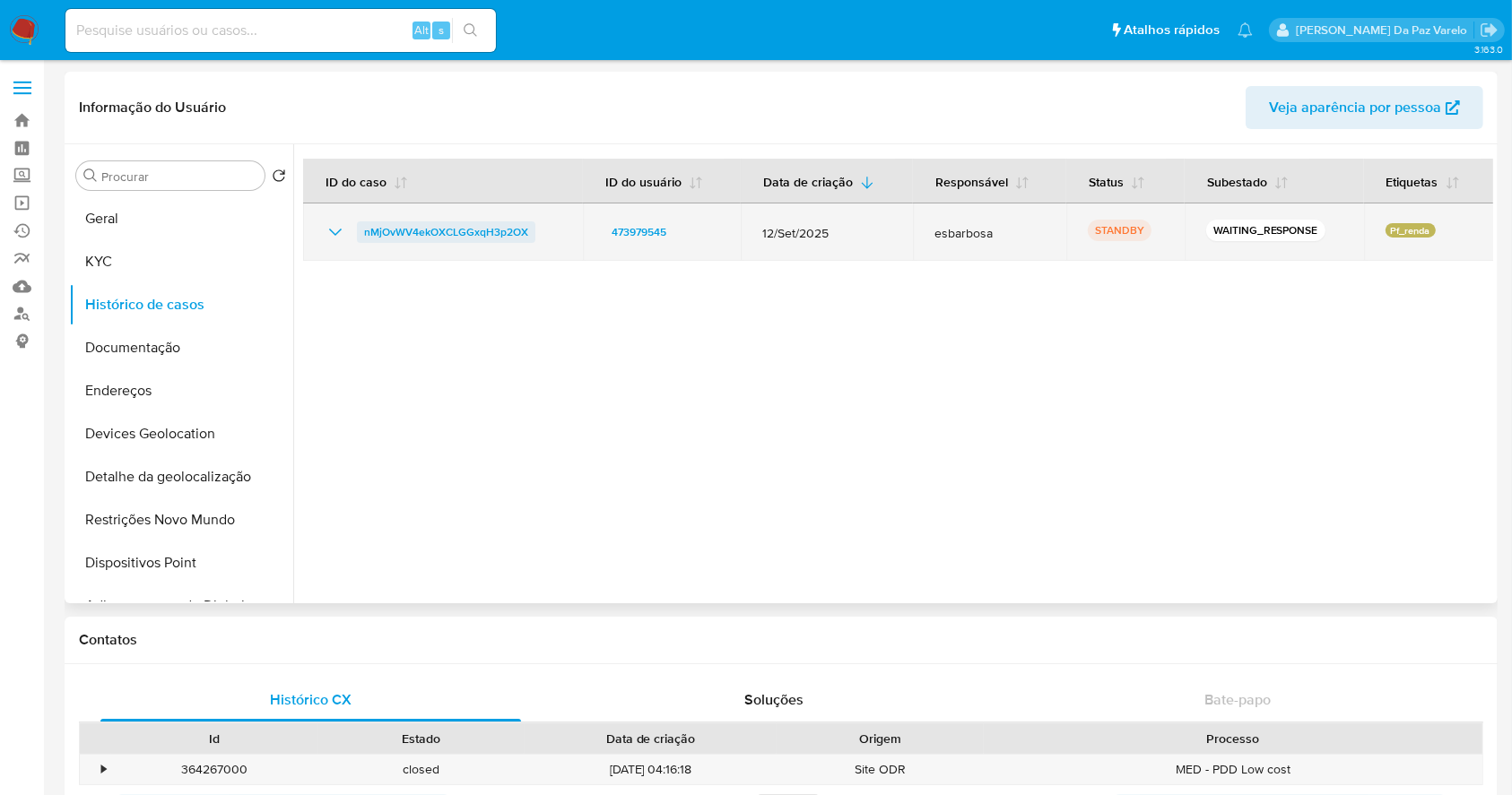
click at [451, 231] on span "nMjOvWV4ekOXCLGGxqH3p2OX" at bounding box center [446, 233] width 164 height 22
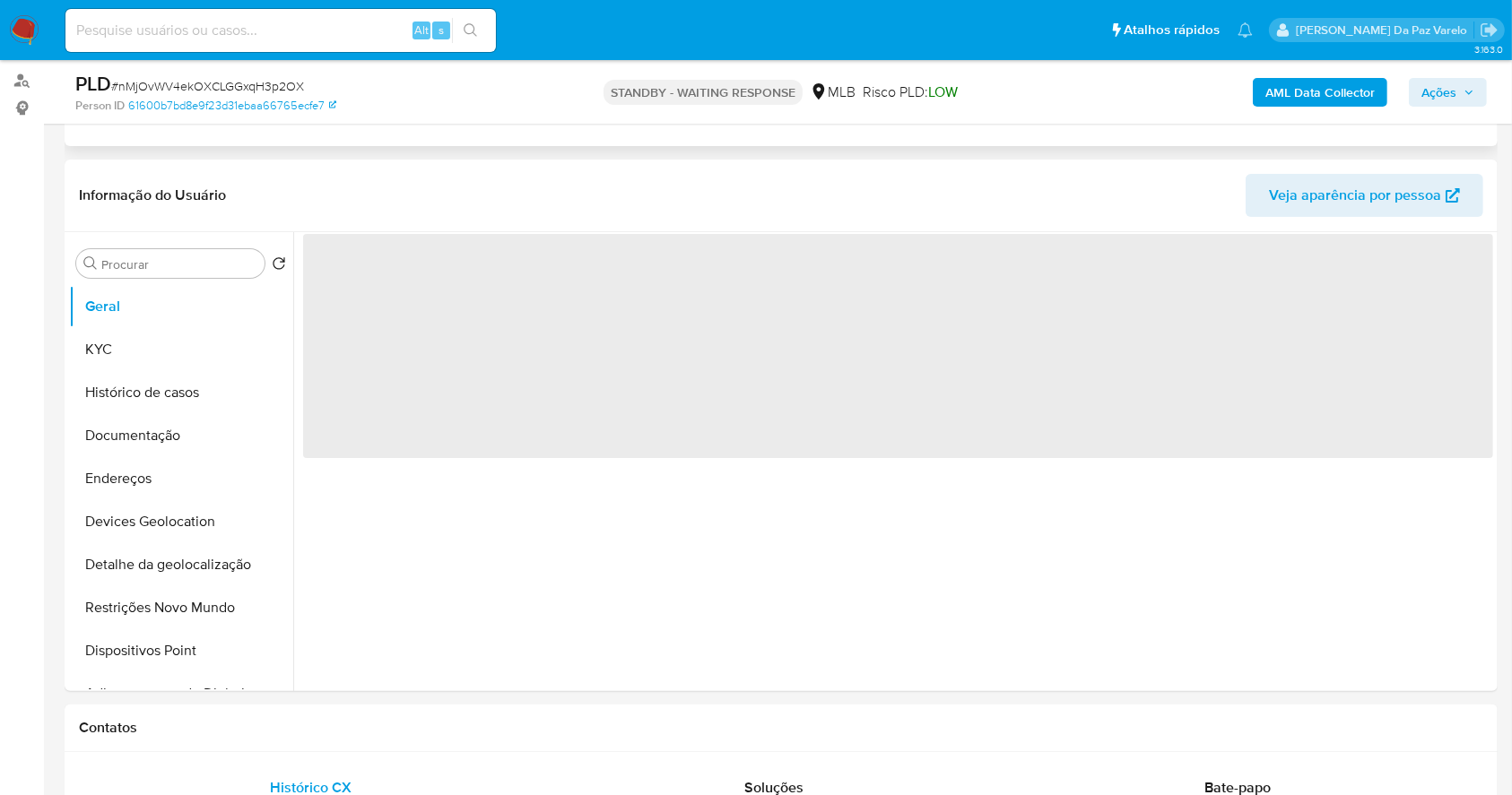
scroll to position [239, 0]
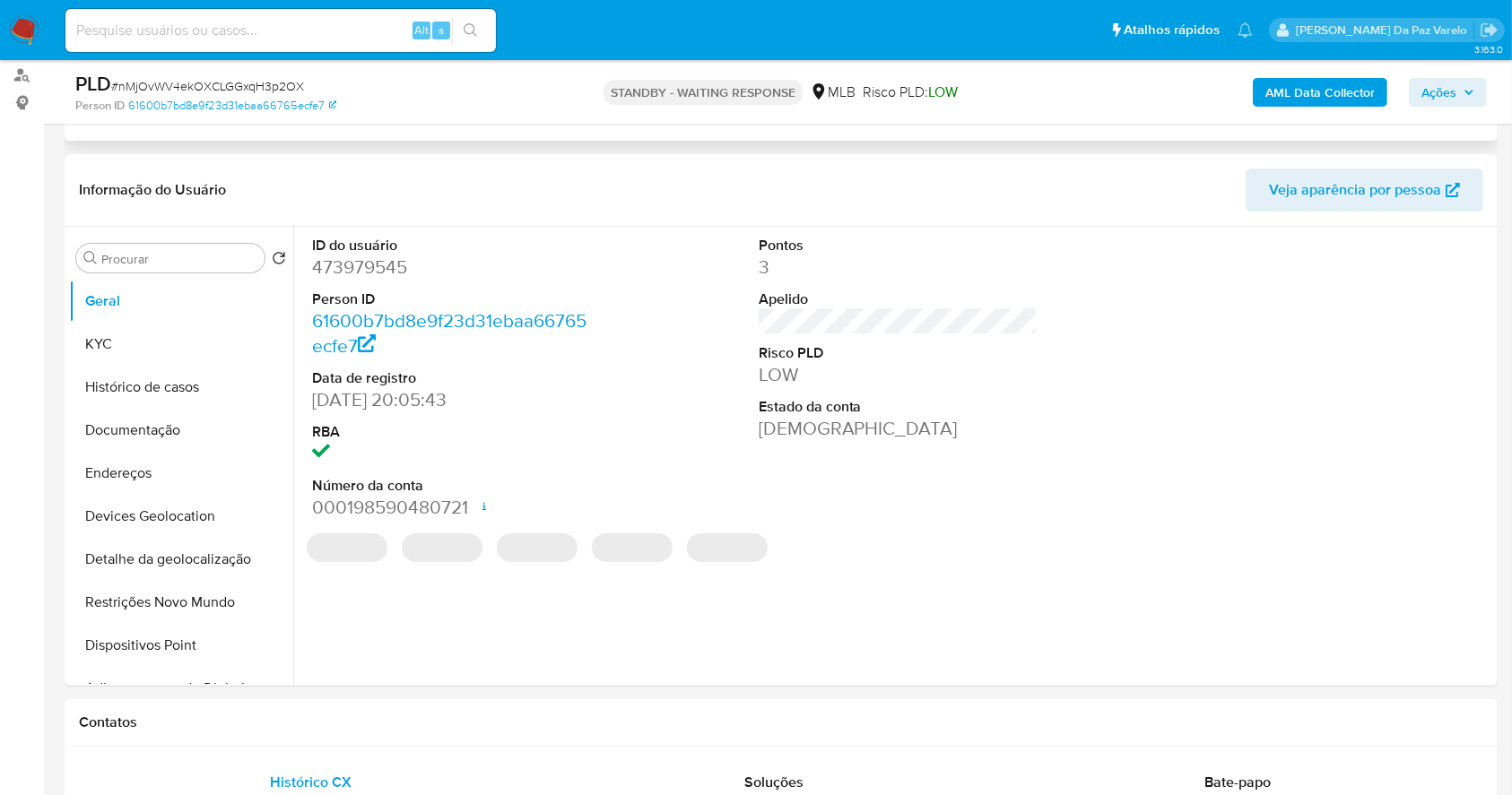
select select "10"
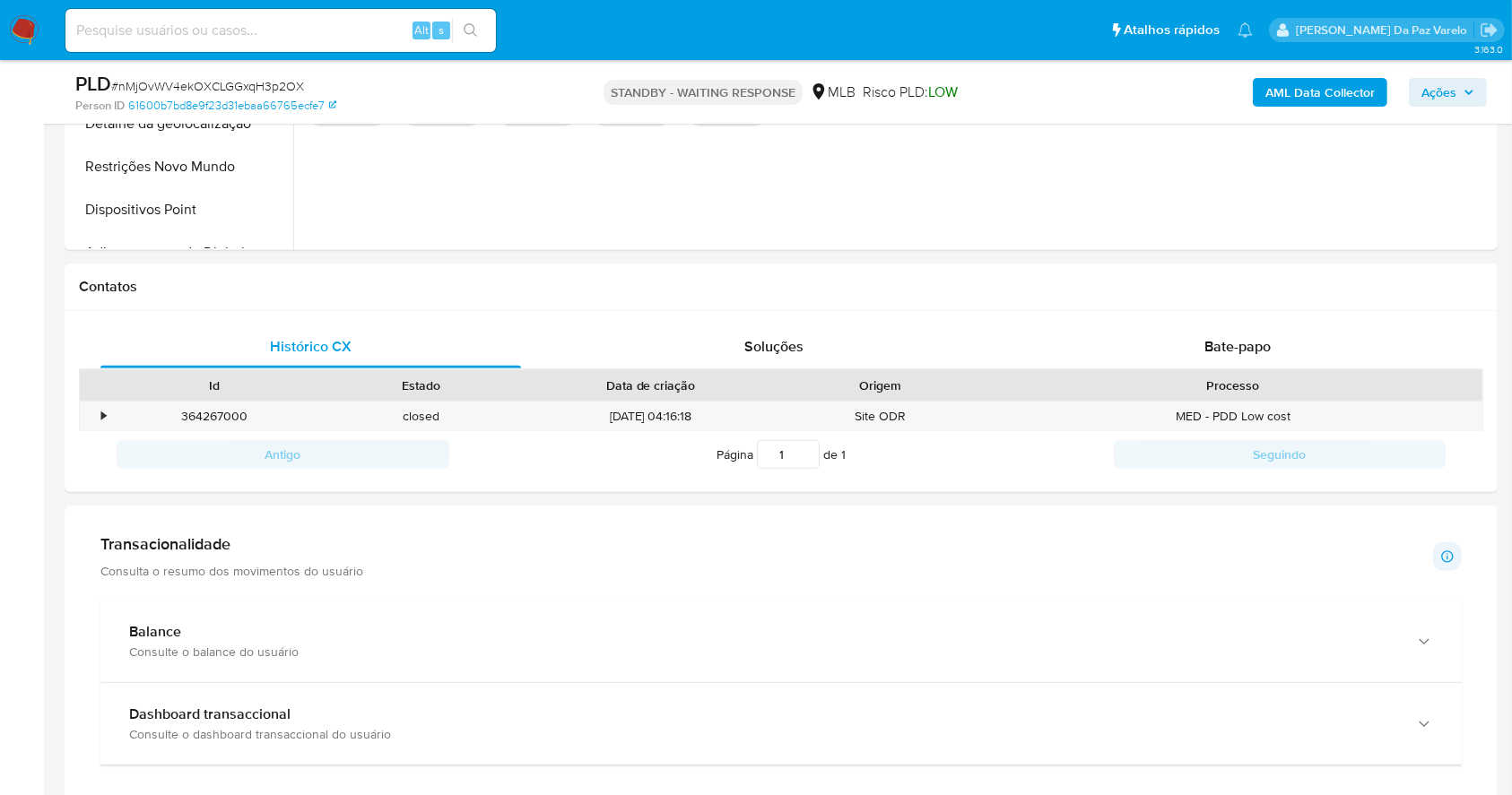
scroll to position [717, 0]
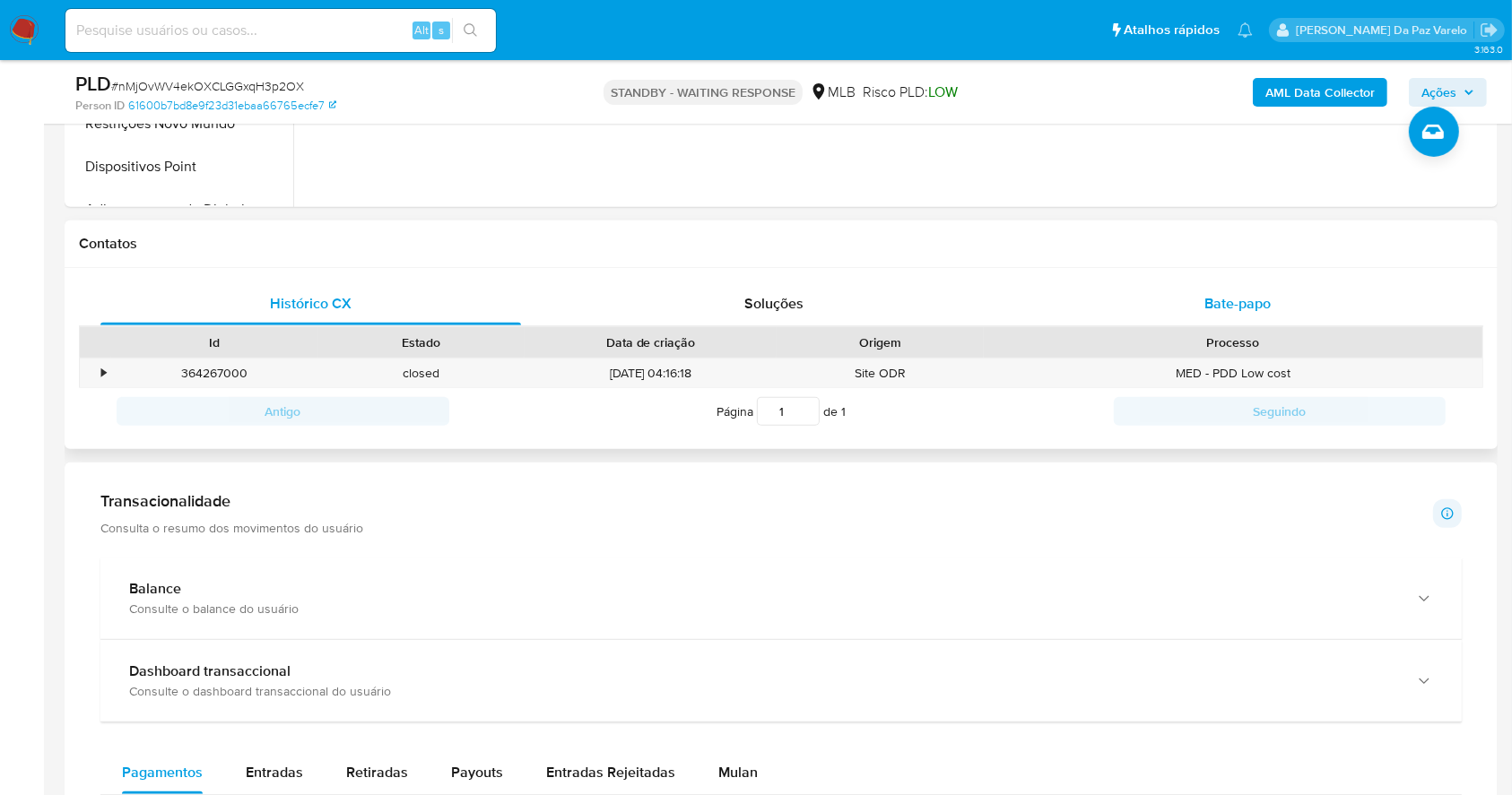
click at [1243, 298] on span "Bate-papo" at bounding box center [1237, 303] width 67 height 21
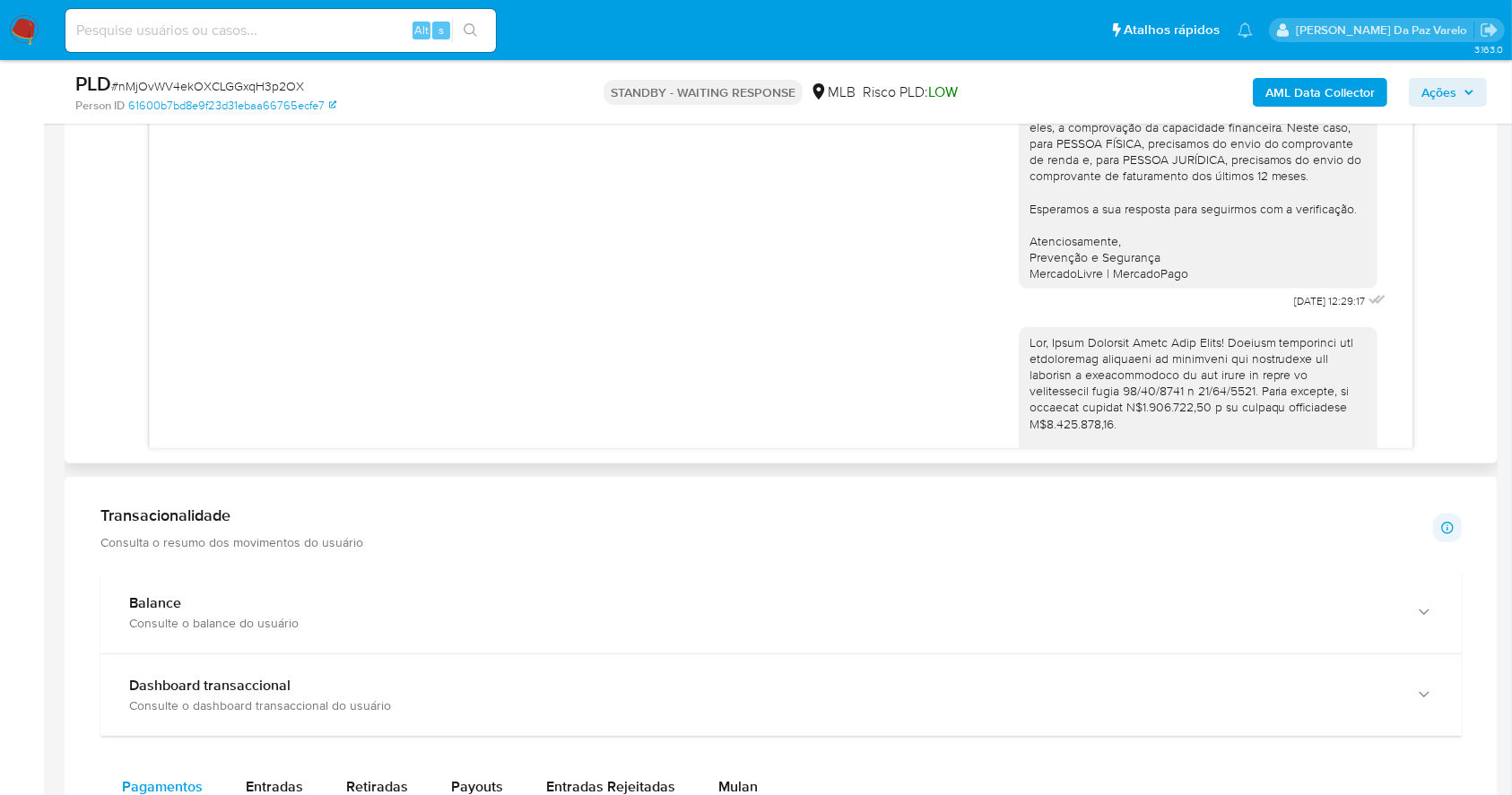
scroll to position [240, 0]
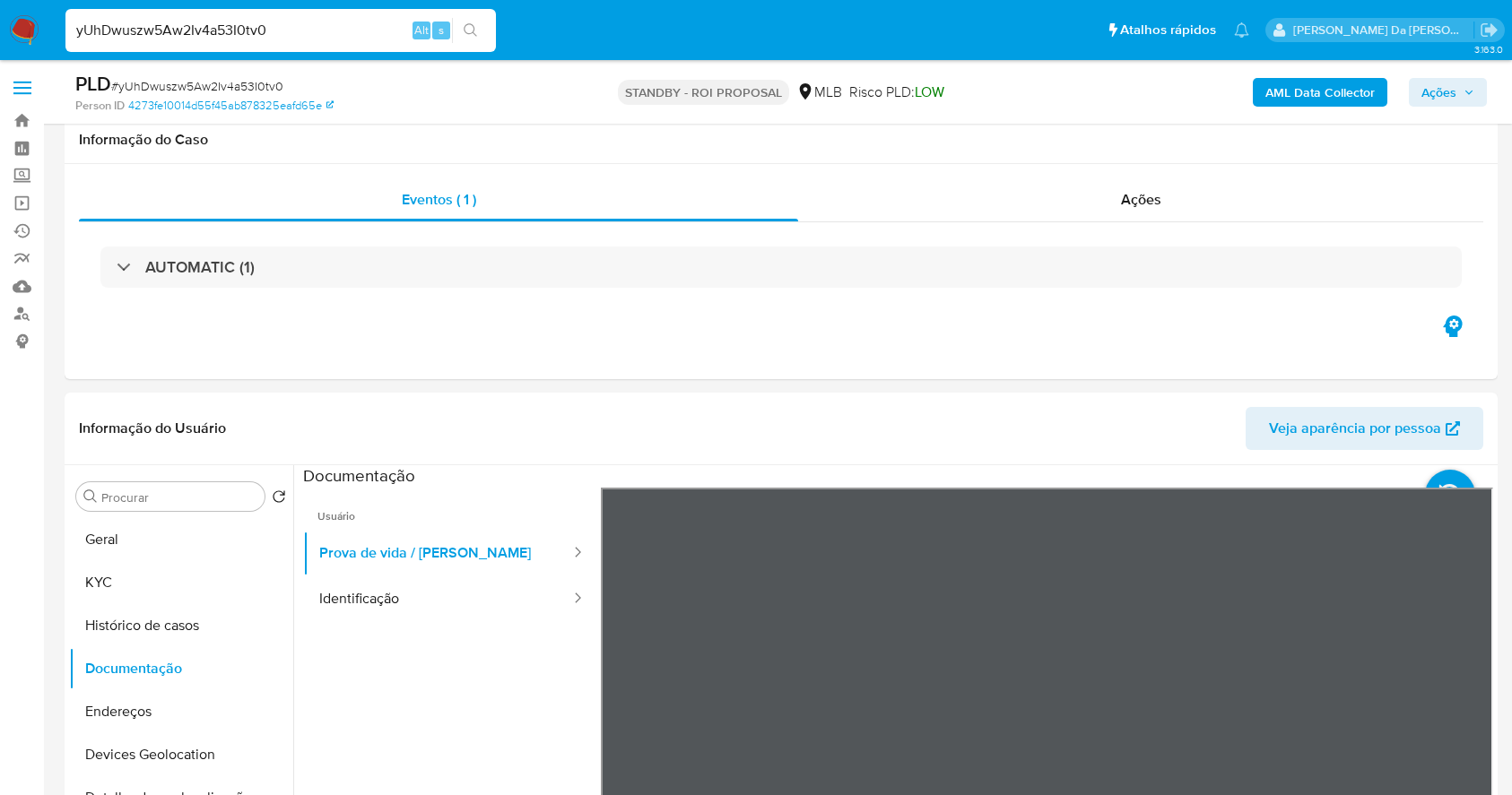
select select "10"
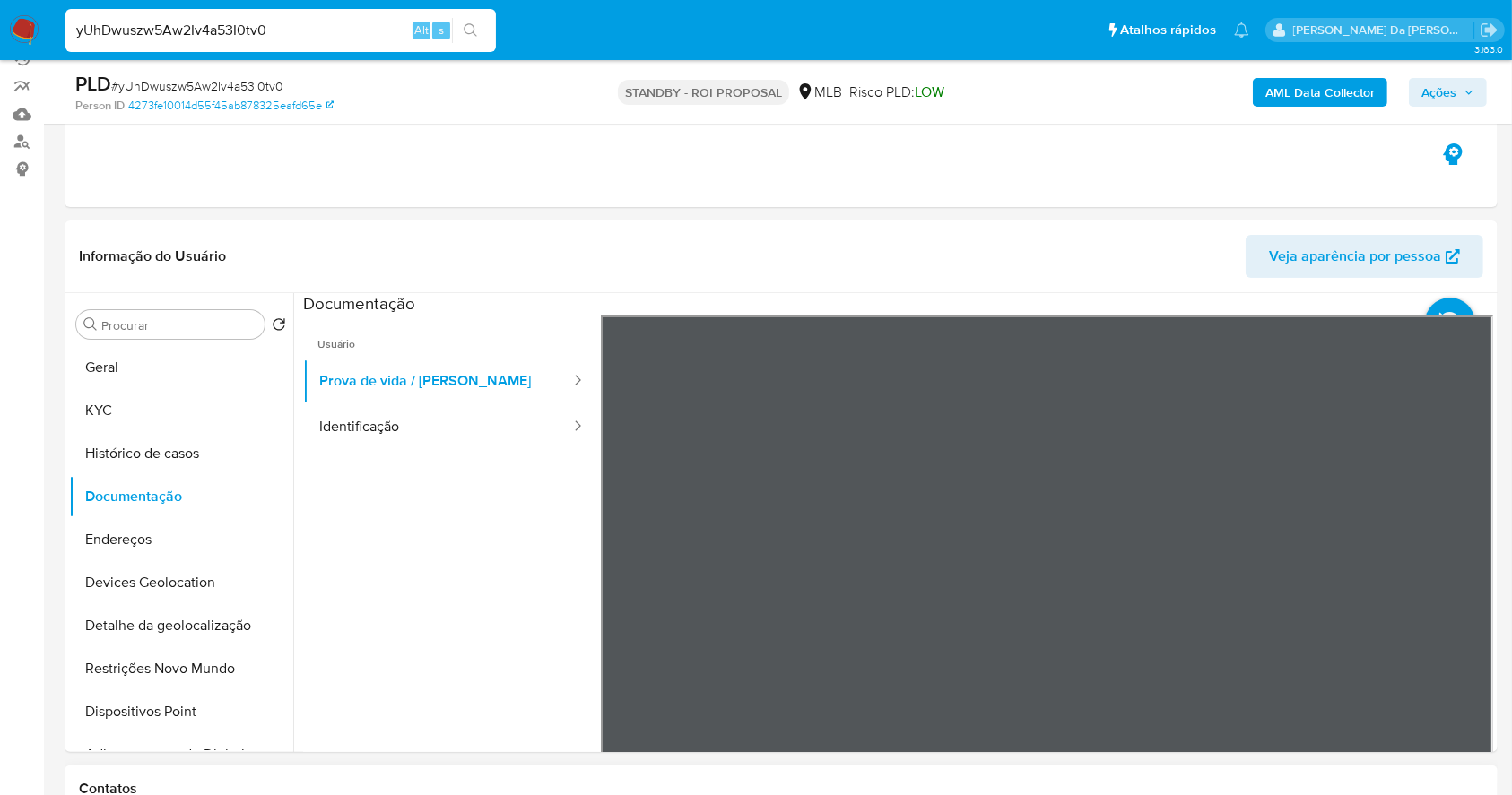
scroll to position [57, 0]
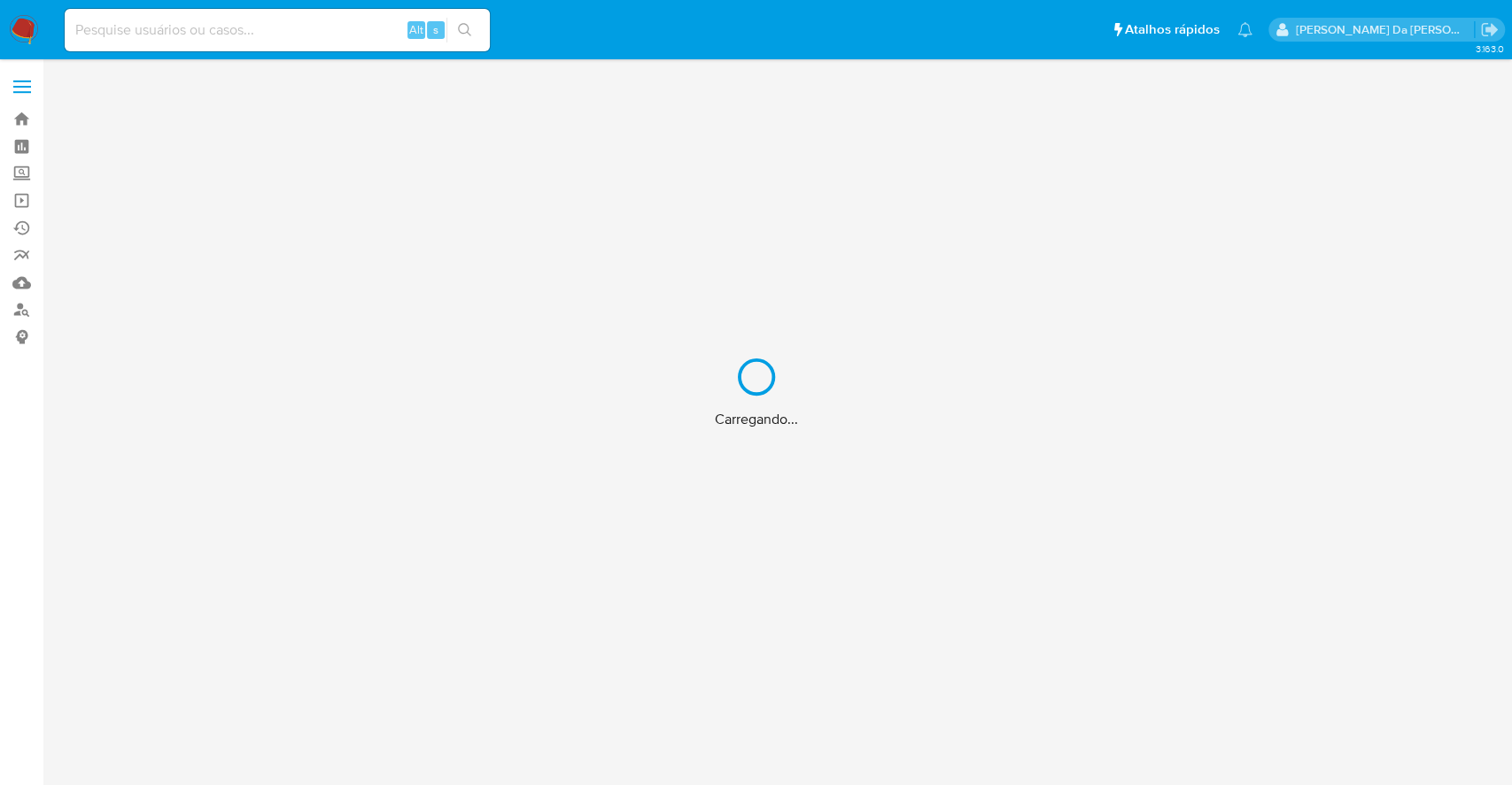
drag, startPoint x: 392, startPoint y: 28, endPoint x: 378, endPoint y: 38, distance: 17.2
click at [389, 28] on div "Carregando..." at bounding box center [756, 392] width 1512 height 785
click at [366, 40] on div "Carregando..." at bounding box center [756, 392] width 1512 height 785
click at [373, 28] on div "Carregando..." at bounding box center [756, 392] width 1512 height 785
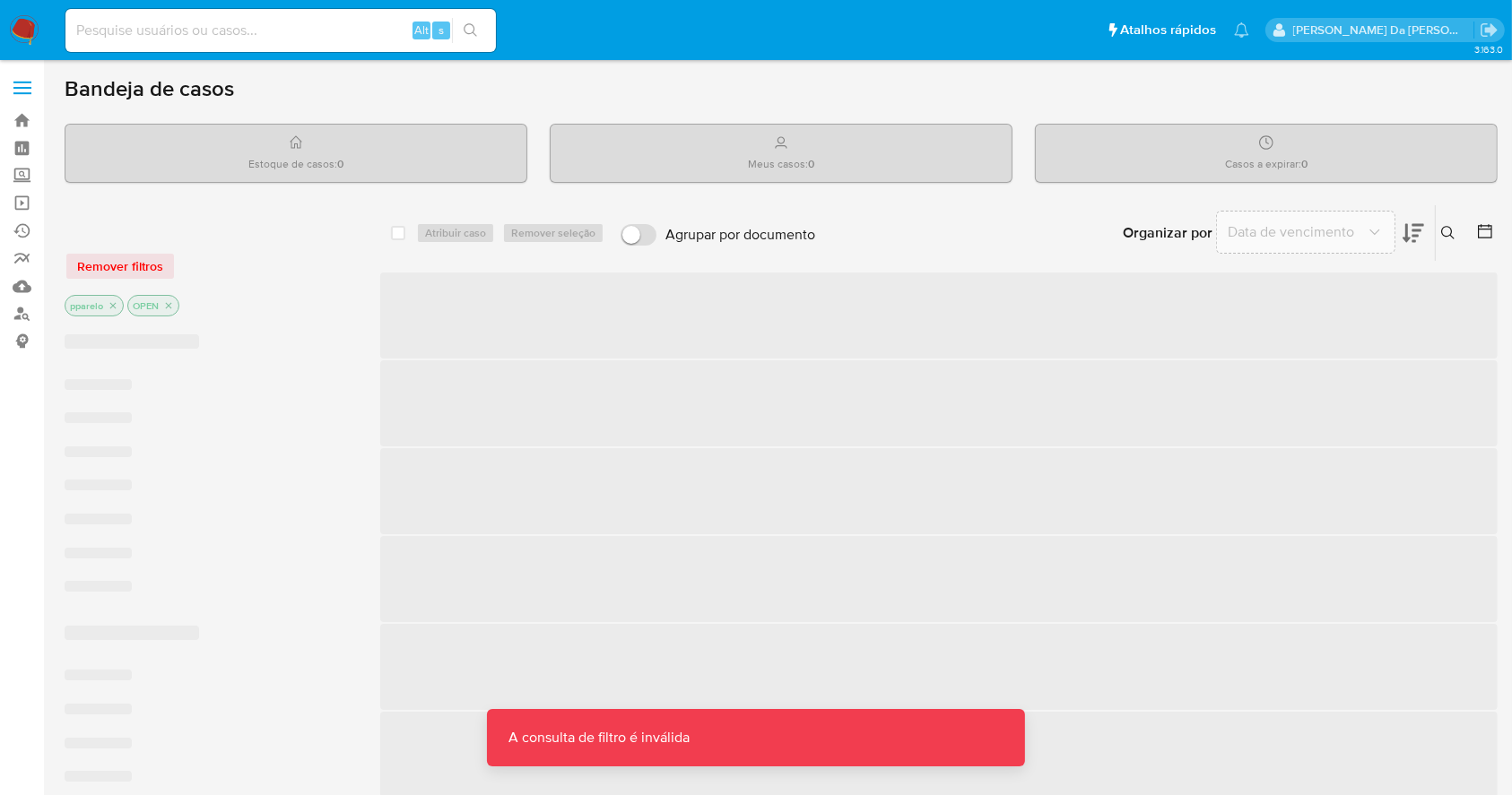
click at [370, 41] on div "Alt s" at bounding box center [281, 30] width 430 height 43
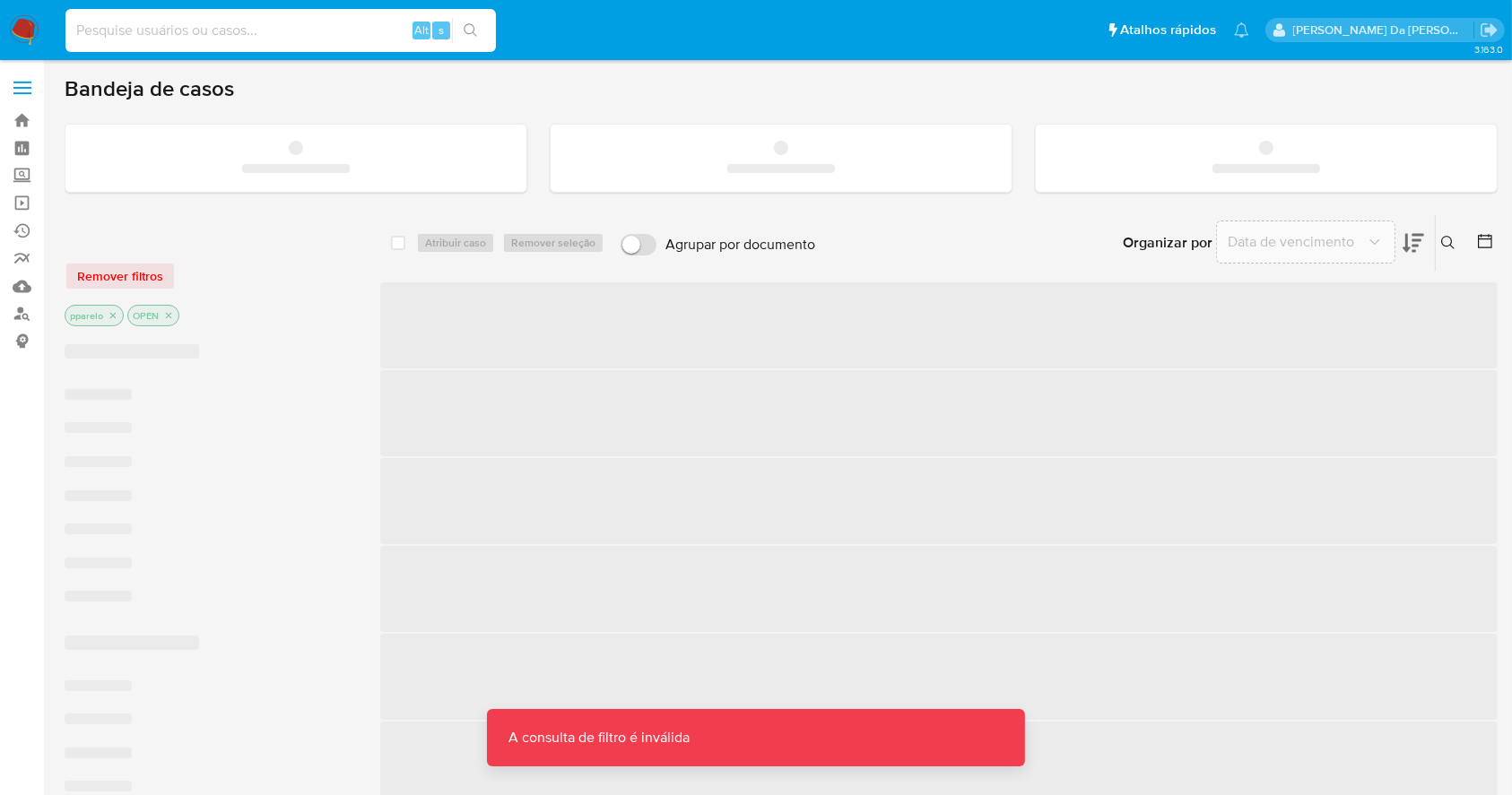
click at [370, 40] on input at bounding box center [281, 30] width 430 height 23
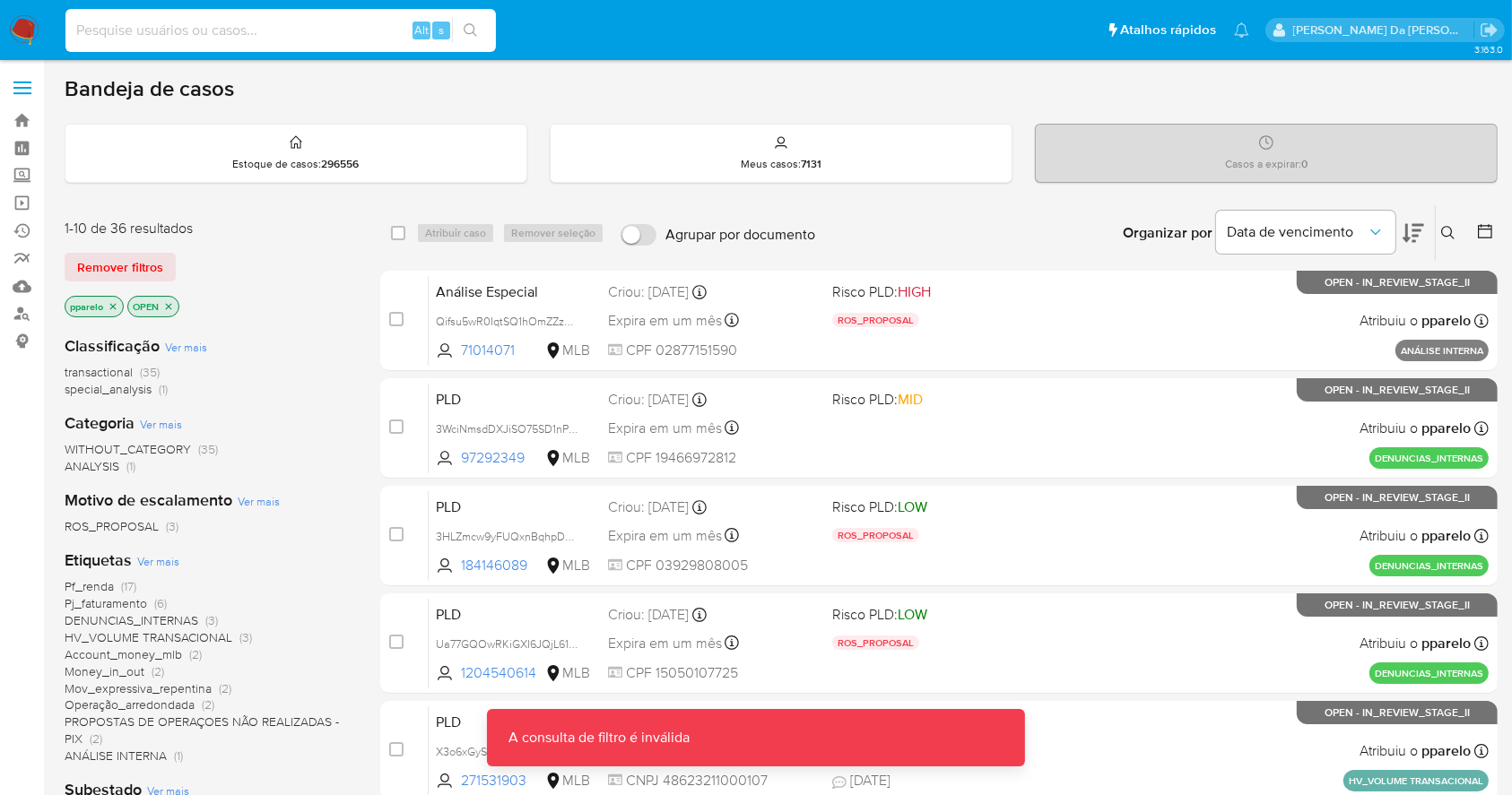
paste input "GFHBrFEoX8GdcdCbDsF71CI6"
type input "GFHBrFEoX8GdcdCbDsF71CI6"
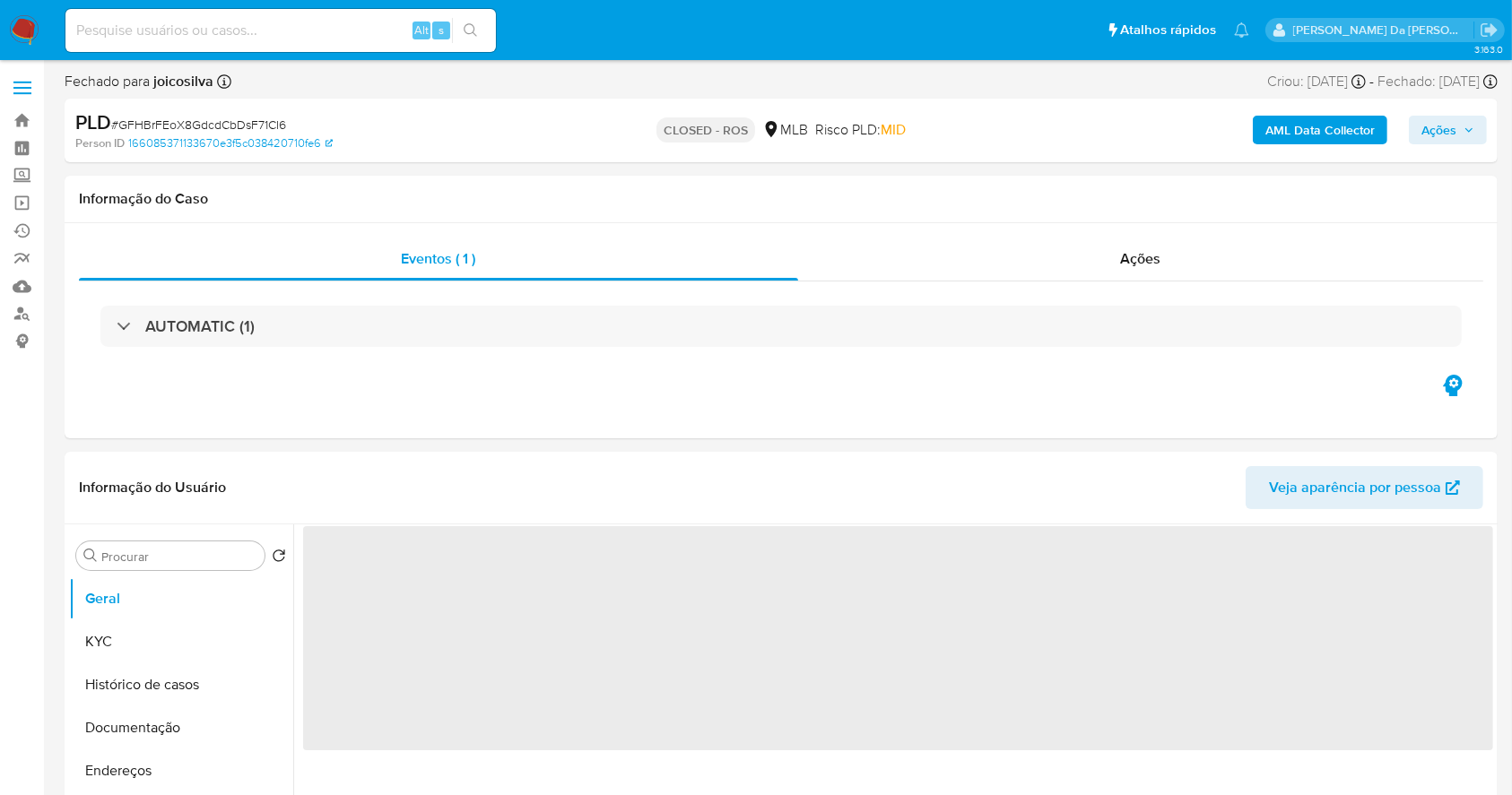
select select "10"
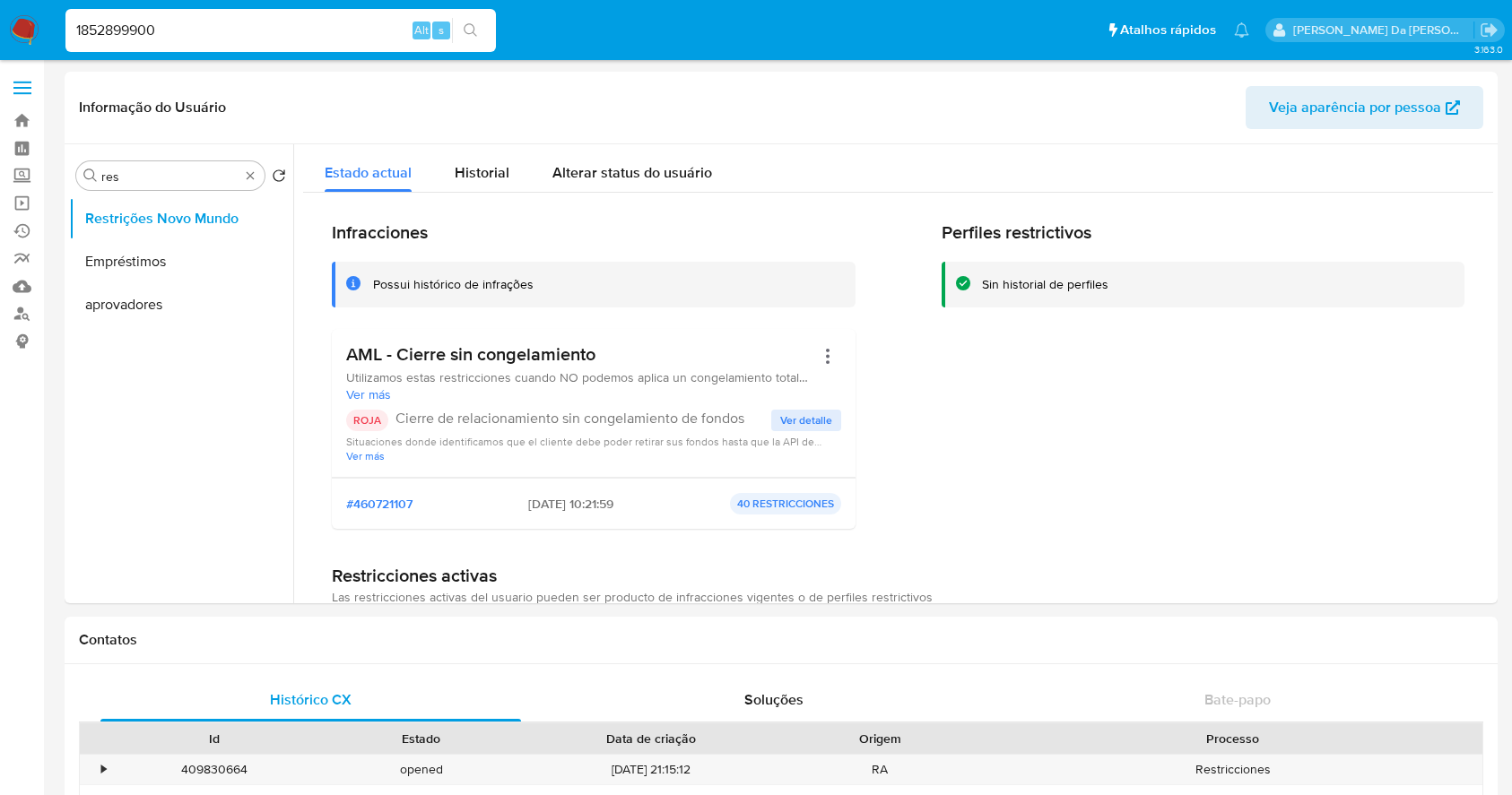
select select "10"
drag, startPoint x: 27, startPoint y: 212, endPoint x: 36, endPoint y: 209, distance: 9.5
click at [27, 212] on link "Operações em massa" at bounding box center [107, 203] width 213 height 28
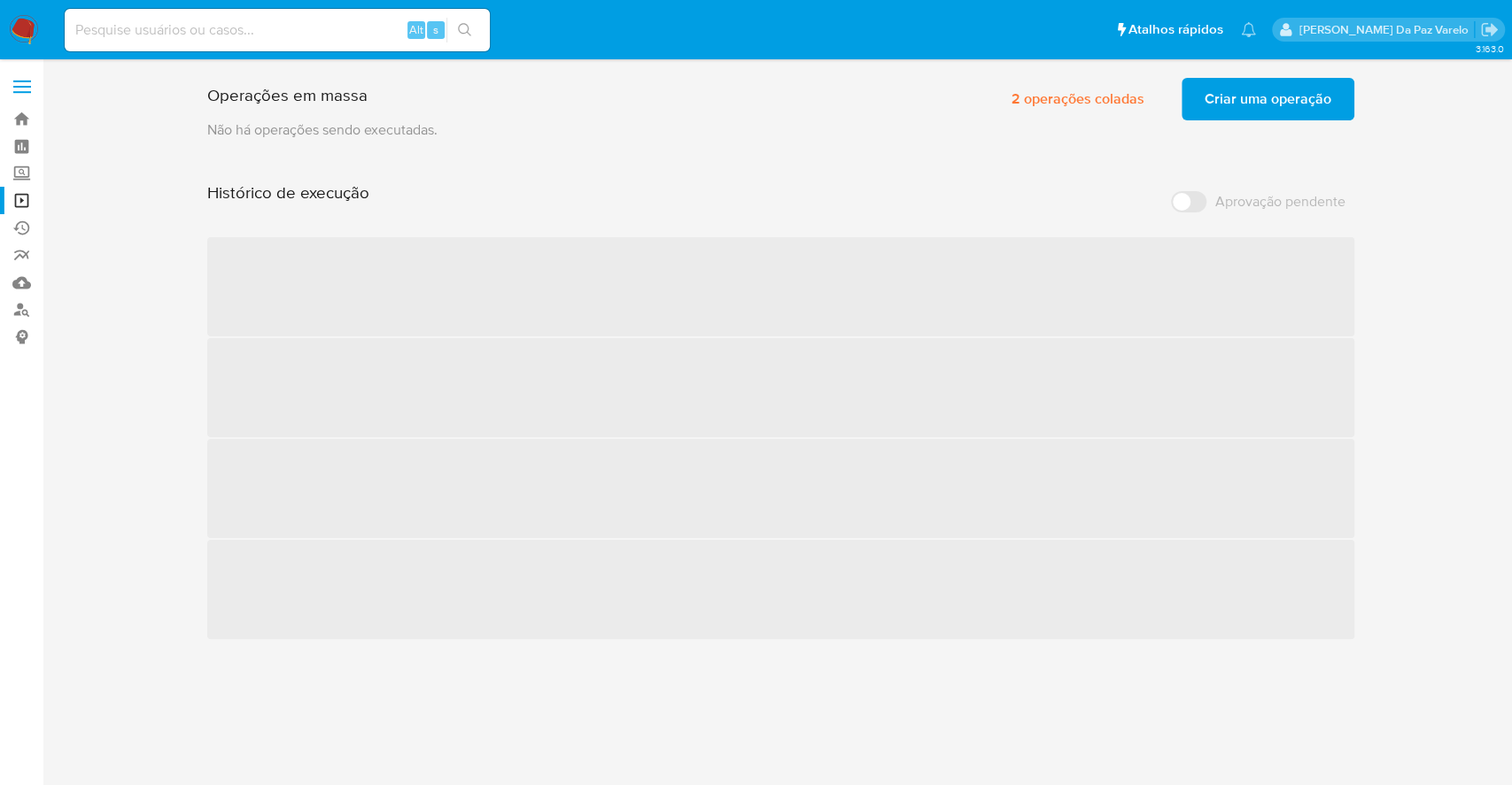
click at [1220, 100] on span "Criar uma operação" at bounding box center [1267, 99] width 127 height 39
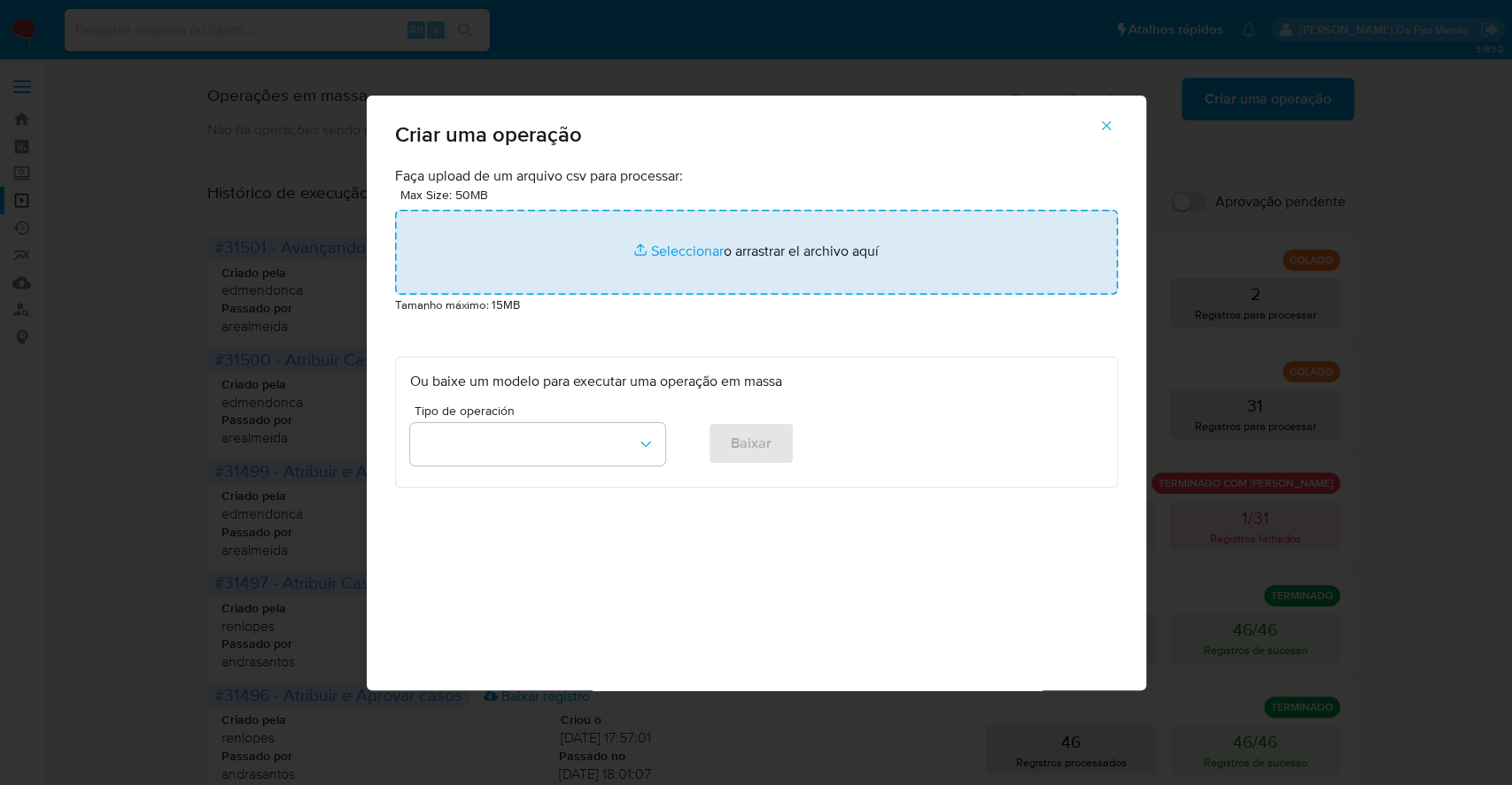
click at [669, 250] on input "file" at bounding box center [756, 252] width 723 height 84
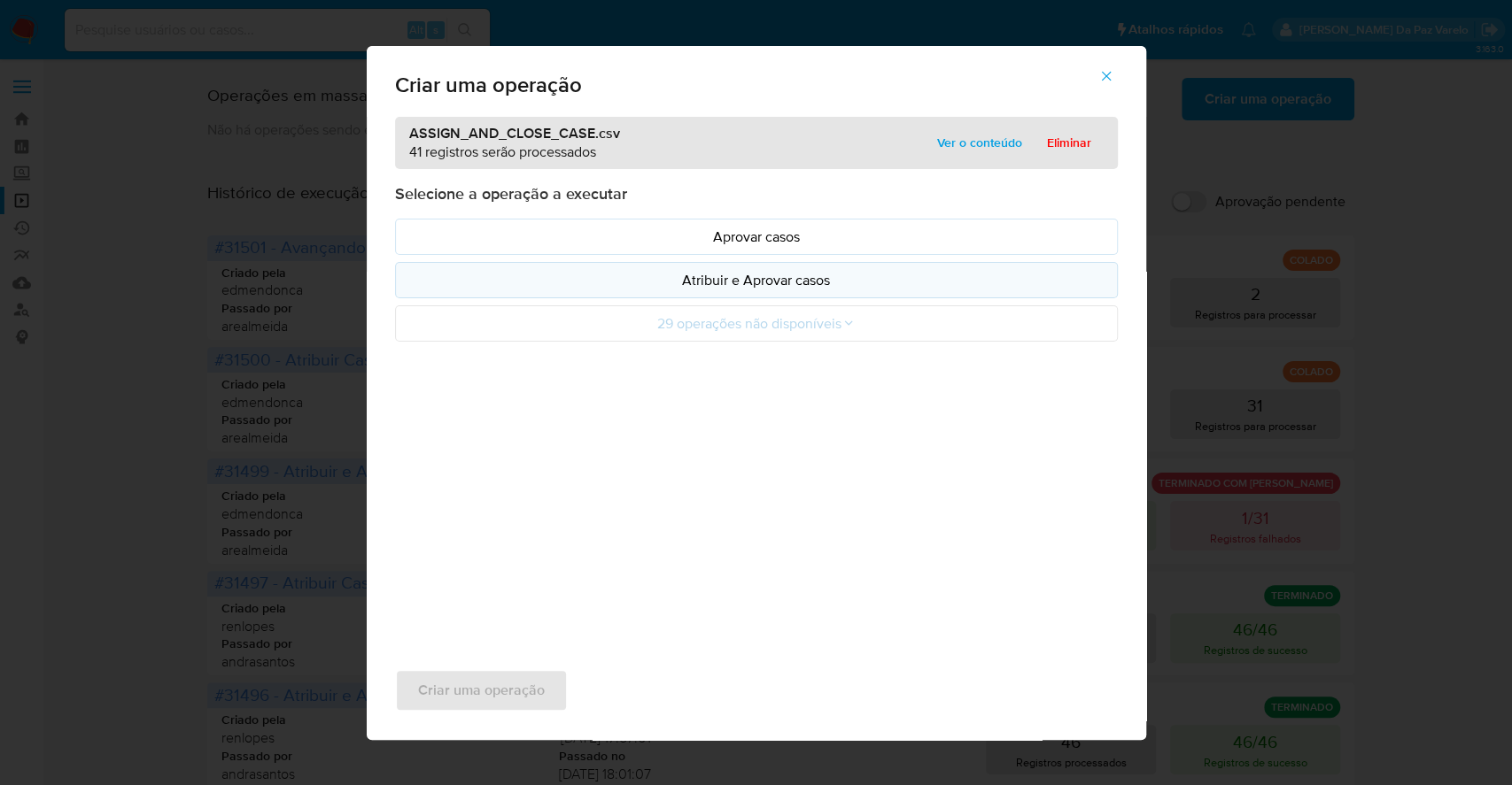
click at [781, 272] on p "Atribuir e Aprovar casos" at bounding box center [756, 280] width 692 height 21
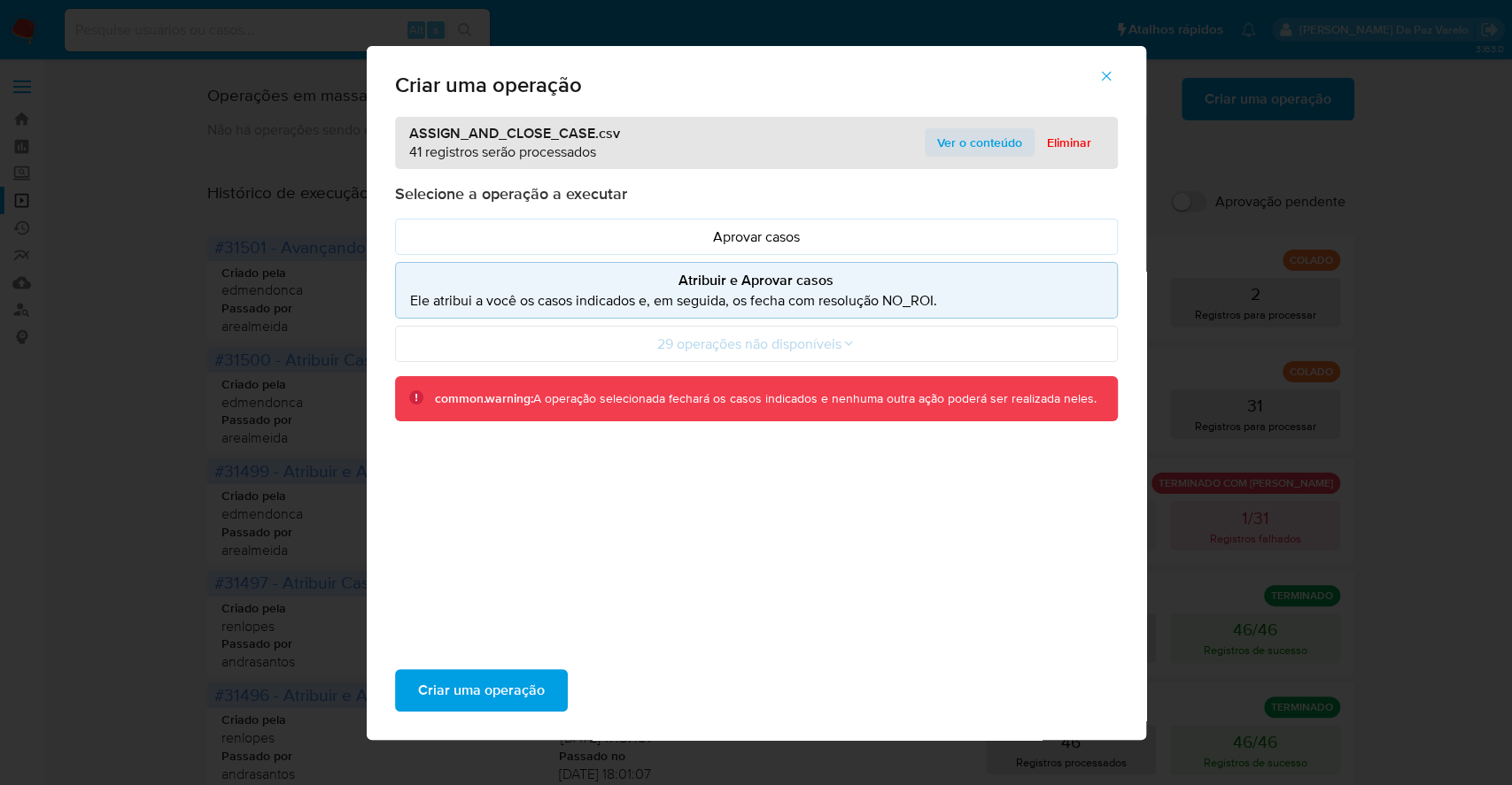
click at [969, 131] on span "Ver o conteúdo" at bounding box center [979, 141] width 85 height 25
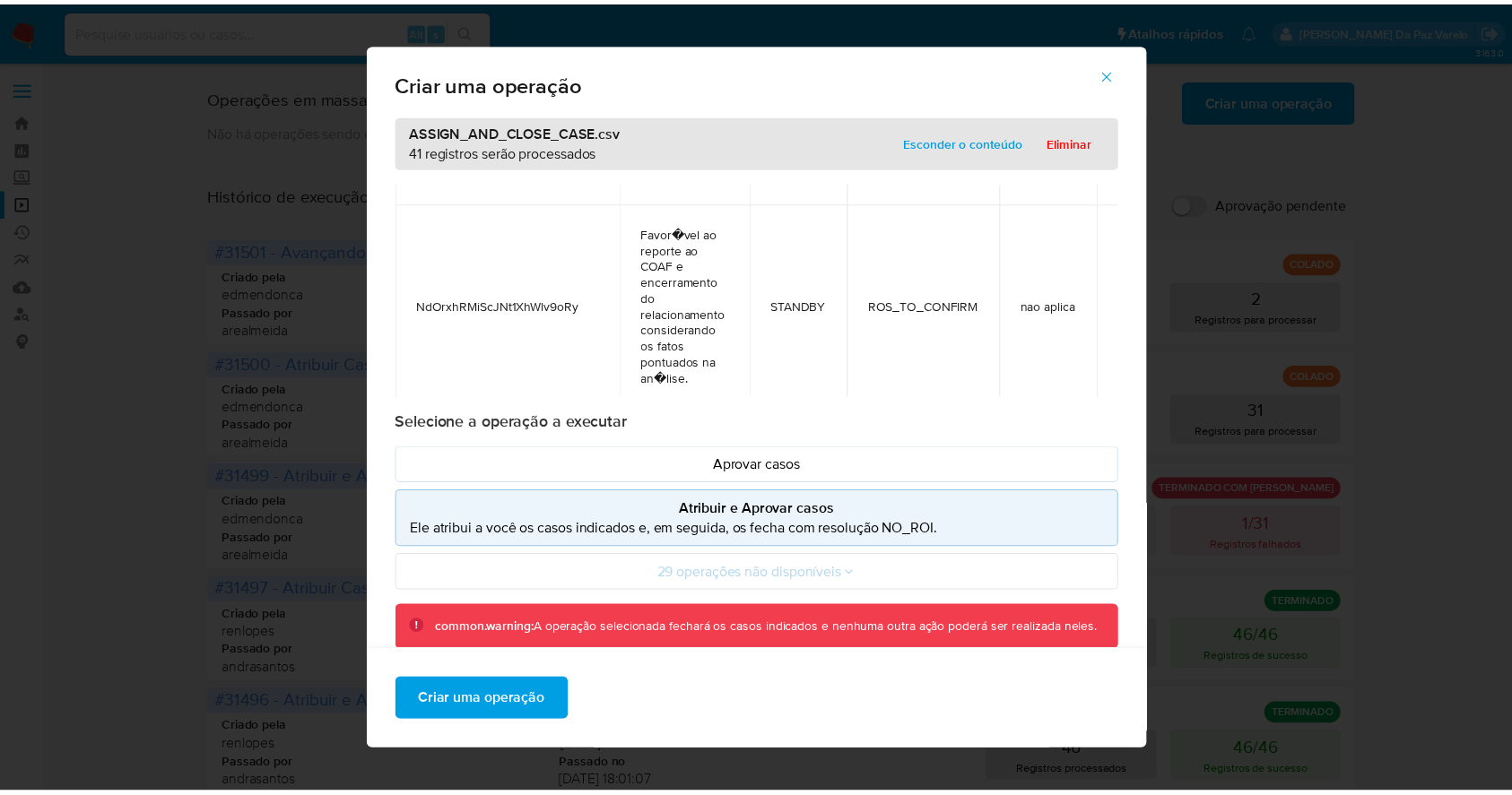
scroll to position [834, 0]
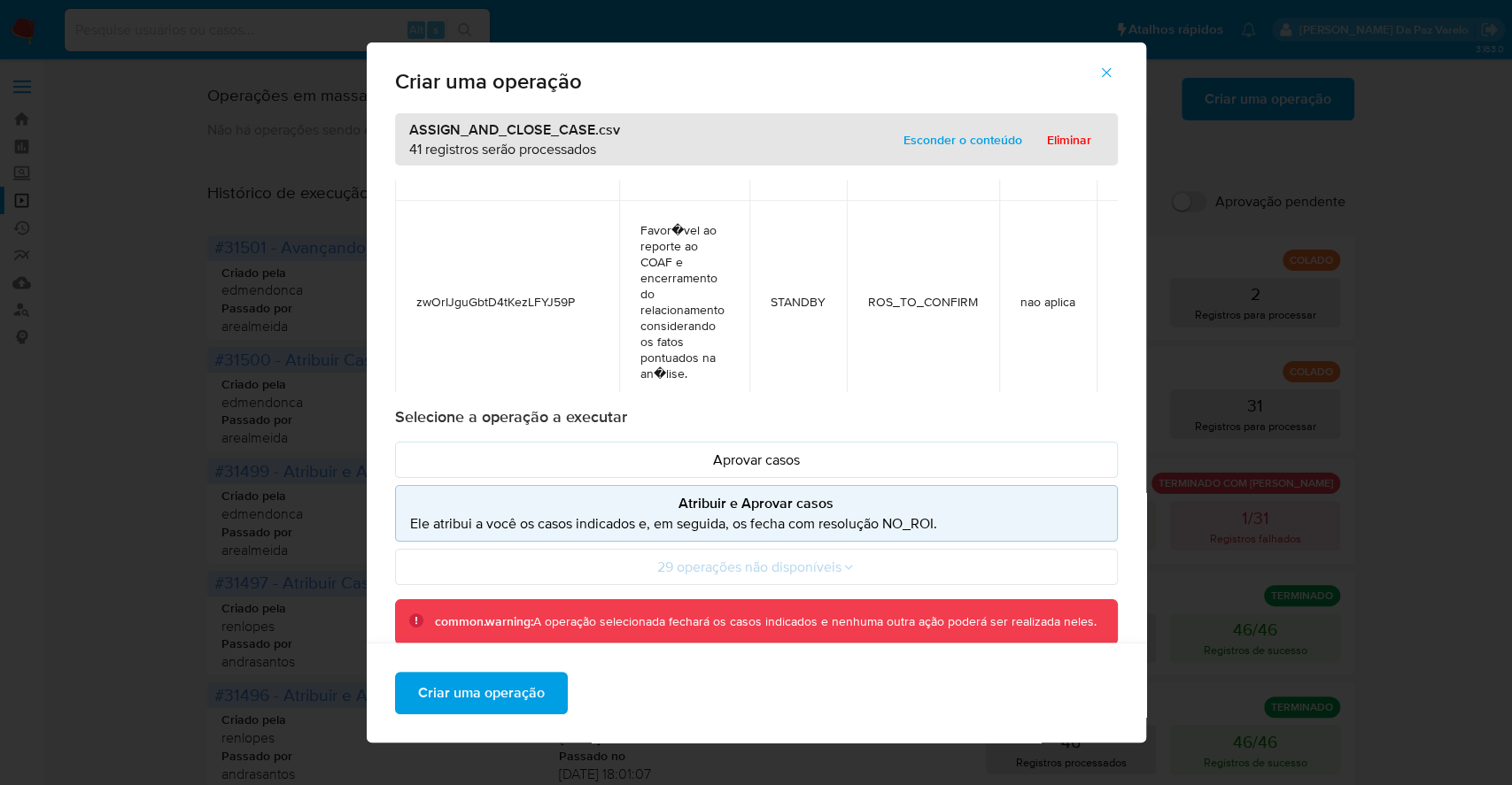
click at [499, 694] on span "Criar uma operação" at bounding box center [481, 694] width 127 height 39
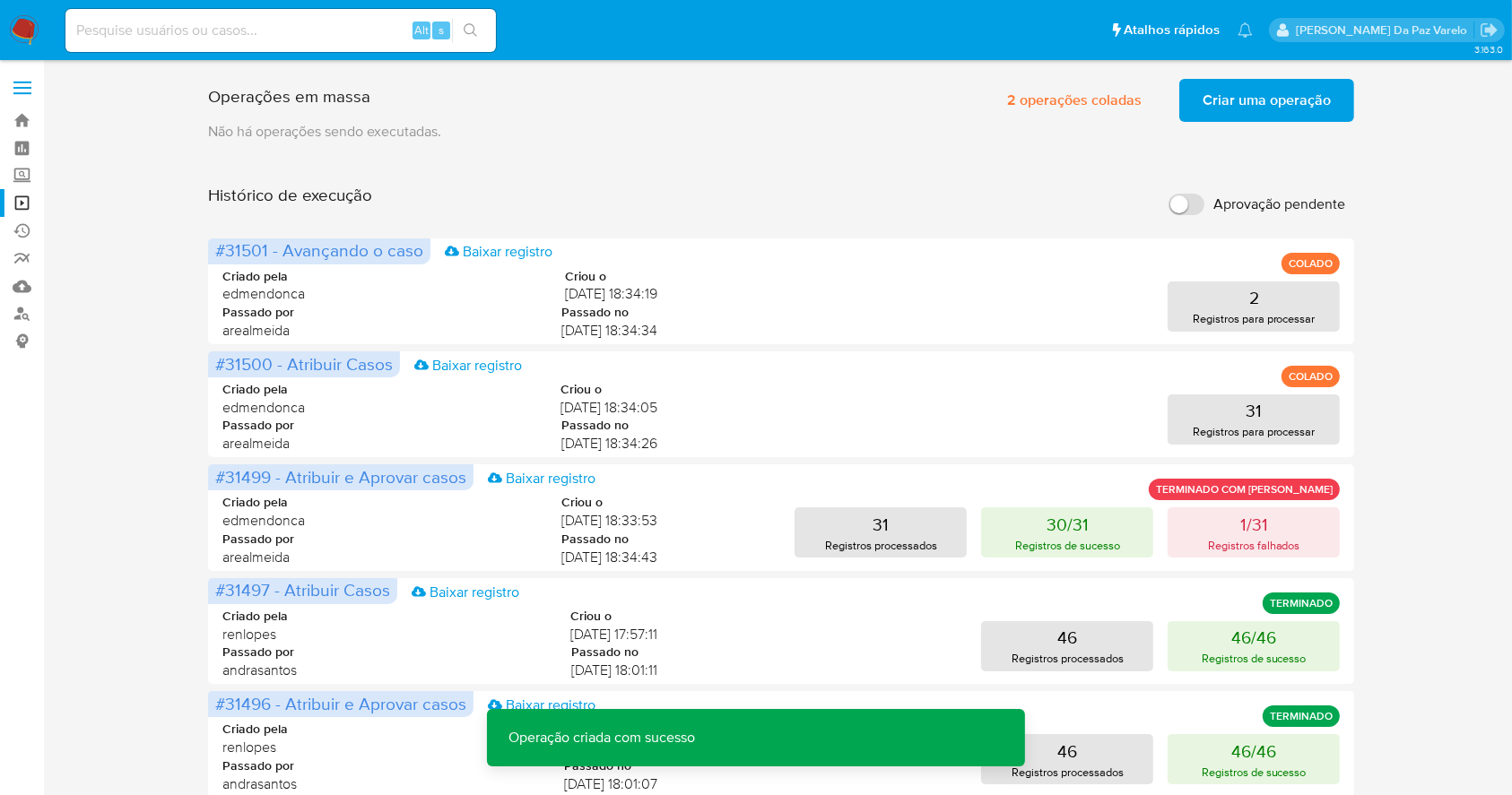
click at [1234, 107] on span "Criar uma operação" at bounding box center [1266, 100] width 128 height 40
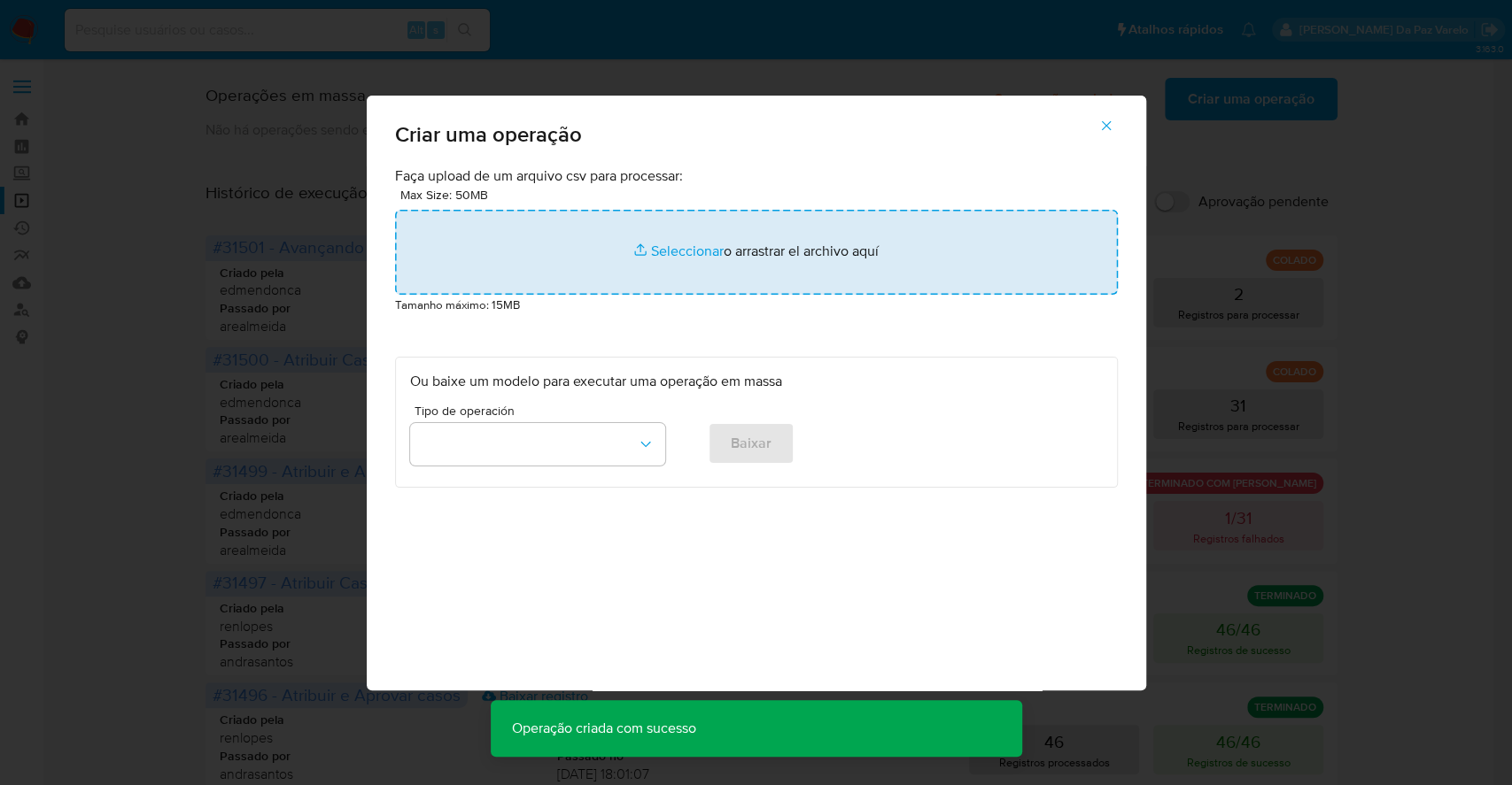
click at [674, 250] on input "file" at bounding box center [756, 252] width 723 height 84
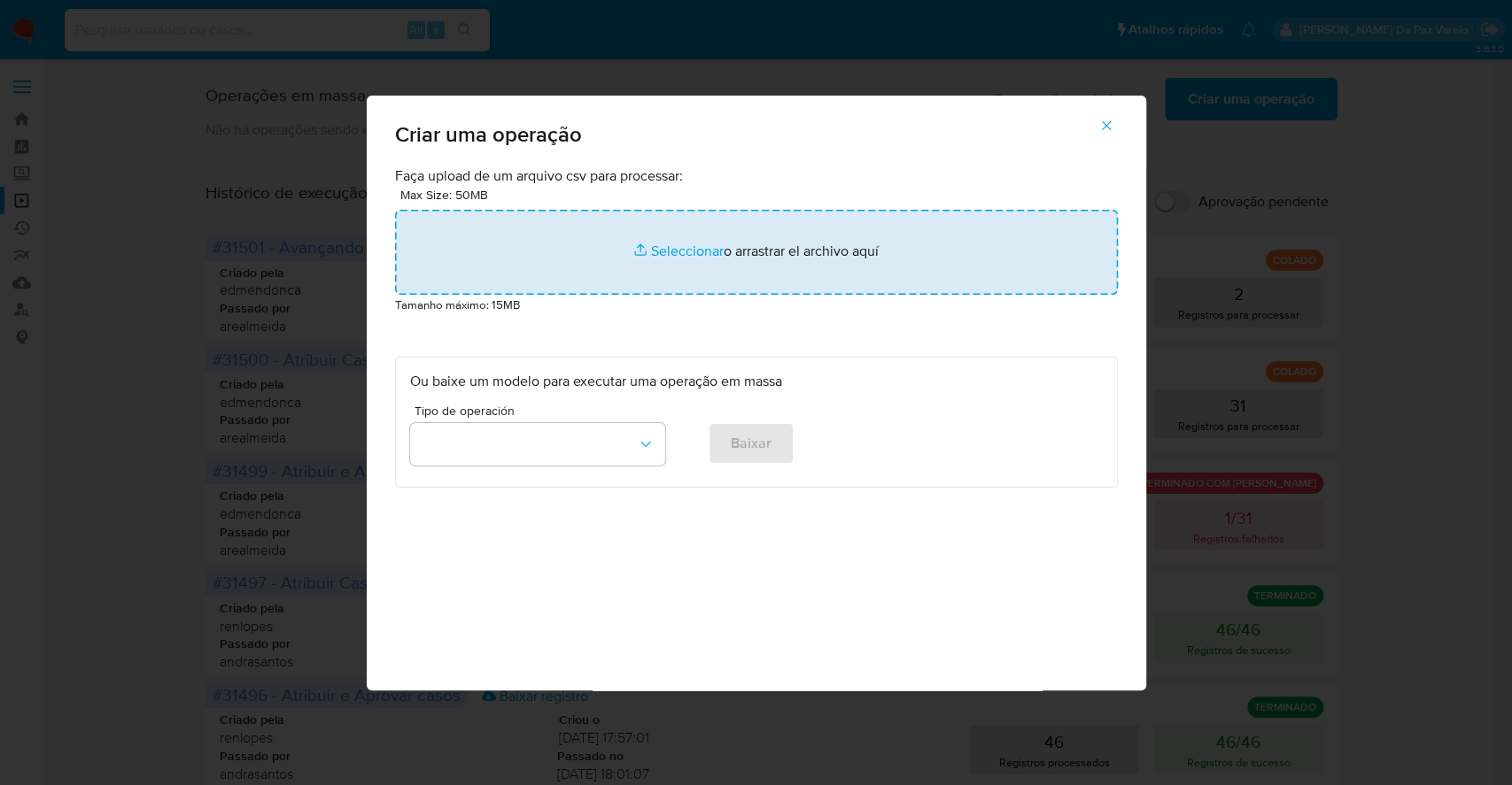
click at [657, 253] on input "file" at bounding box center [756, 252] width 723 height 84
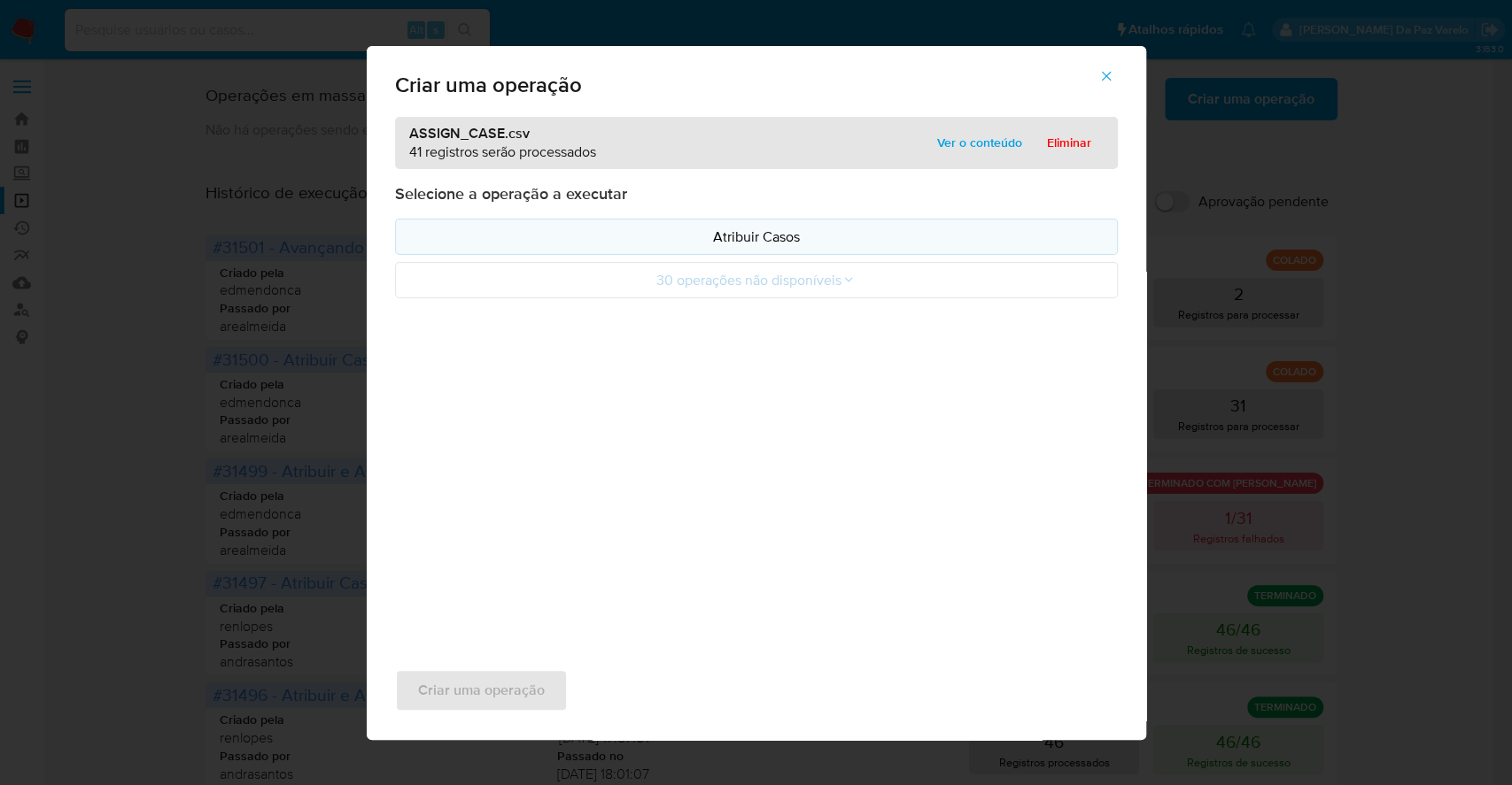
click at [776, 234] on p "Atribuir Casos" at bounding box center [756, 237] width 692 height 21
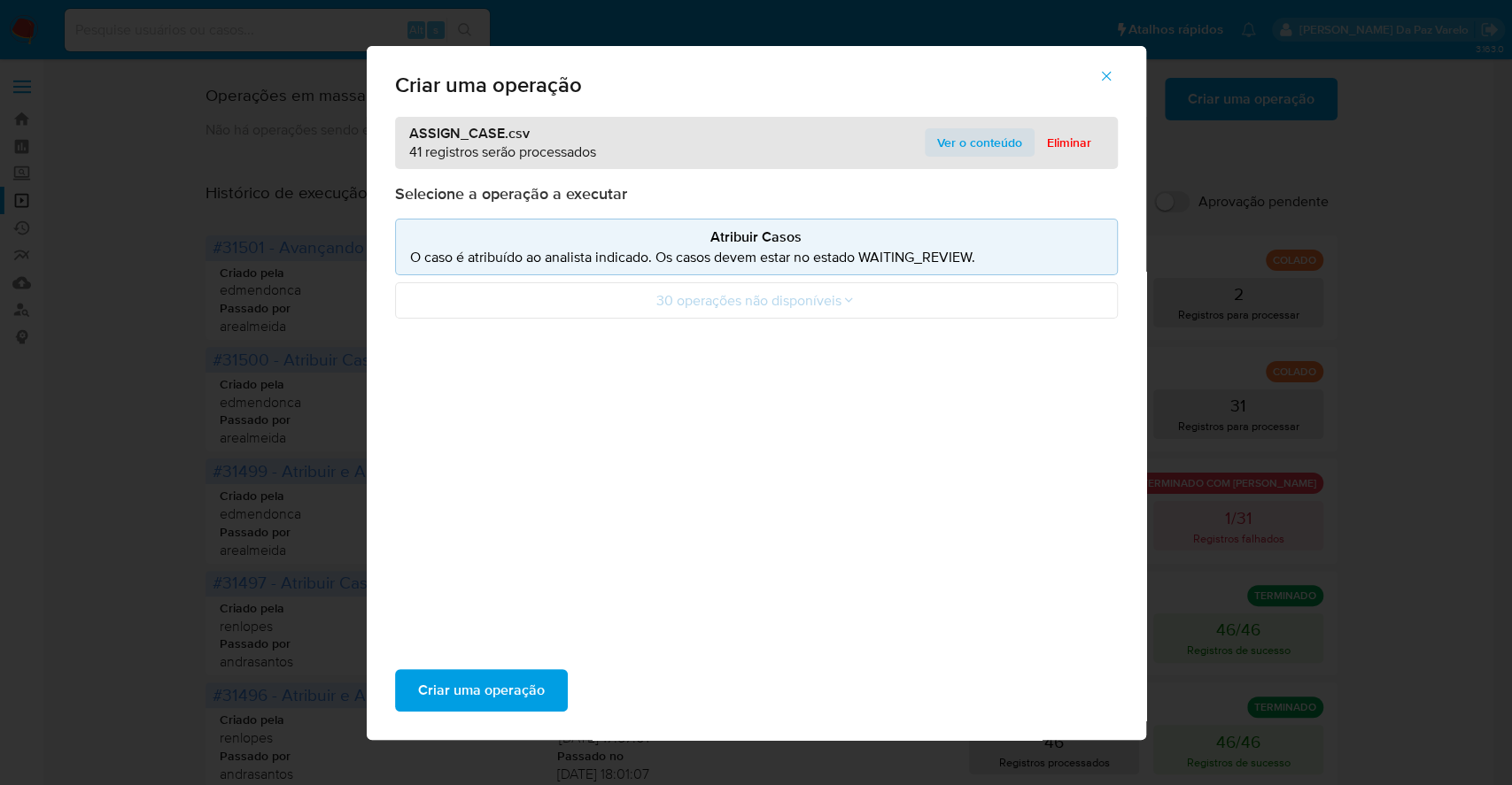
click at [956, 153] on span "Ver o conteúdo" at bounding box center [979, 141] width 85 height 25
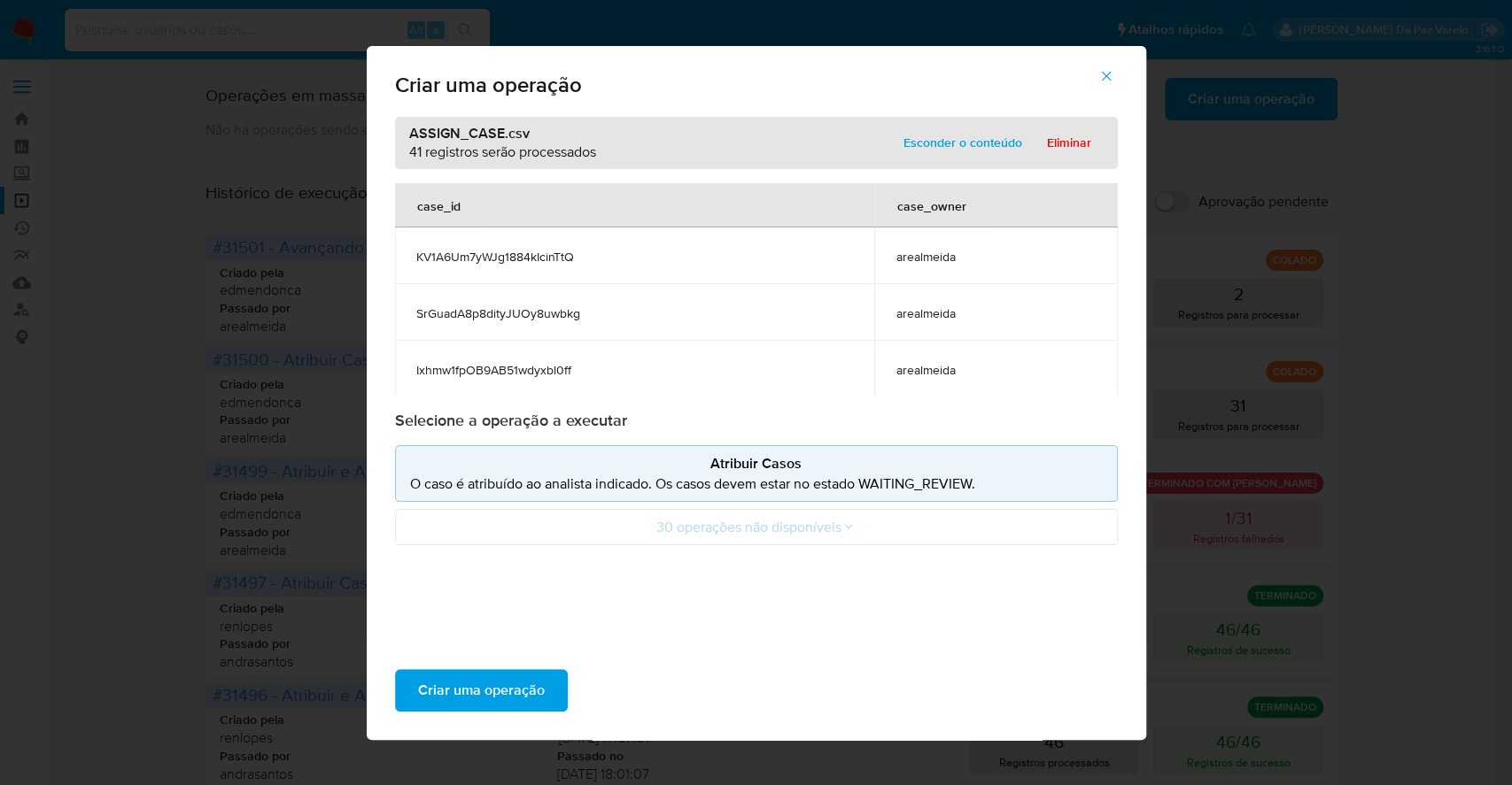
click at [906, 249] on span "arealmeida" at bounding box center [996, 256] width 201 height 16
click at [517, 690] on span "Criar uma operação" at bounding box center [481, 691] width 127 height 39
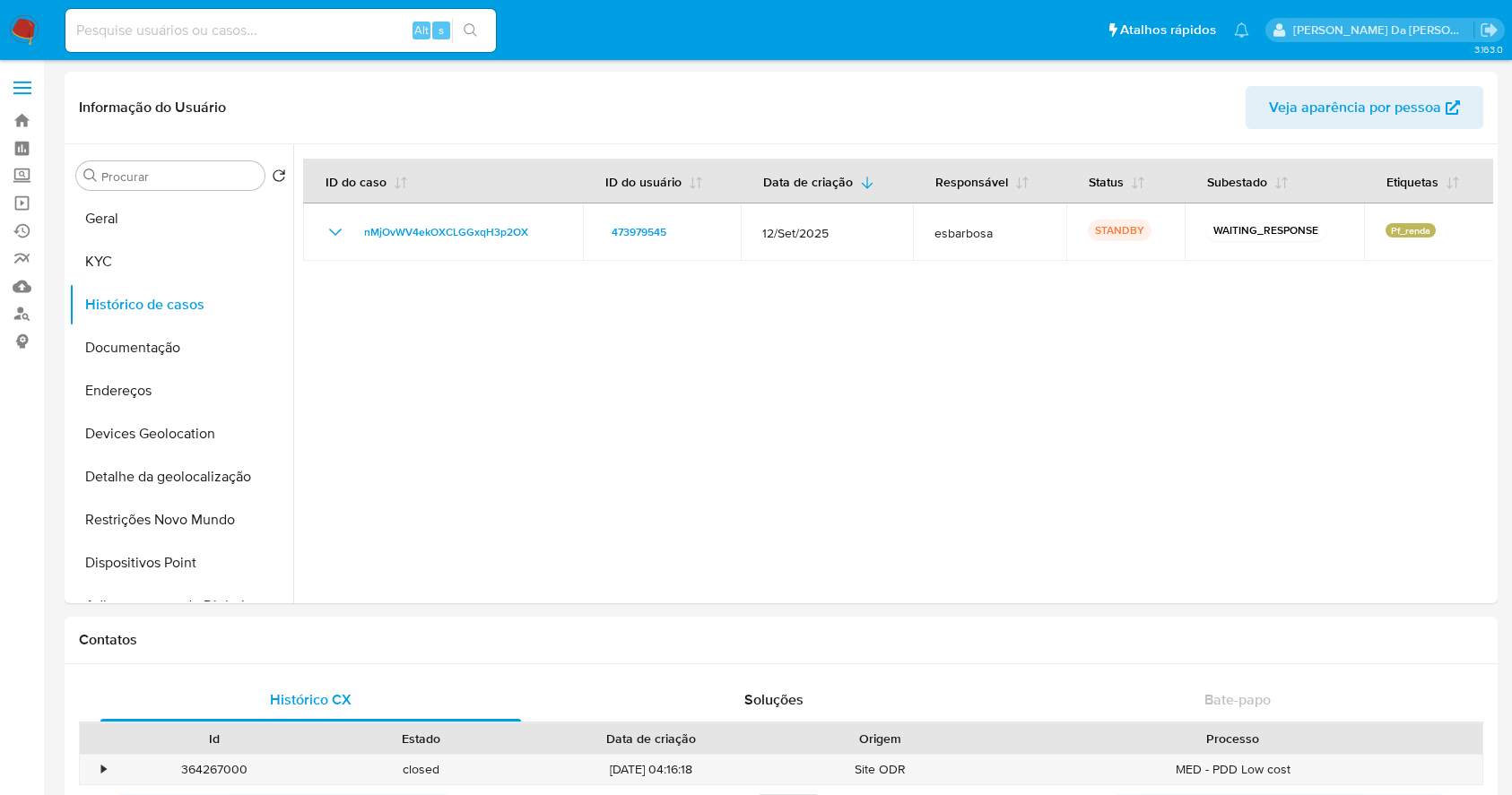
select select "10"
click at [215, 41] on input at bounding box center [281, 30] width 430 height 23
paste input "nMjOvWV4ekOXCLGGxqH3p2OX"
type input "nMjOvWV4ekOXCLGGxqH3p2OX"
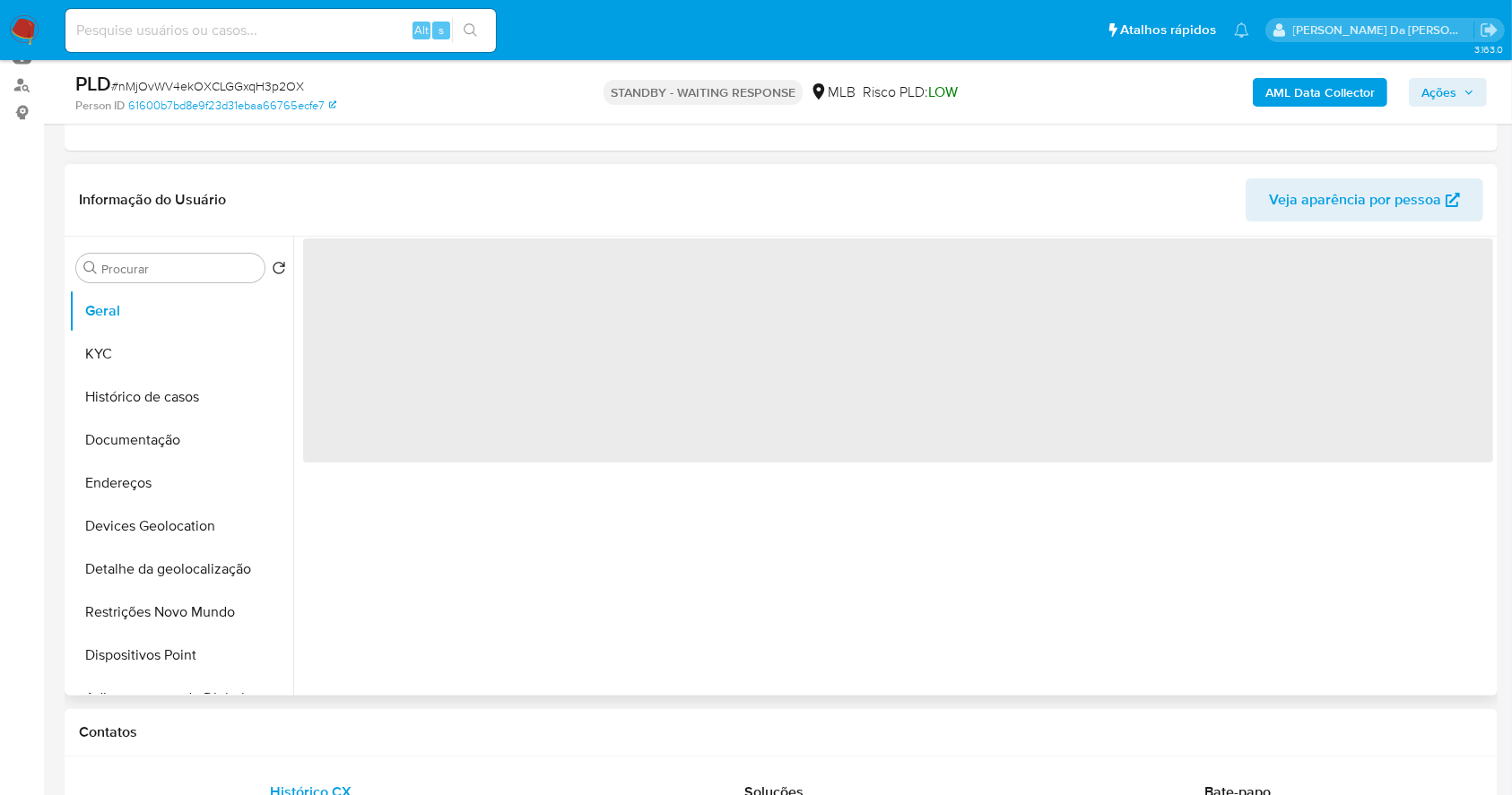
scroll to position [239, 0]
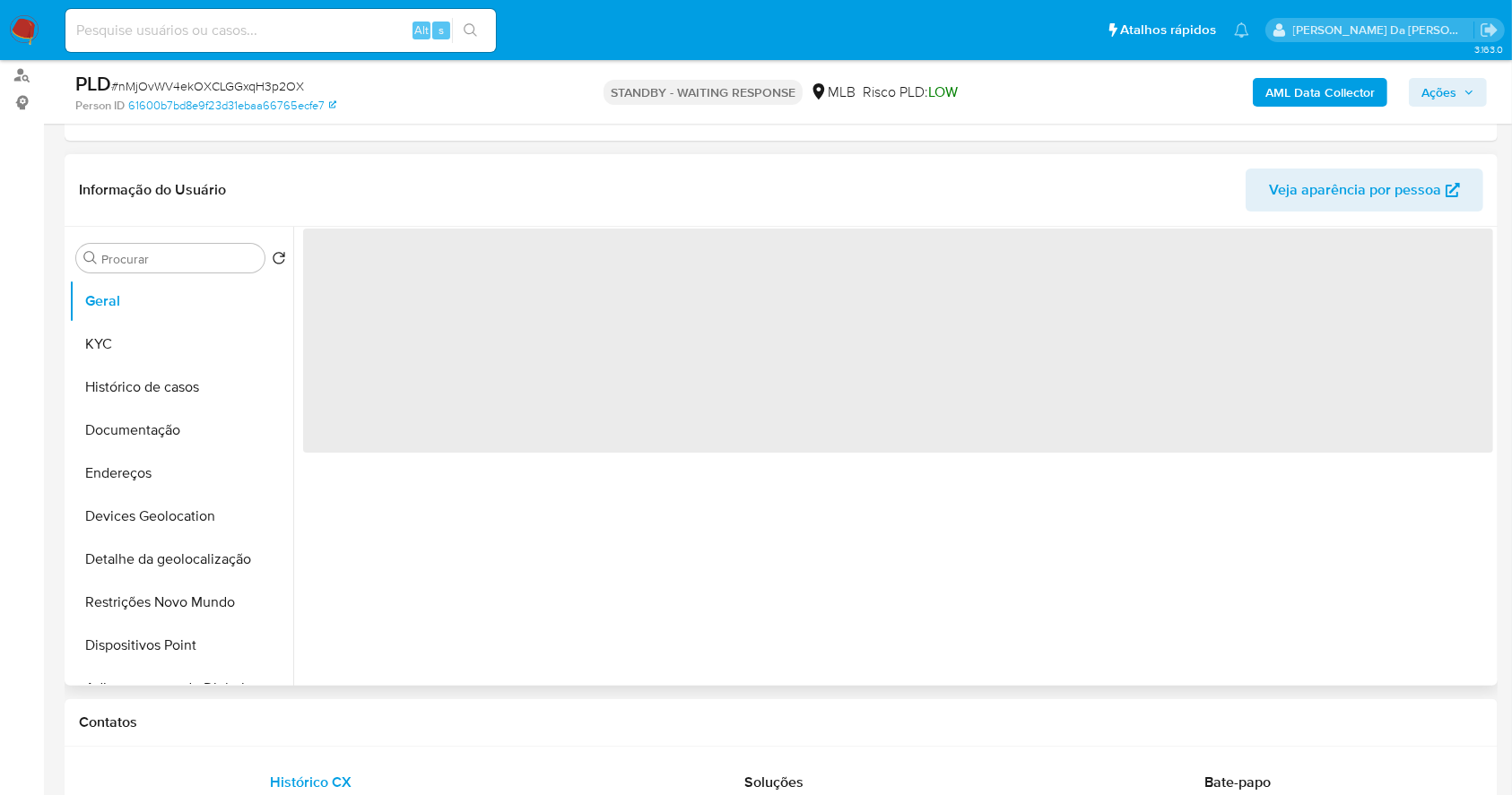
select select "10"
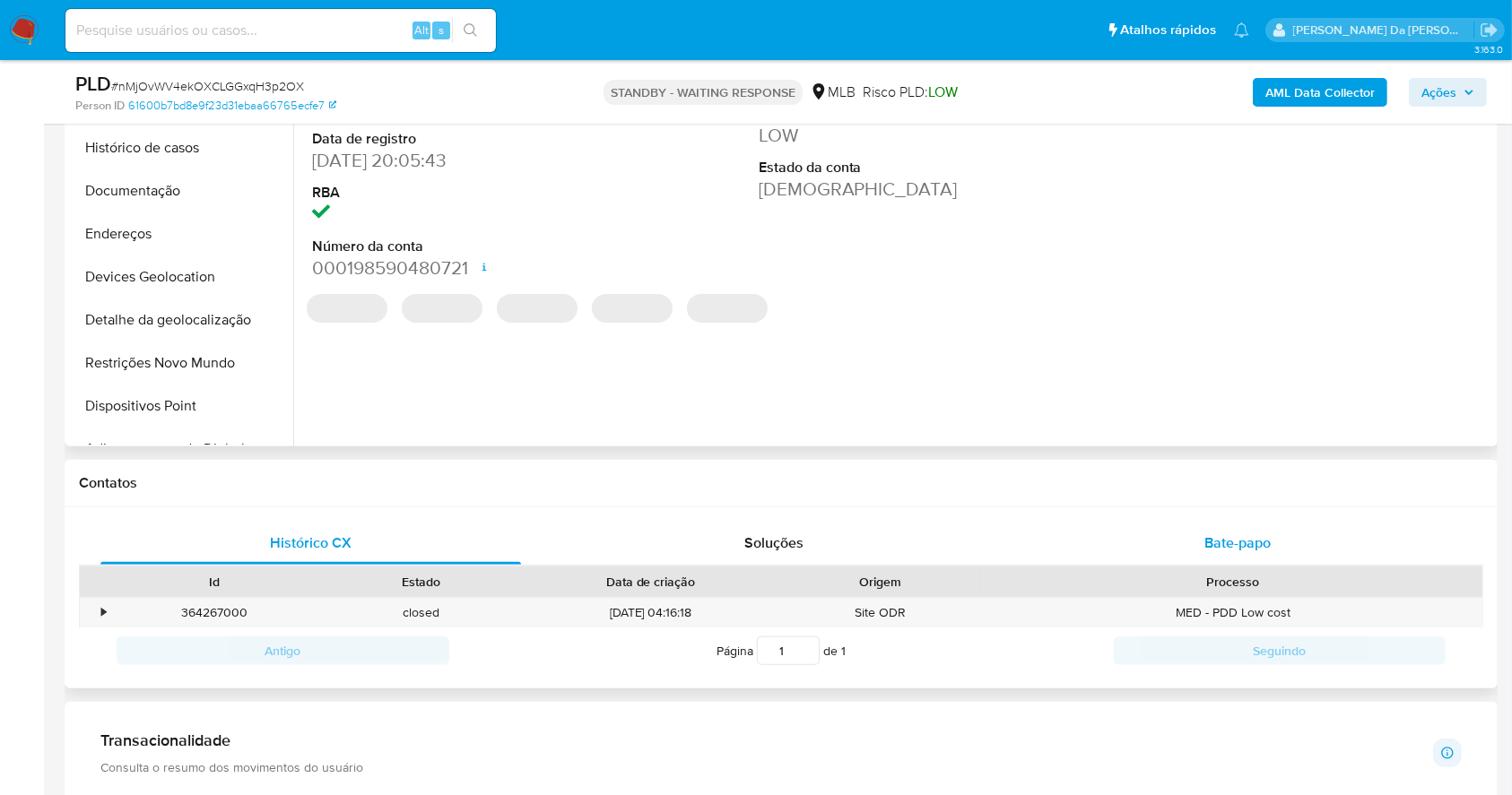
click at [1231, 544] on span "Bate-papo" at bounding box center [1237, 542] width 67 height 21
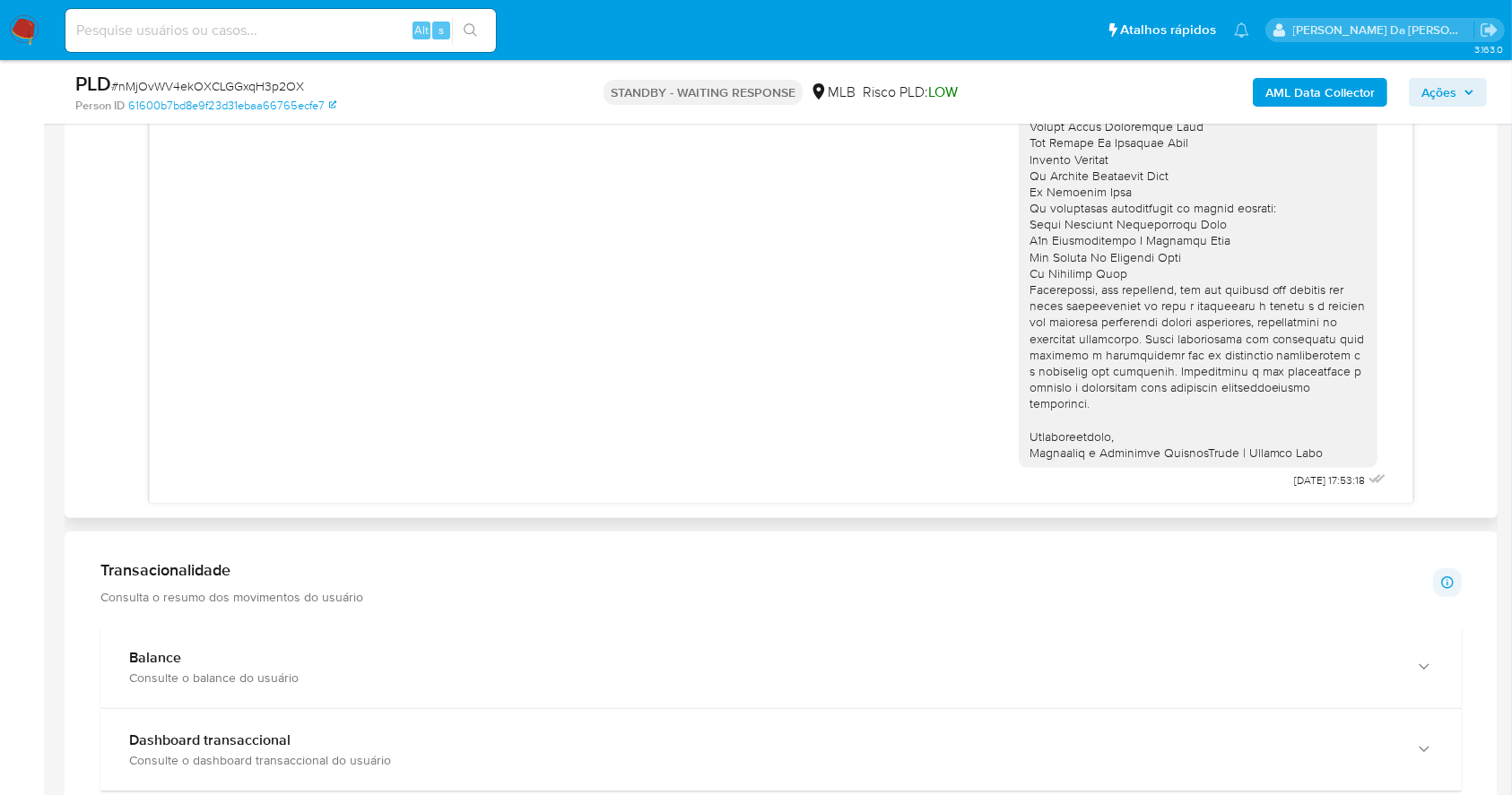
scroll to position [1076, 0]
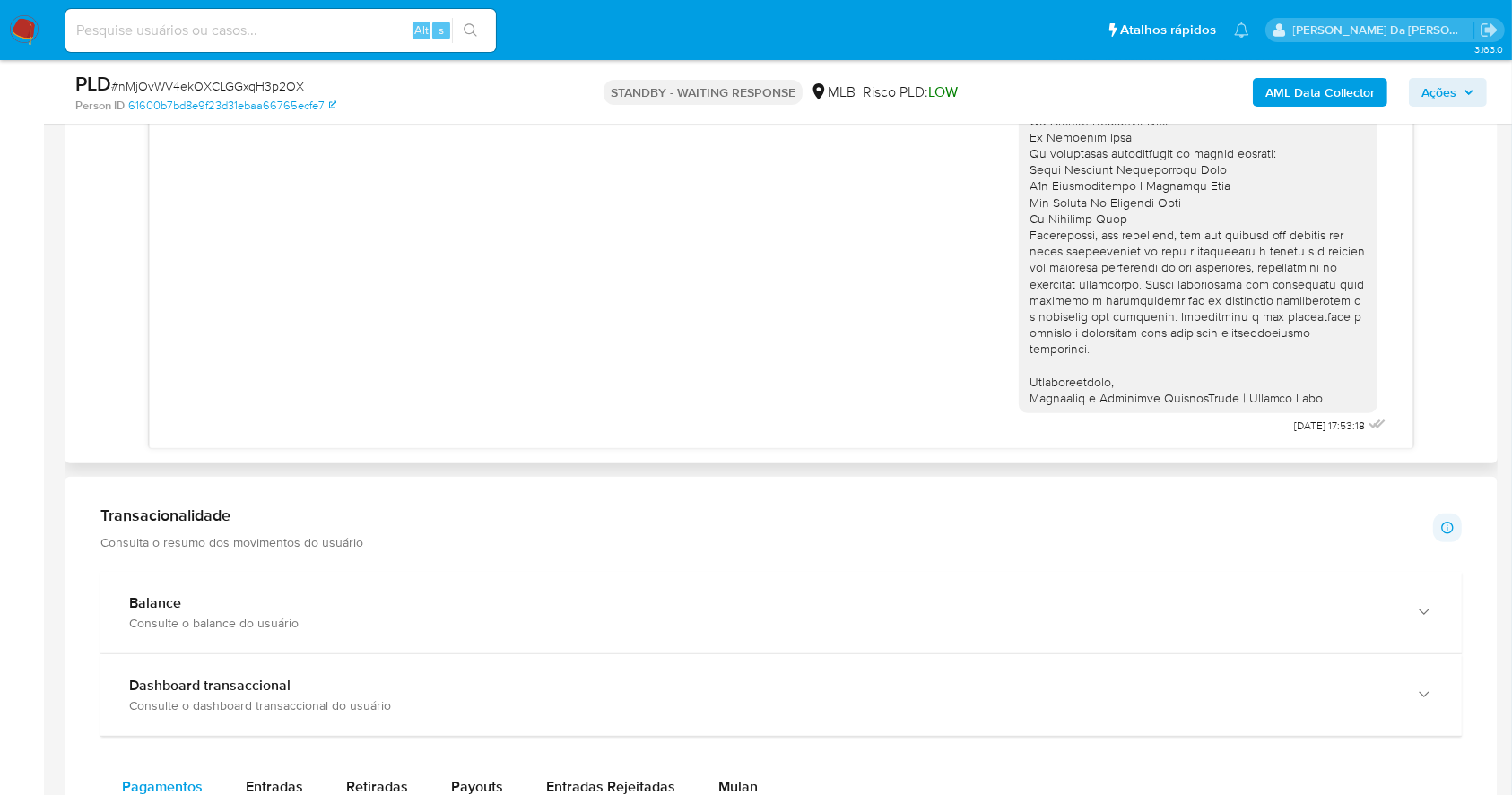
click at [1295, 421] on span "[DATE] 17:53:18" at bounding box center [1330, 426] width 71 height 14
drag, startPoint x: 1258, startPoint y: 421, endPoint x: 1291, endPoint y: 436, distance: 36.2
click at [1295, 436] on div "[DATE] 17:53:18" at bounding box center [1342, 425] width 95 height 25
copy span "[DATE]"
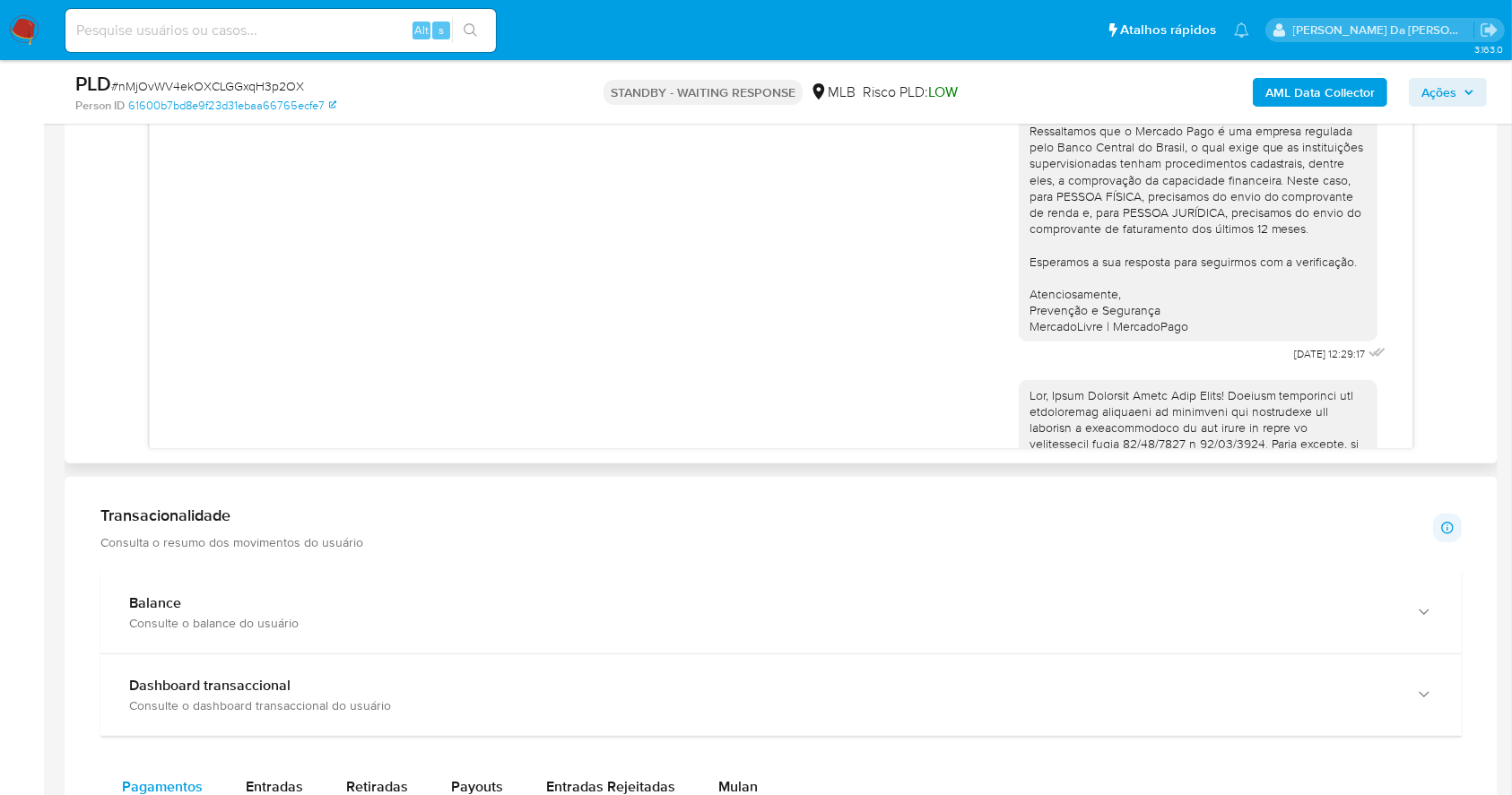
scroll to position [120, 0]
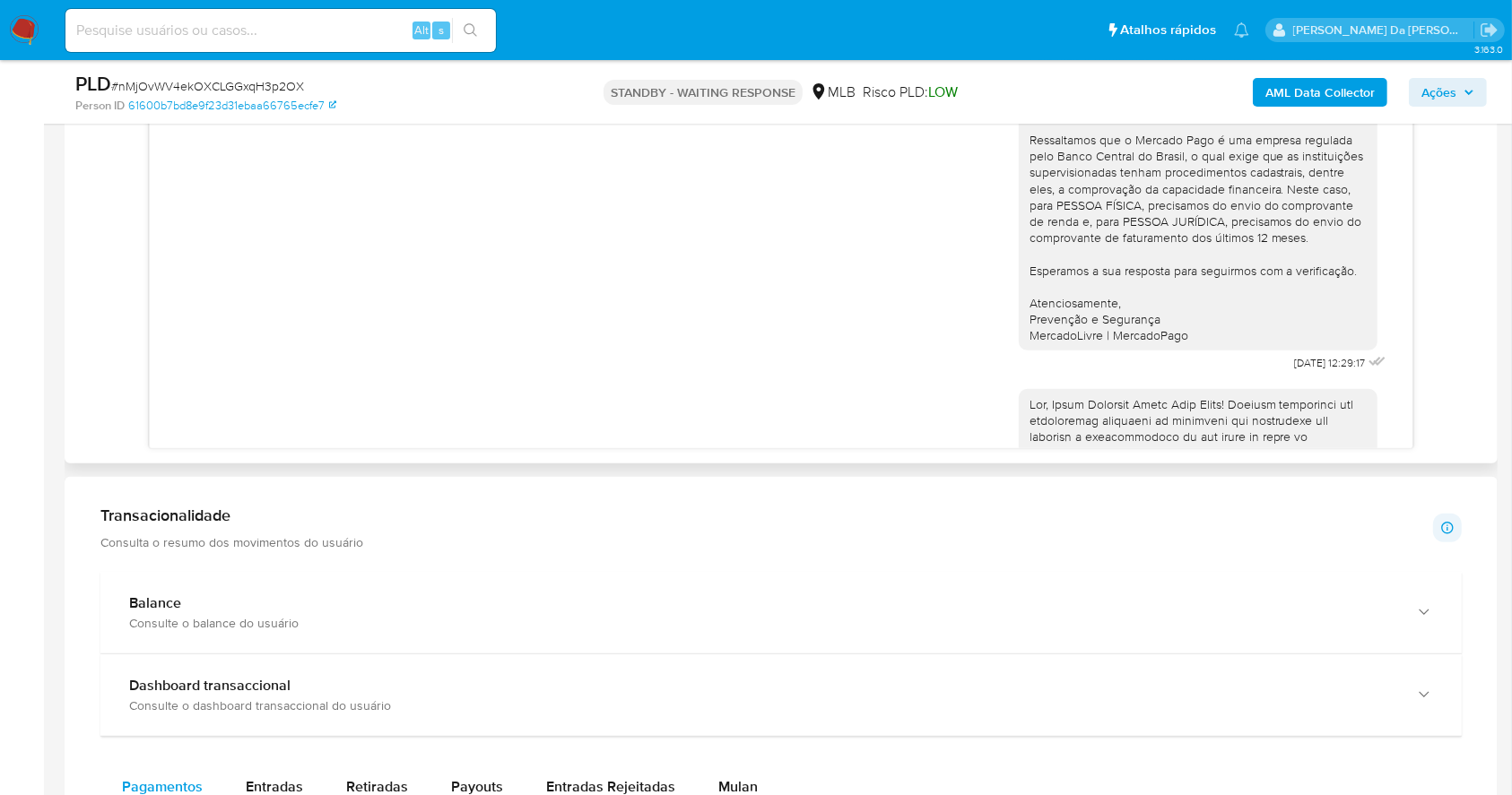
click at [1248, 376] on div "Olá! Estamos realizando uma verificação adicional de segurança [PERSON_NAME] de…" at bounding box center [1203, 138] width 371 height 476
drag, startPoint x: 1248, startPoint y: 383, endPoint x: 1301, endPoint y: 387, distance: 53.2
click at [1301, 376] on div "Olá! Estamos realizando uma verificação adicional de segurança [PERSON_NAME] de…" at bounding box center [1203, 138] width 371 height 476
copy span "[DATE]"
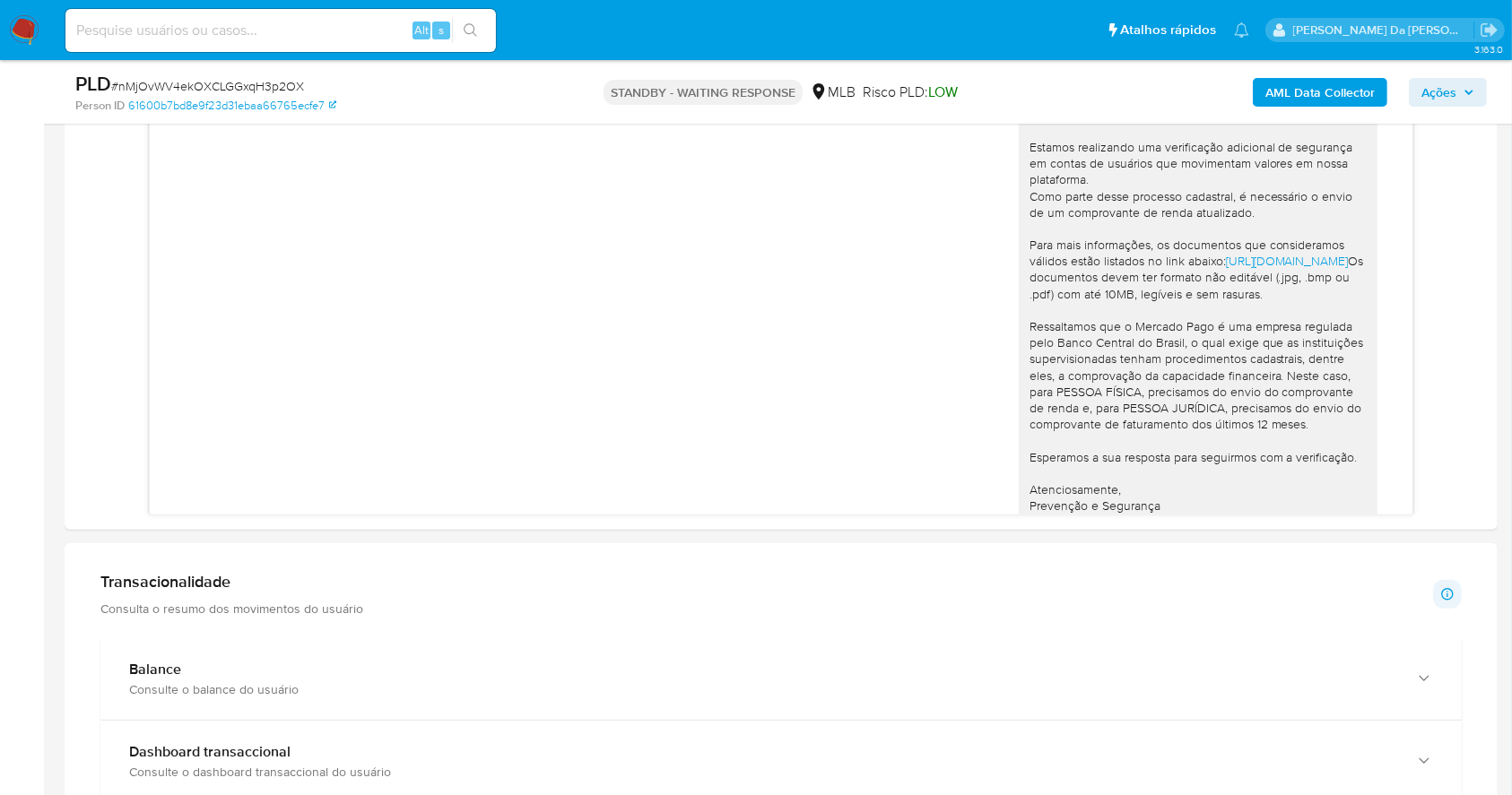
scroll to position [955, 0]
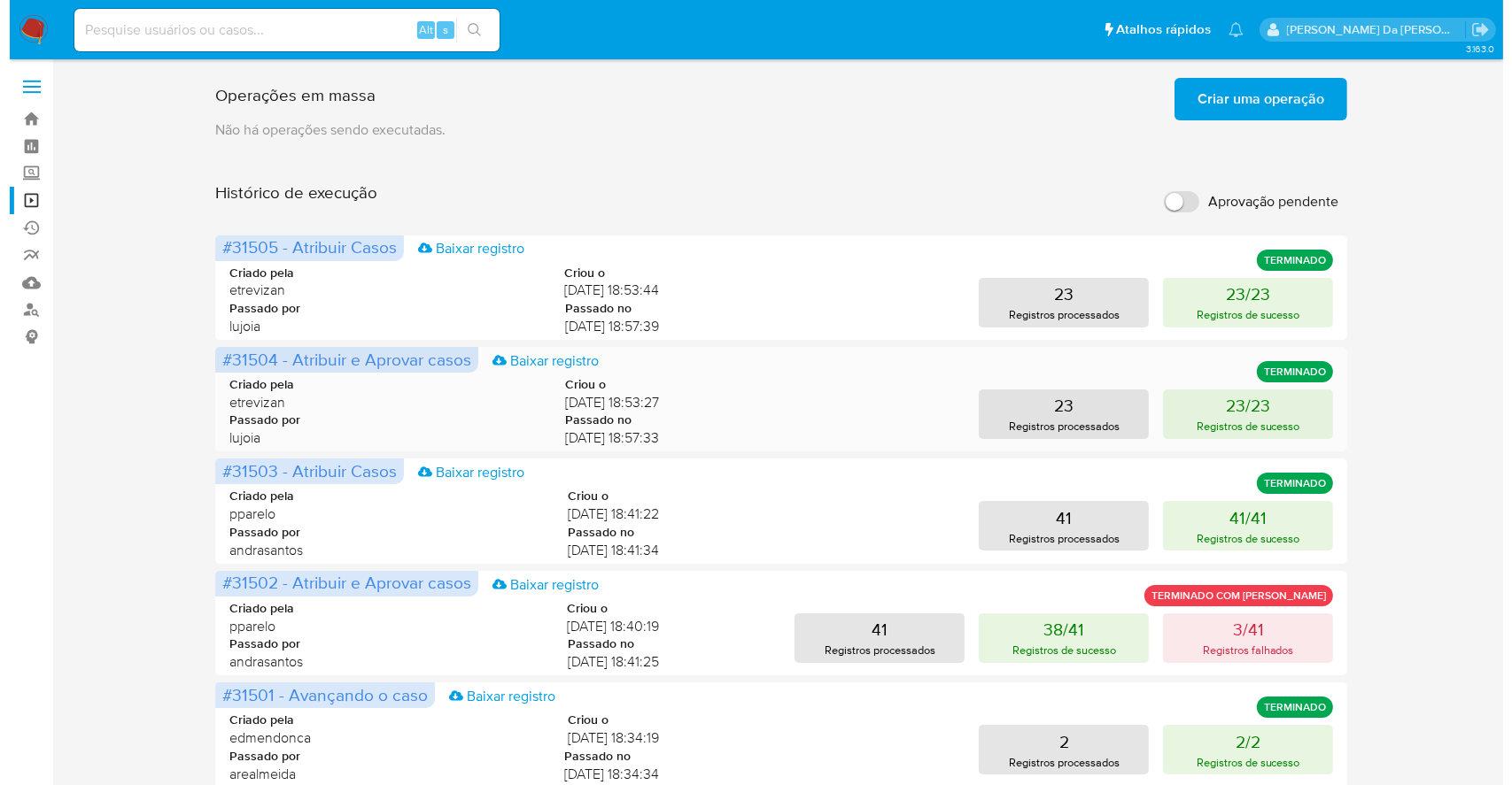
scroll to position [118, 0]
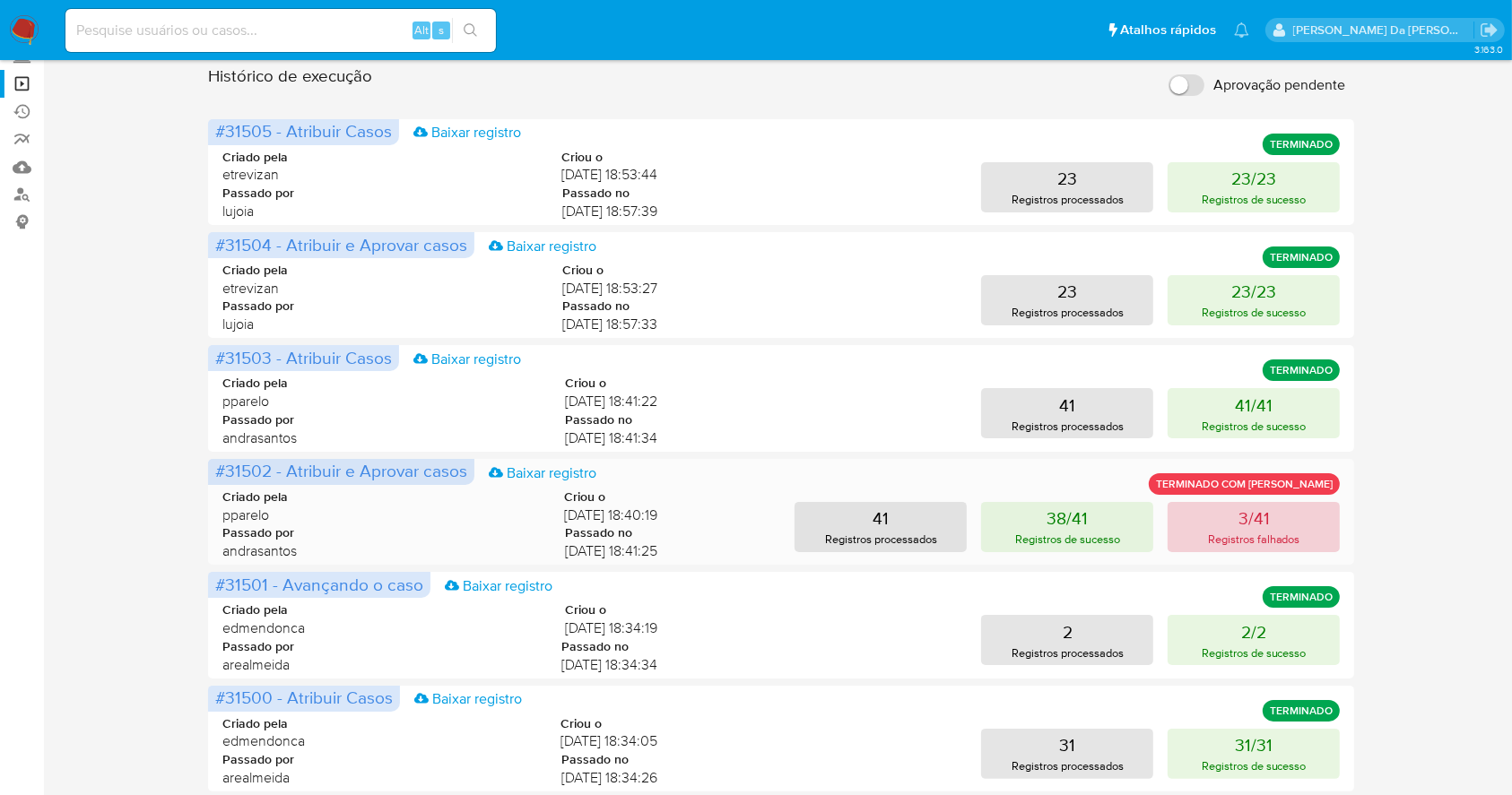
click at [1255, 520] on p "3/41" at bounding box center [1254, 517] width 32 height 25
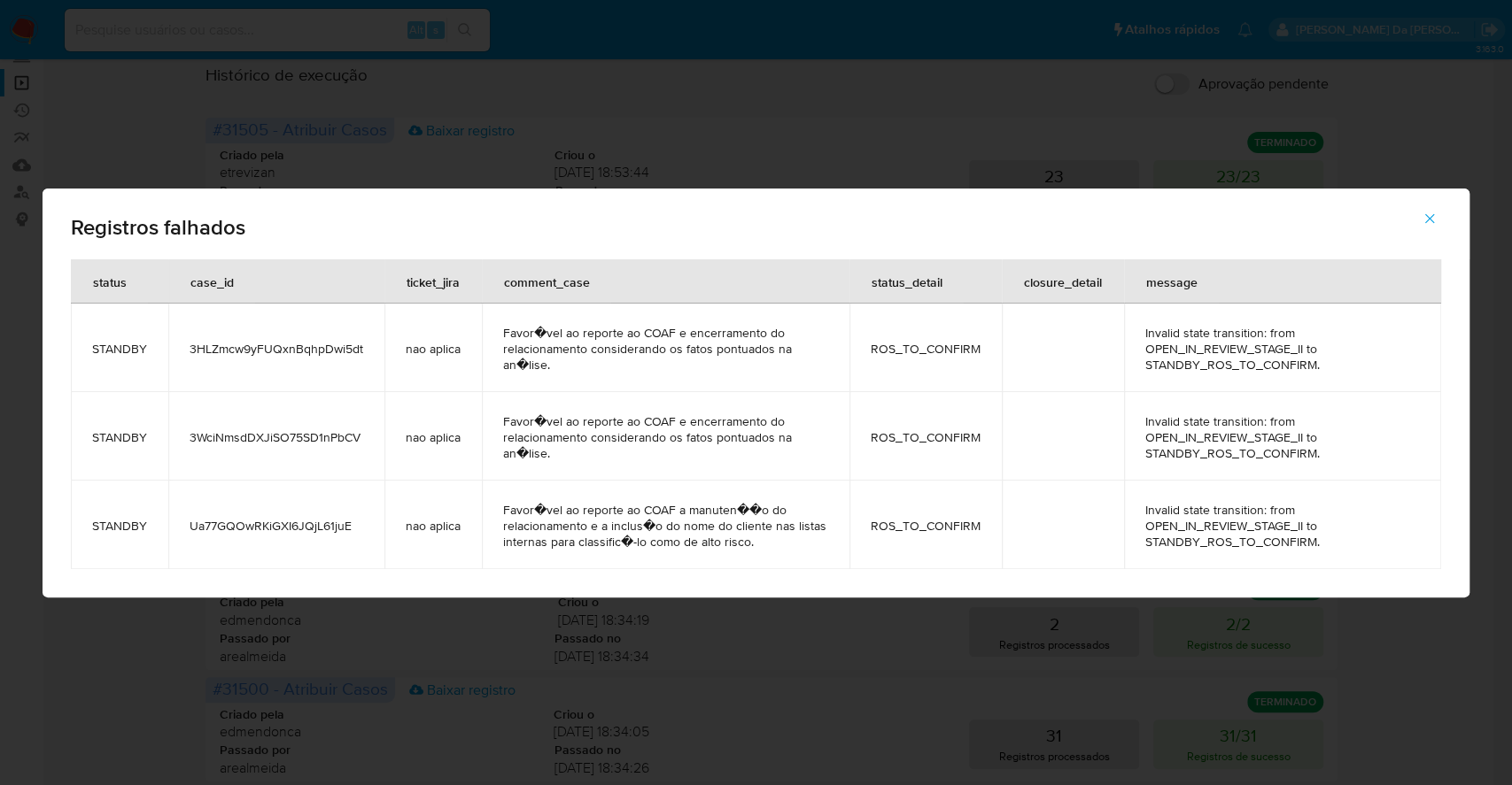
click at [317, 357] on td "3HLZmcw9yFUQxnBqhpDwi5dt" at bounding box center [276, 348] width 216 height 88
click at [283, 422] on td "3WciNmsdDXJiSO75SD1nPbCV" at bounding box center [276, 436] width 216 height 88
click at [283, 423] on td "3WciNmsdDXJiSO75SD1nPbCV" at bounding box center [276, 436] width 216 height 88
click at [312, 524] on span "Ua77GQOwRKiGXI6JQjL61juE" at bounding box center [276, 526] width 174 height 16
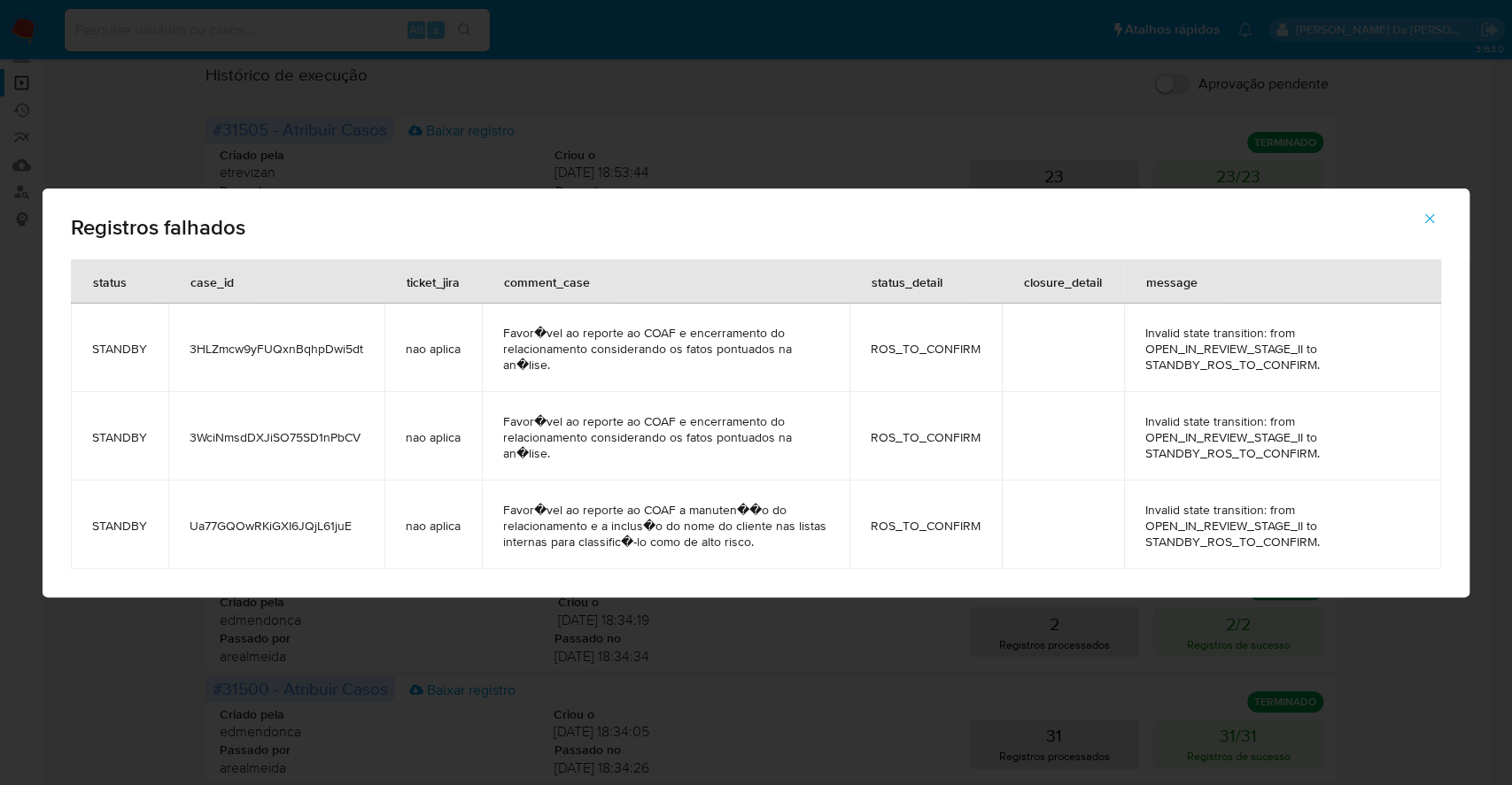
click at [312, 524] on span "Ua77GQOwRKiGXI6JQjL61juE" at bounding box center [276, 526] width 174 height 16
click at [314, 442] on span "3WciNmsdDXJiSO75SD1nPbCV" at bounding box center [276, 437] width 174 height 16
click at [358, 339] on td "3HLZmcw9yFUQxnBqhpDwi5dt" at bounding box center [276, 348] width 216 height 88
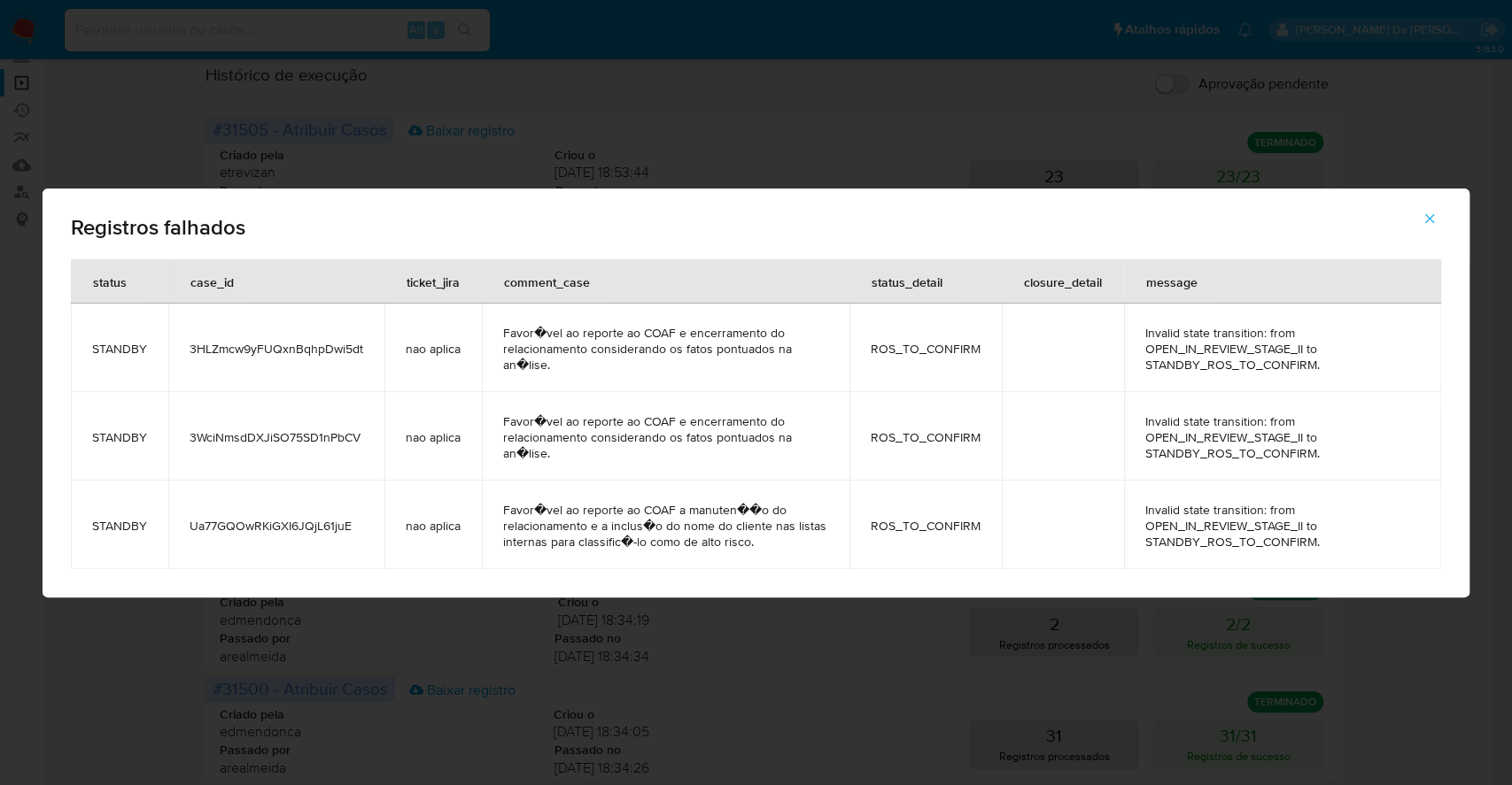
click at [283, 355] on span "3HLZmcw9yFUQxnBqhpDwi5dt" at bounding box center [276, 349] width 174 height 16
click at [284, 355] on span "3HLZmcw9yFUQxnBqhpDwi5dt" at bounding box center [276, 349] width 174 height 16
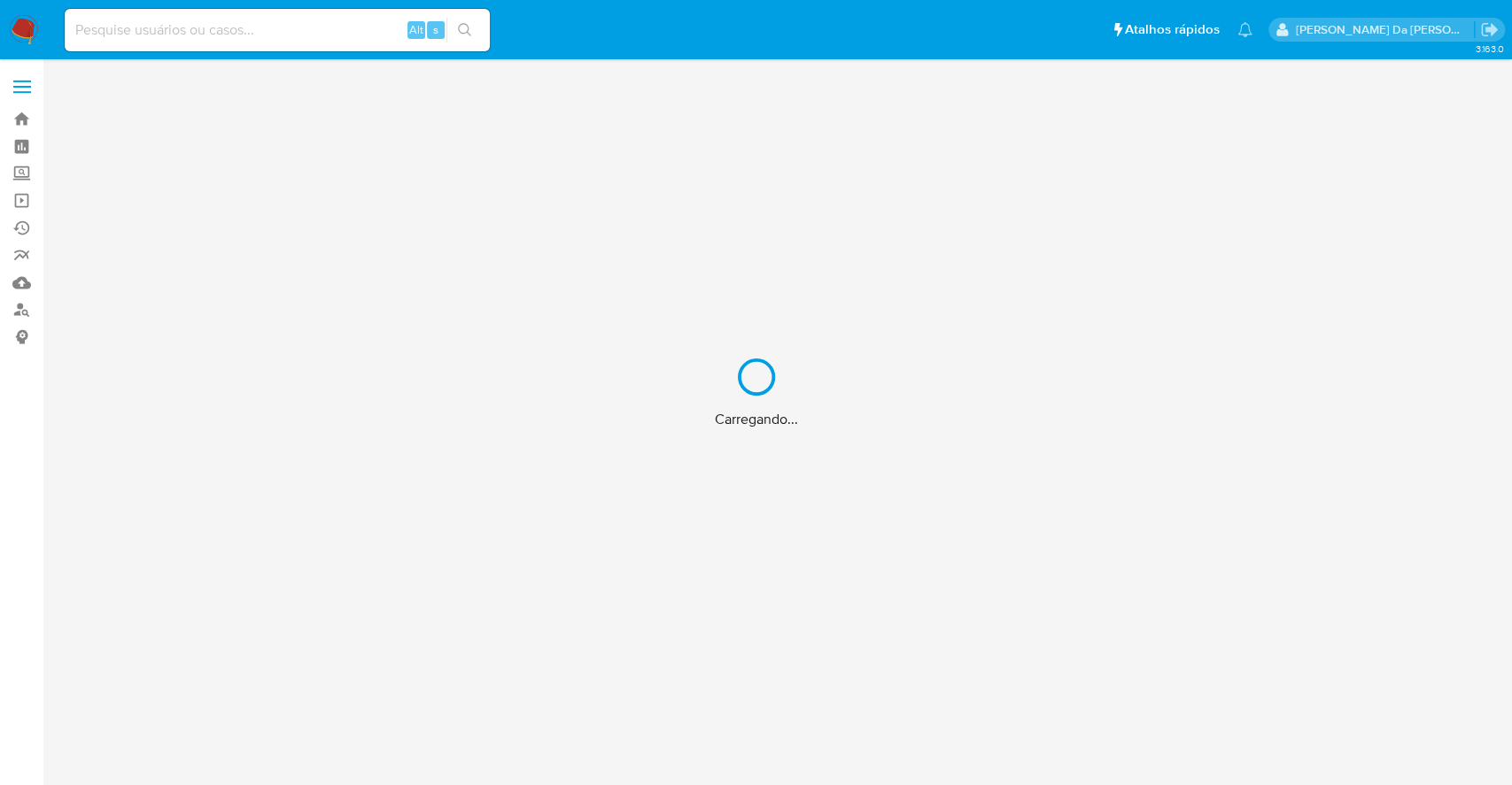
click at [263, 53] on div "Carregando..." at bounding box center [756, 392] width 1512 height 785
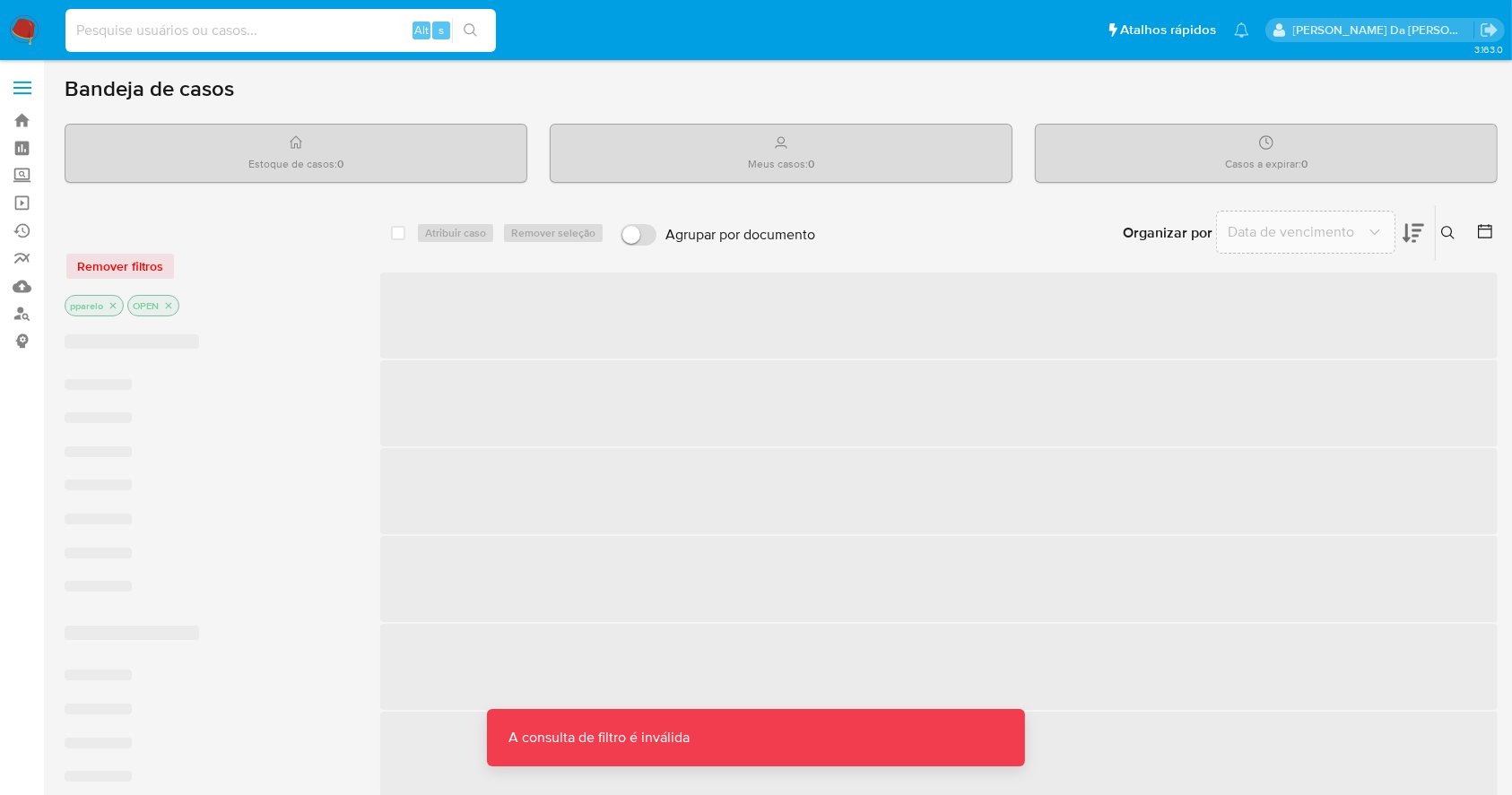
click at [293, 20] on input at bounding box center [281, 30] width 430 height 23
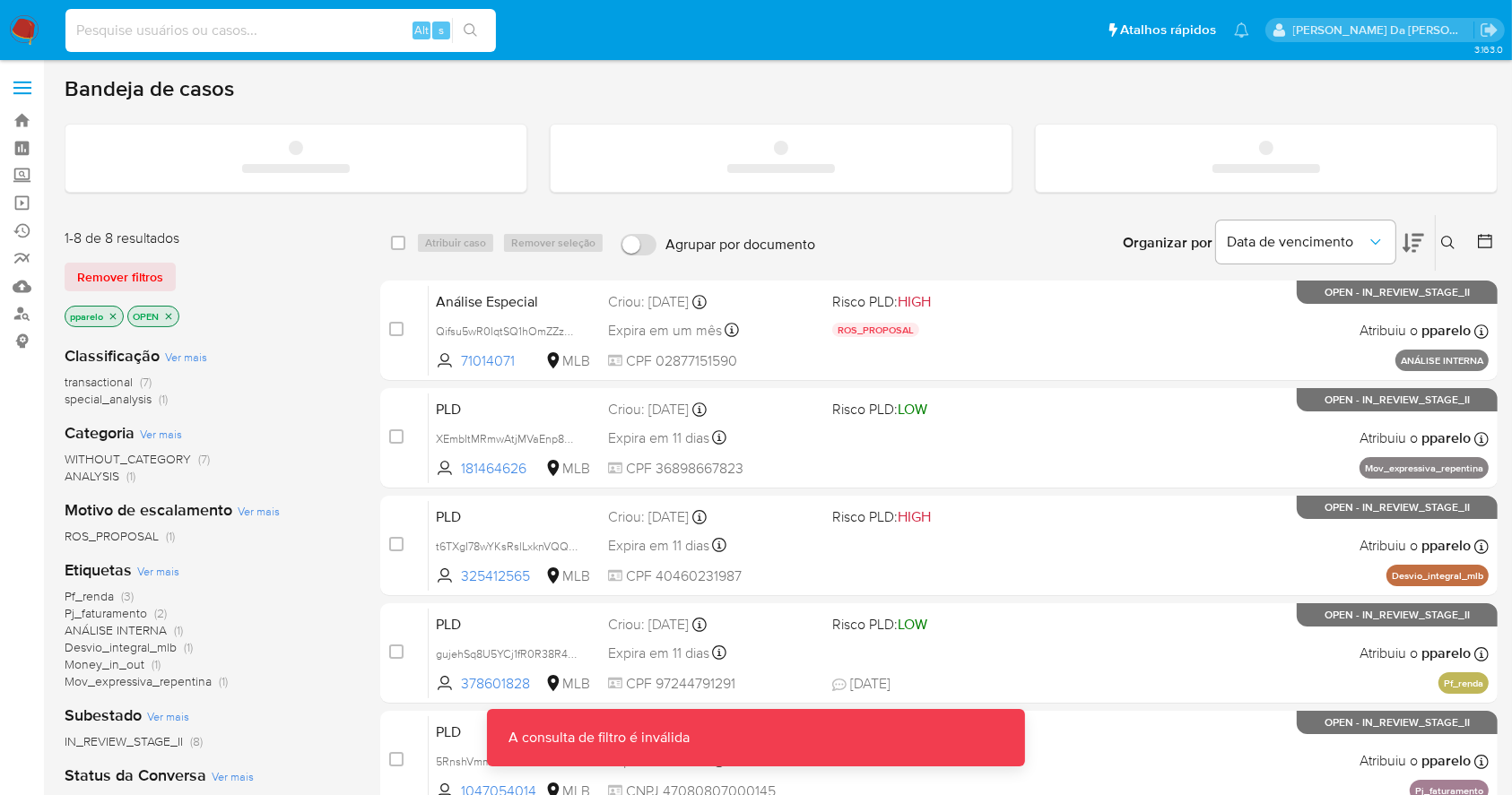
click at [288, 34] on input at bounding box center [281, 30] width 430 height 23
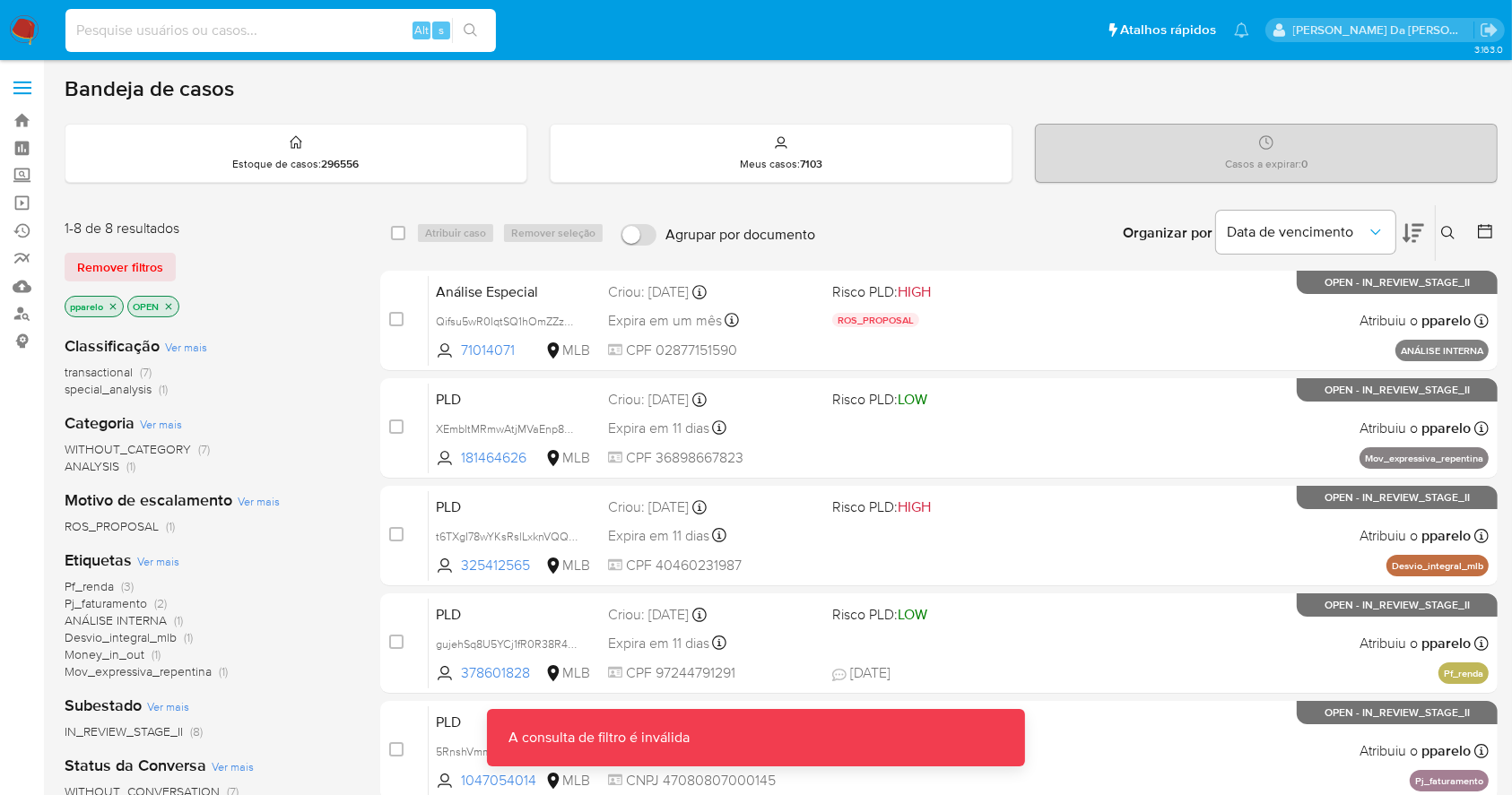
paste input "3HLZmcw9yFUQxnBqhpDwi5dt"
type input "3HLZmcw9yFUQxnBqhpDwi5dt"
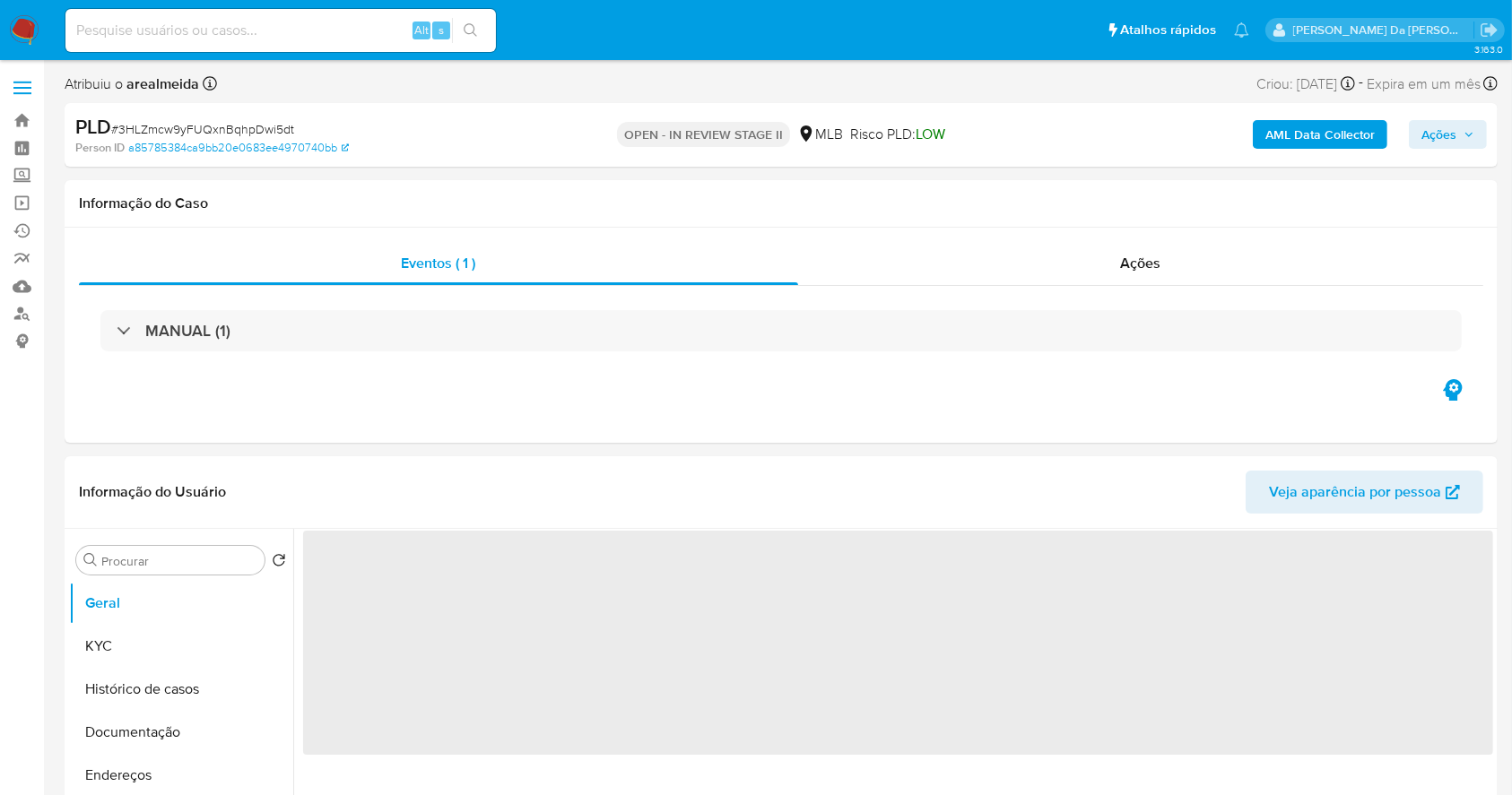
select select "10"
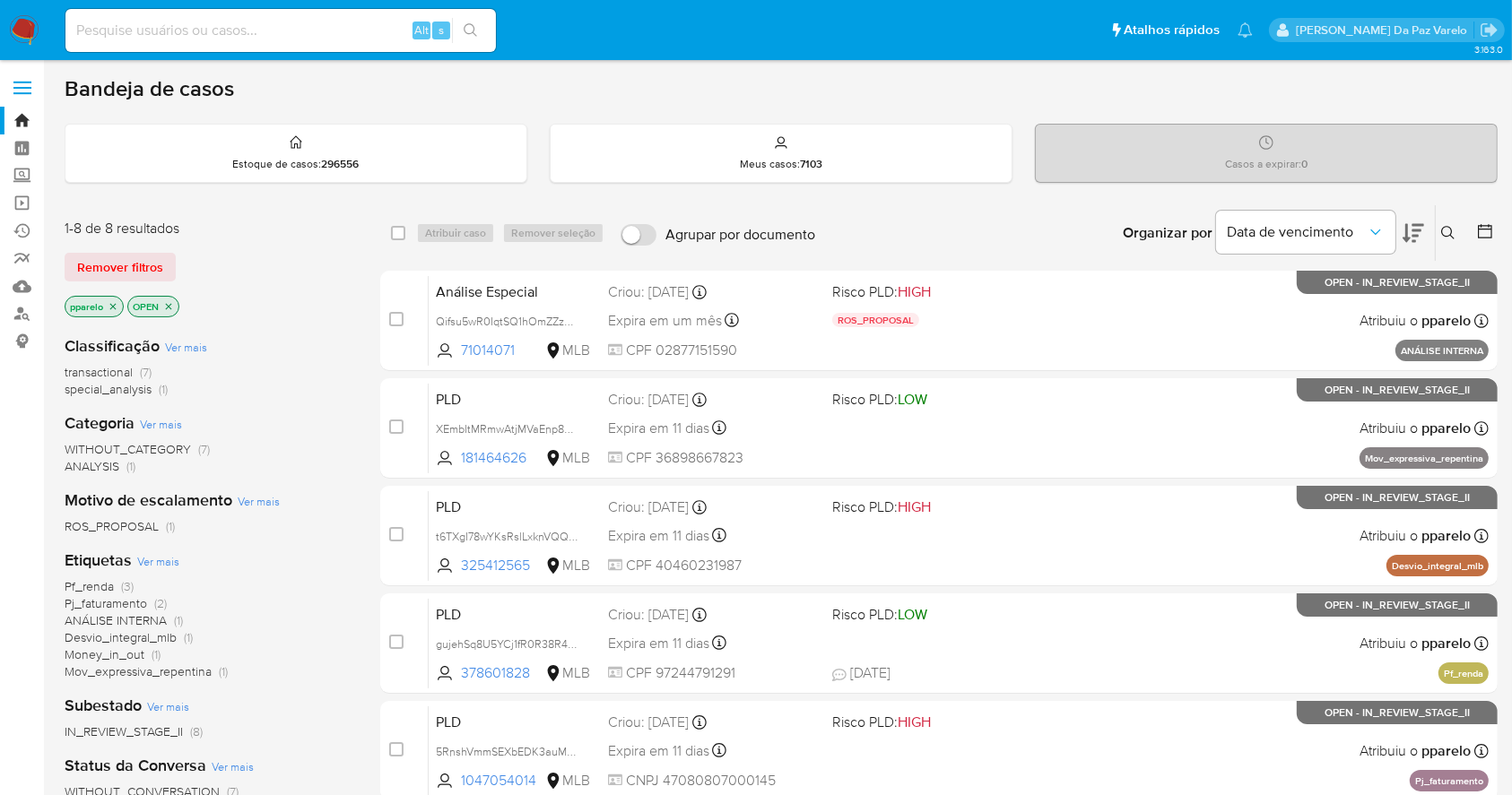
click at [1449, 229] on icon at bounding box center [1448, 233] width 14 height 14
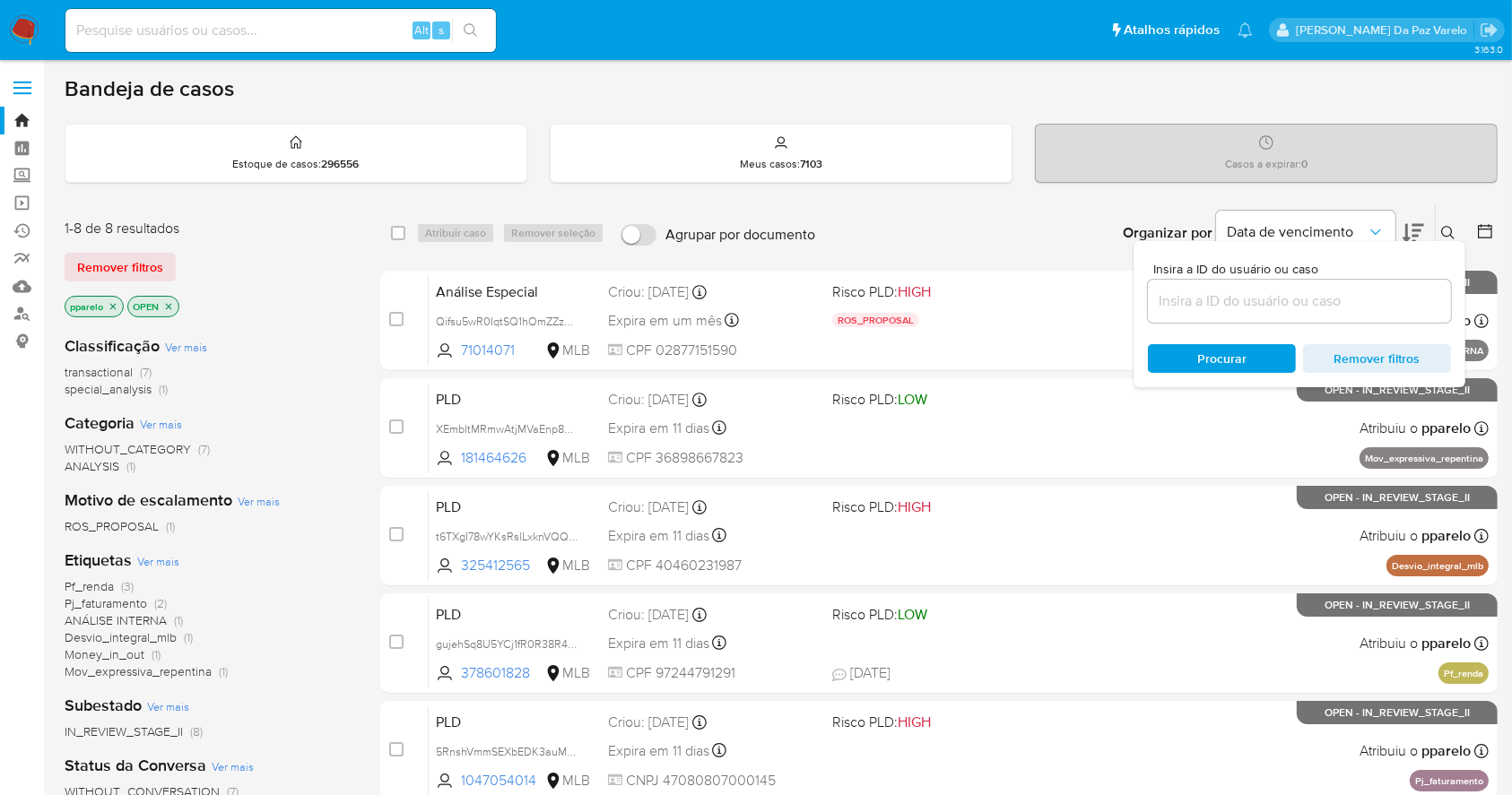
click at [1308, 321] on div "Insira a ID do usuário ou caso Procurar Remover filtros" at bounding box center [1299, 313] width 331 height 146
click at [1307, 319] on div at bounding box center [1299, 300] width 303 height 43
click at [1301, 304] on input at bounding box center [1299, 300] width 303 height 23
paste input "Ua77GQOwRKiGXI6JQjL61juE"
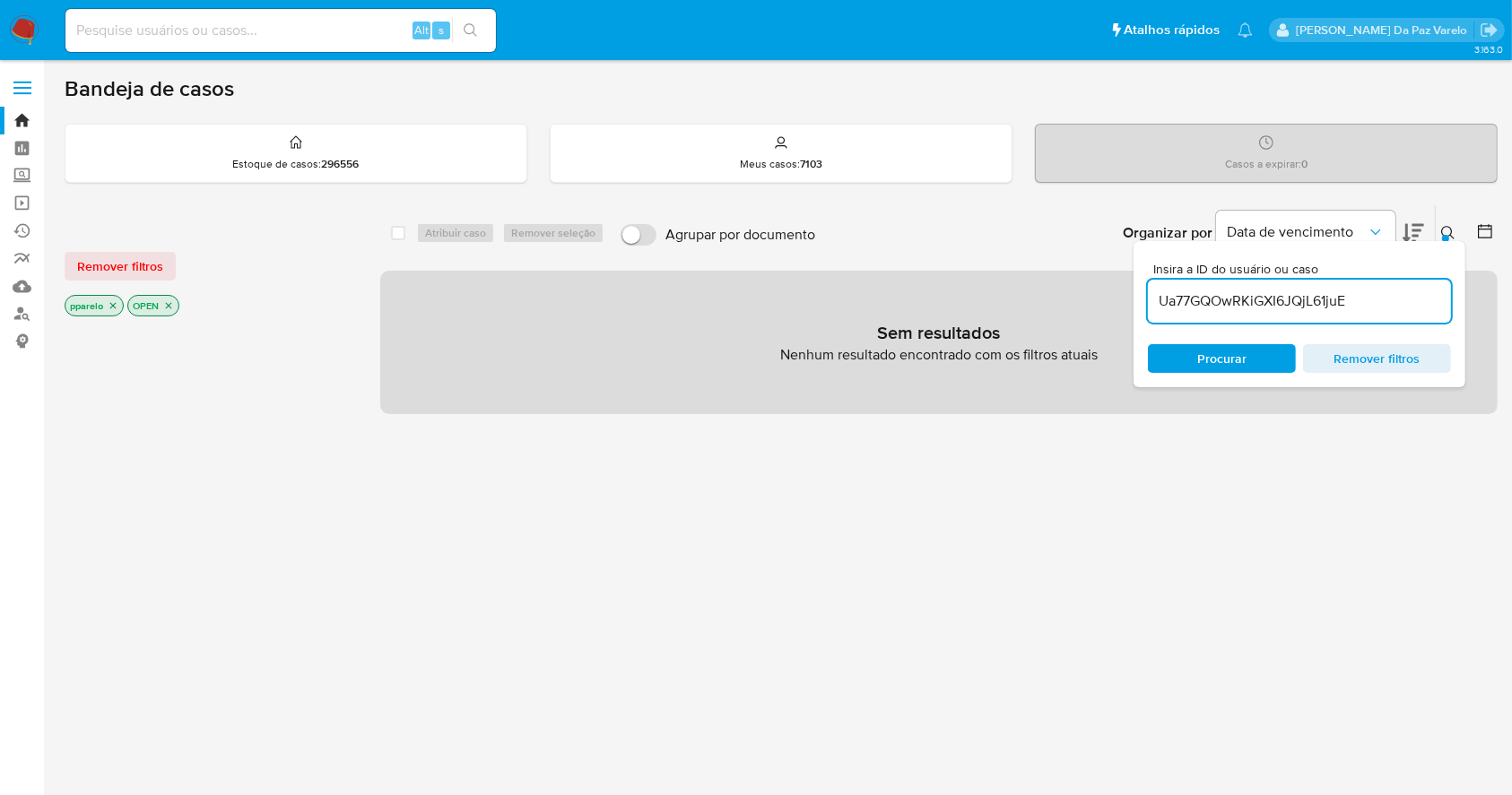
click at [1388, 307] on input "Ua77GQOwRKiGXI6JQjL61juE" at bounding box center [1299, 300] width 303 height 23
paste input "3WciNmsdDXJiSO75SD1nPbCV"
click at [1441, 299] on input "Ua77GQOwRKiGXI6JQjL61juE, 3WciNmsdDXJiSO75SD1nPbCV" at bounding box center [1299, 300] width 303 height 23
click at [1358, 298] on input "Ua77GQOwRKiGXI6JQjL61juE, 3WciNmsdDXJiSO75SD1nPbCV" at bounding box center [1299, 300] width 303 height 23
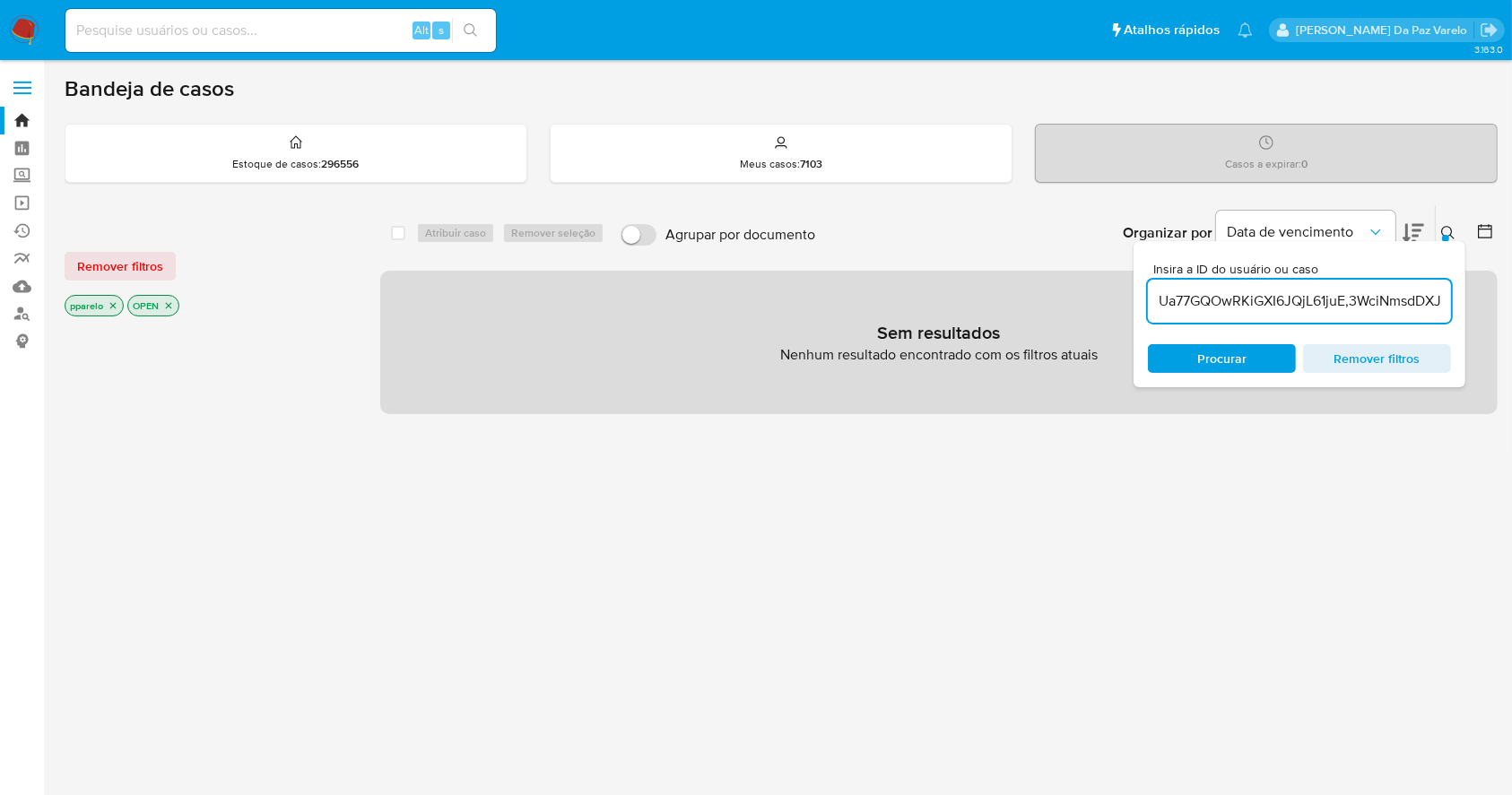
scroll to position [0, 108]
drag, startPoint x: 1374, startPoint y: 298, endPoint x: 1487, endPoint y: 302, distance: 113.1
click at [1487, 302] on div "select-all-cases-checkbox Atribuir caso Remover seleção Agrupar por documento O…" at bounding box center [939, 308] width 1117 height 210
click at [1442, 294] on input "Ua77GQOwRKiGXI6JQjL61juE,3WciNmsdDXJiSO75SD1nPbCV" at bounding box center [1299, 300] width 303 height 23
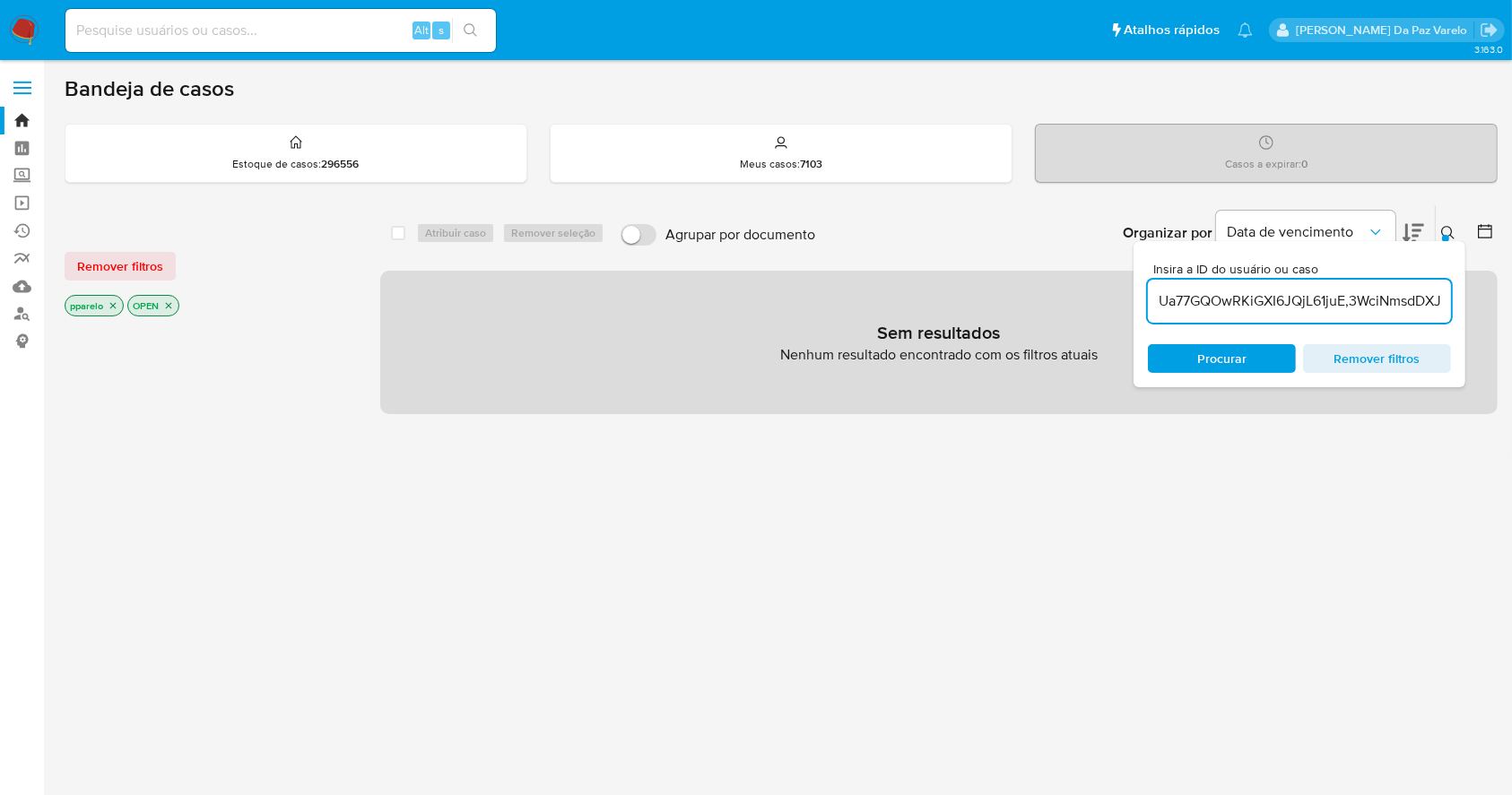
scroll to position [0, 109]
drag, startPoint x: 1388, startPoint y: 298, endPoint x: 1452, endPoint y: 309, distance: 64.9
click at [1452, 309] on div "Insira a ID do usuário ou caso Ua77GQOwRKiGXI6JQjL61juE,3WciNmsdDXJiSO75SD1nPbC…" at bounding box center [1299, 313] width 331 height 146
click at [1444, 302] on input "Ua77GQOwRKiGXI6JQjL61juE,3WciNmsdDXJiSO75SD1nPbCV," at bounding box center [1299, 300] width 303 height 23
paste input "3HLZmcw9yFUQxnBqhpDwi5dt"
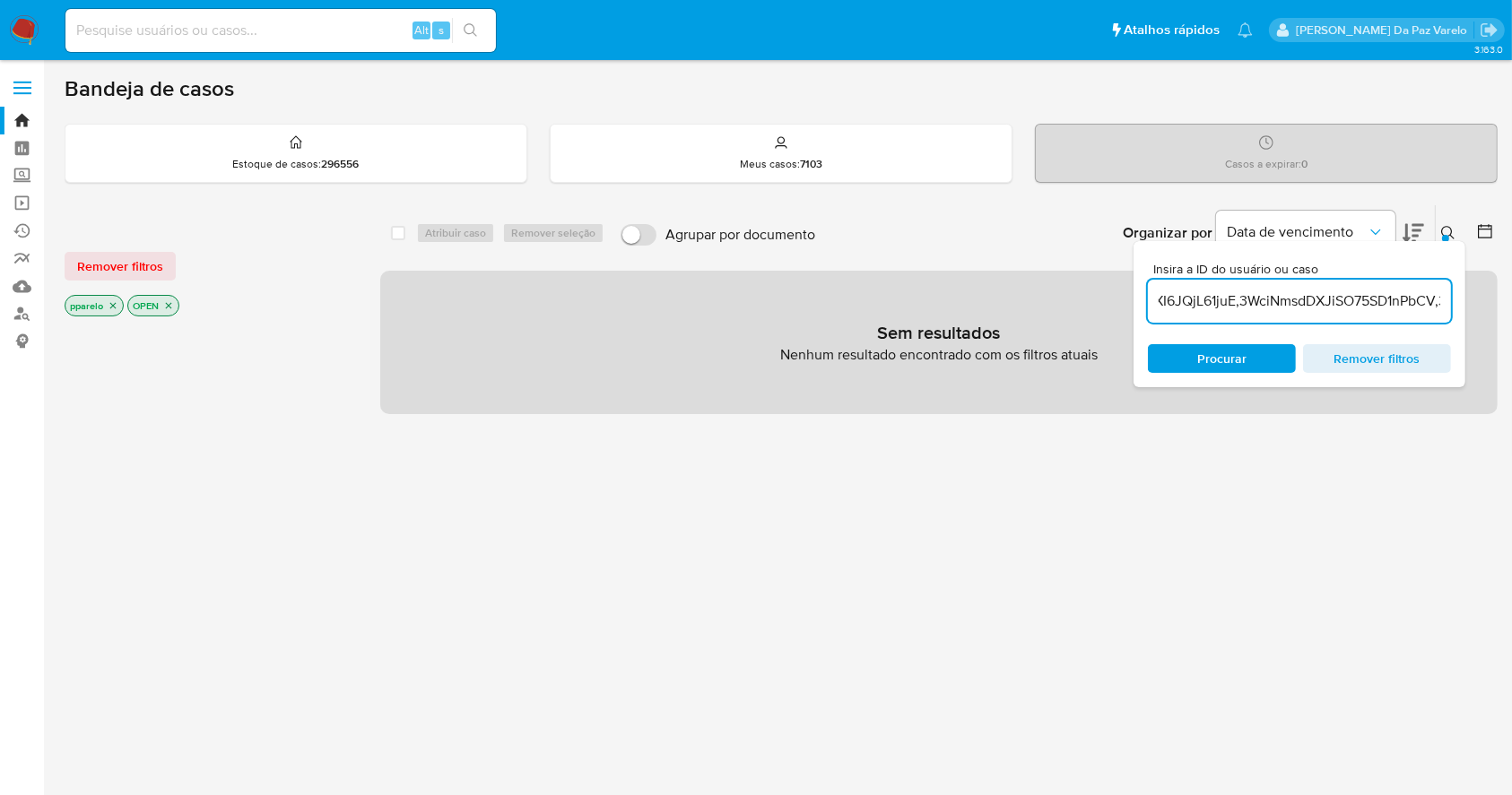
scroll to position [0, 311]
type input "Ua77GQOwRKiGXI6JQjL61juE,3WciNmsdDXJiSO75SD1nPbCV,3HLZmcw9yFUQxnBqhpDwi5dt"
click at [112, 303] on icon "close-filter" at bounding box center [113, 305] width 6 height 6
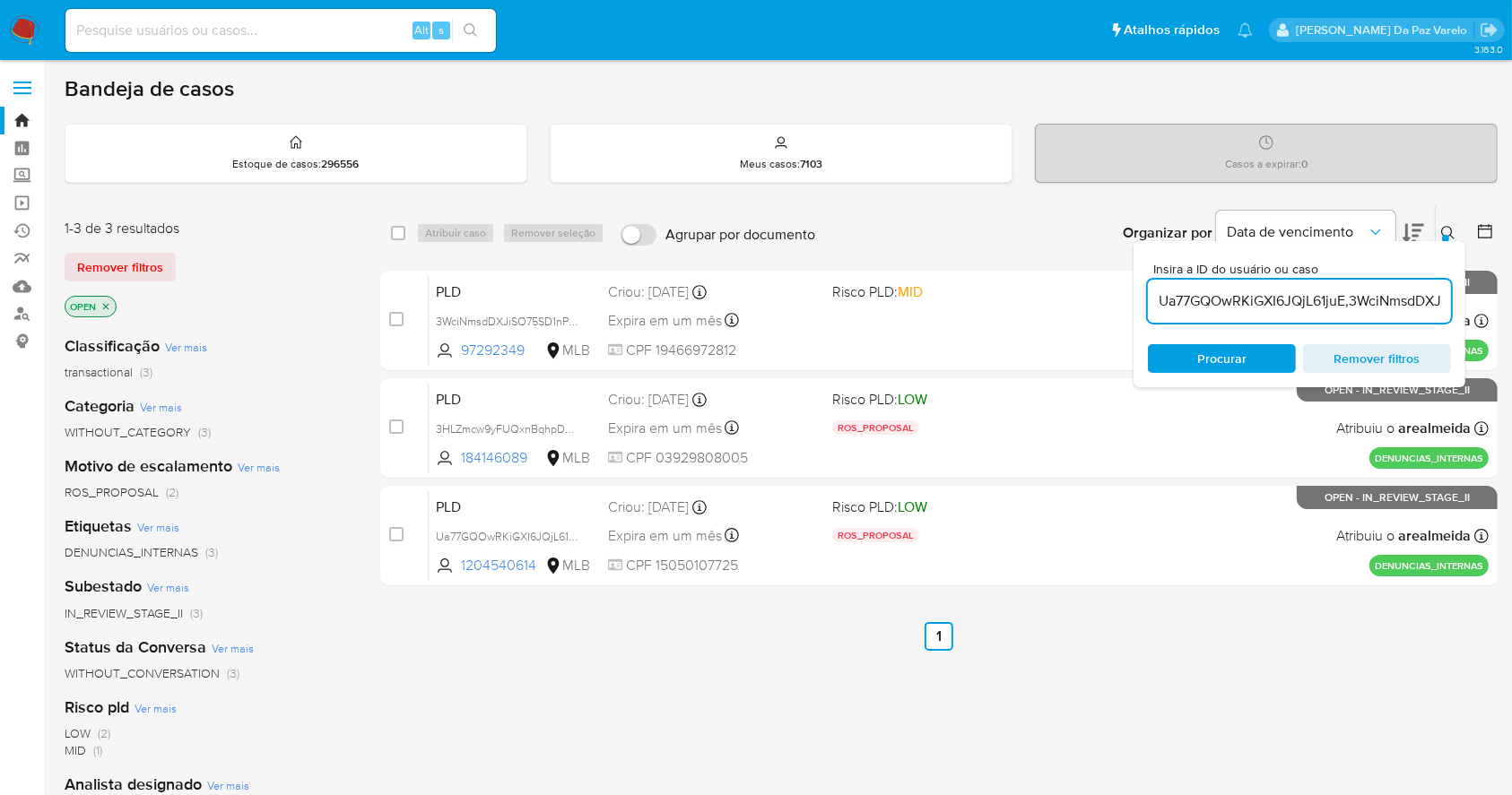
click at [111, 303] on p "OPEN" at bounding box center [91, 306] width 50 height 20
click at [108, 303] on icon "close-filter" at bounding box center [107, 305] width 6 height 6
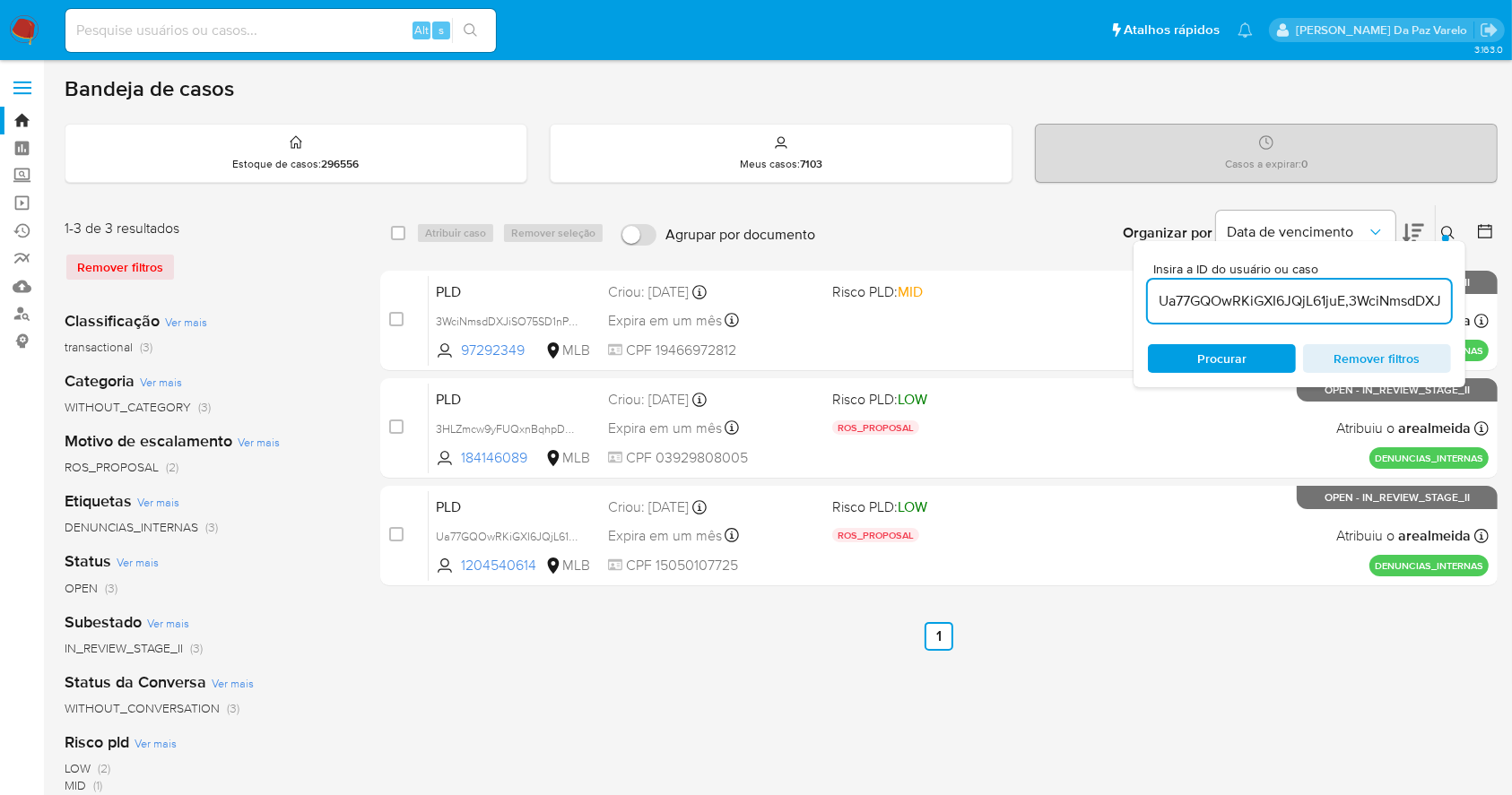
click at [405, 232] on div "select-all-cases-checkbox" at bounding box center [402, 233] width 22 height 22
click at [466, 232] on div "Atribuir caso Remover seleção" at bounding box center [514, 233] width 195 height 22
click at [398, 228] on input "checkbox" at bounding box center [398, 233] width 14 height 14
checkbox input "true"
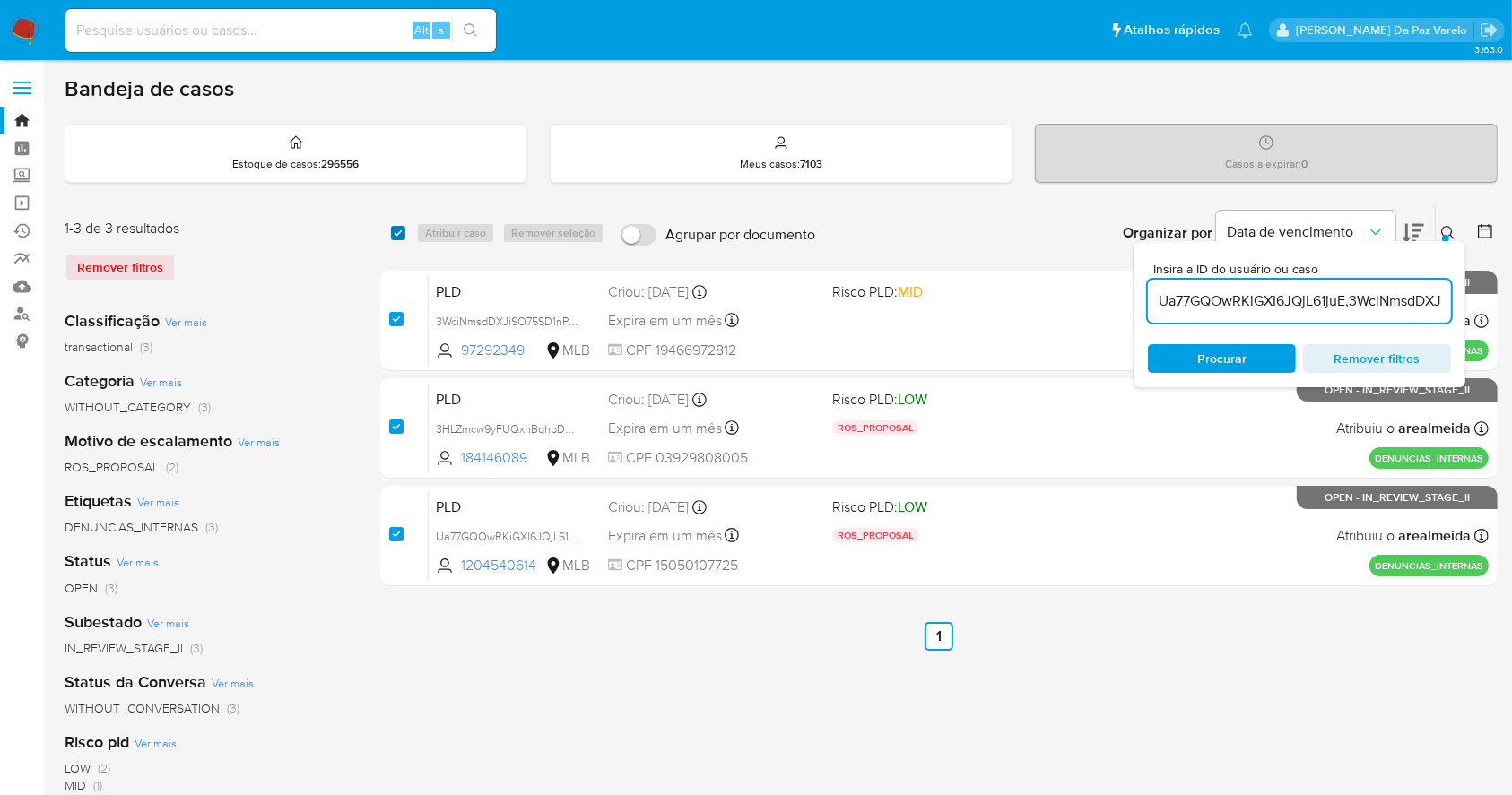
checkbox input "true"
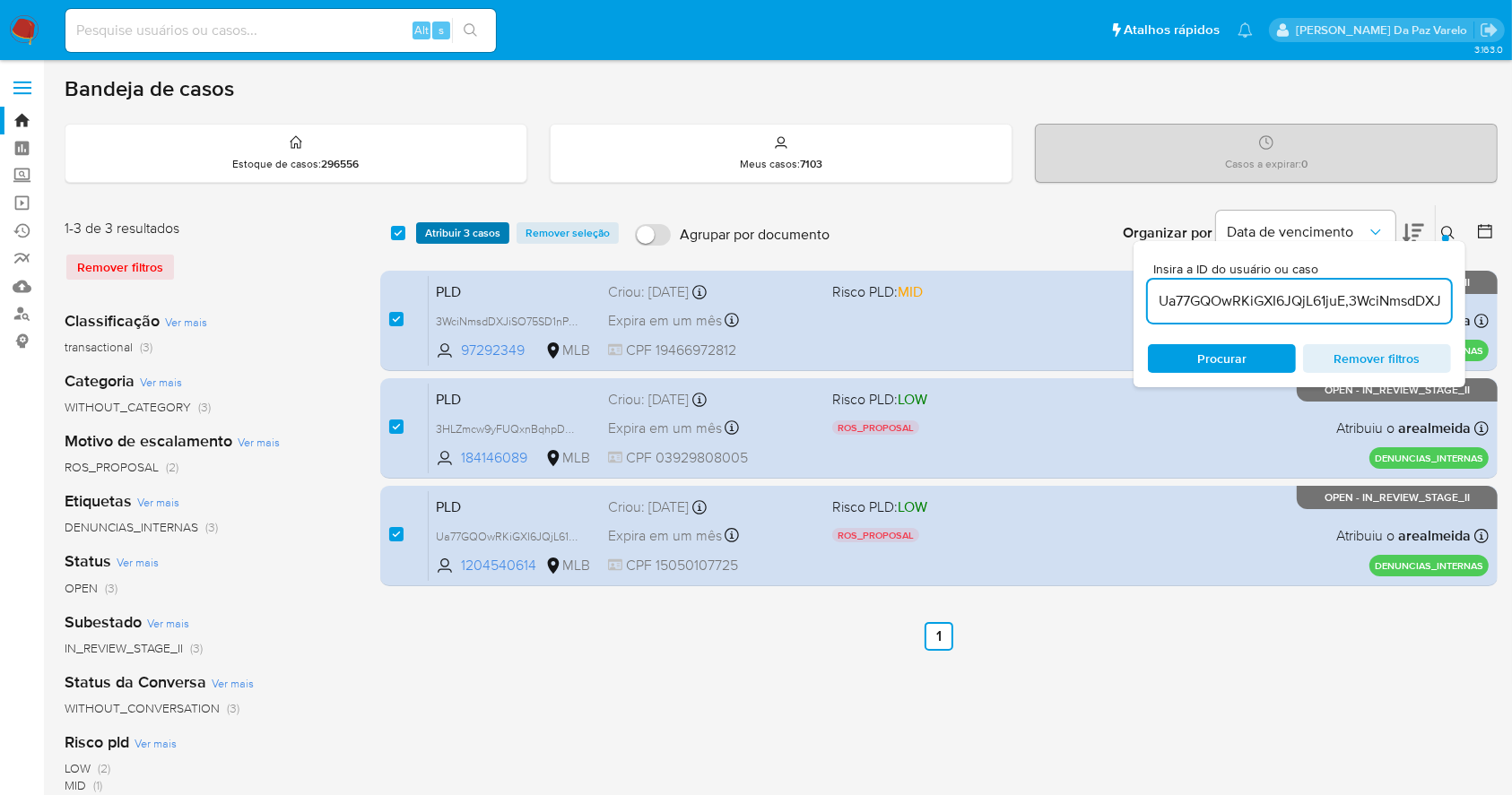
click at [444, 233] on span "Atribuir 3 casos" at bounding box center [463, 233] width 76 height 18
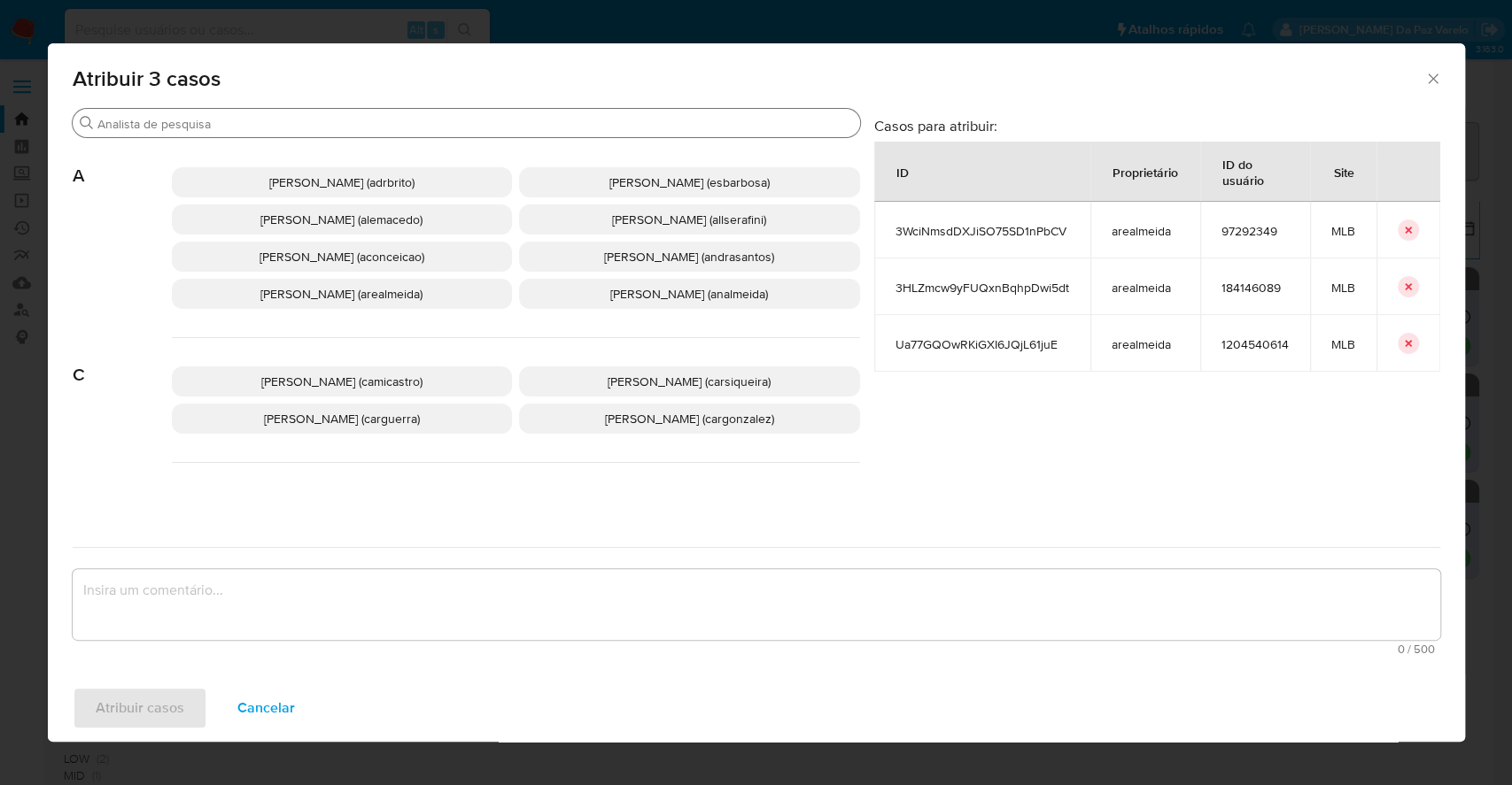
click at [507, 134] on div "Buscar" at bounding box center [466, 123] width 787 height 28
click at [505, 124] on input "Buscar" at bounding box center [475, 124] width 755 height 16
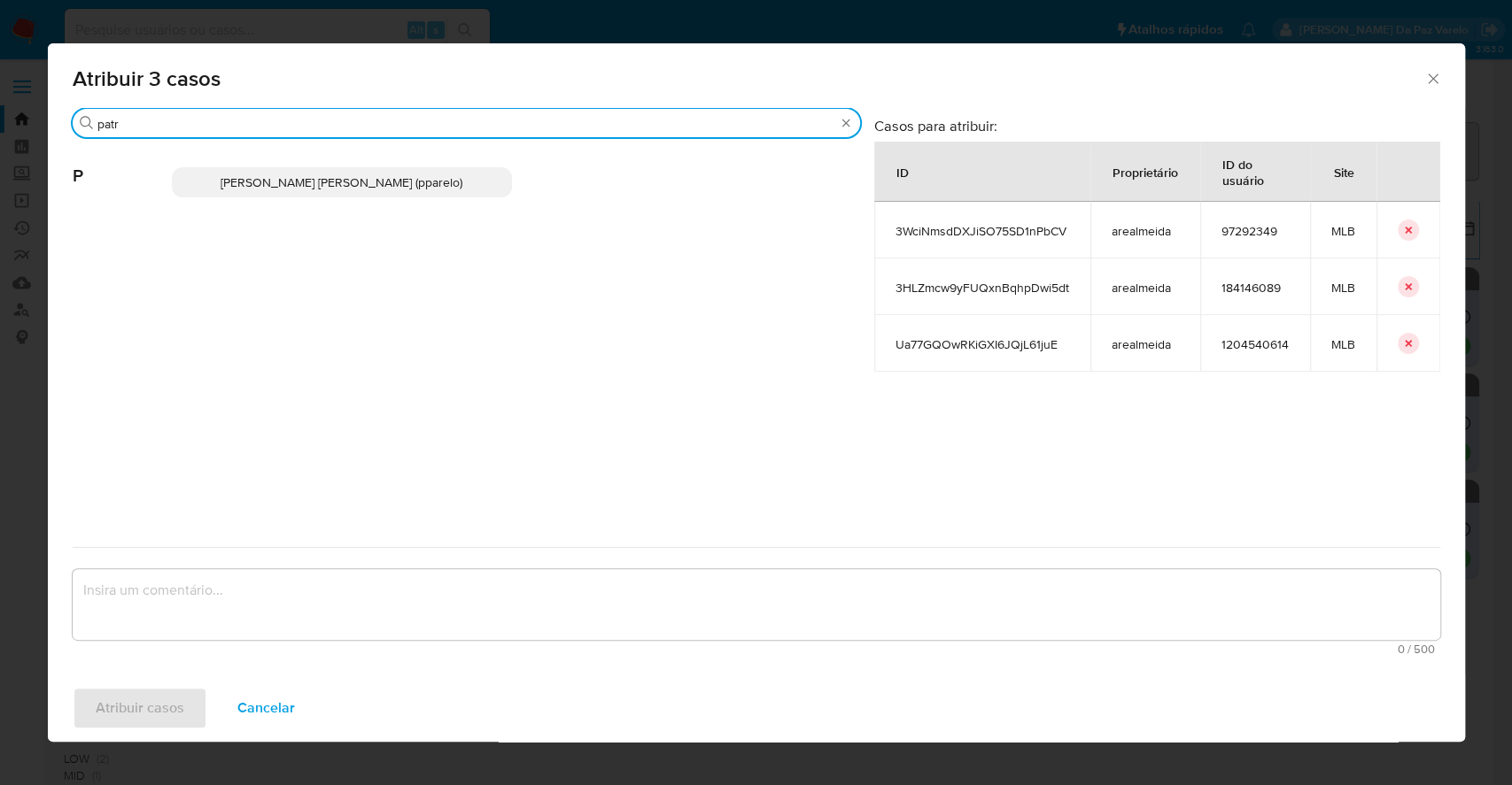
type input "patr"
click at [417, 175] on span "Patricia Aparecida Da Paz Varelo (pparelo)" at bounding box center [341, 183] width 242 height 18
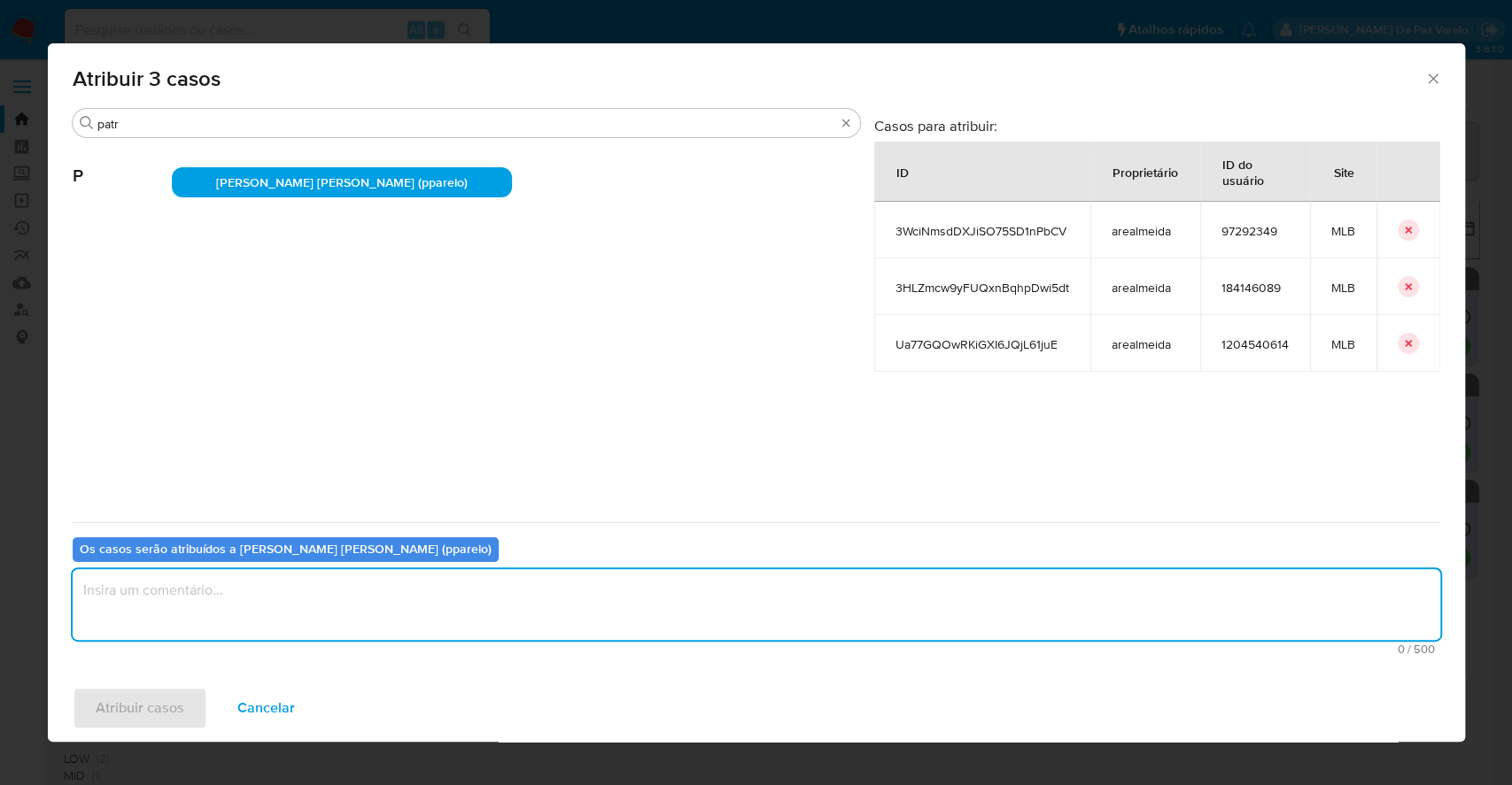
click at [371, 614] on textarea "assign-modal" at bounding box center [756, 604] width 1367 height 71
type textarea "."
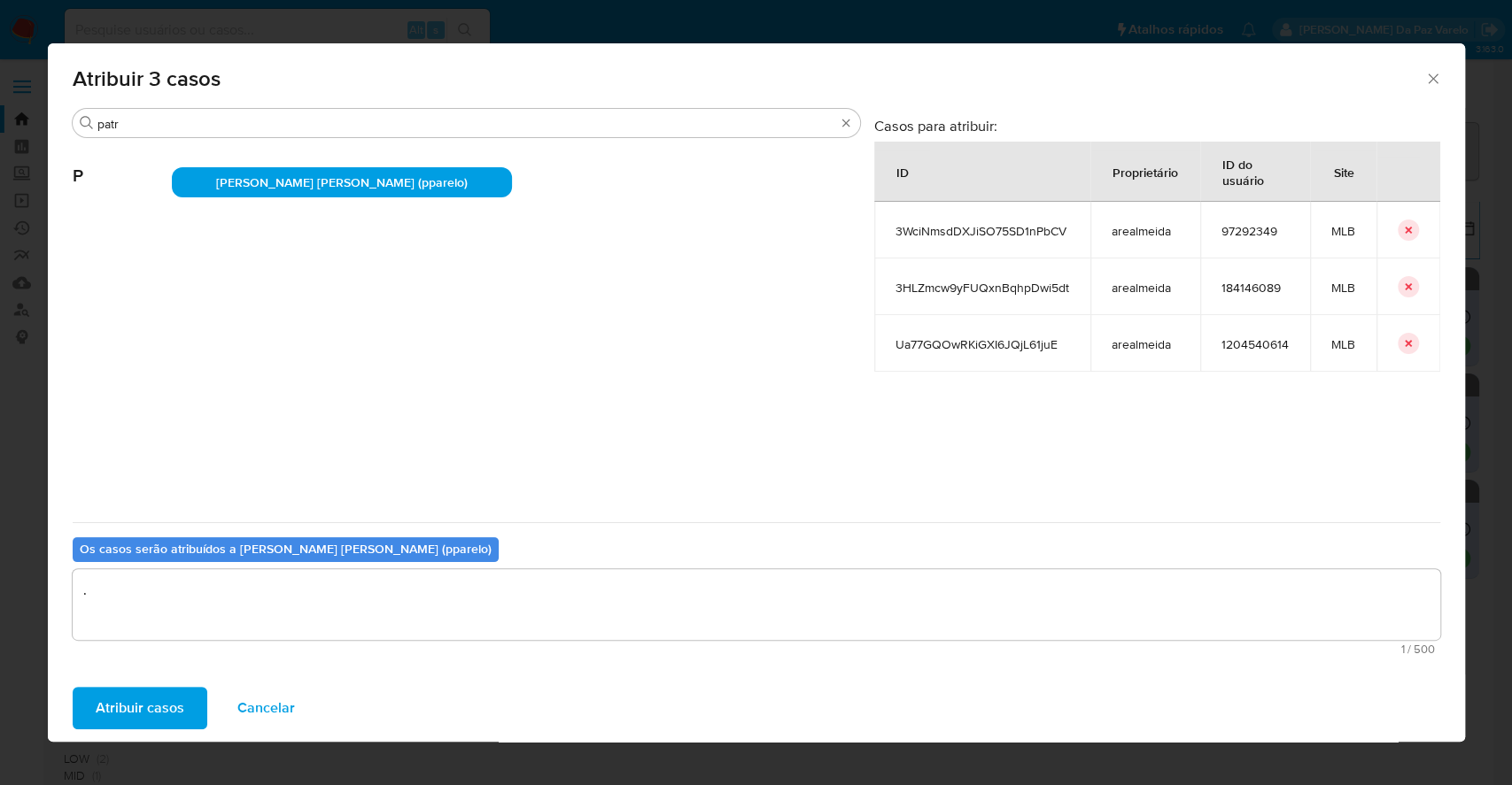
click at [159, 705] on span "Atribuir casos" at bounding box center [140, 708] width 88 height 39
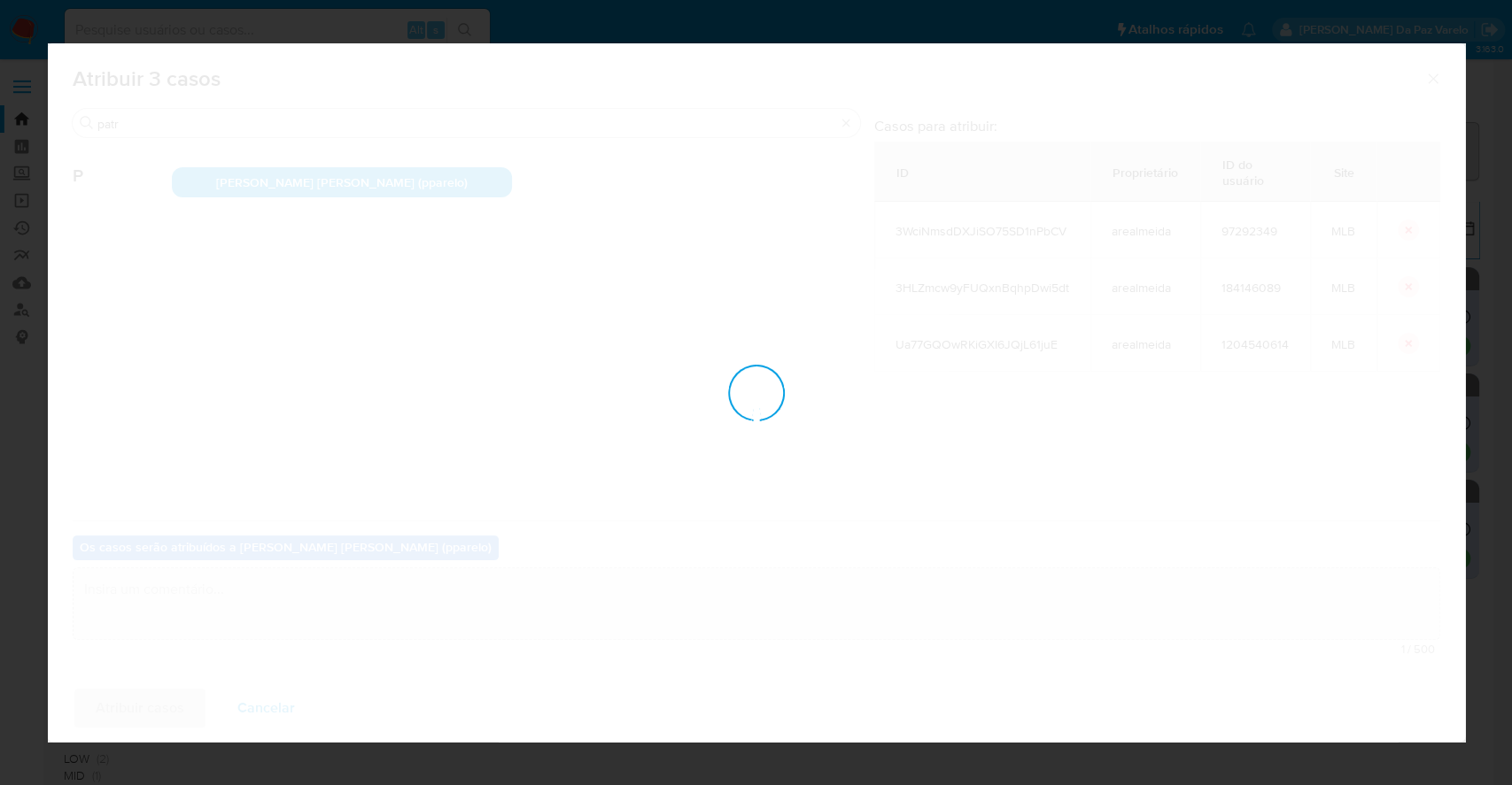
checkbox input "false"
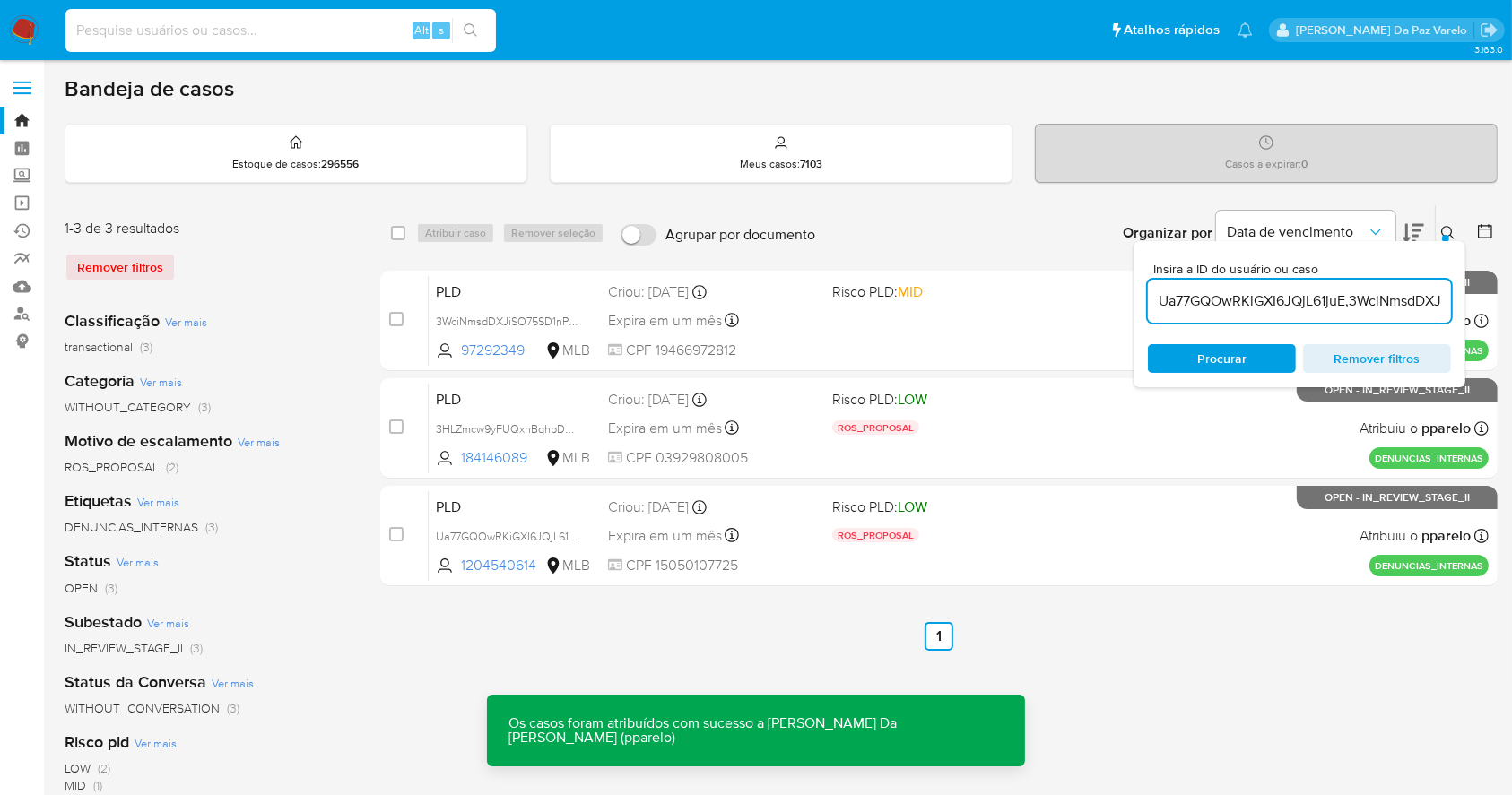
click at [369, 24] on input at bounding box center [281, 30] width 430 height 23
paste input "3HLZmcw9yFUQxnBqhpDwi5dt"
type input "3HLZmcw9yFUQxnBqhpDwi5dt"
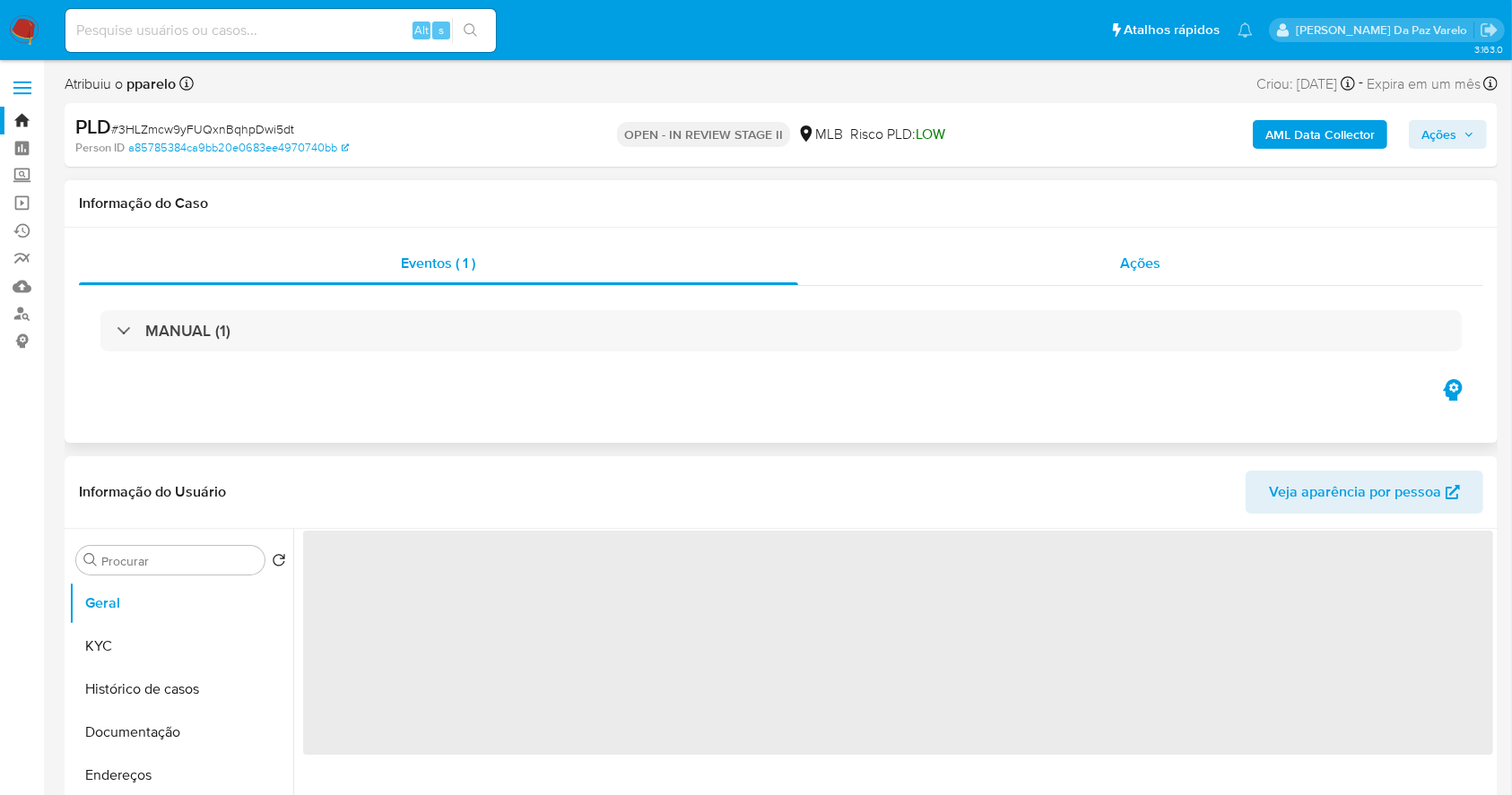
select select "10"
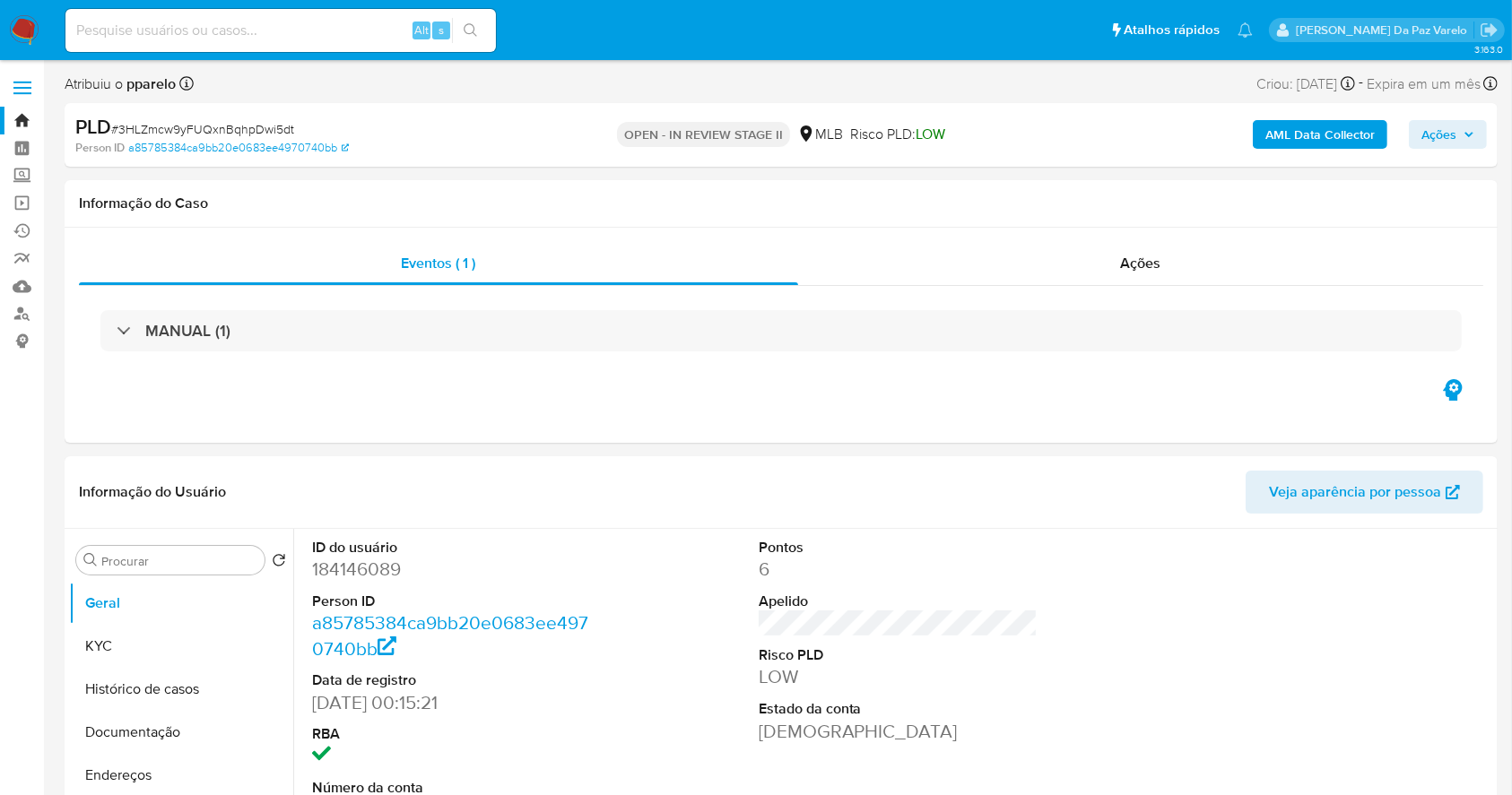
click at [1443, 137] on span "Ações" at bounding box center [1438, 134] width 35 height 29
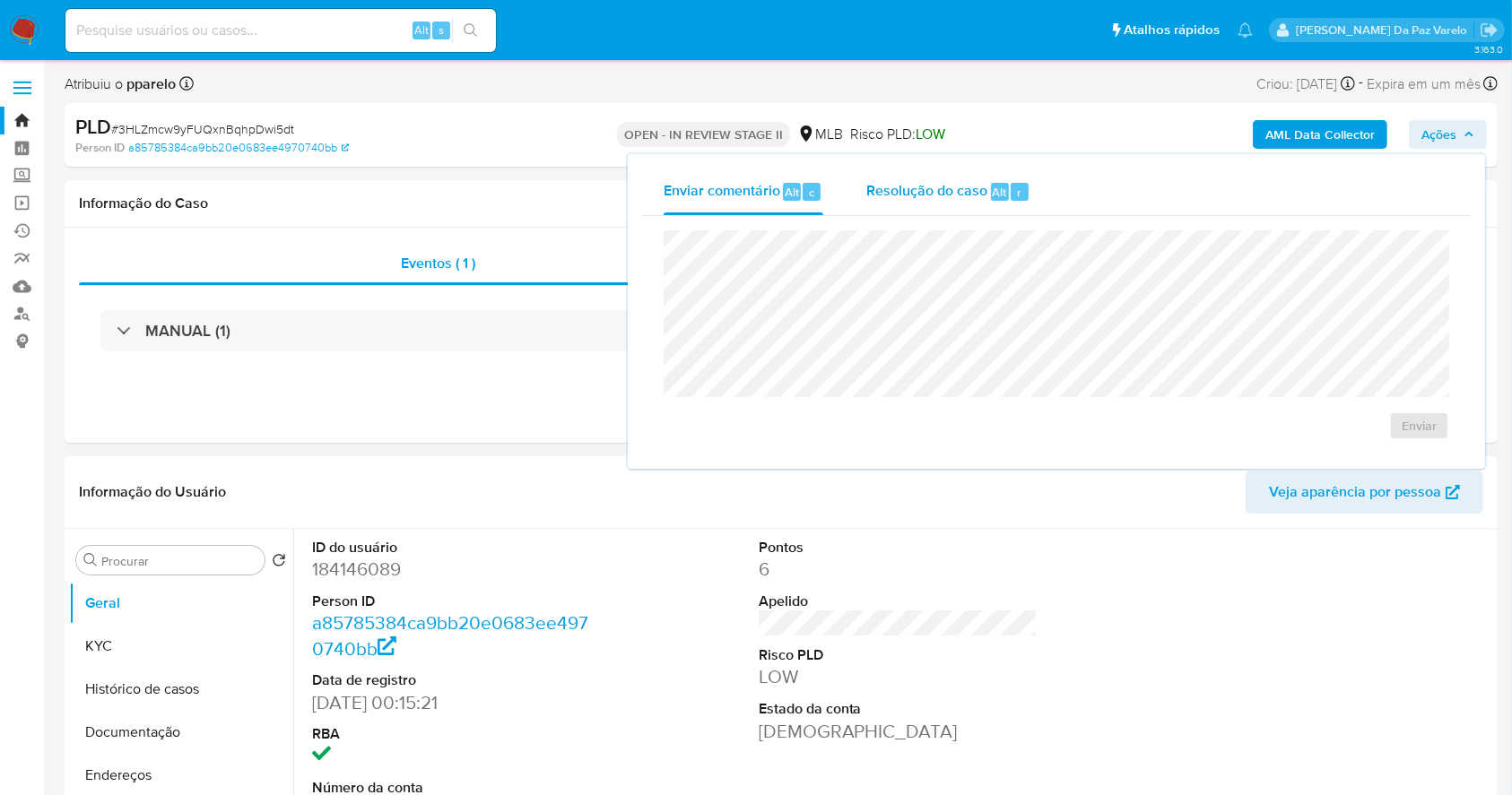
click at [972, 194] on span "Resolução do caso" at bounding box center [927, 191] width 121 height 21
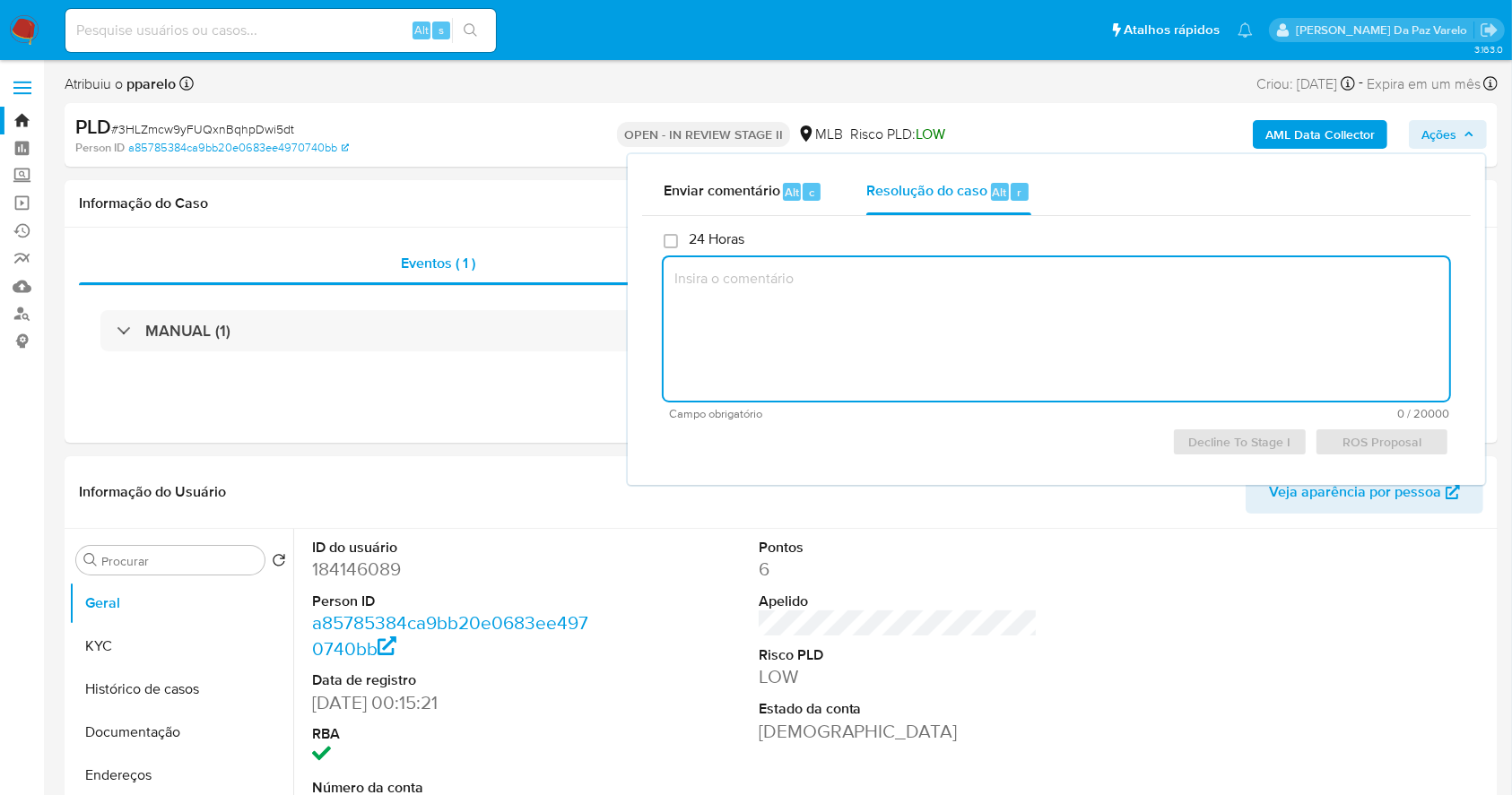
click at [1044, 313] on textarea at bounding box center [1056, 329] width 785 height 143
click at [1097, 323] on textarea at bounding box center [1056, 329] width 785 height 143
click at [1098, 323] on textarea at bounding box center [1056, 329] width 785 height 143
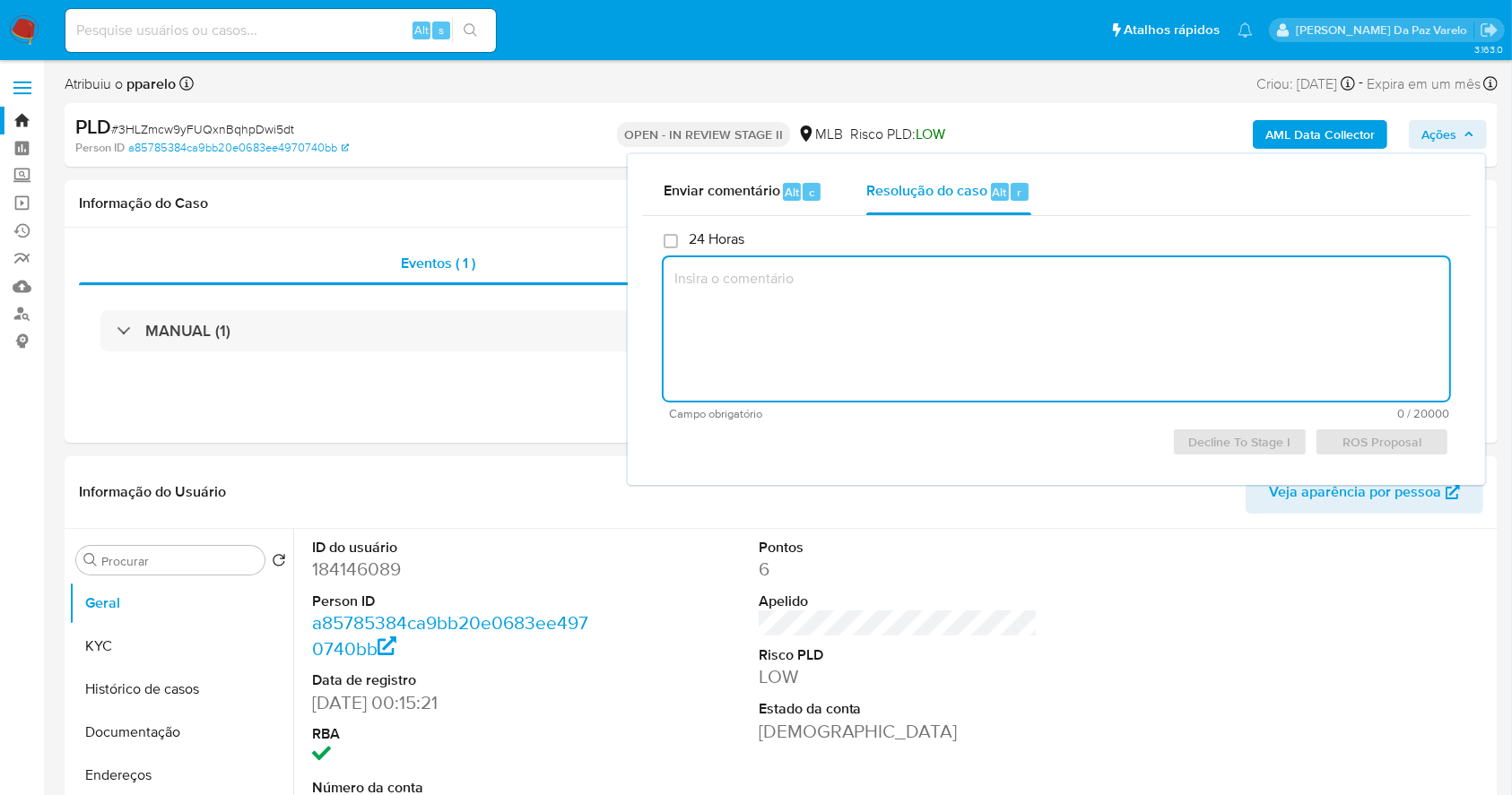
click at [1098, 323] on textarea at bounding box center [1056, 329] width 785 height 143
paste textarea "3HLZmcw9yFUQxnBqhpDwi5dt"
click at [1098, 323] on textarea "3HLZmcw9yFUQxnBqhpDwi5dt" at bounding box center [1056, 329] width 785 height 143
click at [1099, 323] on textarea "3HLZmcw9yFUQxnBqhpDwi5dt" at bounding box center [1056, 329] width 785 height 143
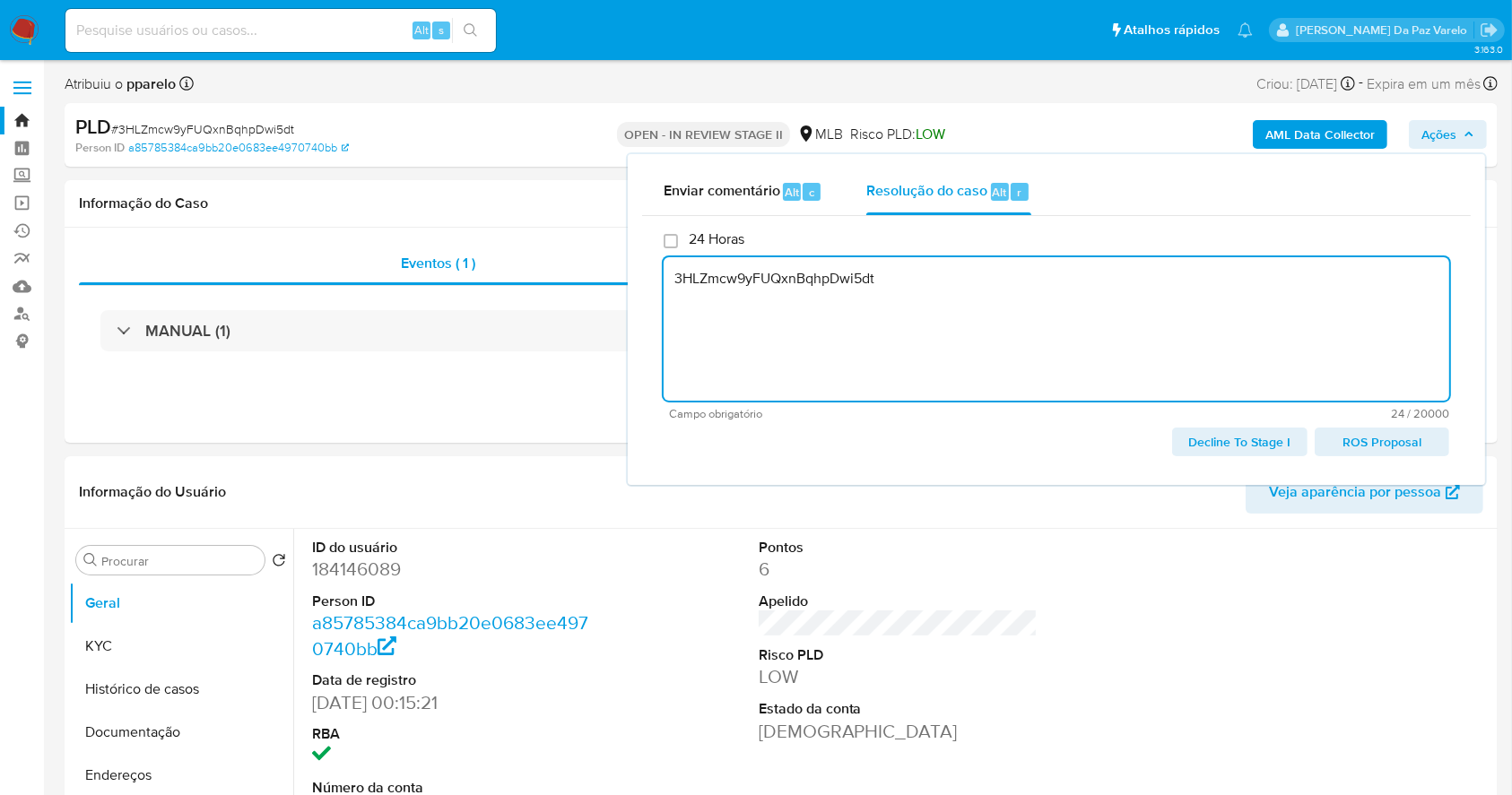
click at [791, 275] on textarea "3HLZmcw9yFUQxnBqhpDwi5dt" at bounding box center [1056, 329] width 785 height 143
paste textarea "Favorável ao reporte ao COAF e encerramento do relacionamento considerando os f…"
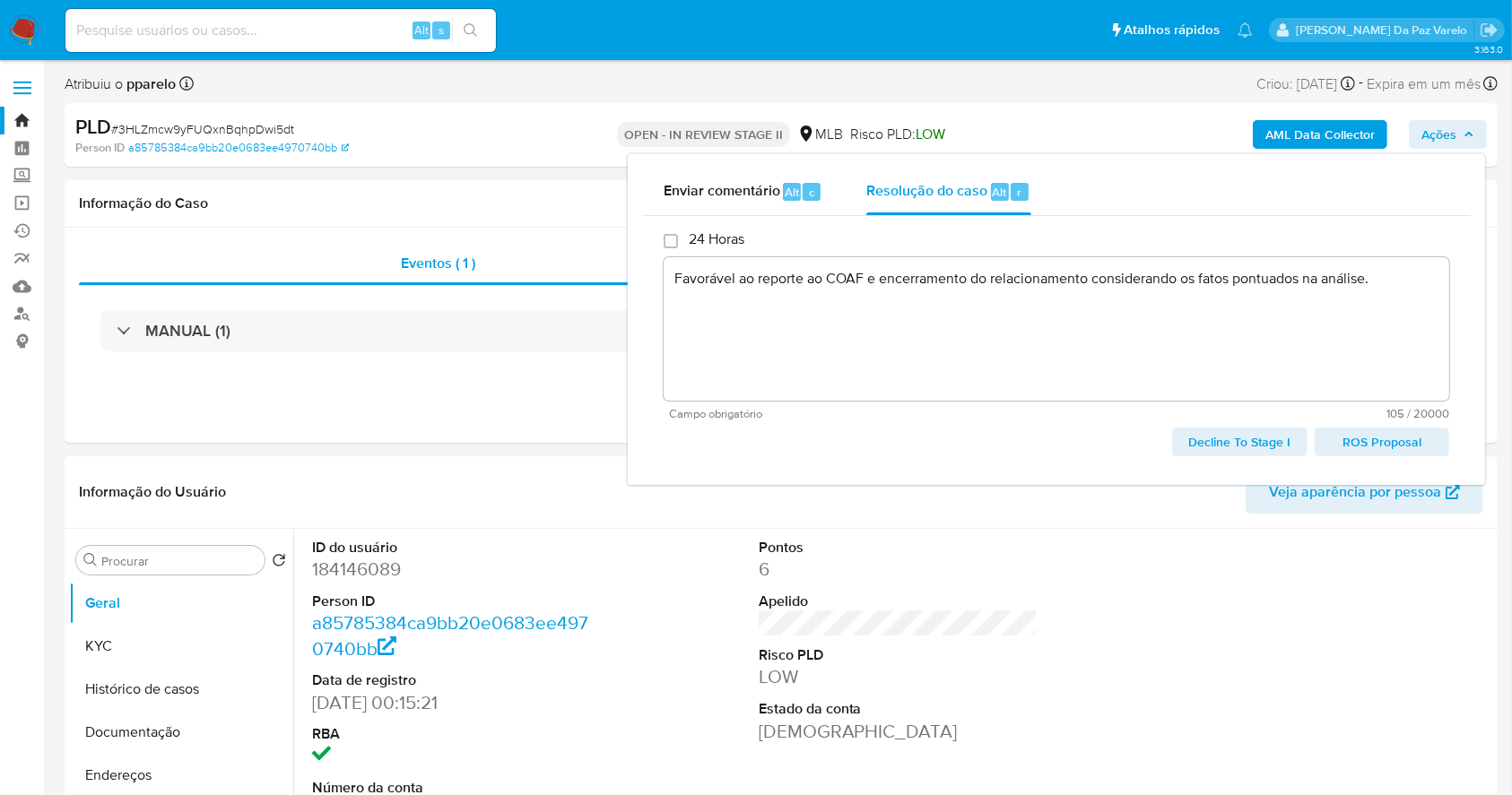
click at [1358, 442] on span "ROS Proposal" at bounding box center [1382, 442] width 109 height 25
type textarea "Favorável ao reporte ao COAF e encerramento do relacionamento considerando os f…"
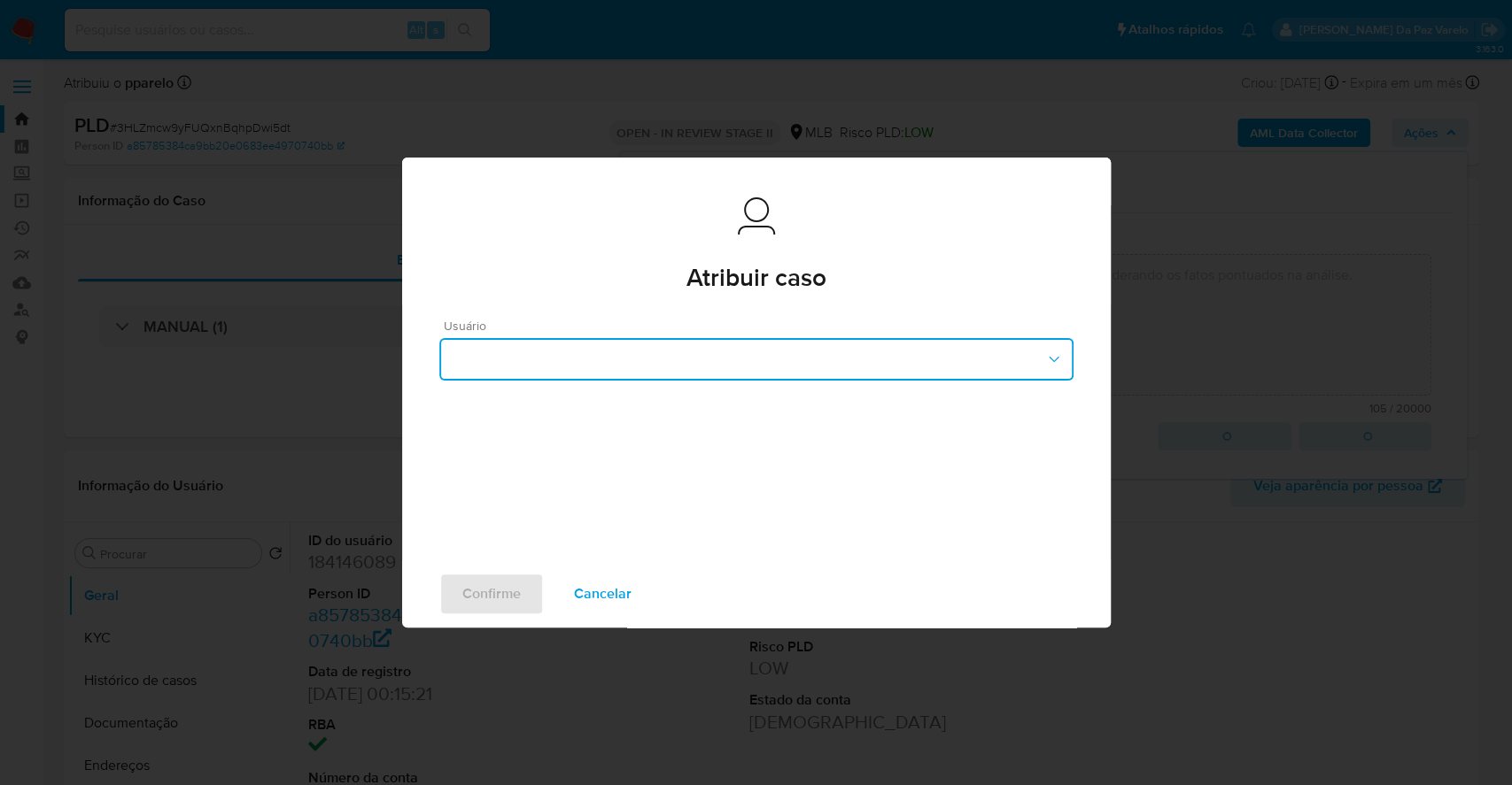
click at [638, 353] on button "button" at bounding box center [756, 359] width 634 height 42
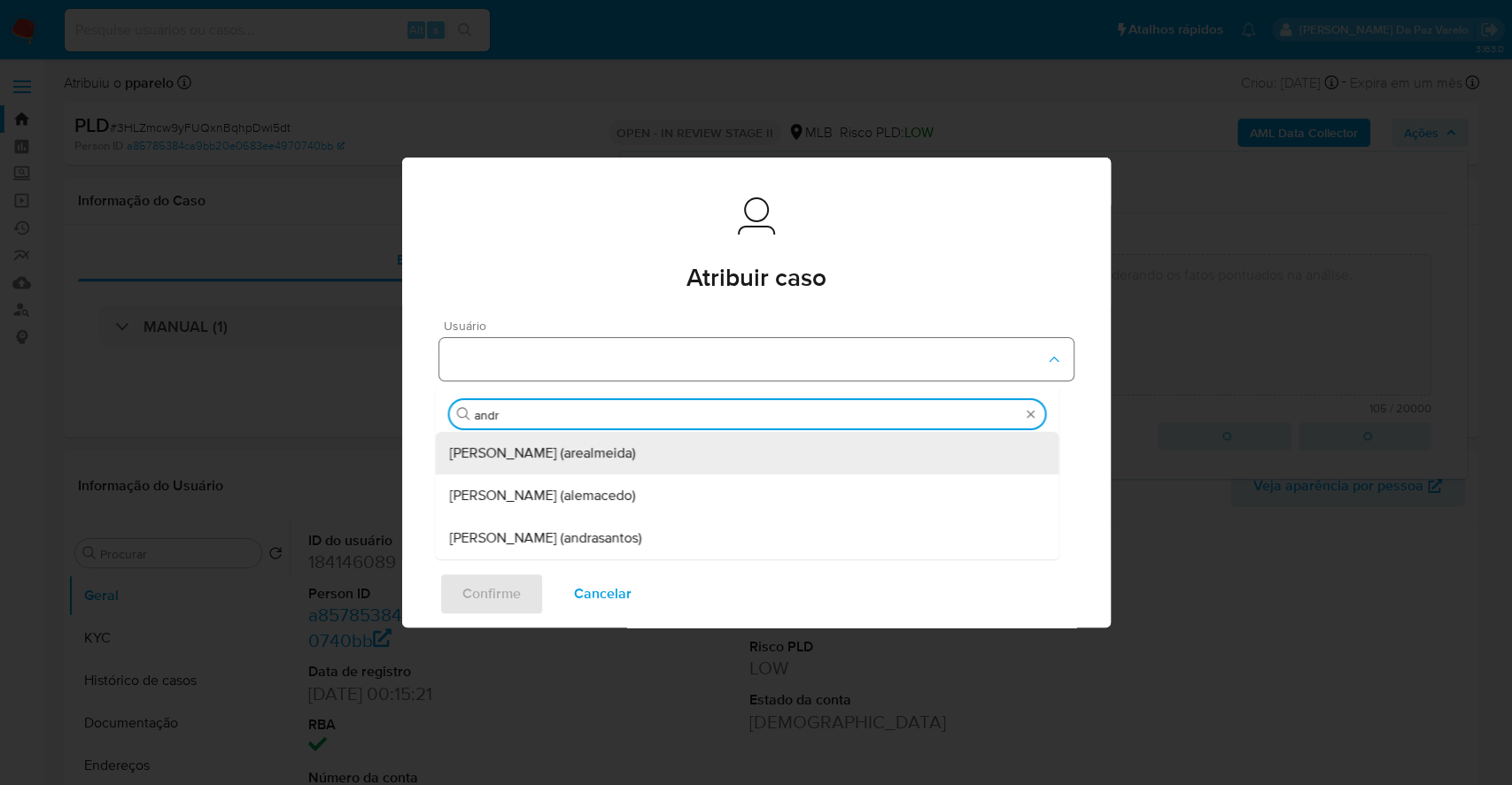
type input "andre"
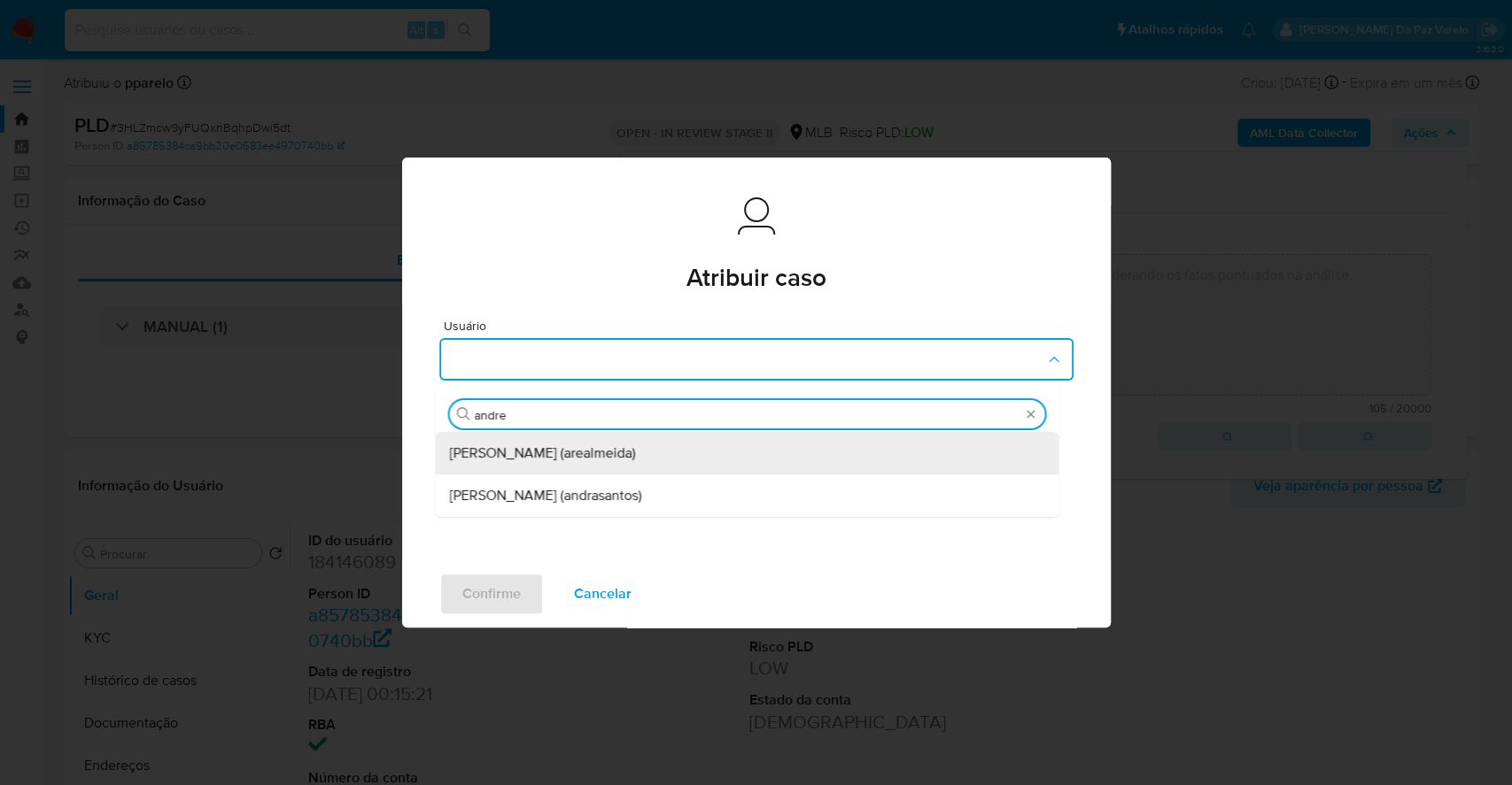
click at [613, 461] on span "[PERSON_NAME] [PERSON_NAME] (arealmeida)" at bounding box center [542, 453] width 186 height 18
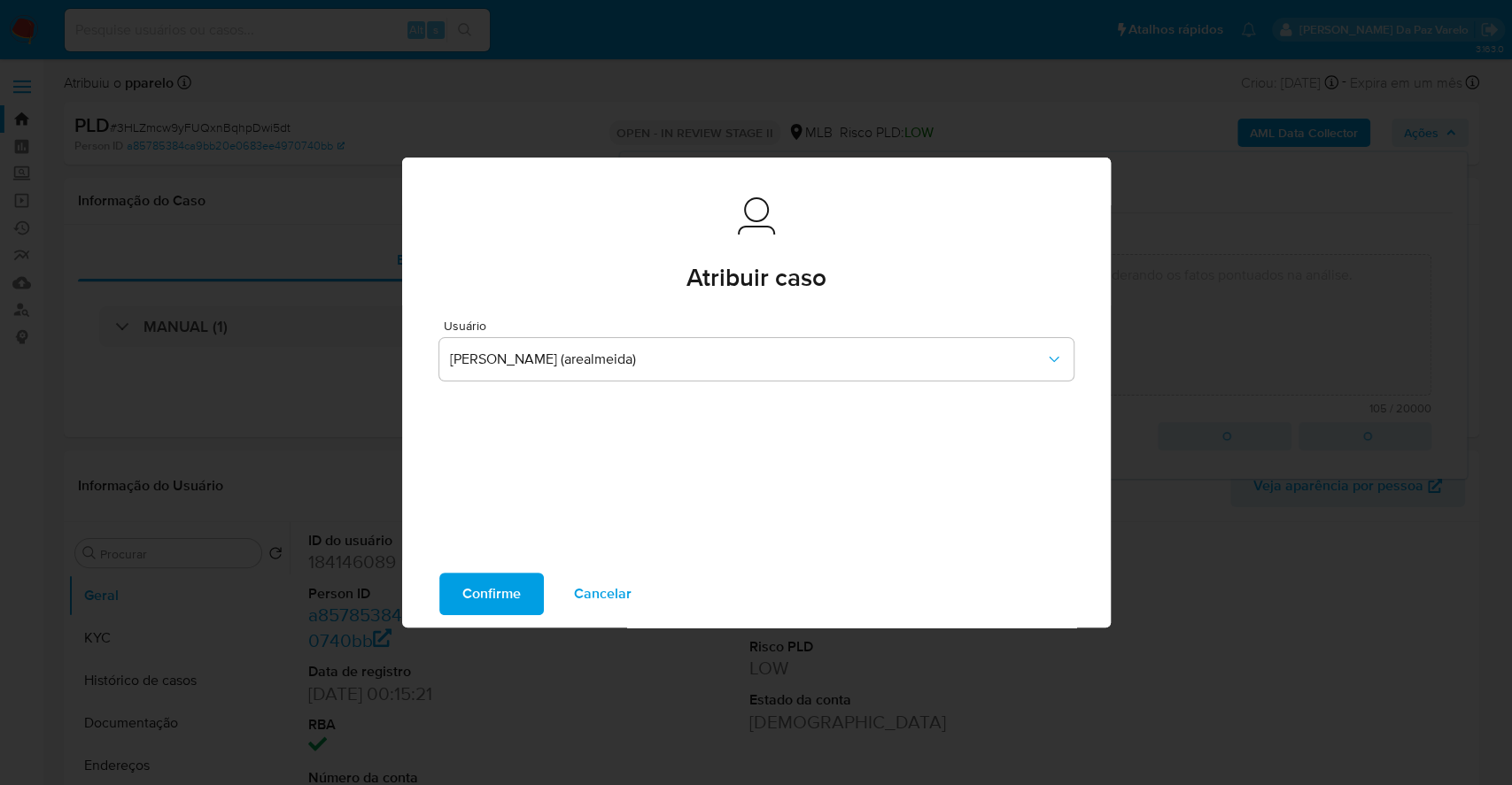
click at [505, 602] on span "Confirme" at bounding box center [491, 594] width 58 height 39
type textarea "Favorável ao reporte ao COAF e encerramento do relacionamento considerando os f…"
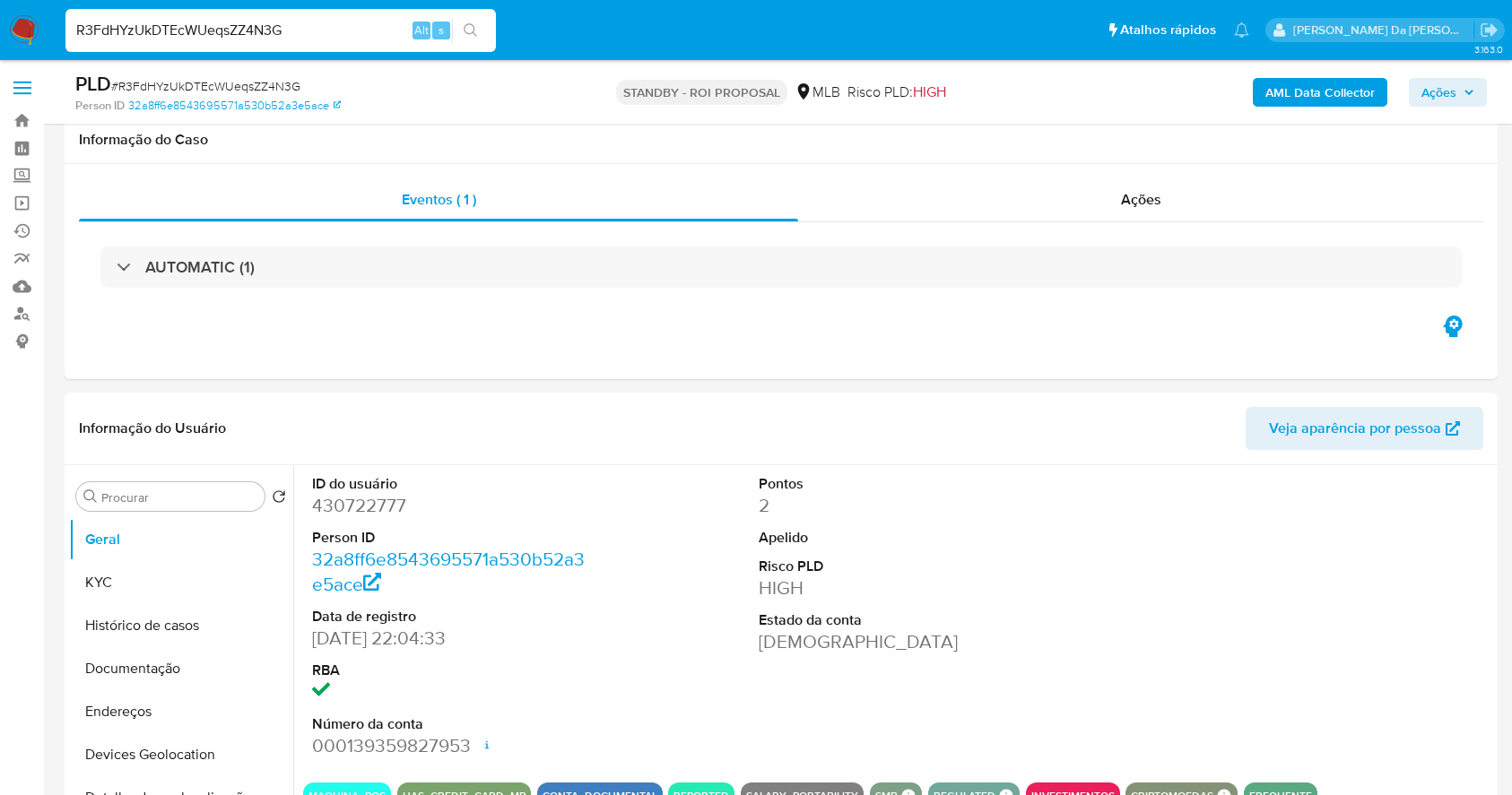
select select "10"
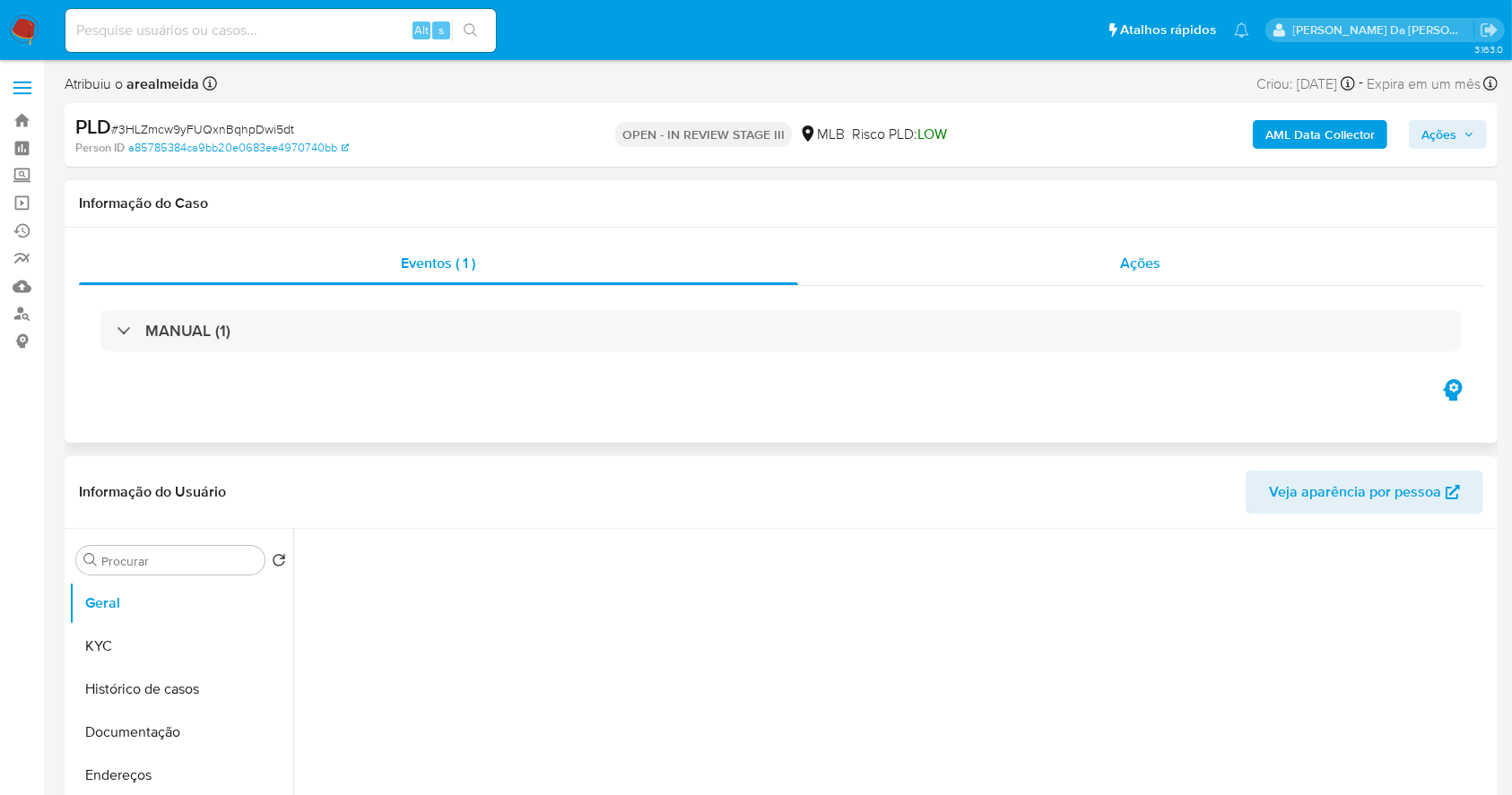
select select "10"
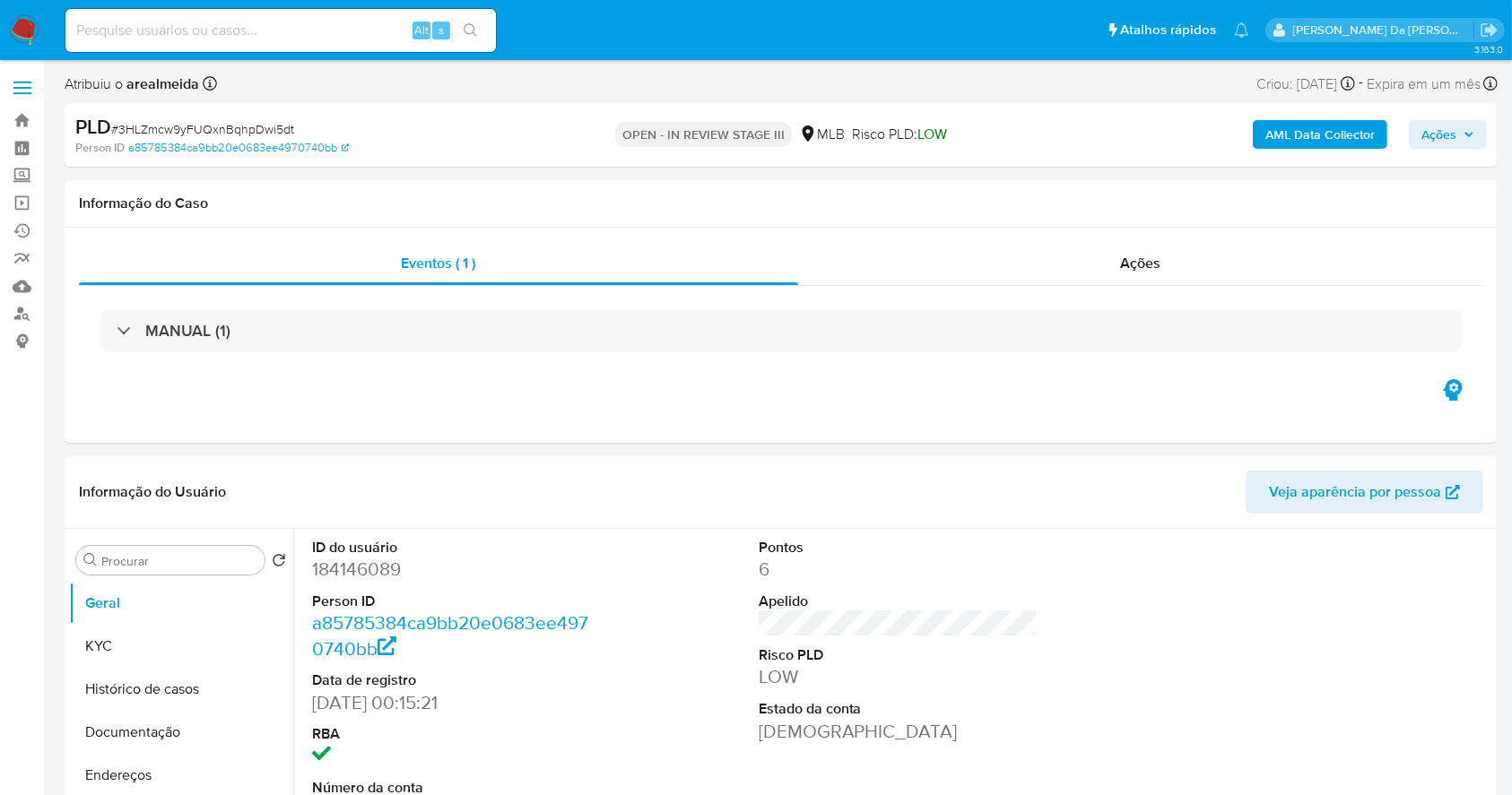
click at [323, 40] on input at bounding box center [281, 30] width 430 height 23
paste input "3WciNmsdDXJiSO75SD1nPbCV"
type input "3WciNmsdDXJiSO75SD1nPbCV"
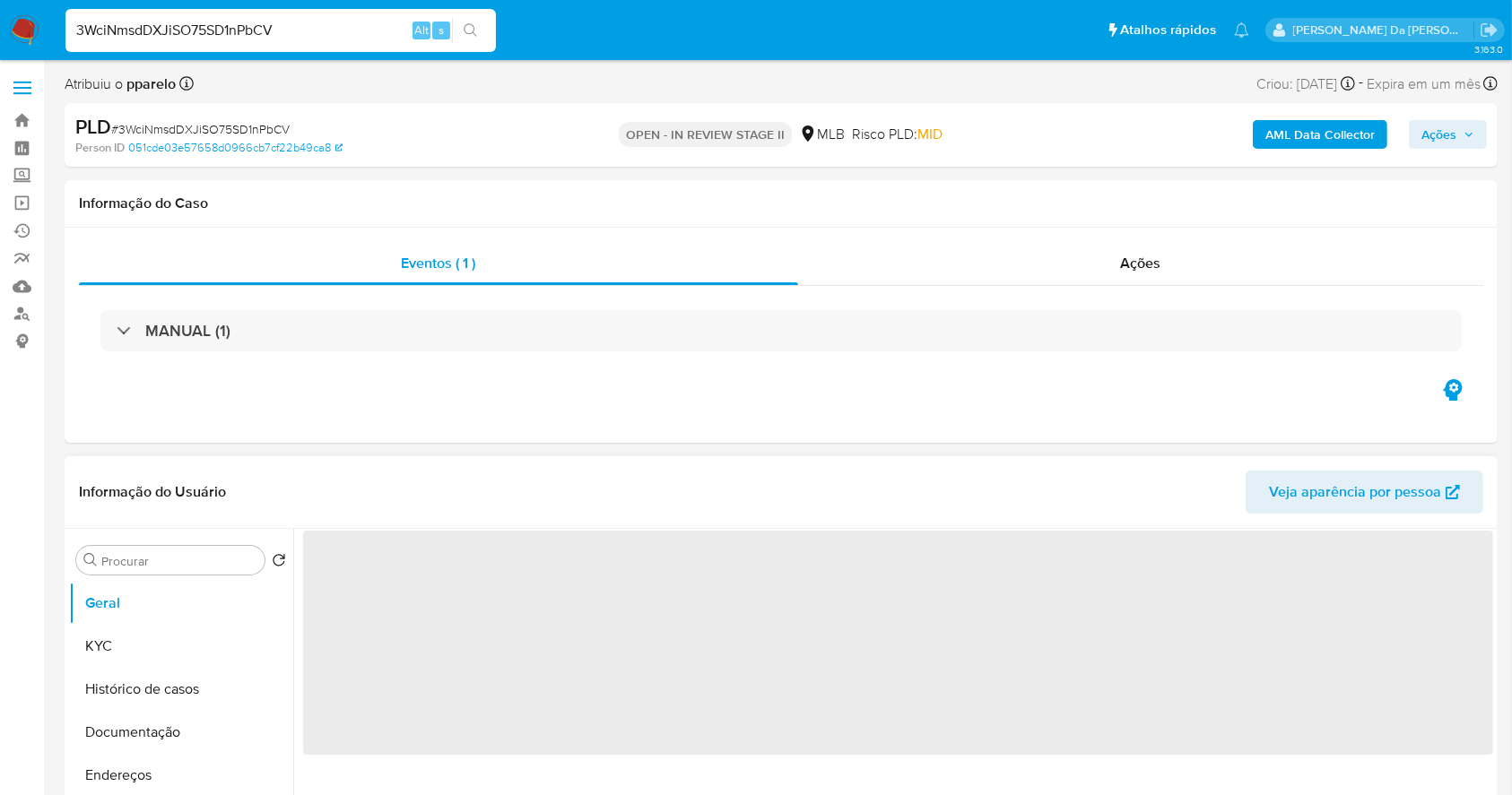
select select "10"
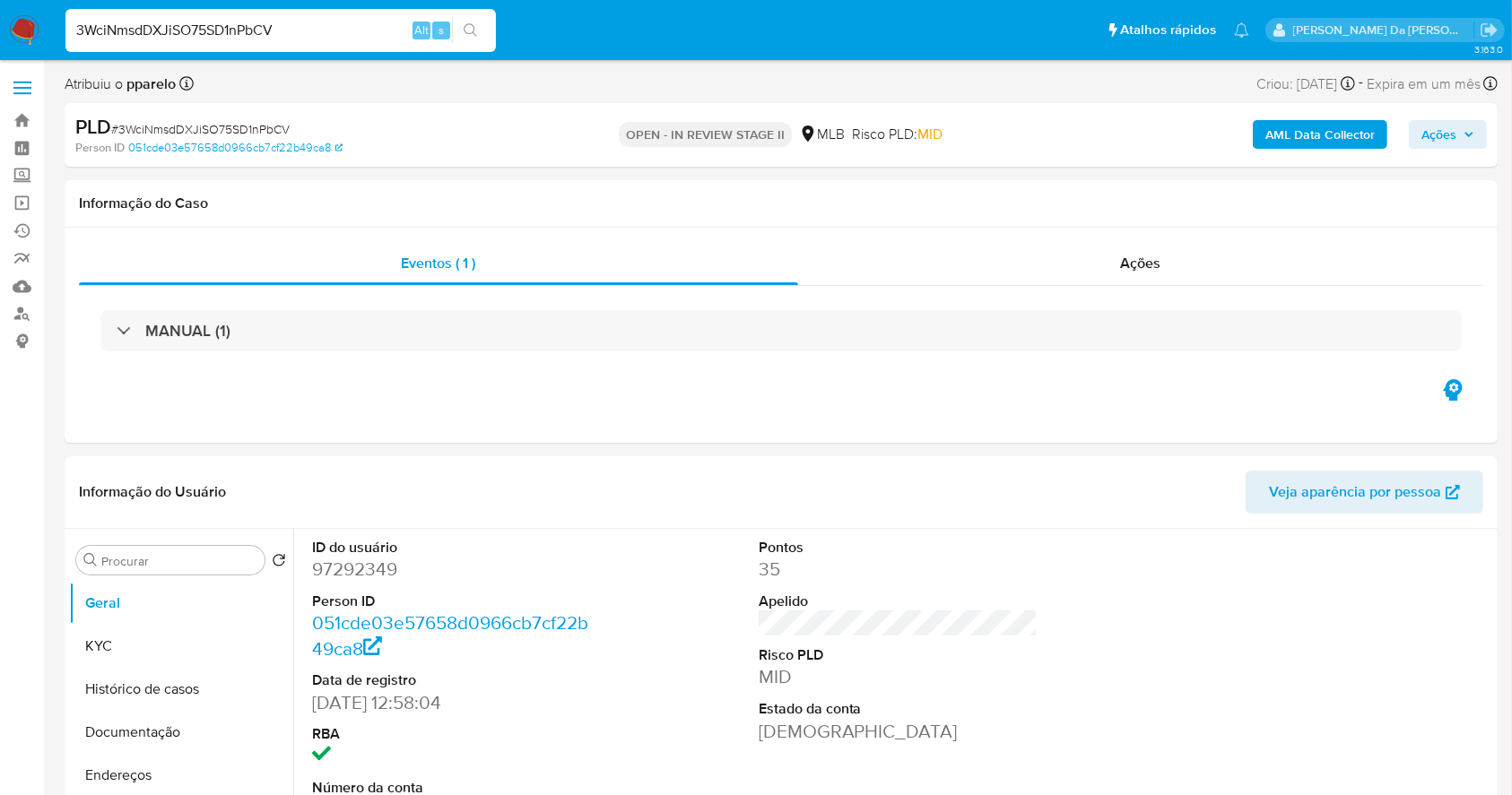
click at [1429, 136] on span "Ações" at bounding box center [1438, 134] width 35 height 29
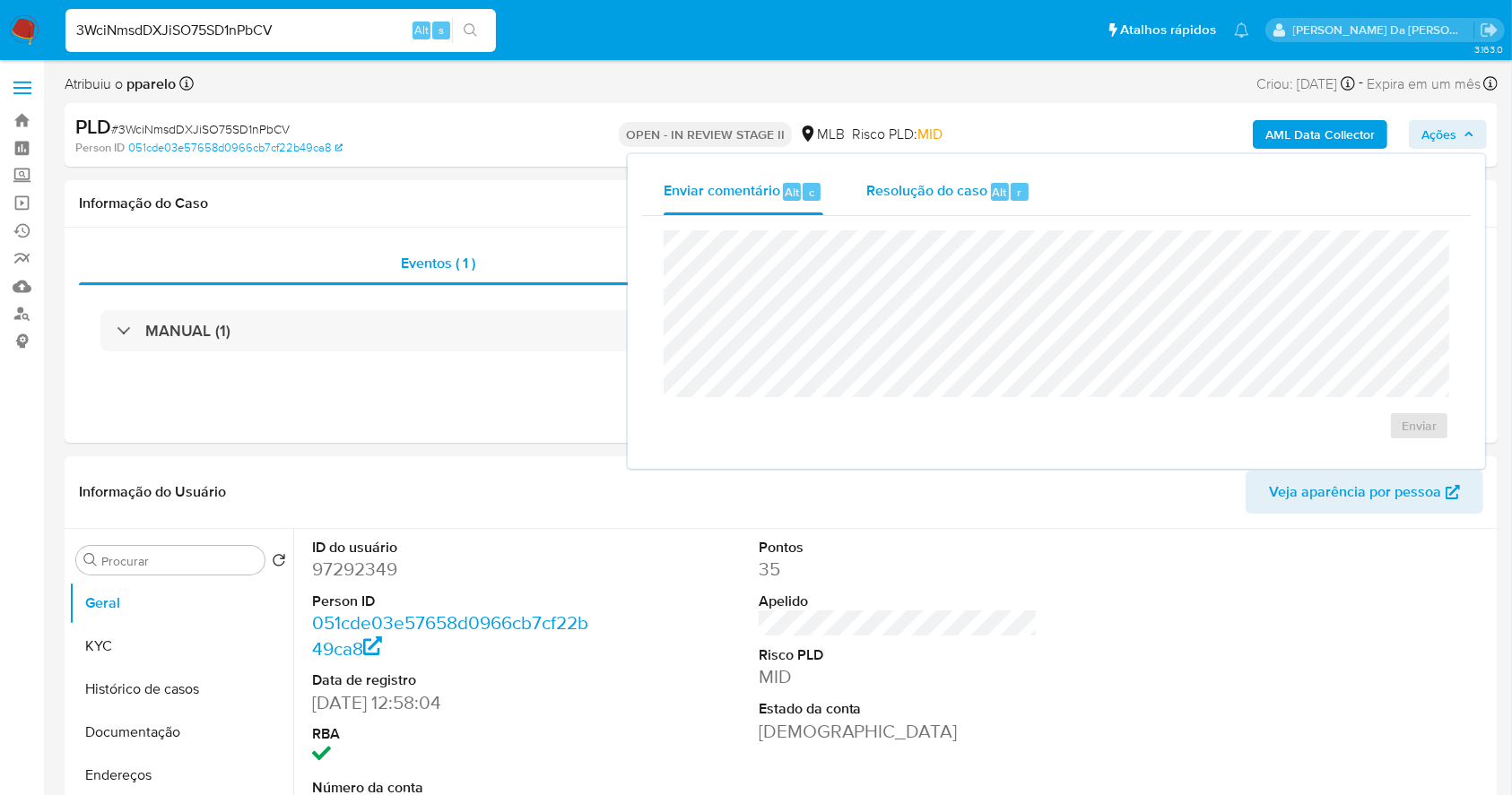
click at [974, 197] on span "Resolução do caso" at bounding box center [927, 191] width 121 height 21
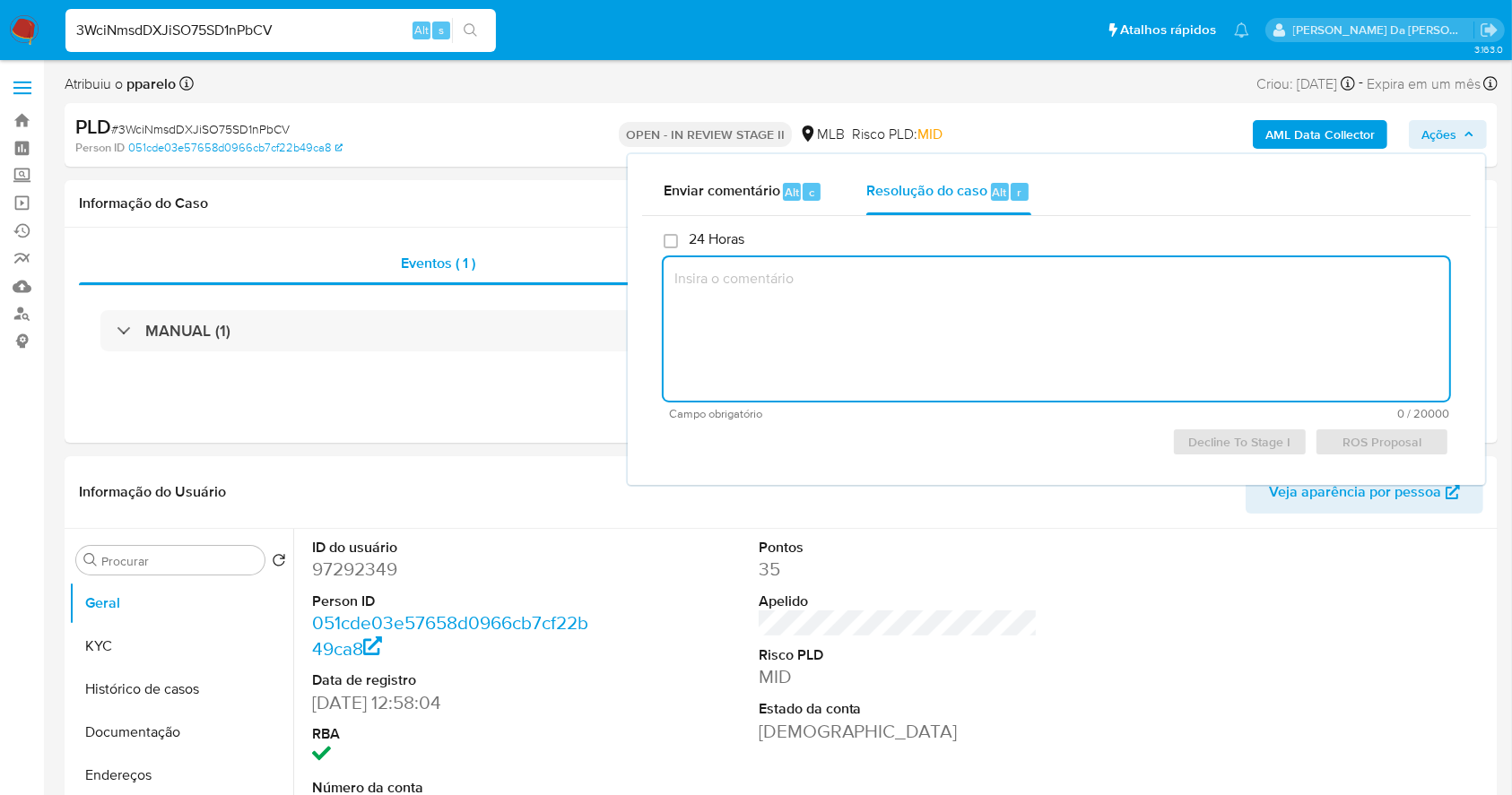
click at [947, 312] on textarea at bounding box center [1056, 329] width 785 height 143
paste textarea "Favorável ao reporte ao COAF e encerramento do relacionamento considerando os f…"
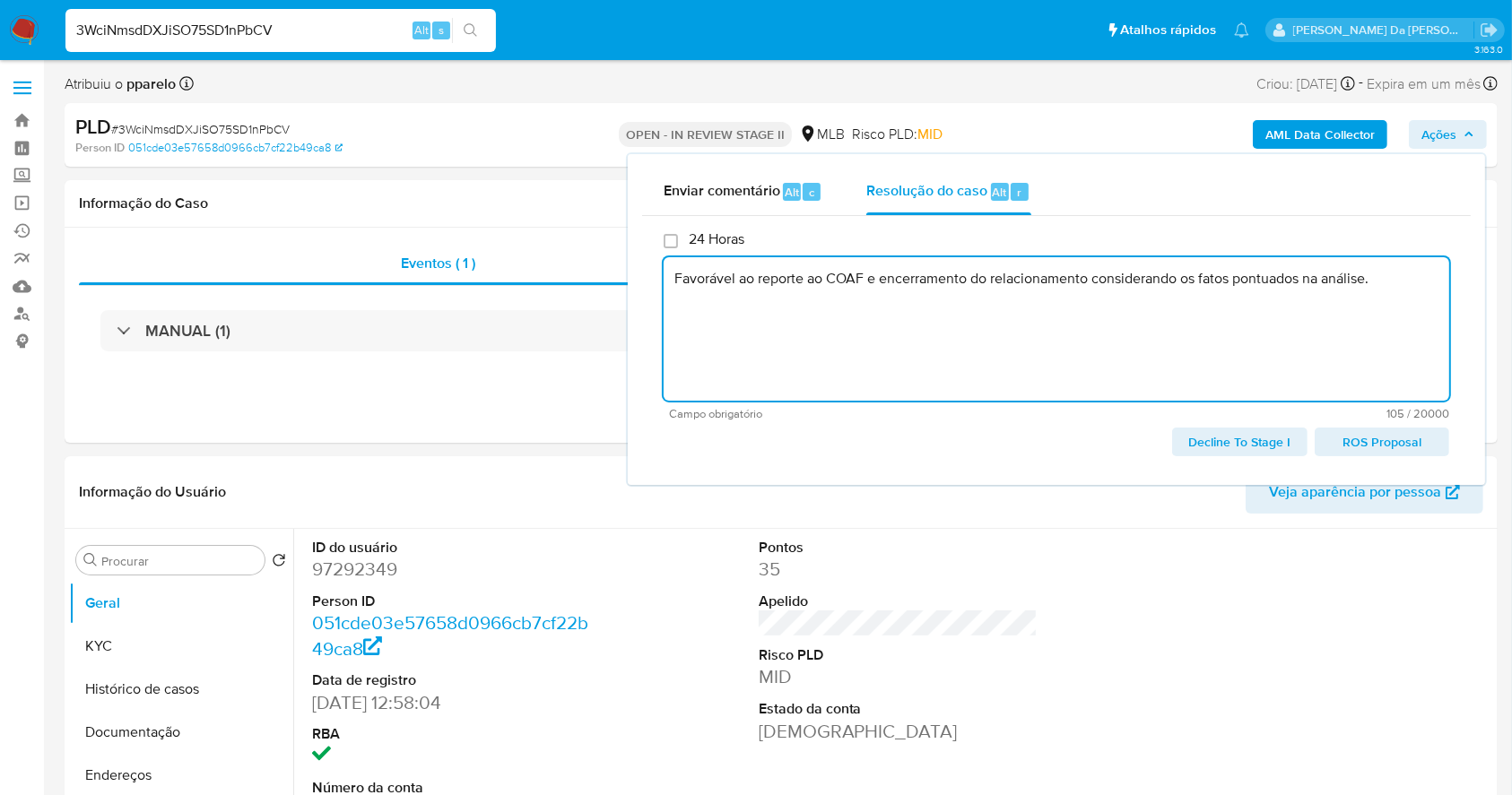
click at [1363, 442] on span "ROS Proposal" at bounding box center [1382, 442] width 109 height 25
type textarea "Favorável ao reporte ao COAF e encerramento do relacionamento considerando os f…"
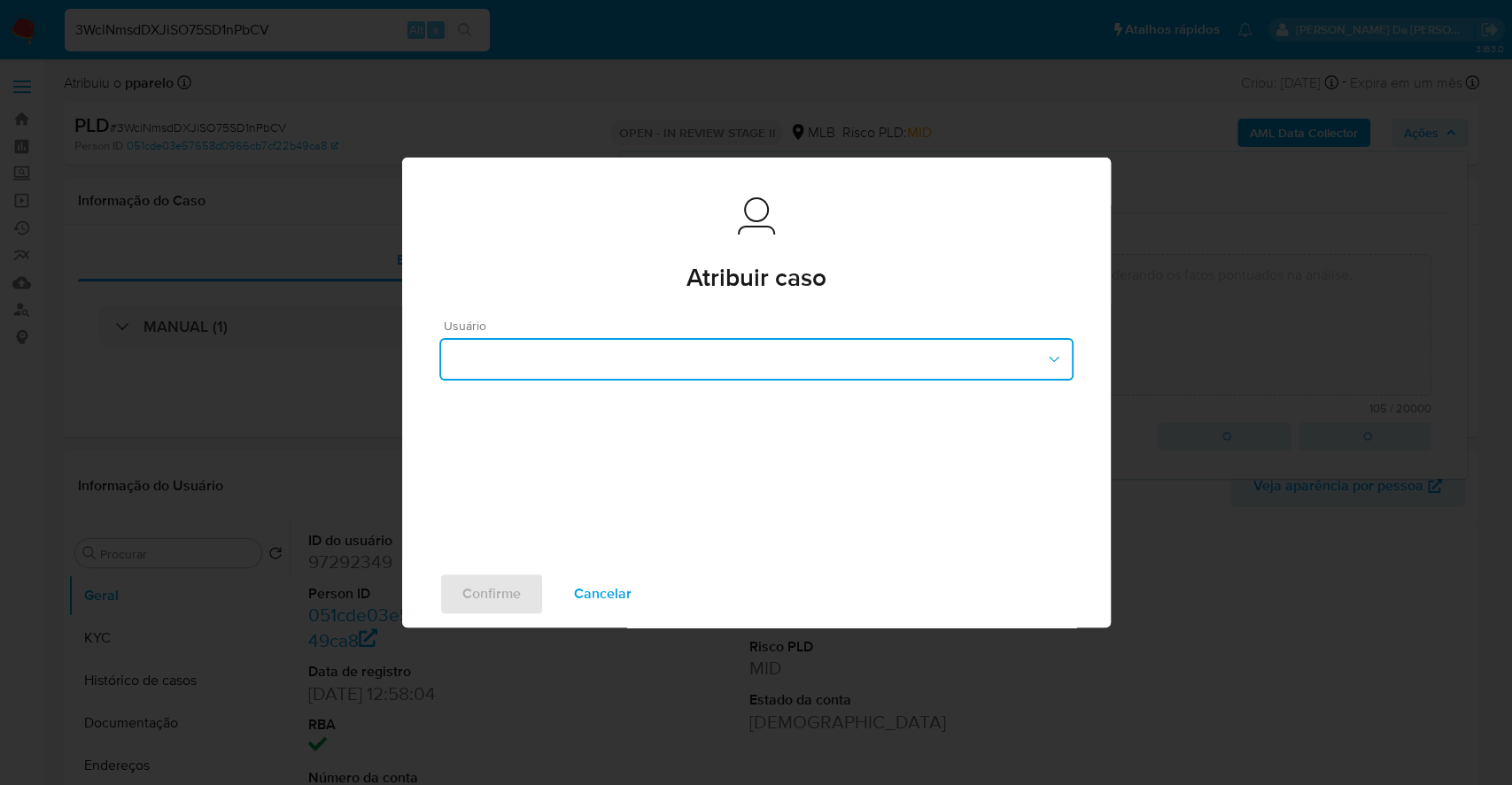
click at [592, 364] on button "button" at bounding box center [756, 359] width 634 height 42
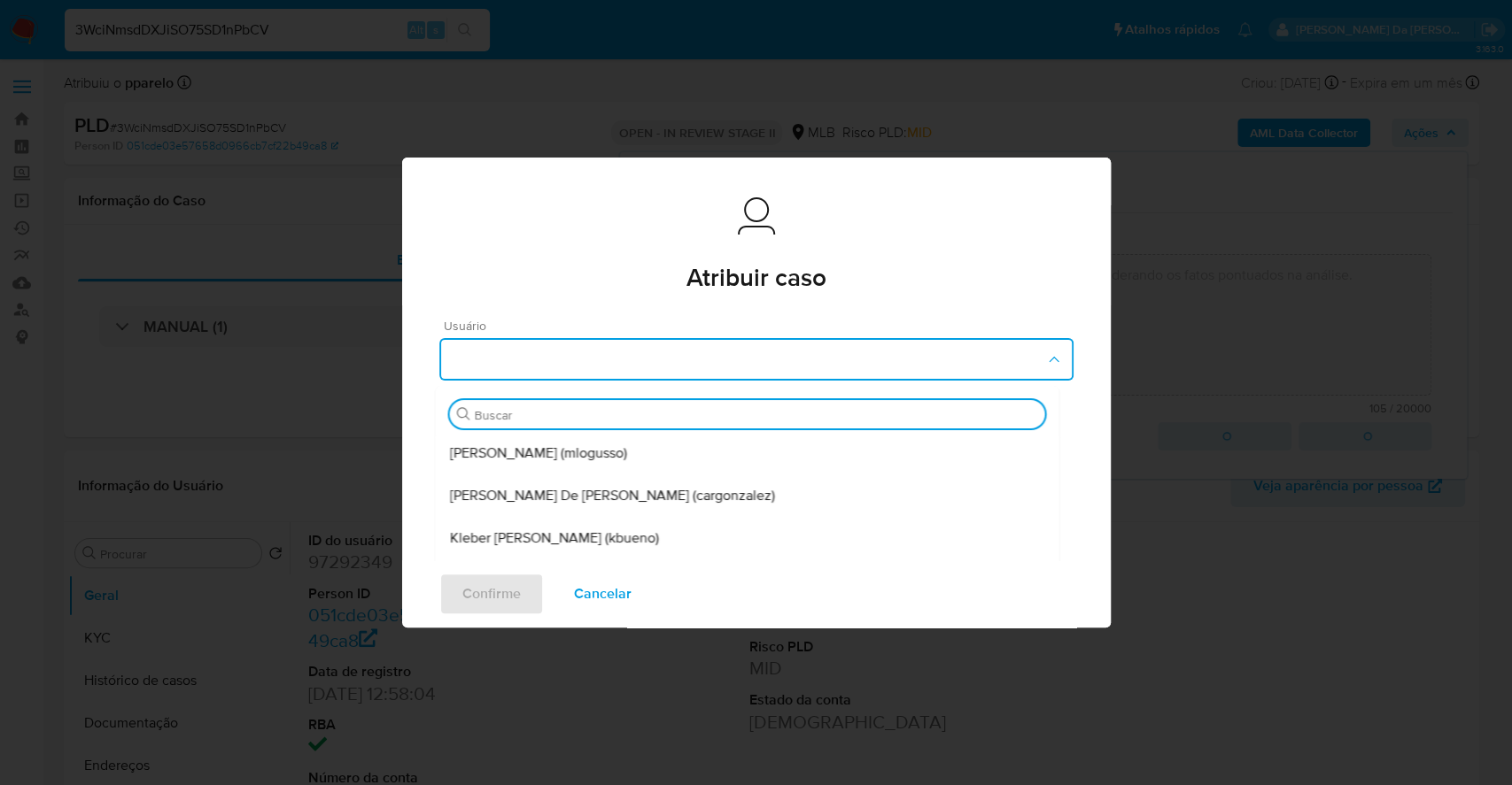
click at [585, 416] on input "Buscar" at bounding box center [755, 415] width 563 height 16
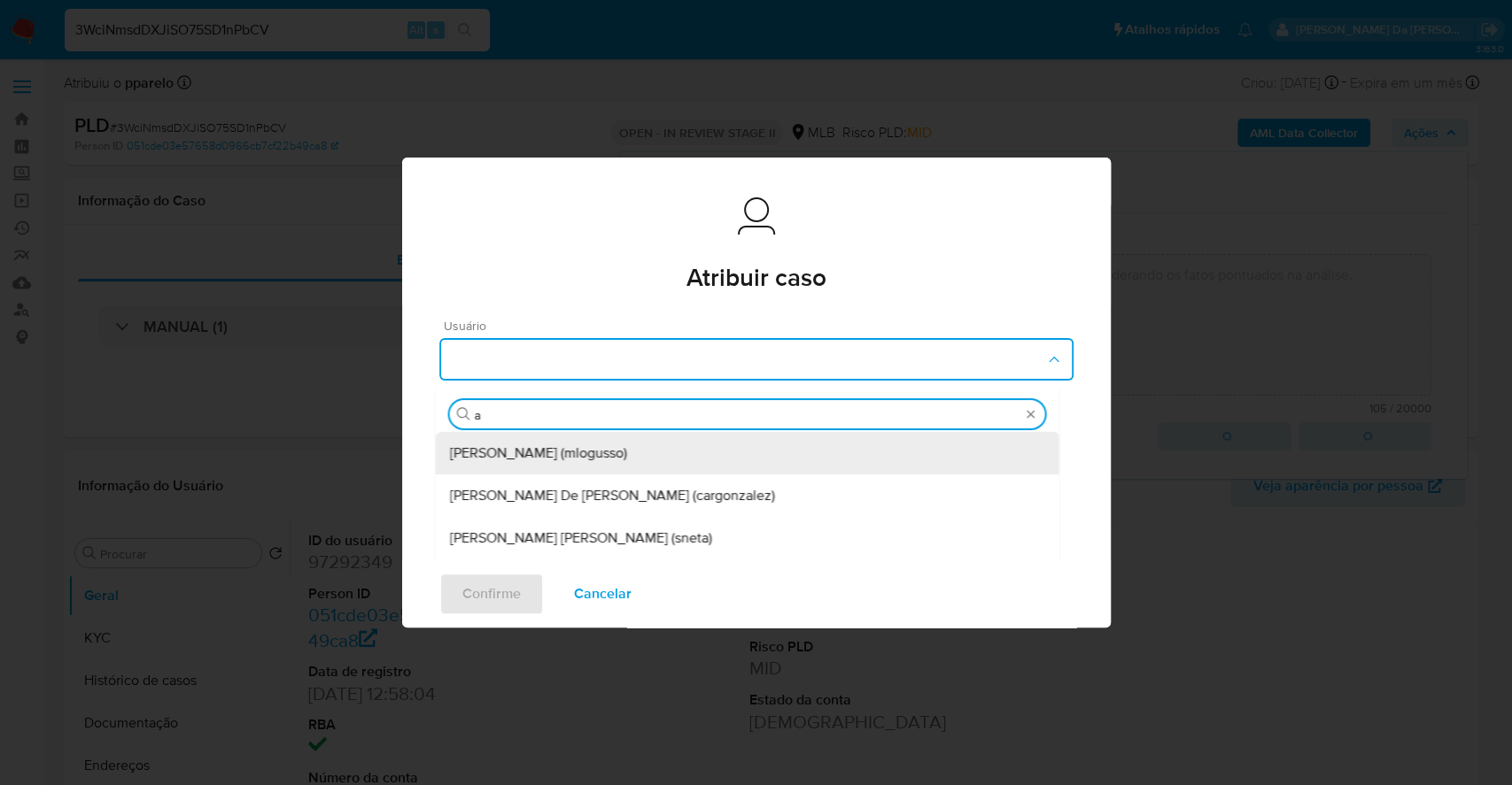
type input "an"
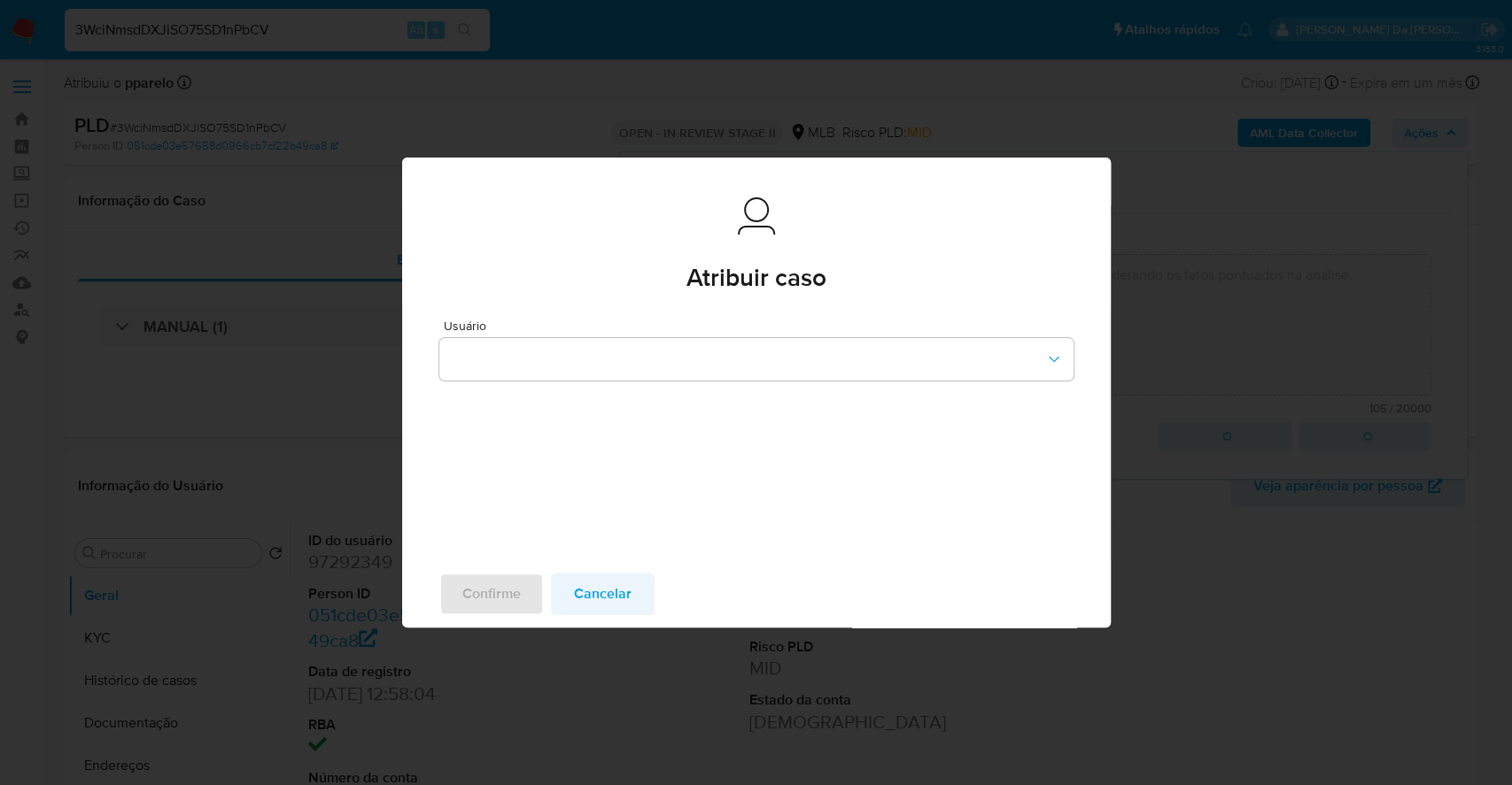
click at [600, 605] on span "Cancelar" at bounding box center [603, 594] width 58 height 39
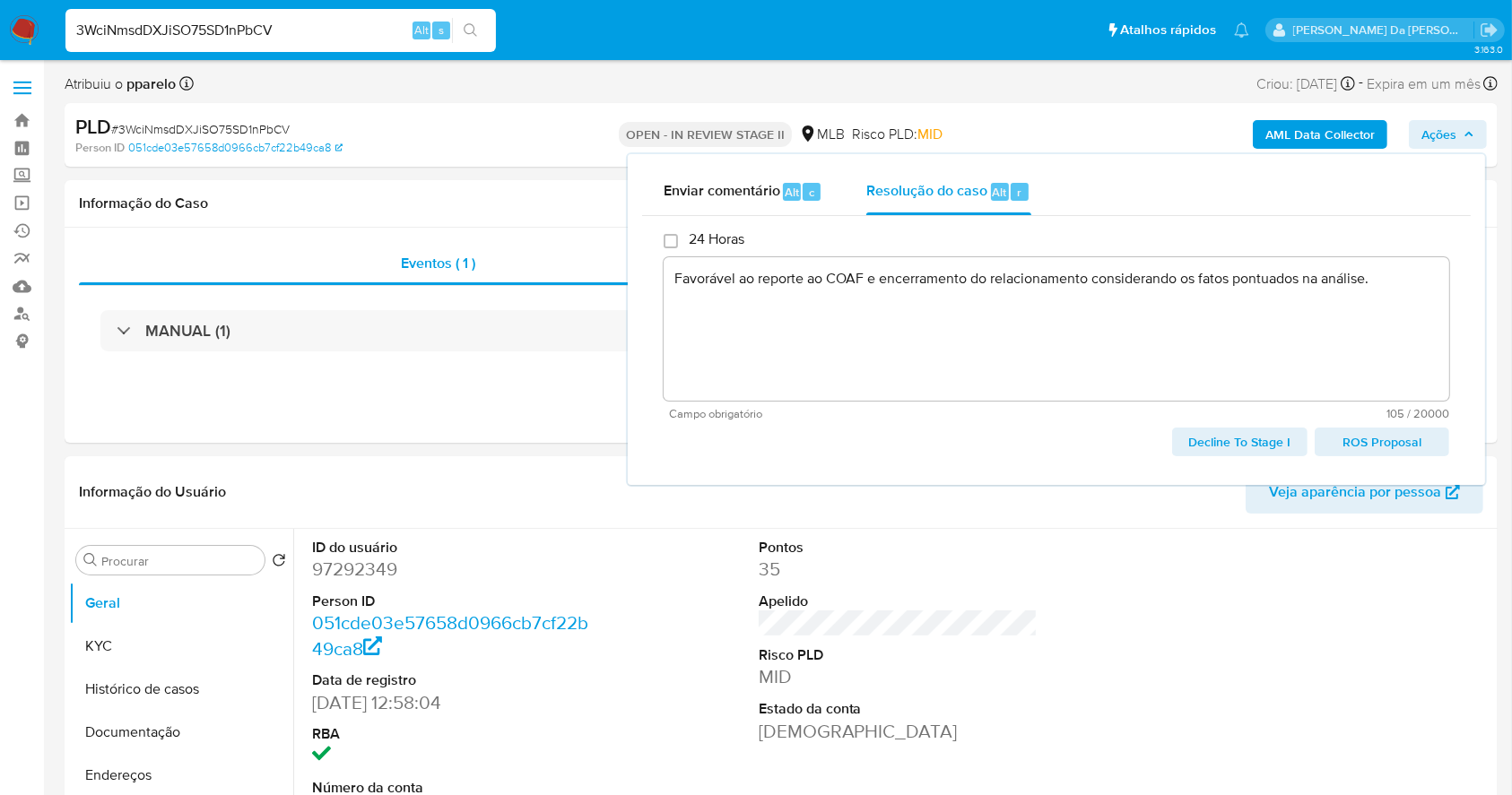
click at [1371, 436] on span "ROS Proposal" at bounding box center [1382, 442] width 109 height 25
type textarea "Favorável ao reporte ao COAF e encerramento do relacionamento considerando os f…"
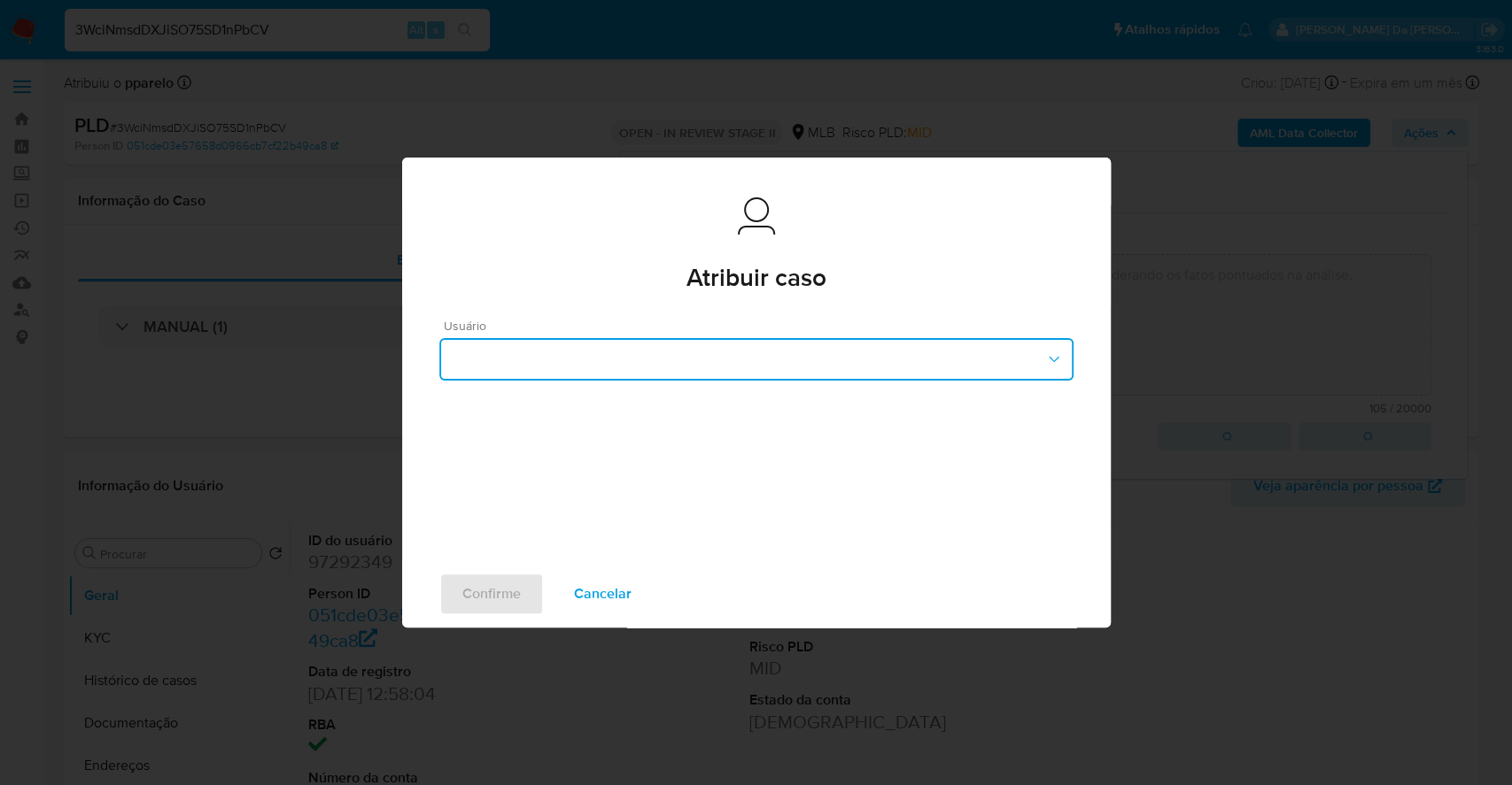
click at [576, 350] on button "button" at bounding box center [756, 359] width 634 height 42
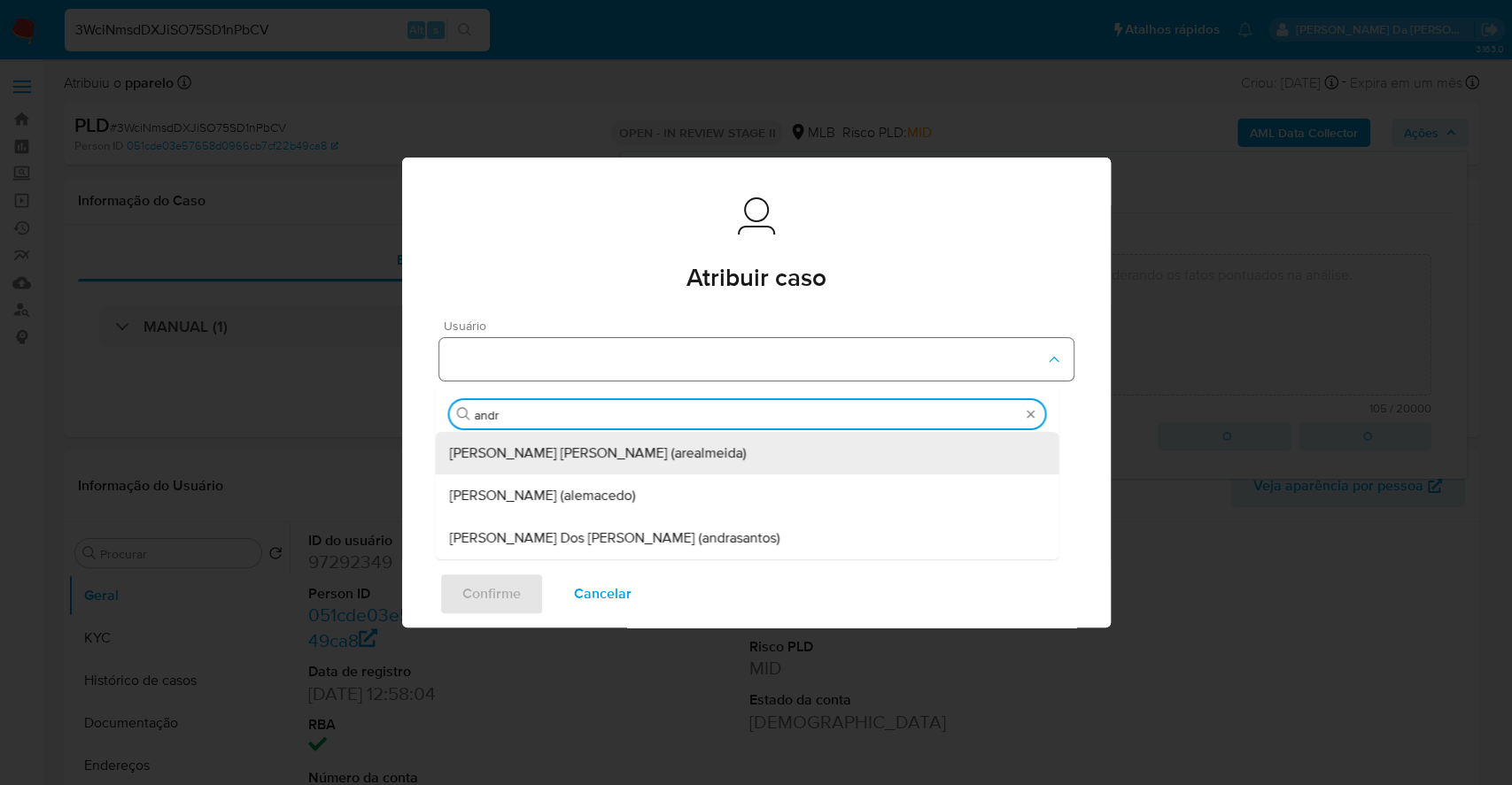
type input "andre"
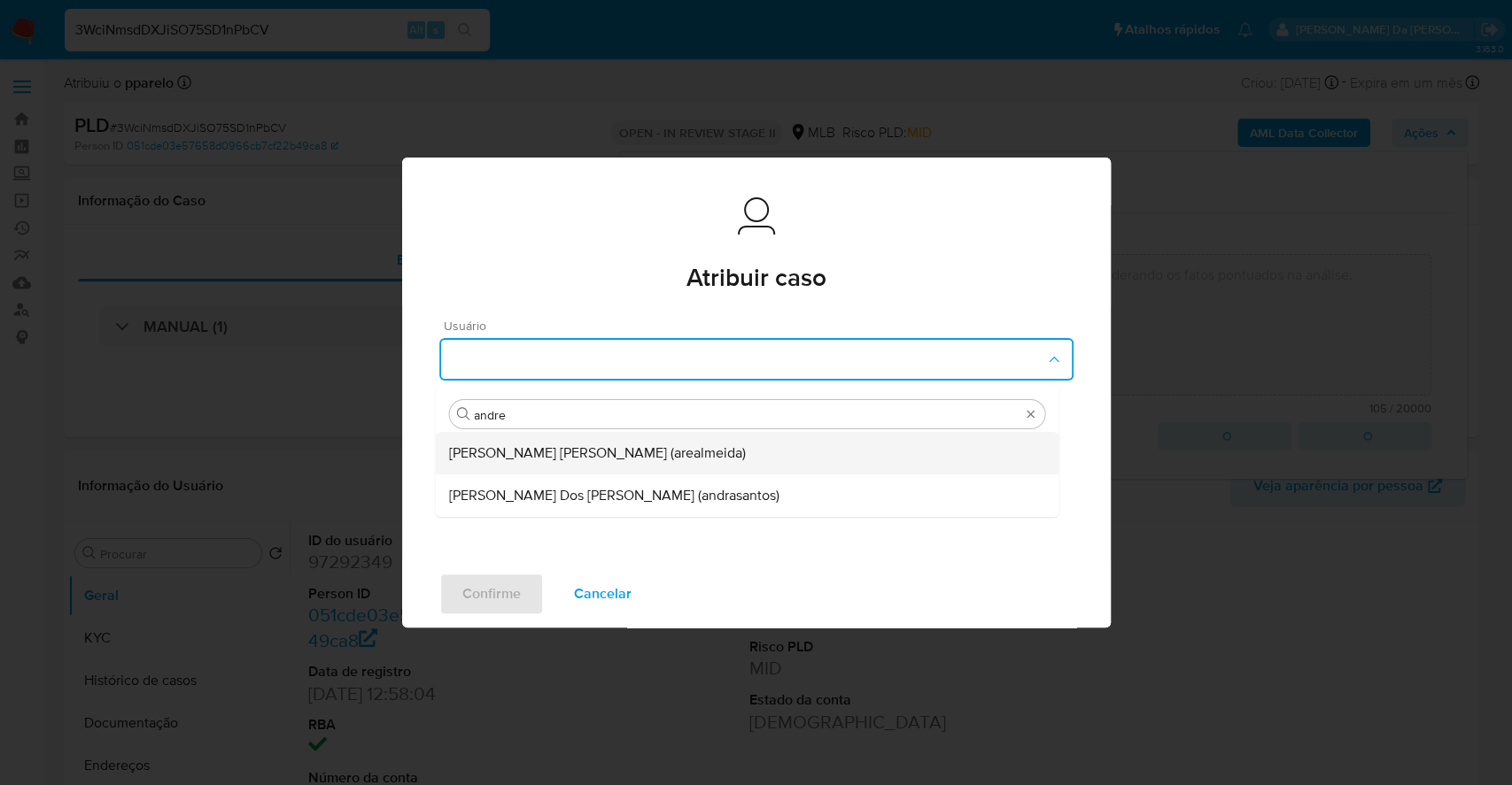
click at [568, 462] on span "Andreia Regina De Almeida (arealmeida)" at bounding box center [598, 453] width 297 height 18
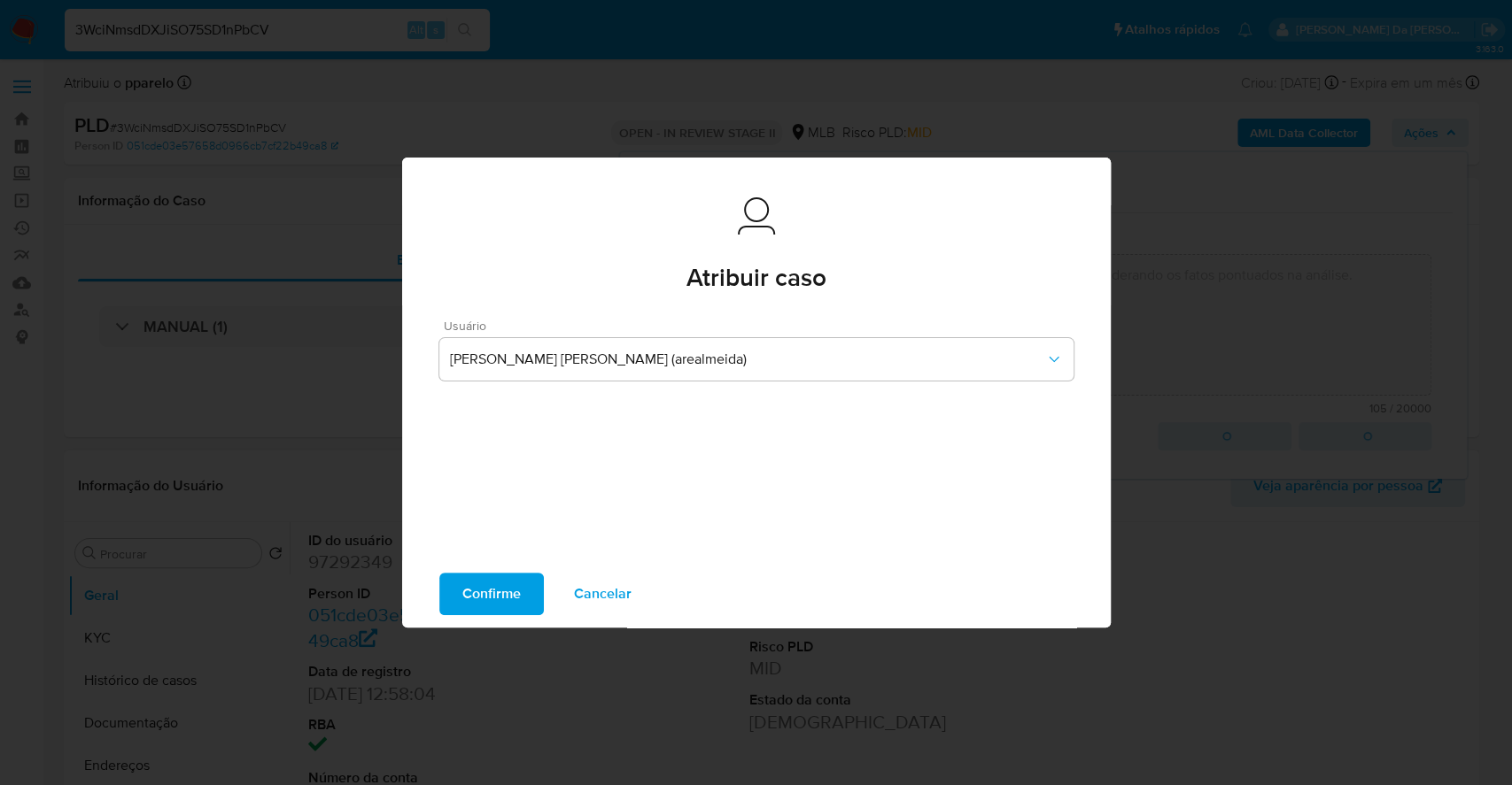
drag, startPoint x: 585, startPoint y: 585, endPoint x: 594, endPoint y: 590, distance: 10.3
click at [592, 591] on span "Cancelar" at bounding box center [603, 594] width 58 height 39
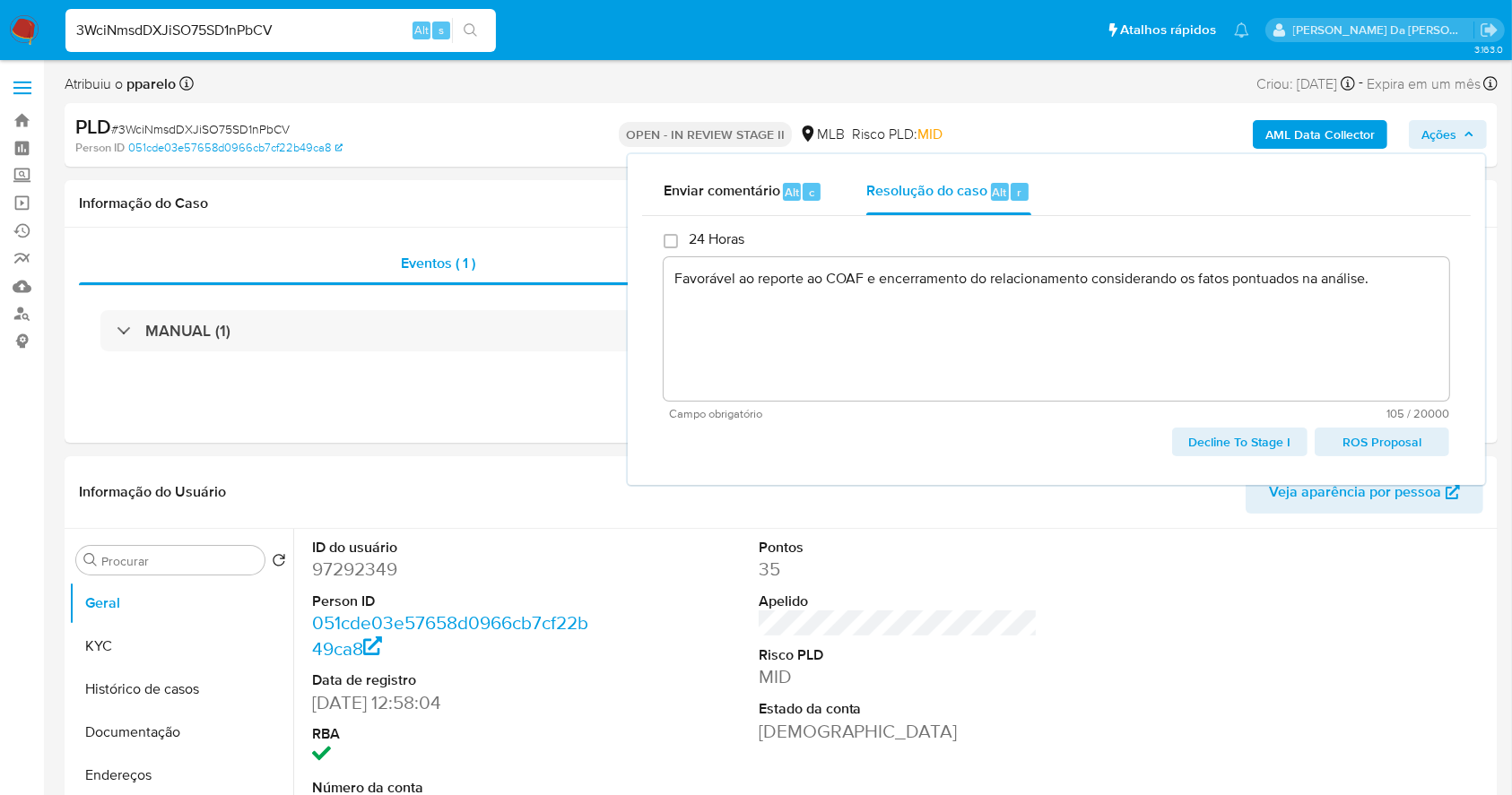
click at [185, 129] on span "# 3WciNmsdDXJiSO75SD1nPbCV" at bounding box center [200, 129] width 178 height 18
copy span "3WciNmsdDXJiSO75SD1nPbCV"
click at [1363, 447] on span "ROS Proposal" at bounding box center [1382, 442] width 109 height 25
type textarea "Favorável ao reporte ao COAF e encerramento do relacionamento considerando os f…"
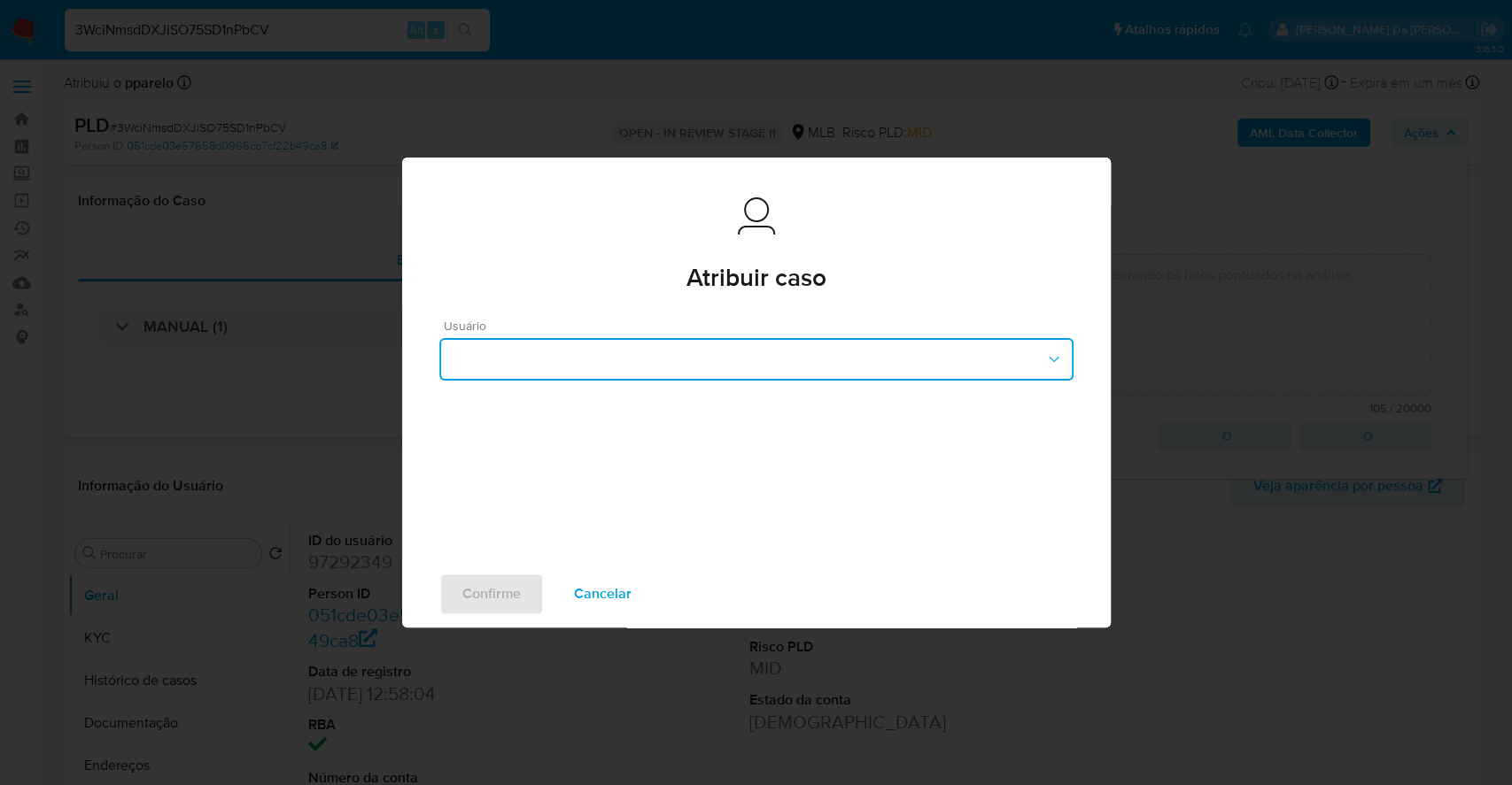
click at [700, 339] on button "button" at bounding box center [756, 359] width 634 height 42
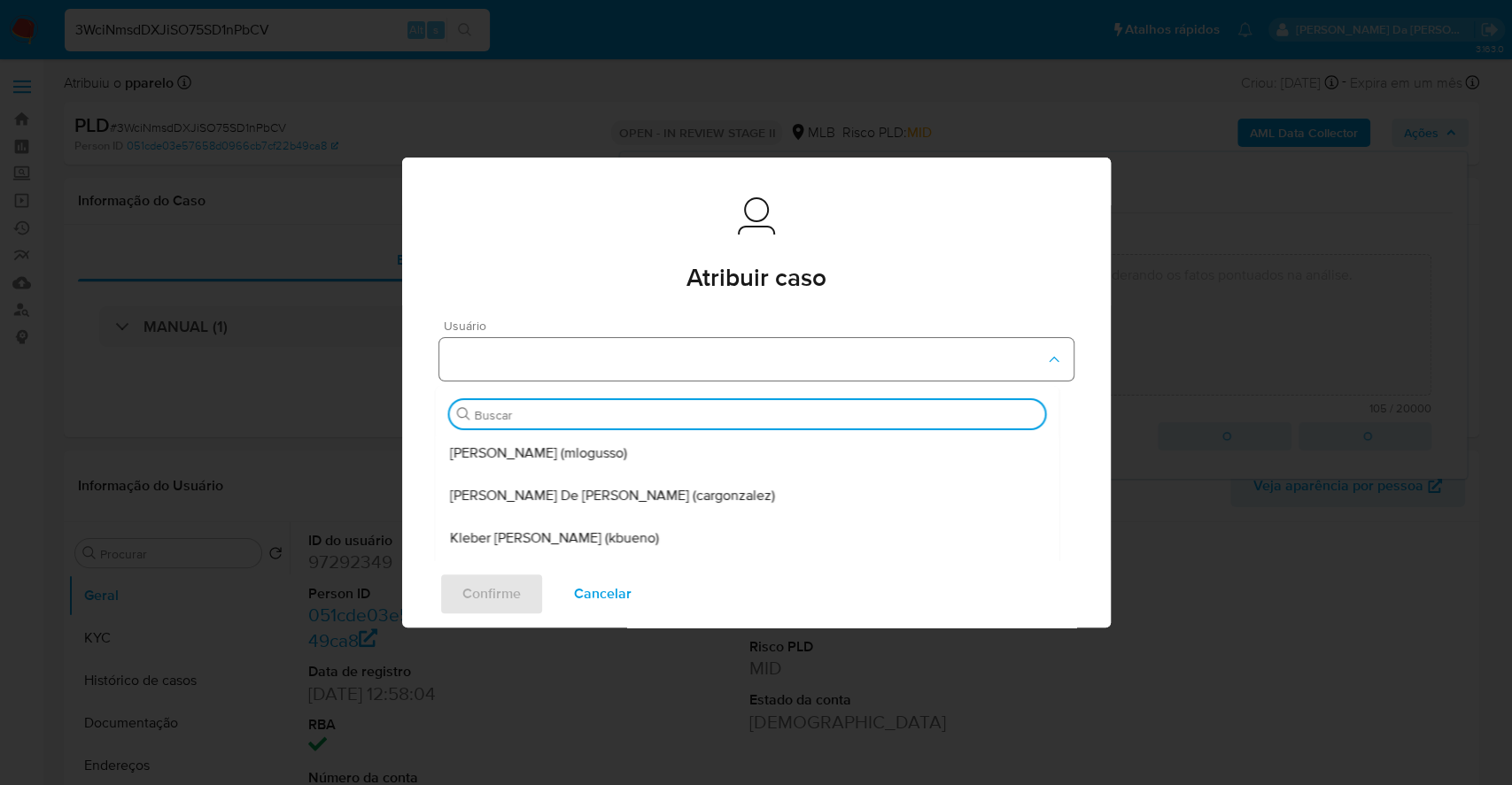
click at [700, 340] on button "button" at bounding box center [756, 359] width 634 height 42
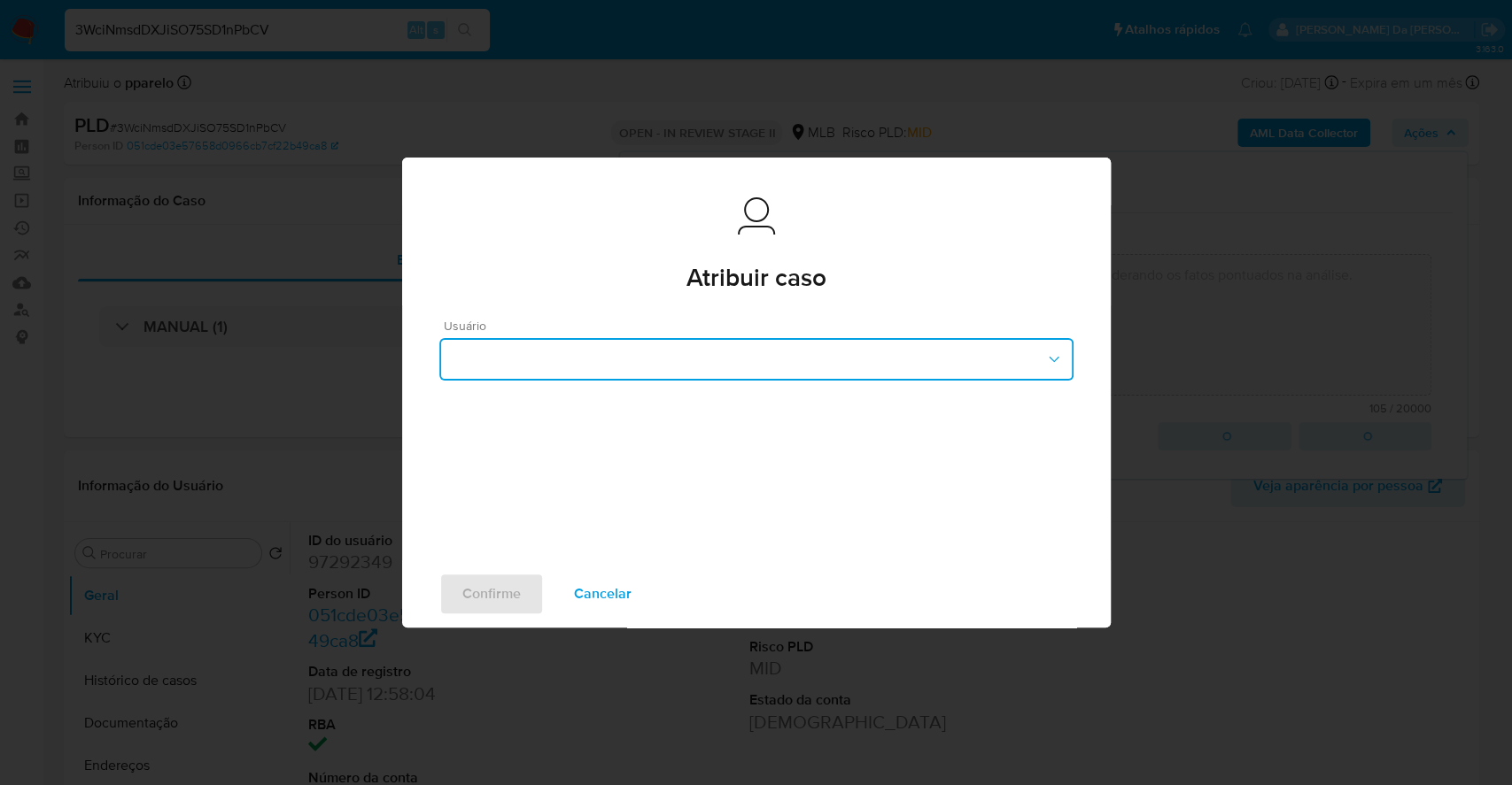
click at [693, 355] on button "button" at bounding box center [756, 359] width 634 height 42
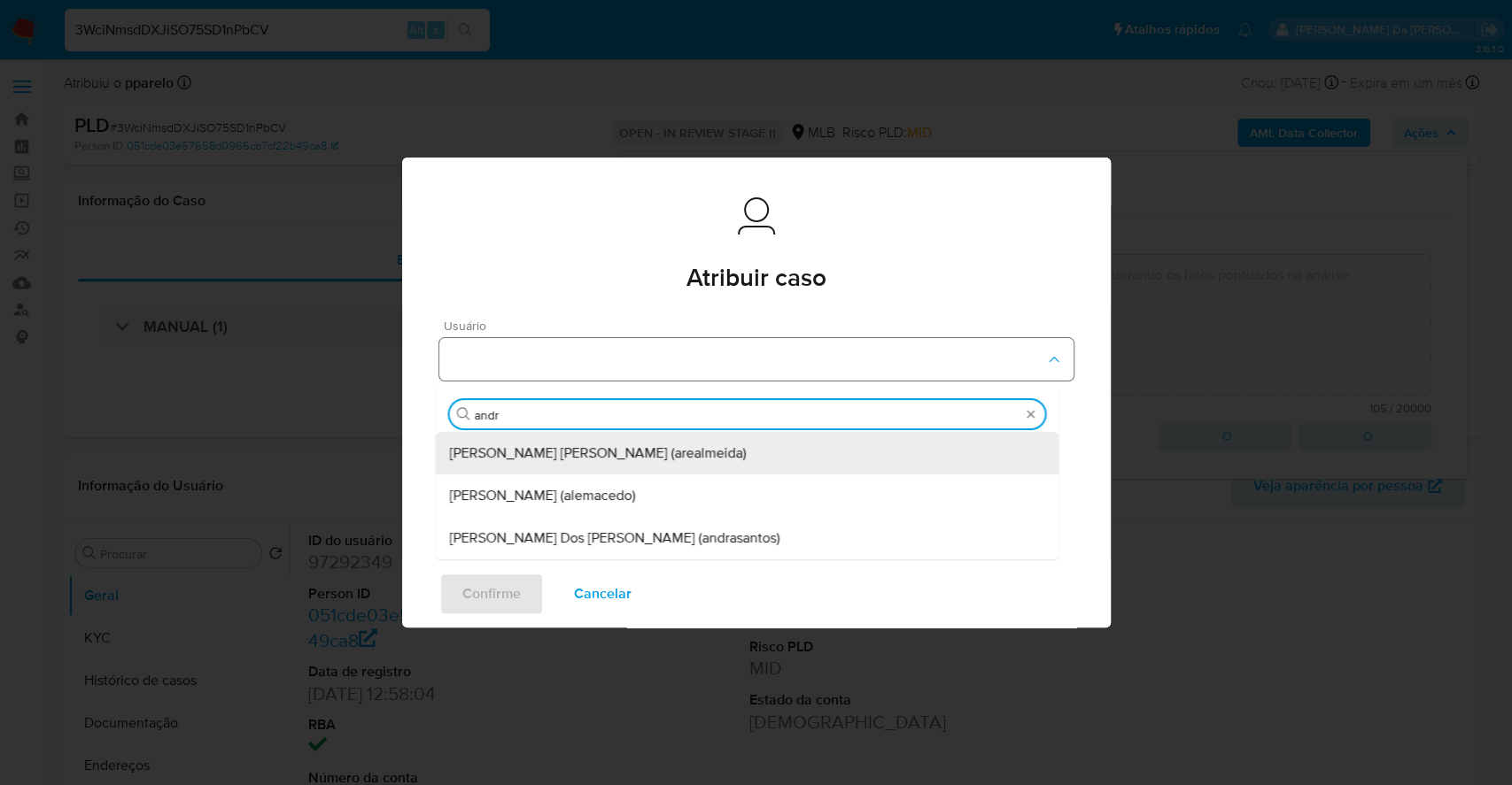
type input "andre"
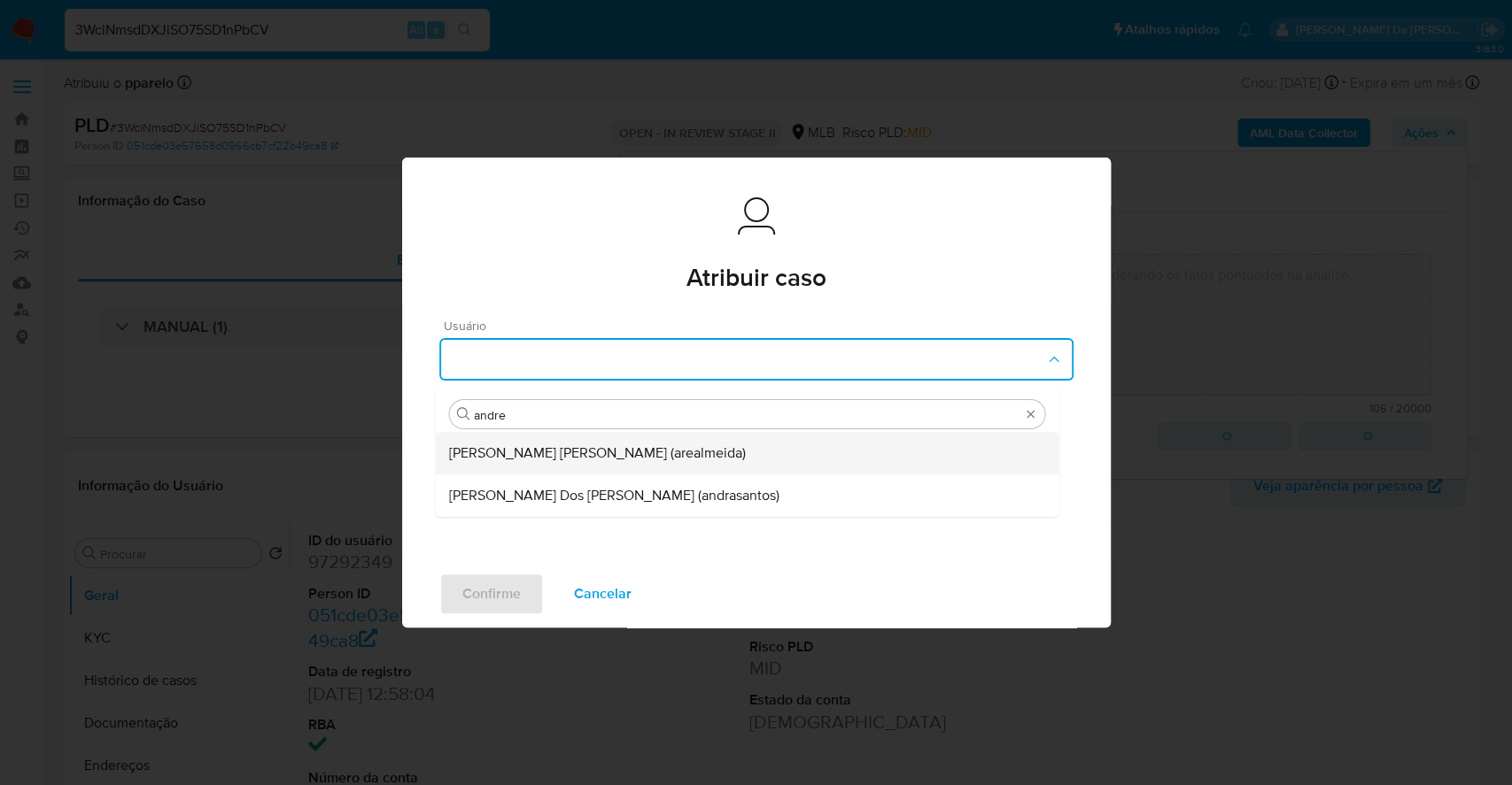
click at [648, 460] on span "Andreia Regina De Almeida (arealmeida)" at bounding box center [598, 453] width 297 height 18
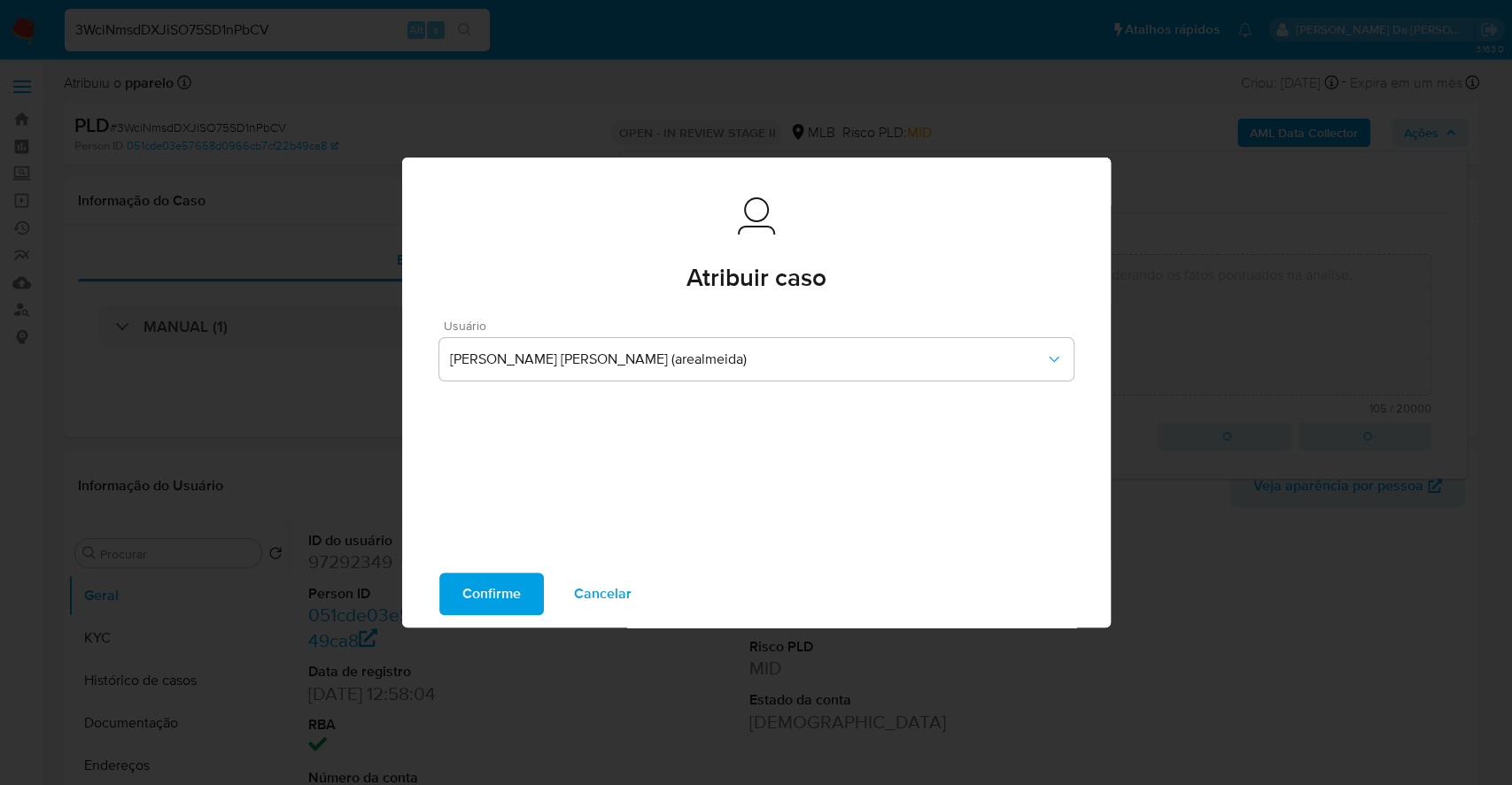
click at [487, 575] on span "Confirme" at bounding box center [491, 594] width 58 height 39
type textarea "Favorável ao reporte ao COAF e encerramento do relacionamento considerando os f…"
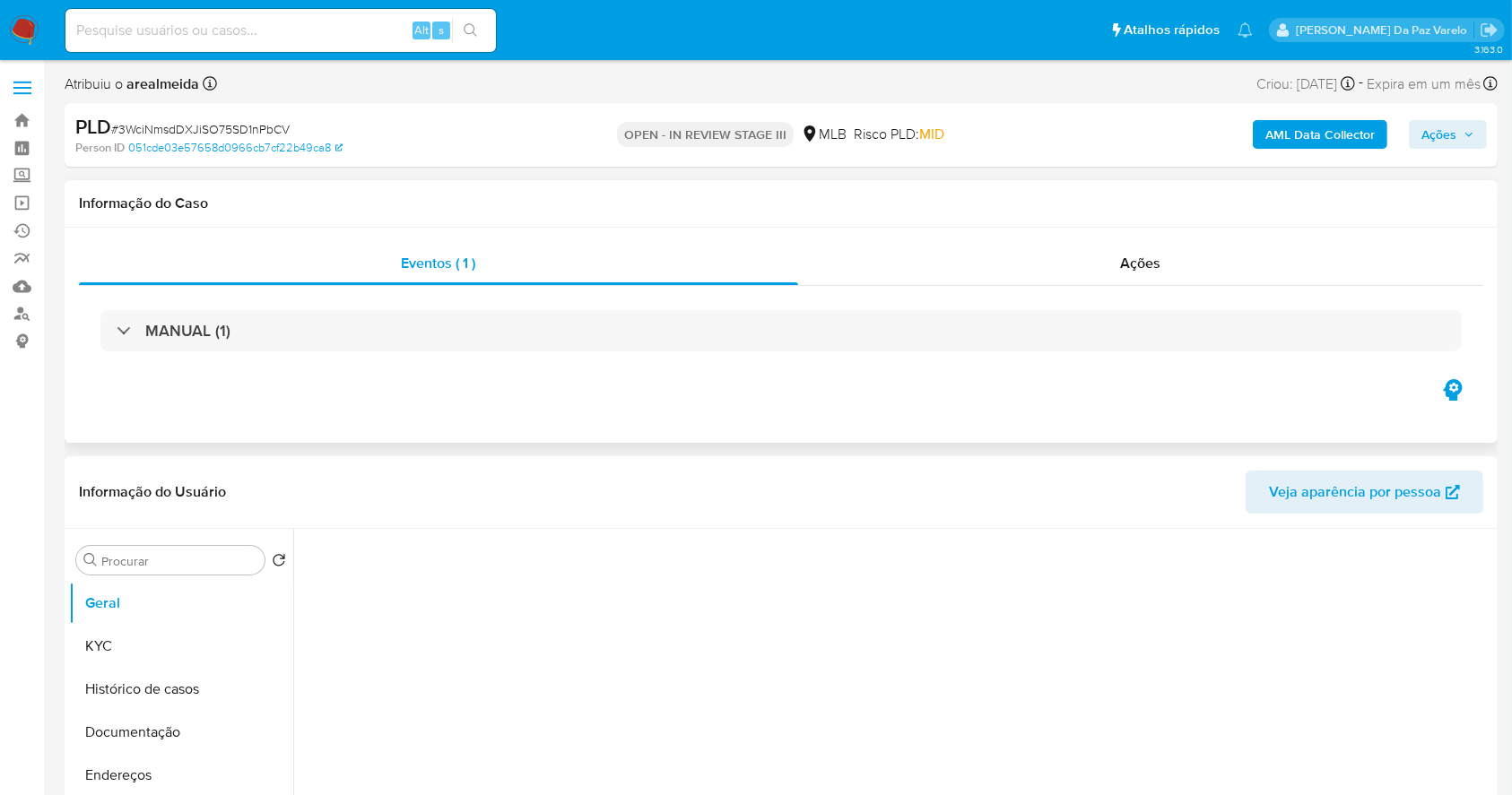
select select "10"
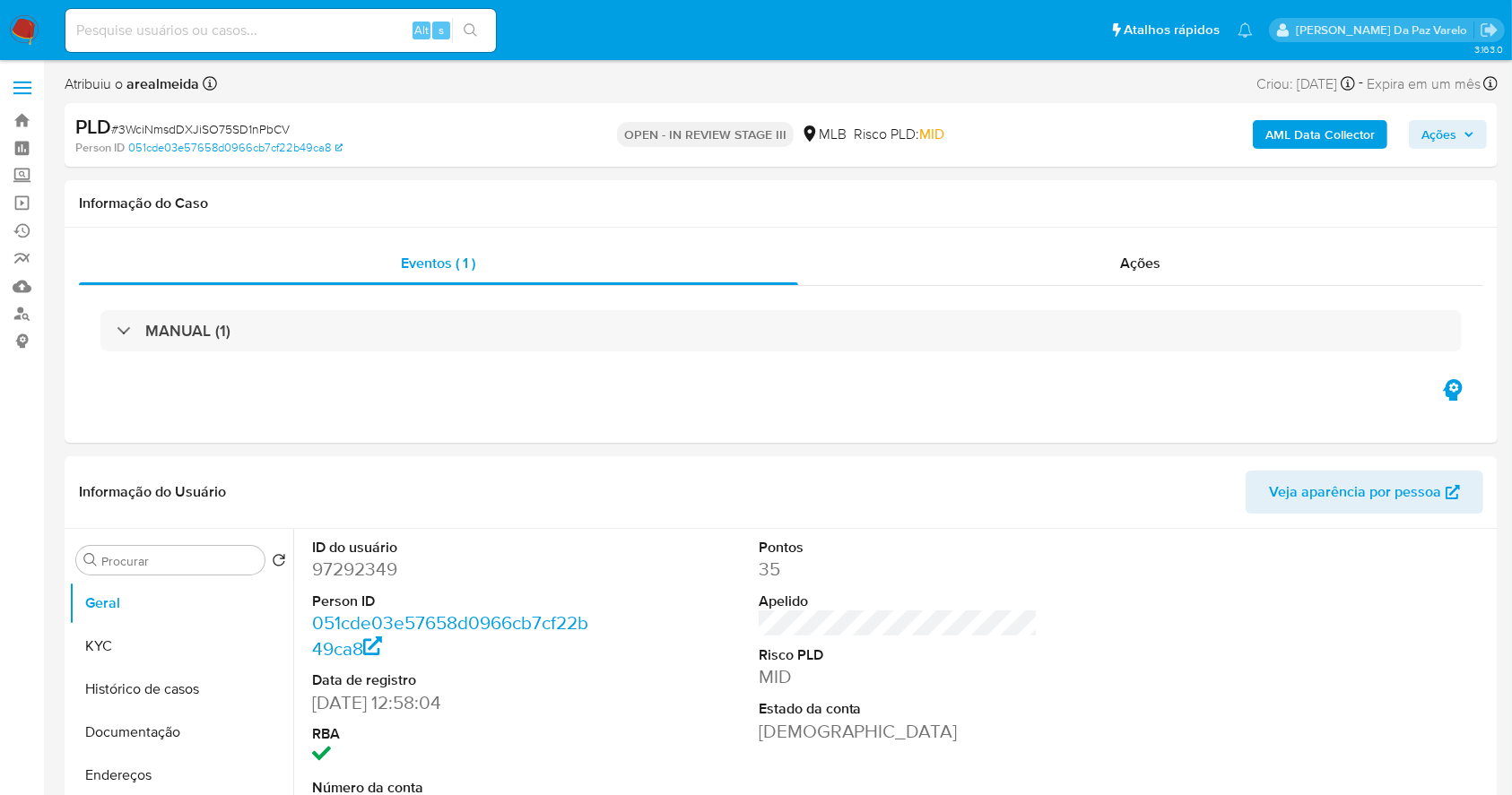
click at [377, 35] on input at bounding box center [281, 30] width 430 height 23
paste input "Ua77GQOwRKiGXI6JQjL61juE"
type input "Ua77GQOwRKiGXI6JQjL61juE"
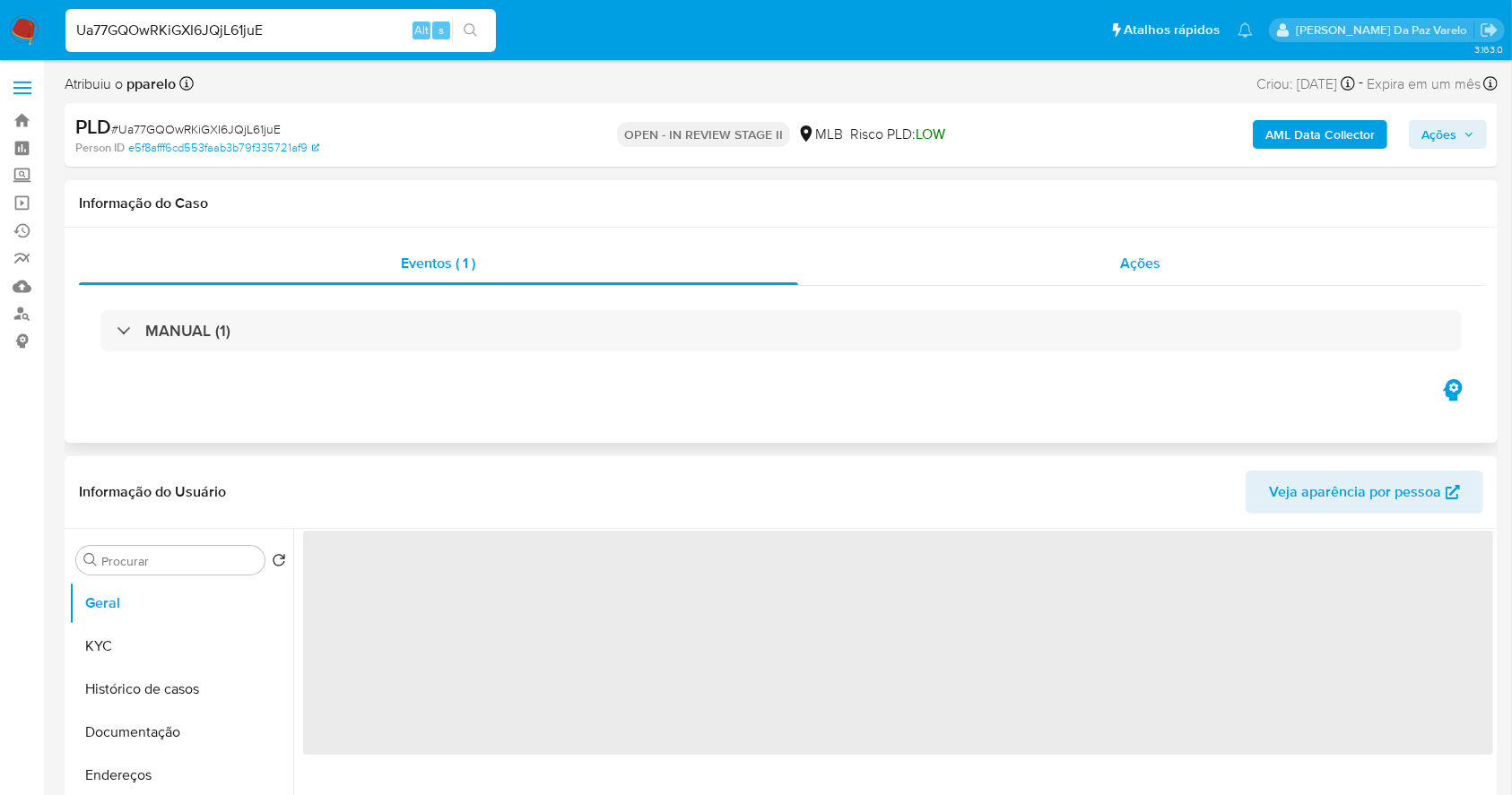
select select "10"
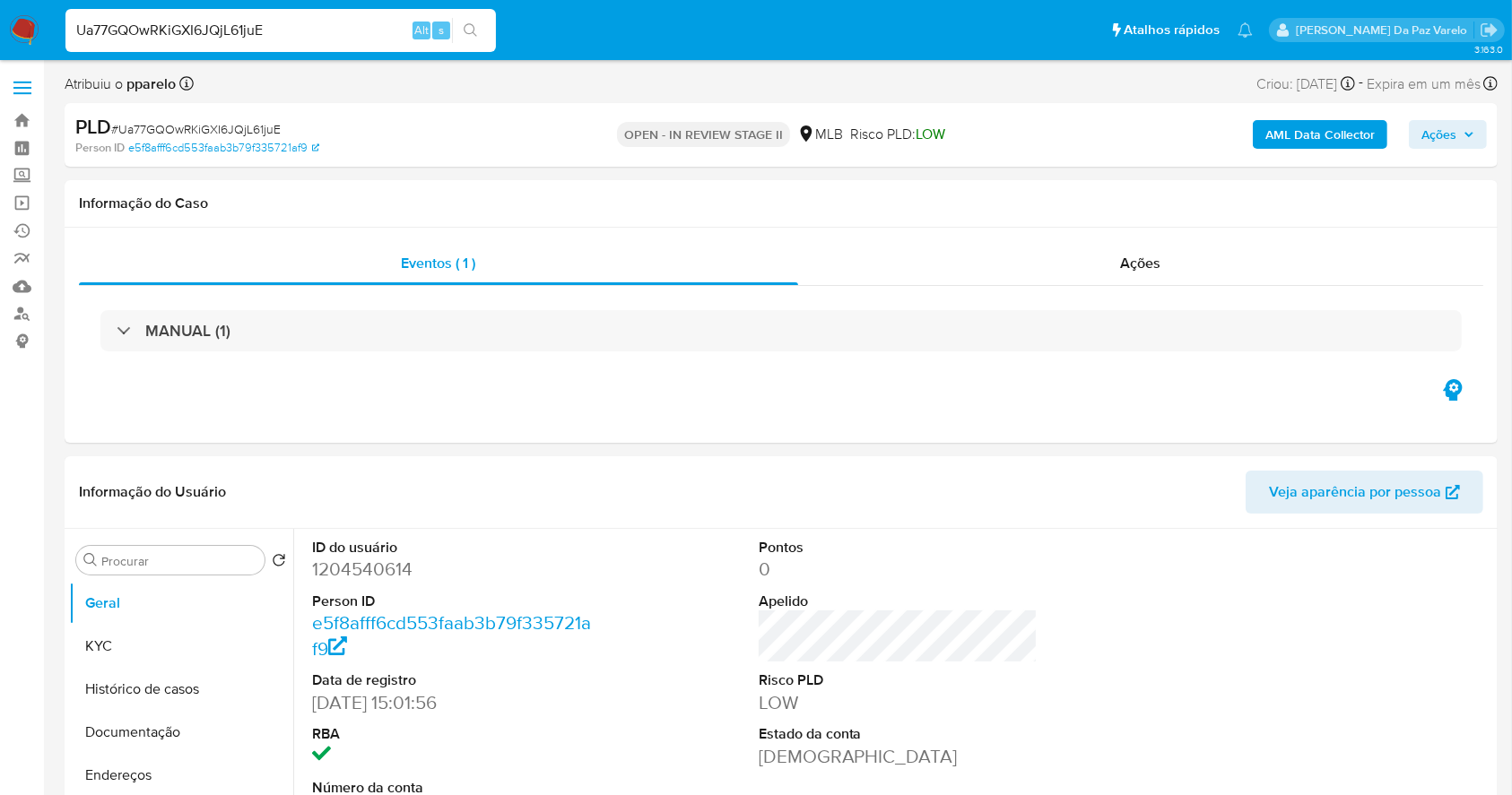
click at [240, 125] on span "# Ua77GQOwRKiGXI6JQjL61juE" at bounding box center [196, 129] width 169 height 18
click at [241, 125] on span "# Ua77GQOwRKiGXI6JQjL61juE" at bounding box center [196, 129] width 169 height 18
copy span "Ua77GQOwRKiGXI6JQjL61juE"
click at [1456, 139] on span "Ações" at bounding box center [1438, 134] width 35 height 29
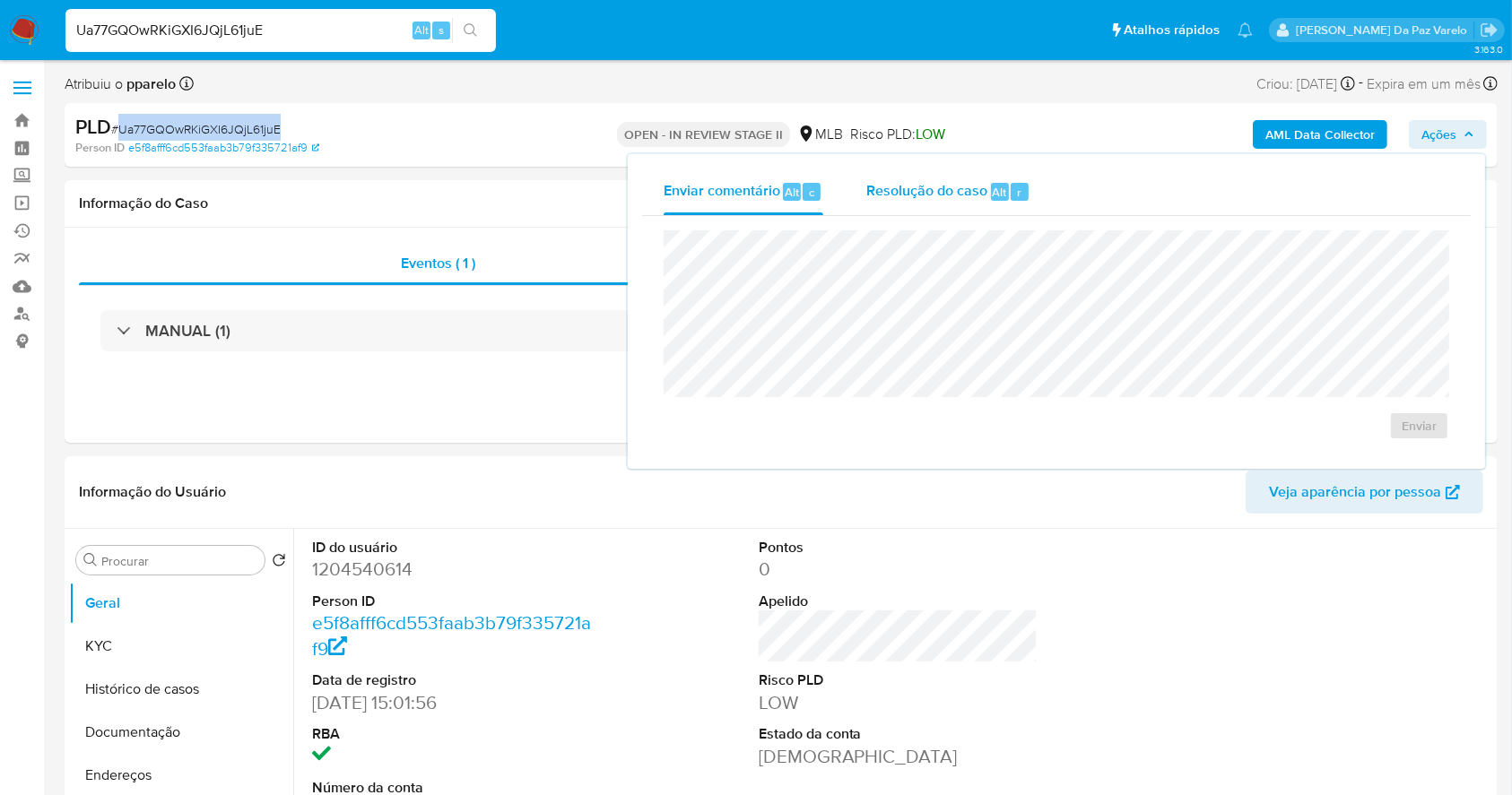
click at [933, 204] on div "Resolução do caso Alt r" at bounding box center [948, 191] width 164 height 47
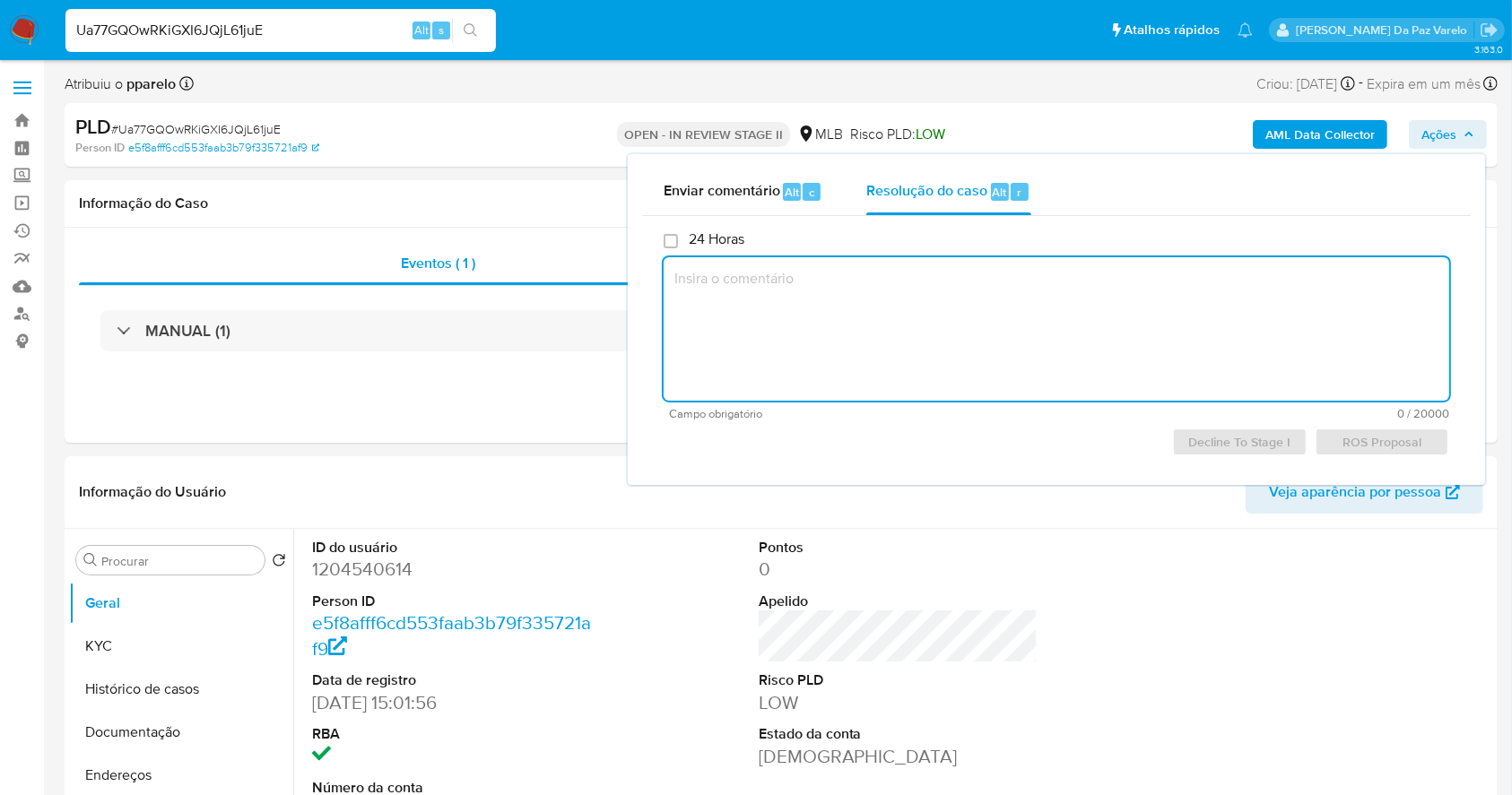
click at [931, 337] on textarea at bounding box center [1056, 329] width 785 height 143
paste textarea "Favorável ao reporte ao COAF a manutenção do relacionamento e a inclusão do nom…"
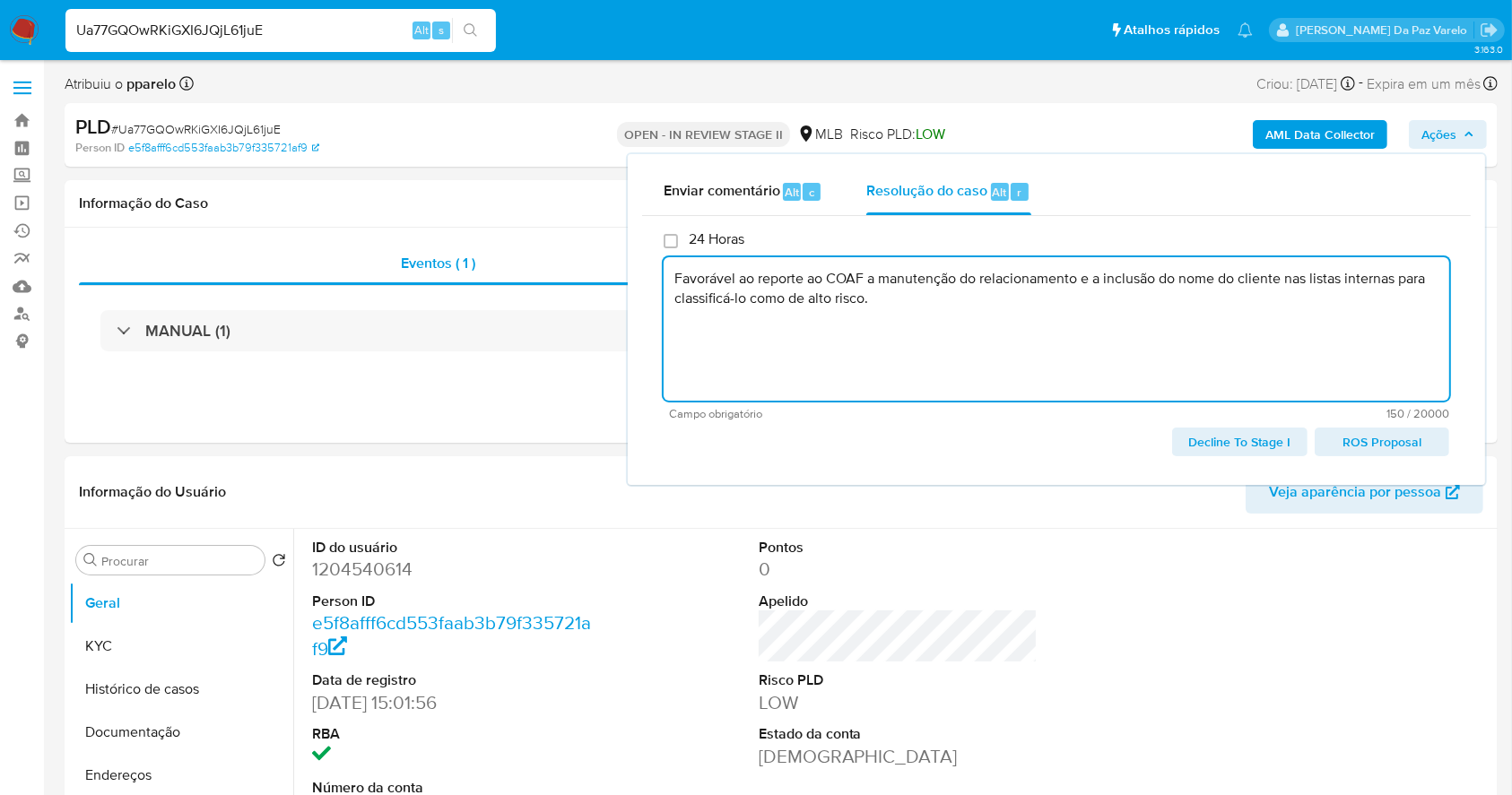
click at [1399, 439] on span "ROS Proposal" at bounding box center [1382, 442] width 109 height 25
type textarea "Favorável ao reporte ao COAF a manutenção do relacionamento e a inclusão do nom…"
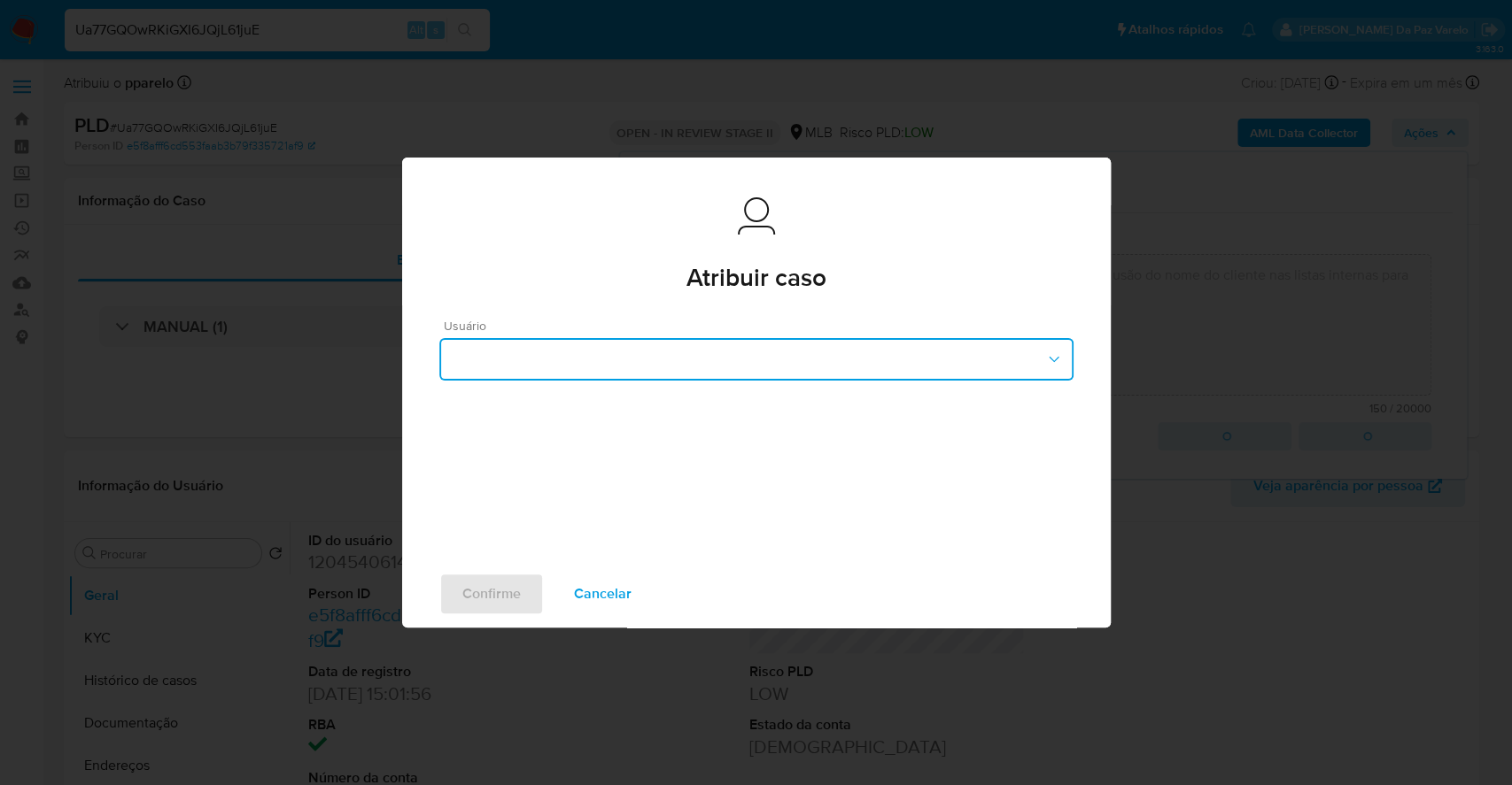
click at [694, 340] on button "button" at bounding box center [756, 359] width 634 height 42
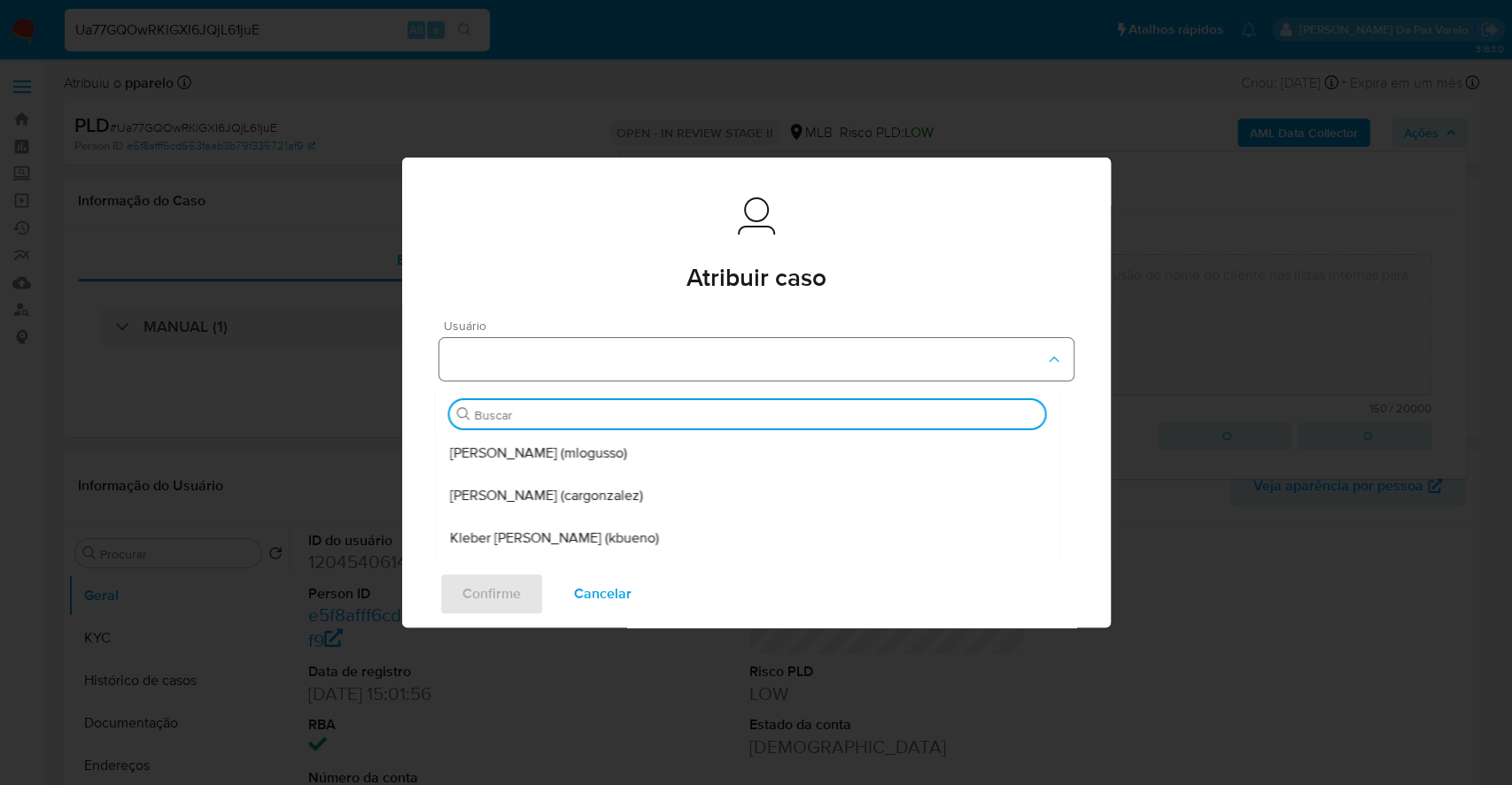
click at [694, 356] on button "button" at bounding box center [756, 359] width 634 height 42
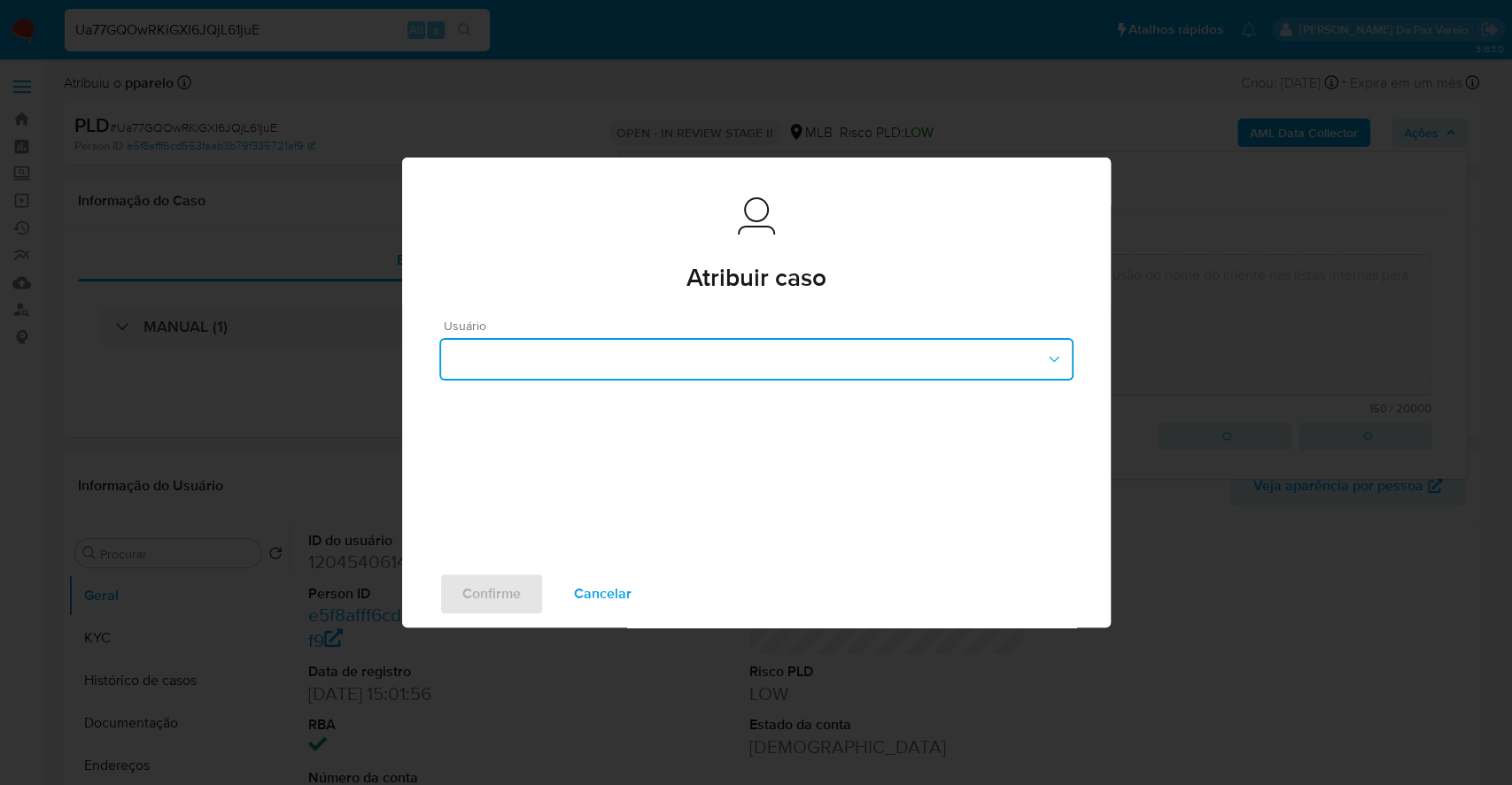
click at [698, 351] on button "button" at bounding box center [756, 359] width 634 height 42
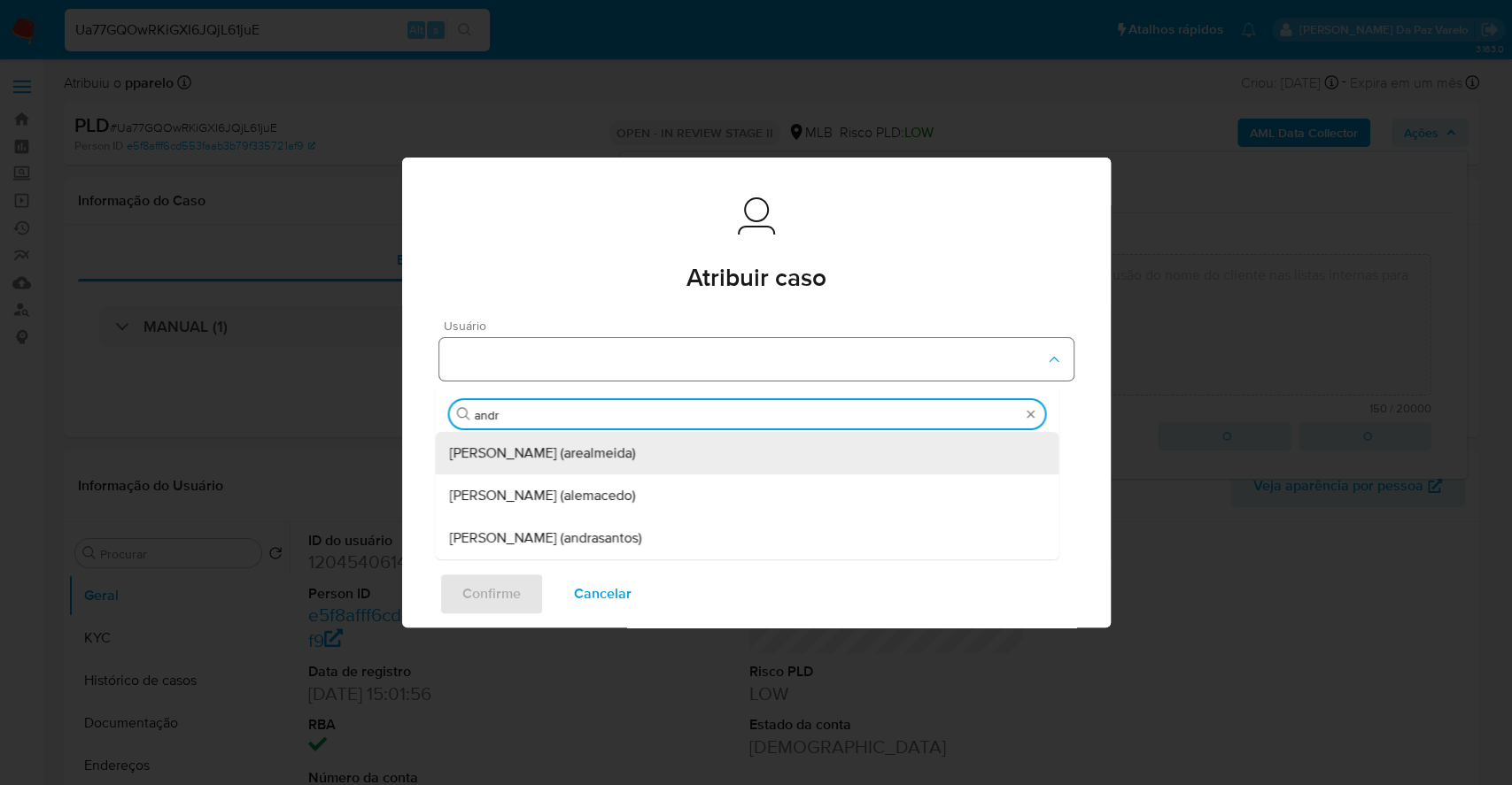
type input "andre"
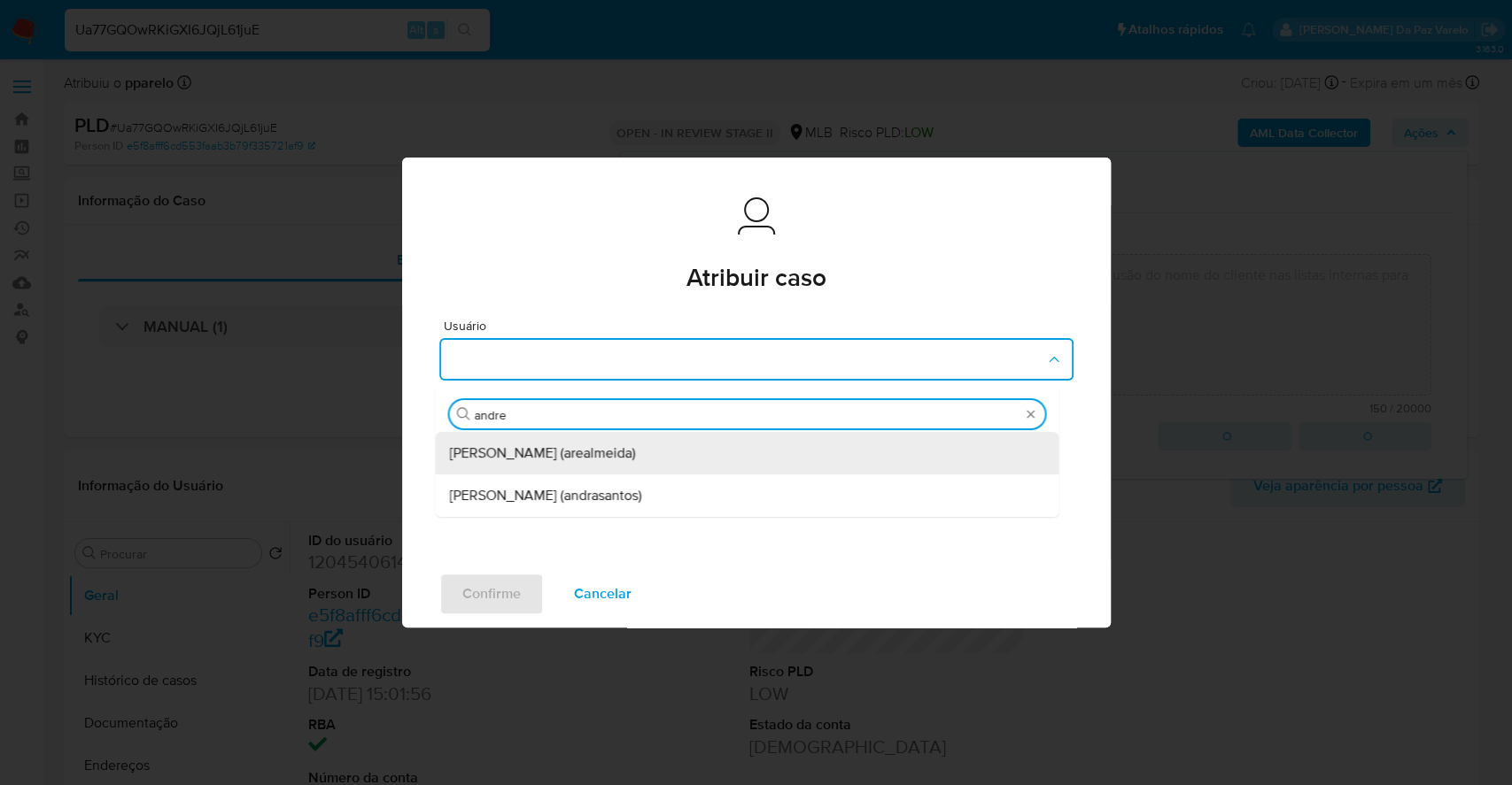
click at [664, 466] on div "Andreia Regina De Almeida (arealmeida)" at bounding box center [746, 453] width 595 height 42
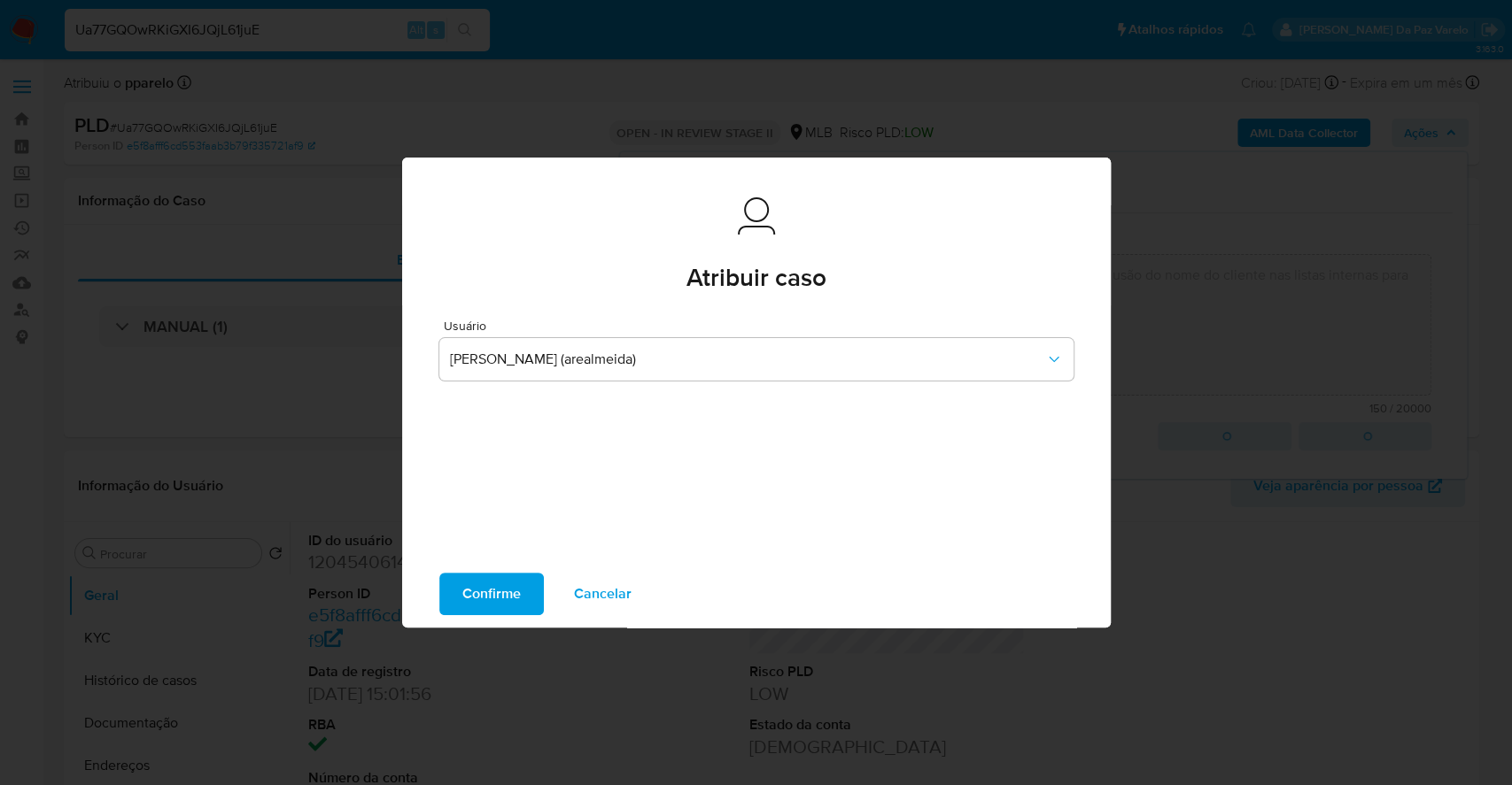
click at [510, 591] on span "Confirme" at bounding box center [491, 594] width 58 height 39
type textarea "Favorável ao reporte ao COAF a manutenção do relacionamento e a inclusão do nom…"
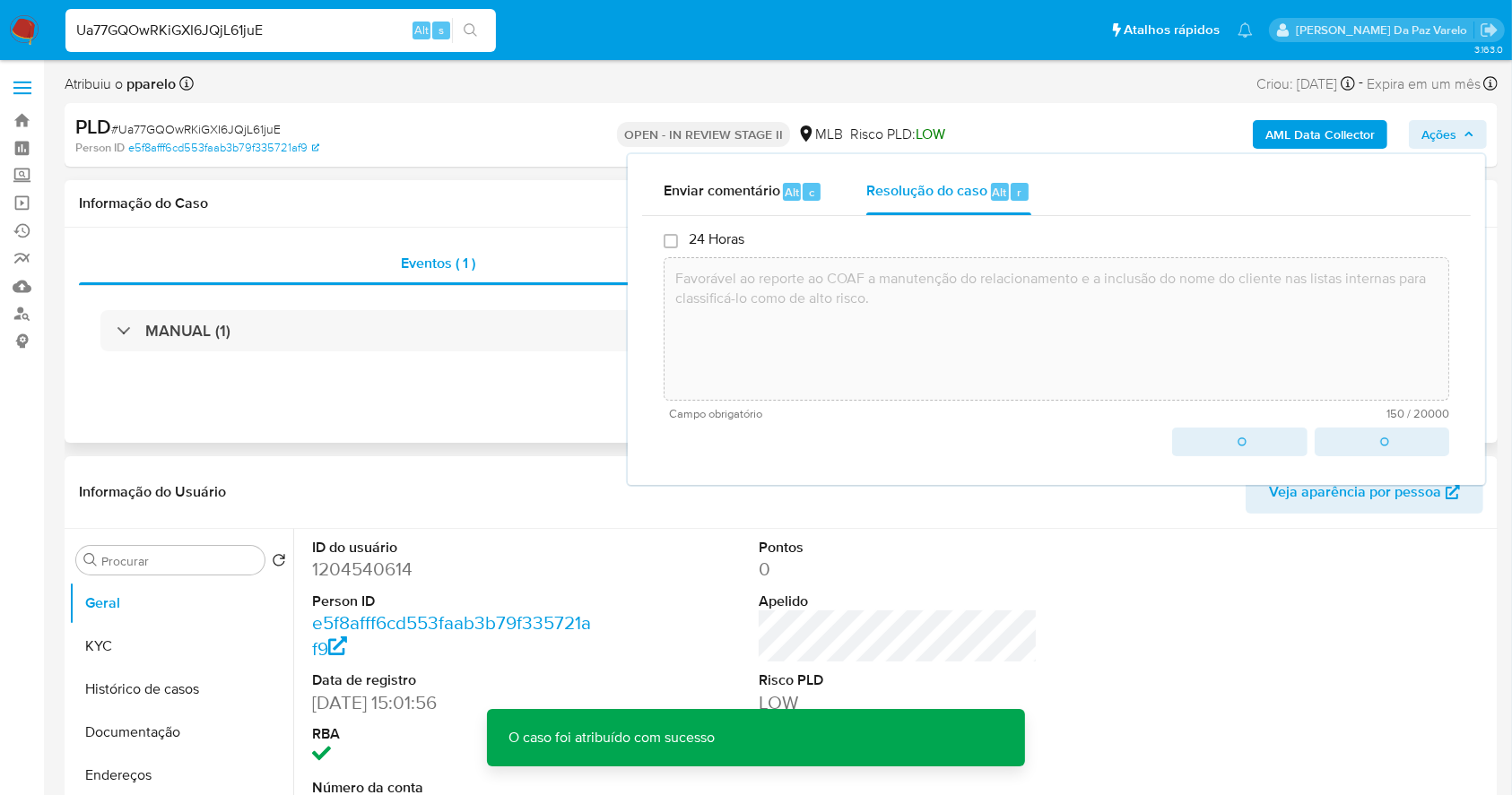
click at [481, 358] on div "MANUAL (1)" at bounding box center [780, 330] width 1404 height 90
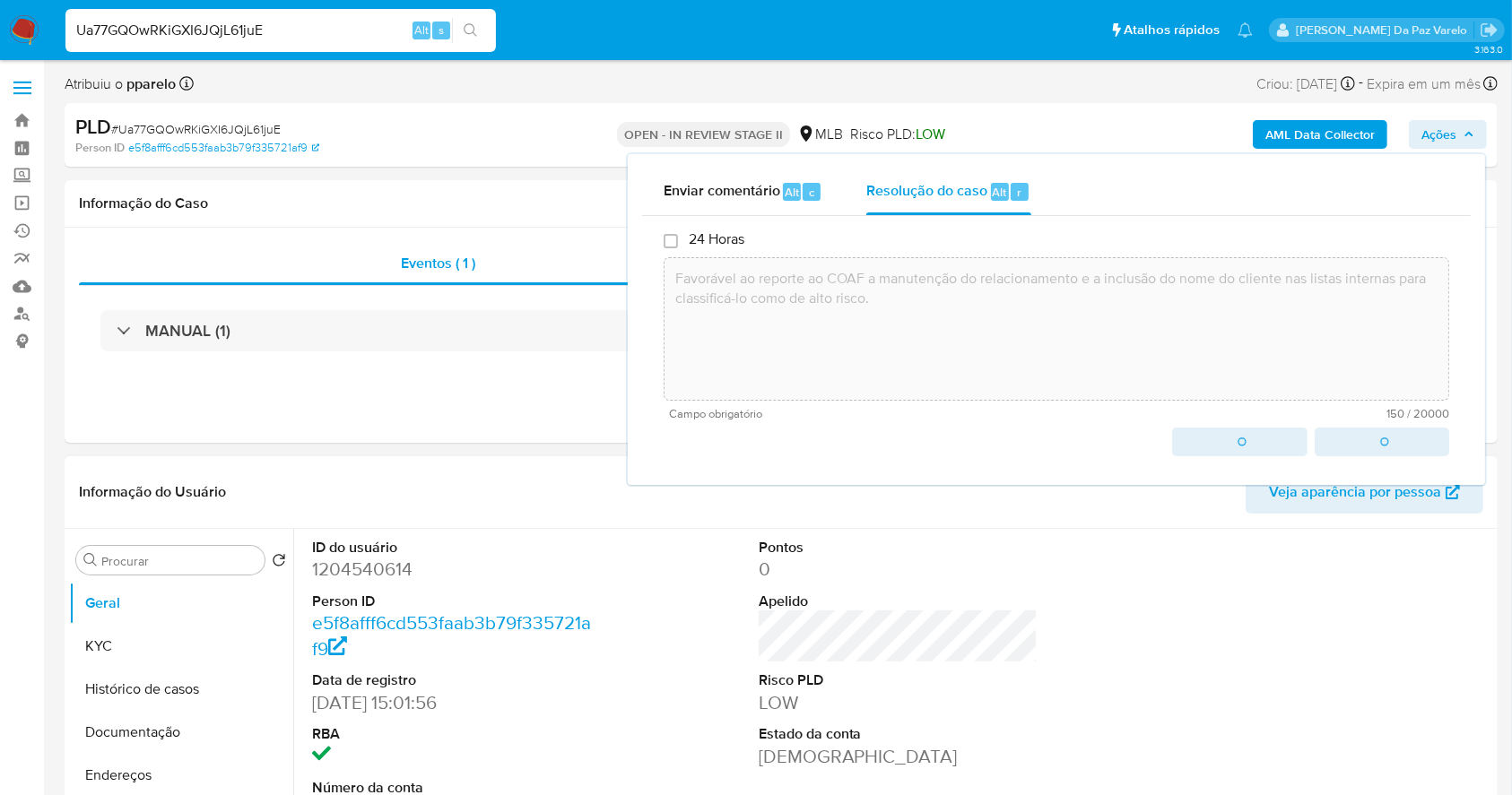
click at [861, 536] on div "Pontos 0 Apelido Risco PLD LOW Estado da conta Ativa" at bounding box center [898, 681] width 298 height 302
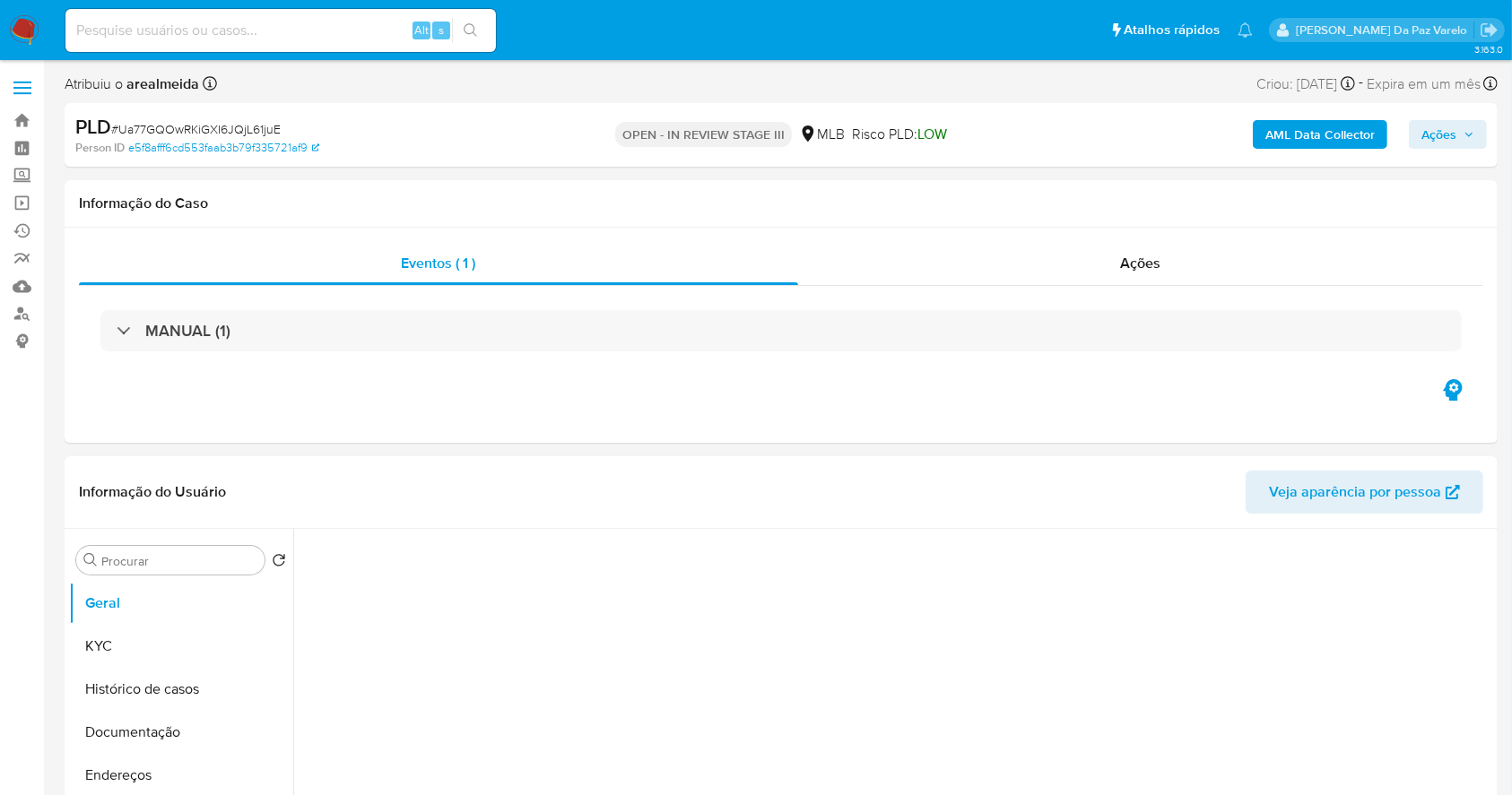
select select "10"
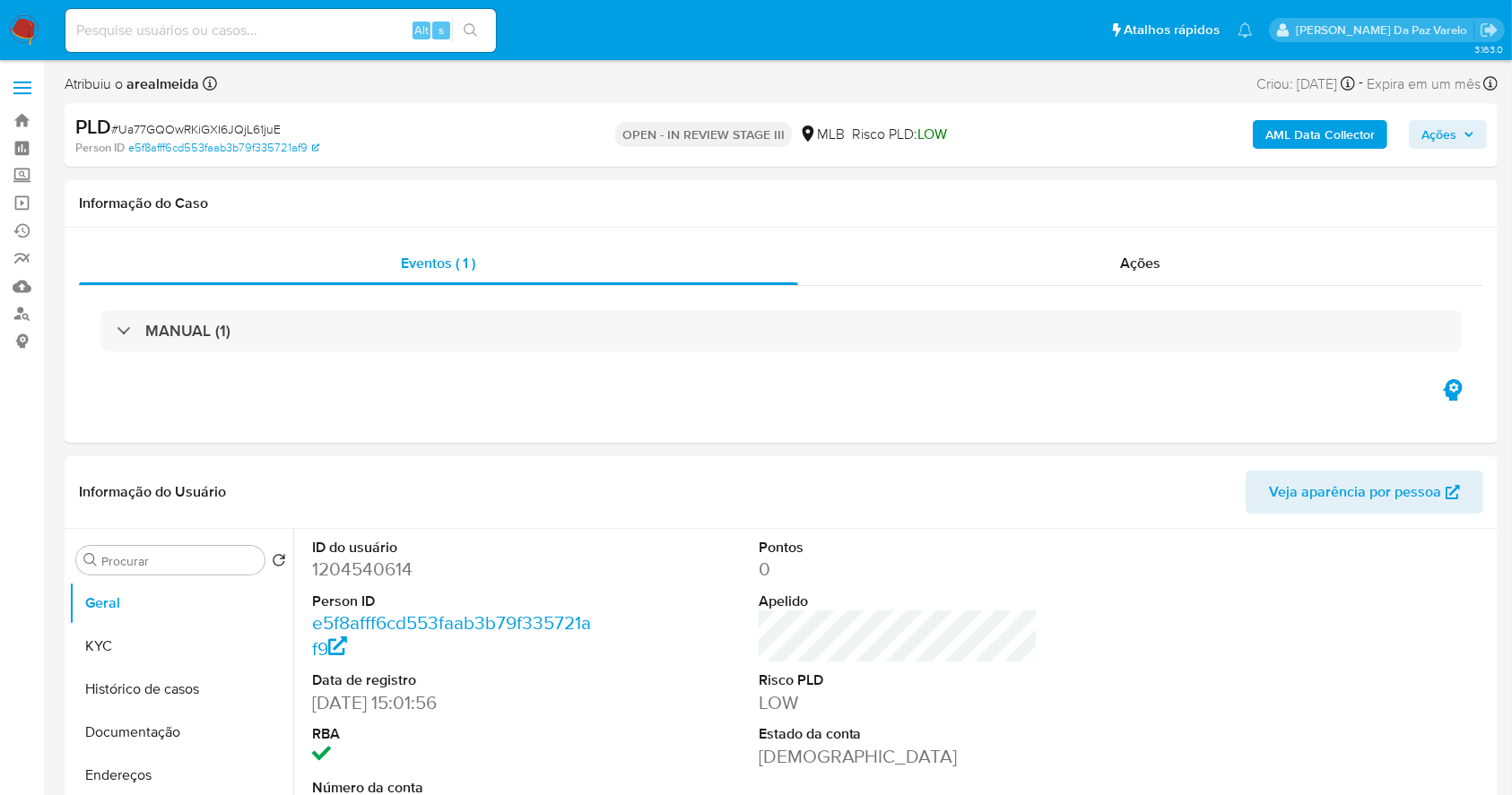
click at [26, 14] on nav "Pausado Ver notificaciones Alt s Atalhos rápidos Presiona las siguientes teclas…" at bounding box center [756, 30] width 1512 height 60
click at [29, 22] on img at bounding box center [24, 30] width 31 height 31
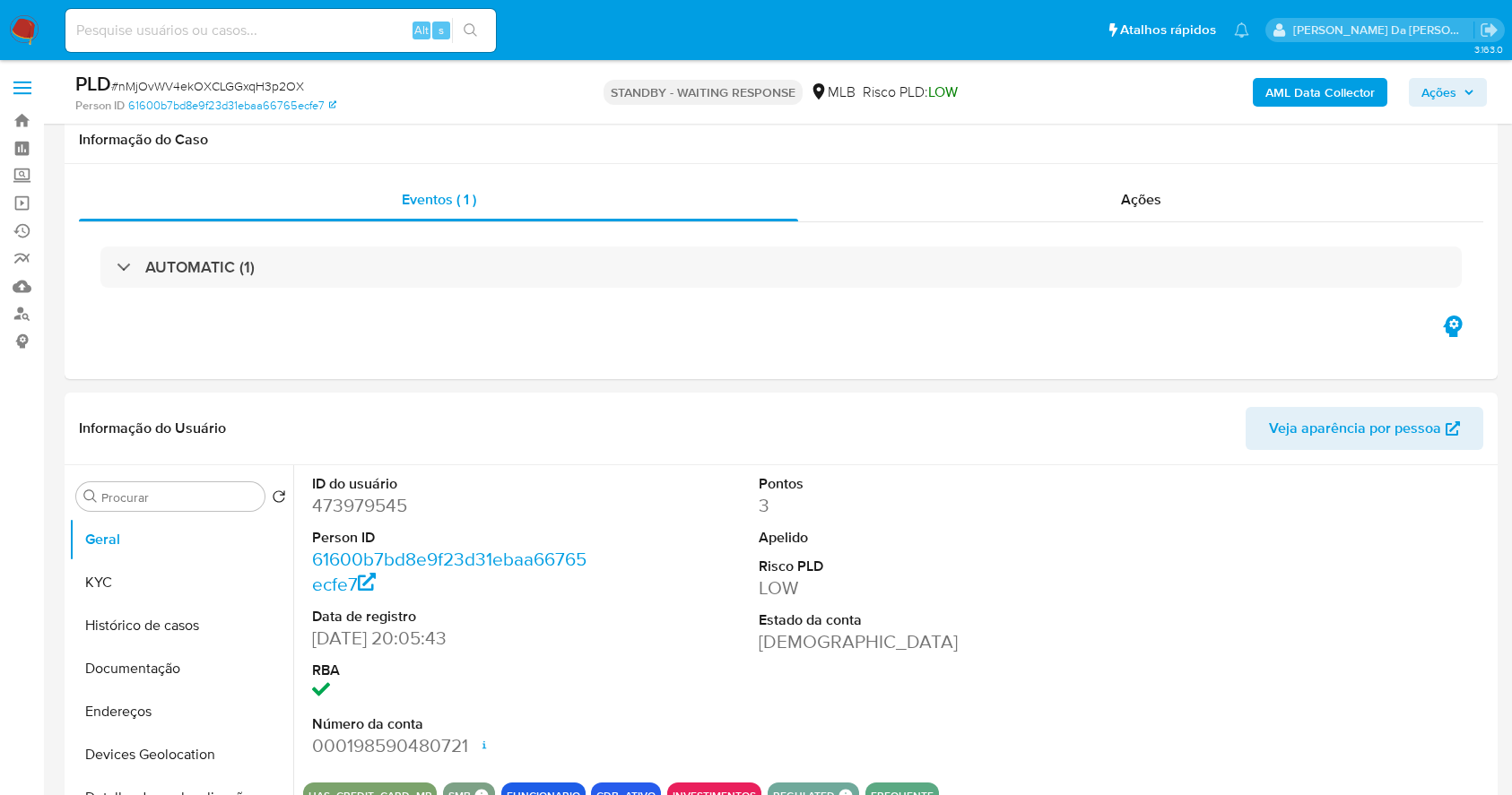
select select "10"
